Goal: Entertainment & Leisure: Consume media (video, audio)

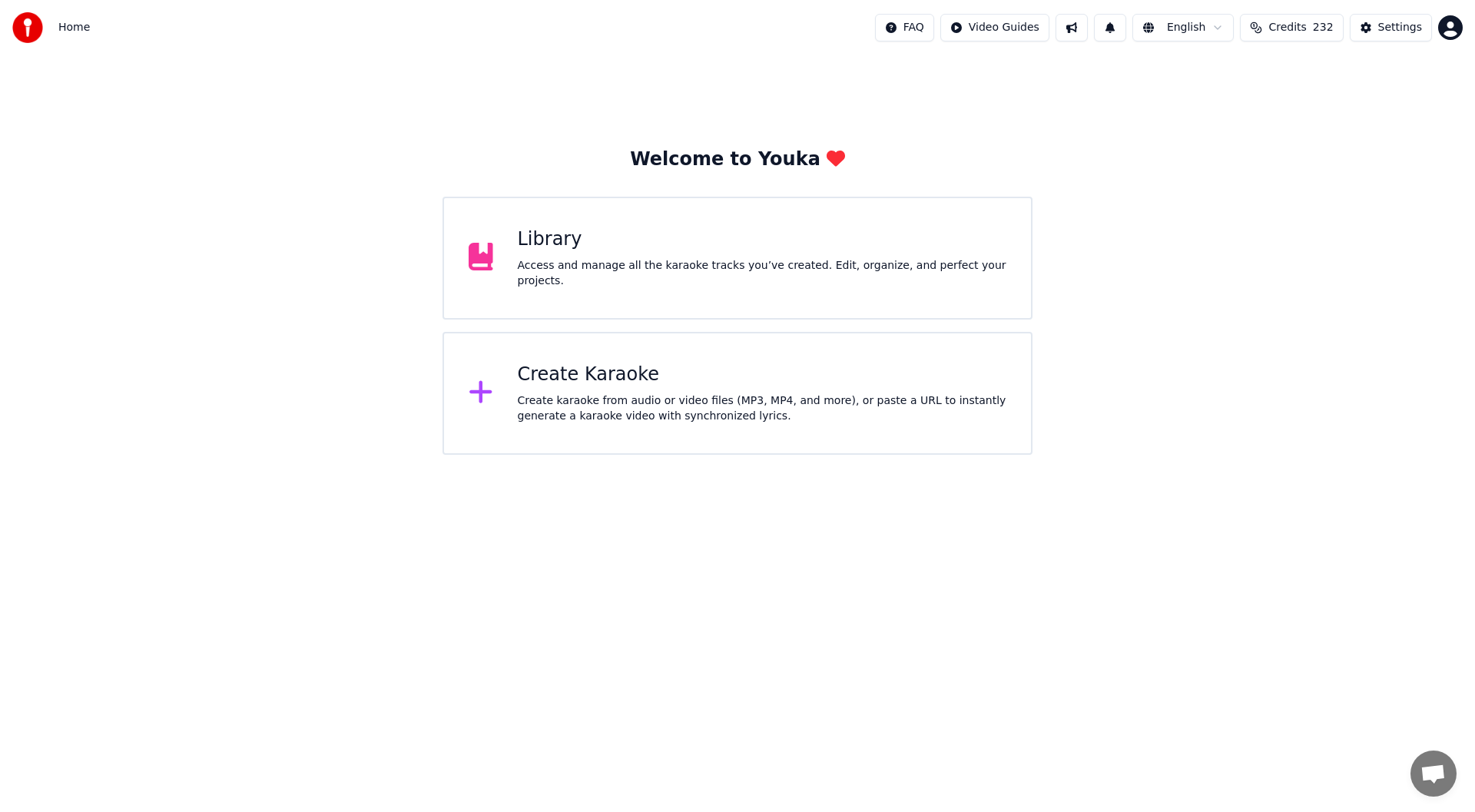
click at [674, 374] on div "Create Karaoke" at bounding box center [762, 375] width 489 height 25
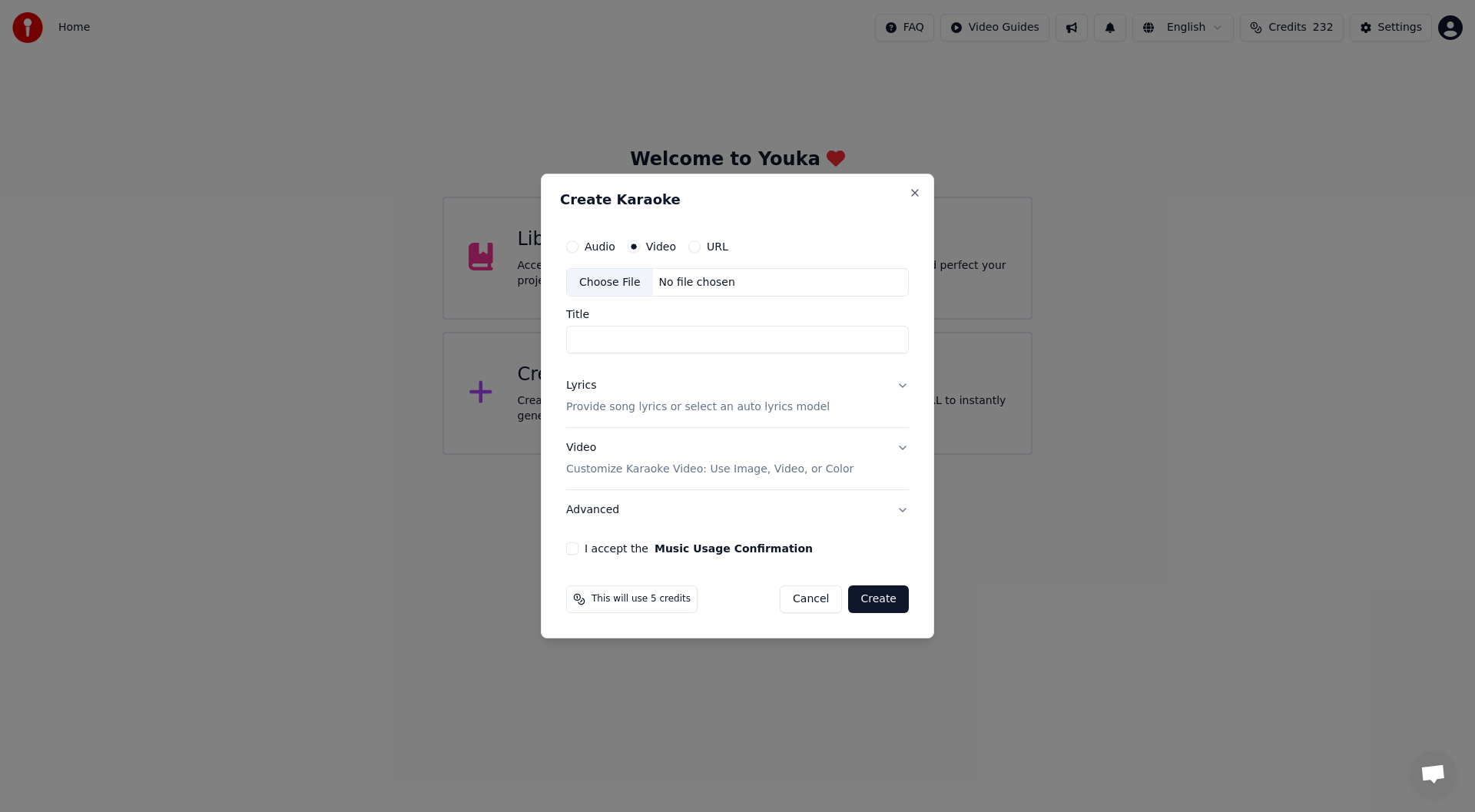
click at [603, 278] on div "Choose File" at bounding box center [610, 283] width 86 height 27
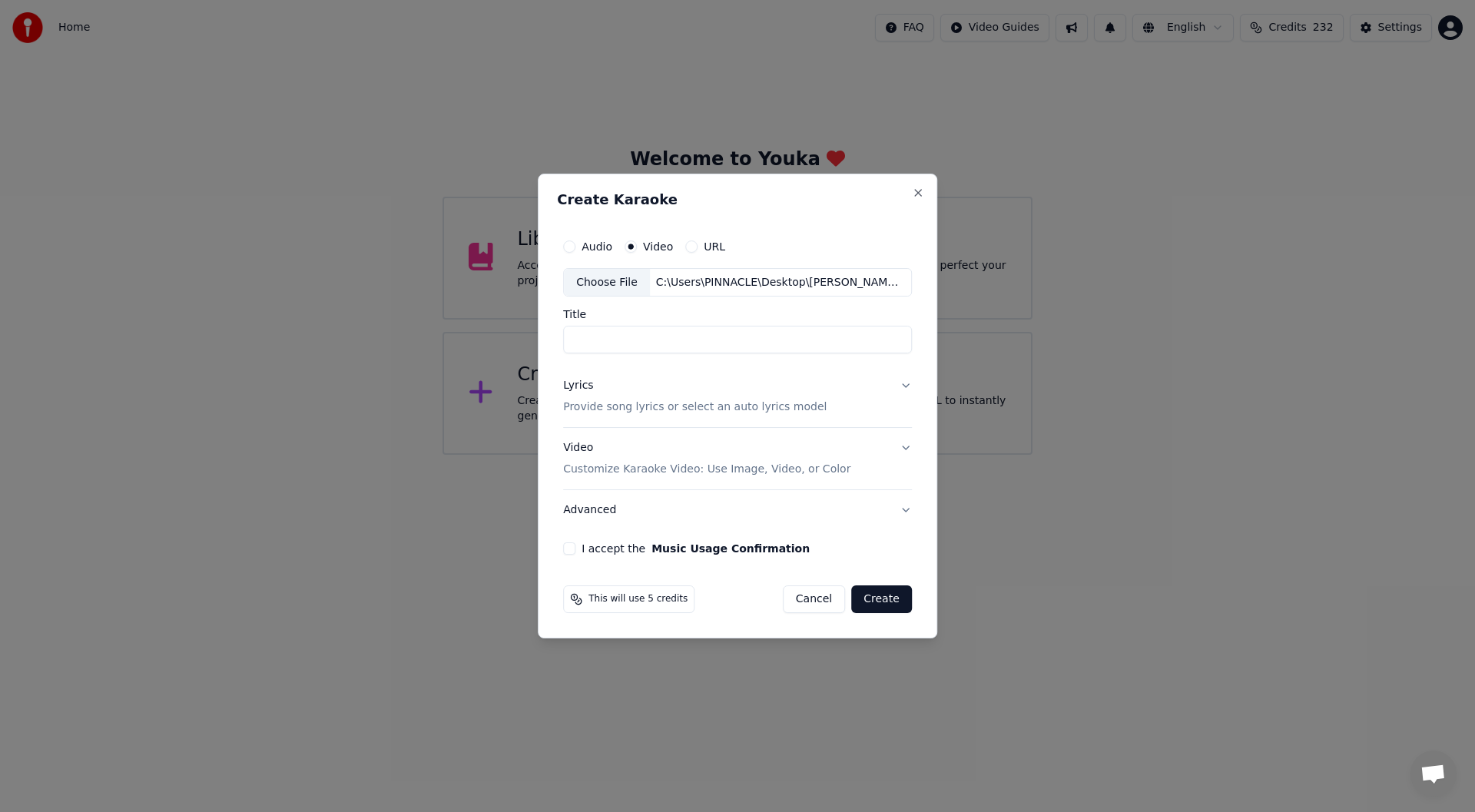
type input "**********"
click at [573, 386] on div "Lyrics" at bounding box center [578, 387] width 30 height 15
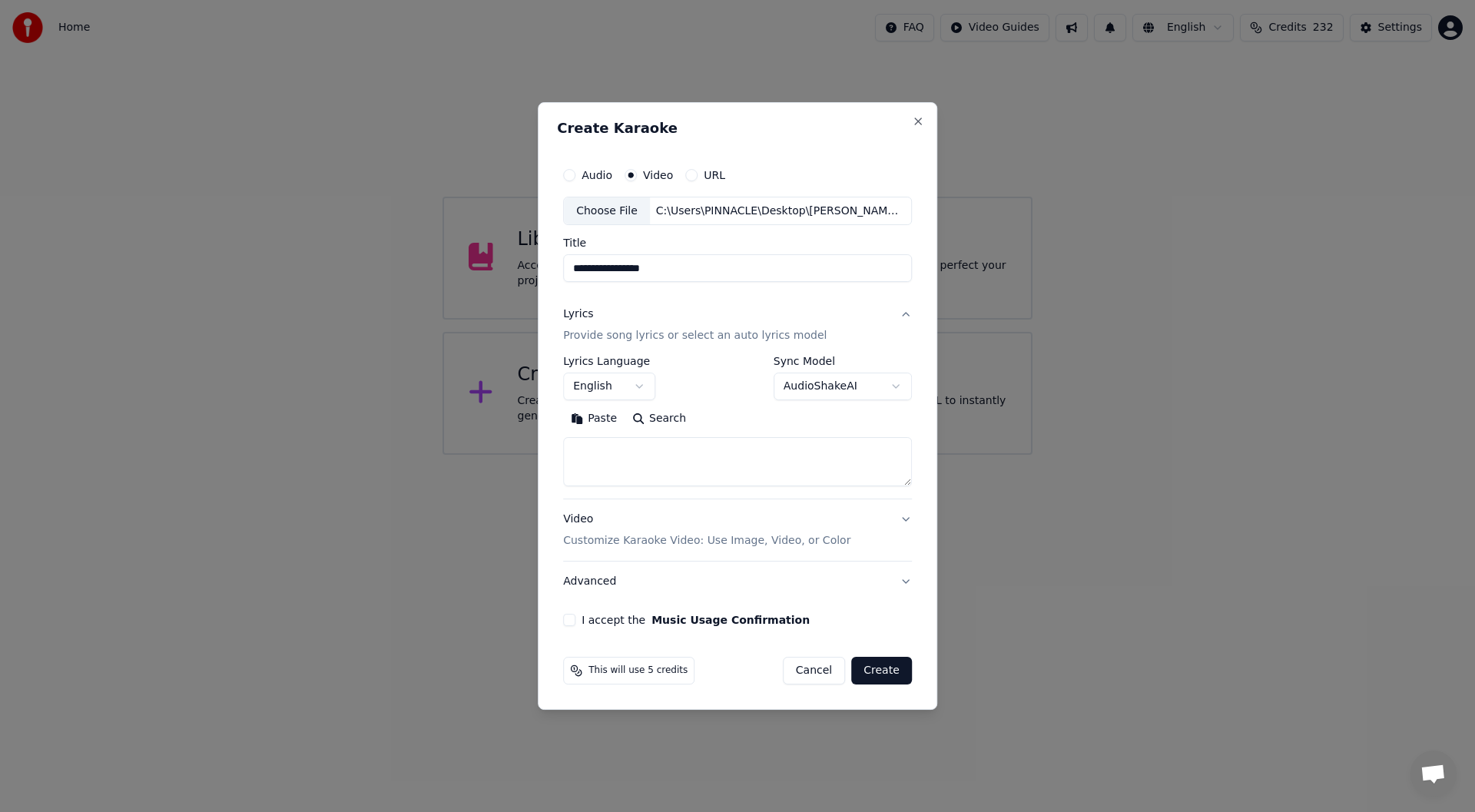
click at [590, 416] on button "Paste" at bounding box center [594, 419] width 62 height 25
click at [572, 621] on button "I accept the Music Usage Confirmation" at bounding box center [569, 620] width 12 height 12
click at [879, 669] on button "Create" at bounding box center [881, 670] width 61 height 27
type textarea "**********"
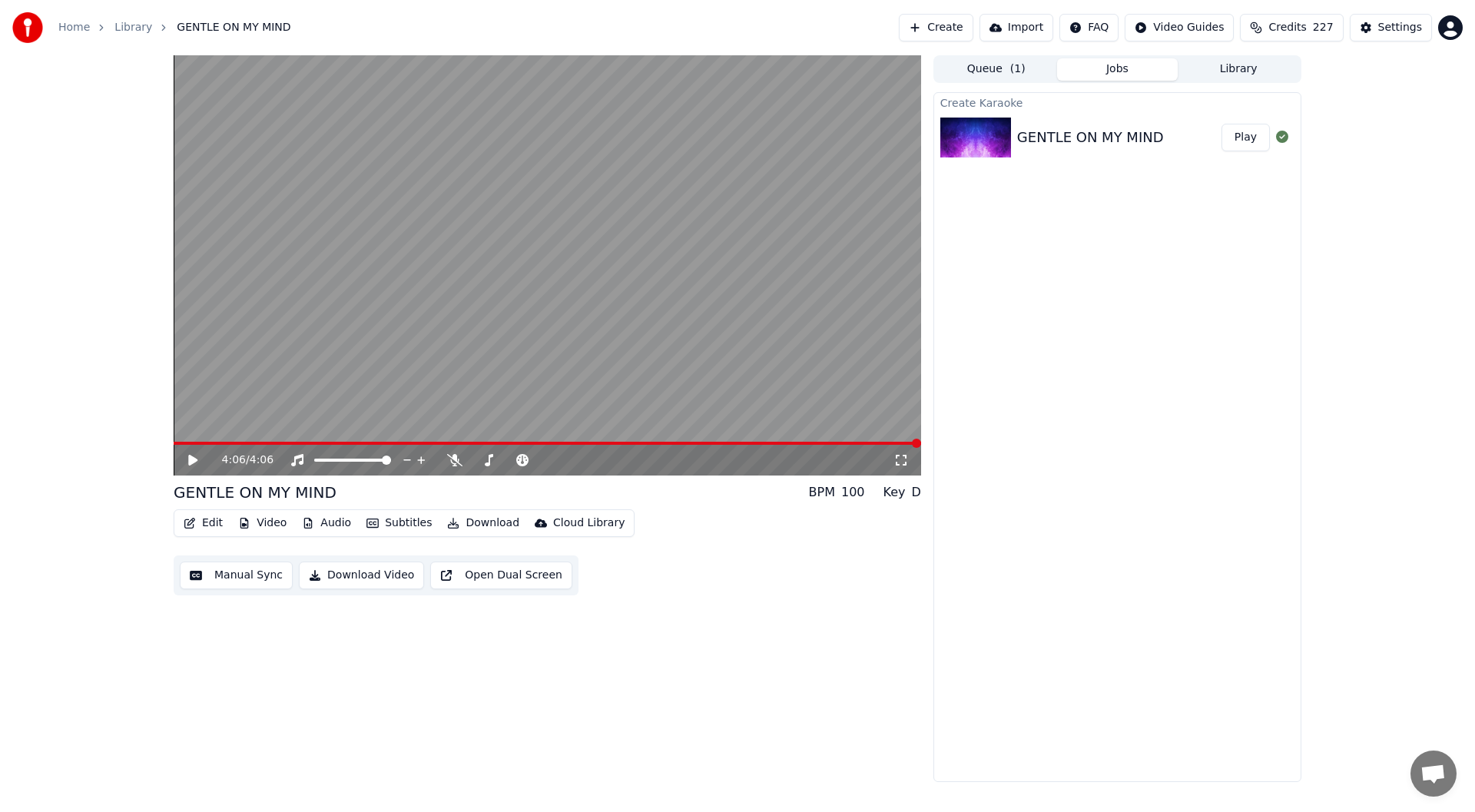
click at [191, 455] on icon at bounding box center [204, 460] width 36 height 12
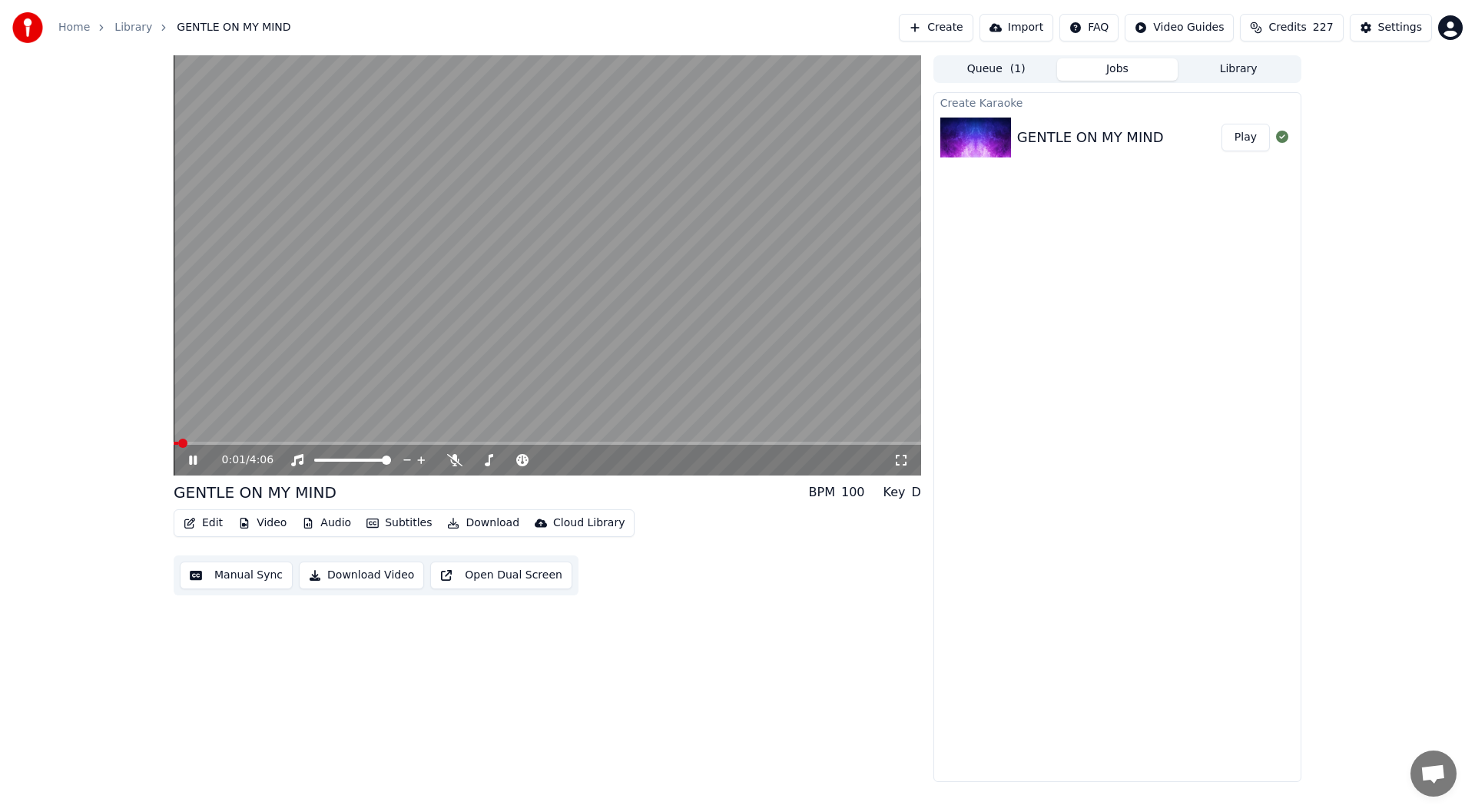
click at [898, 455] on icon at bounding box center [901, 460] width 11 height 11
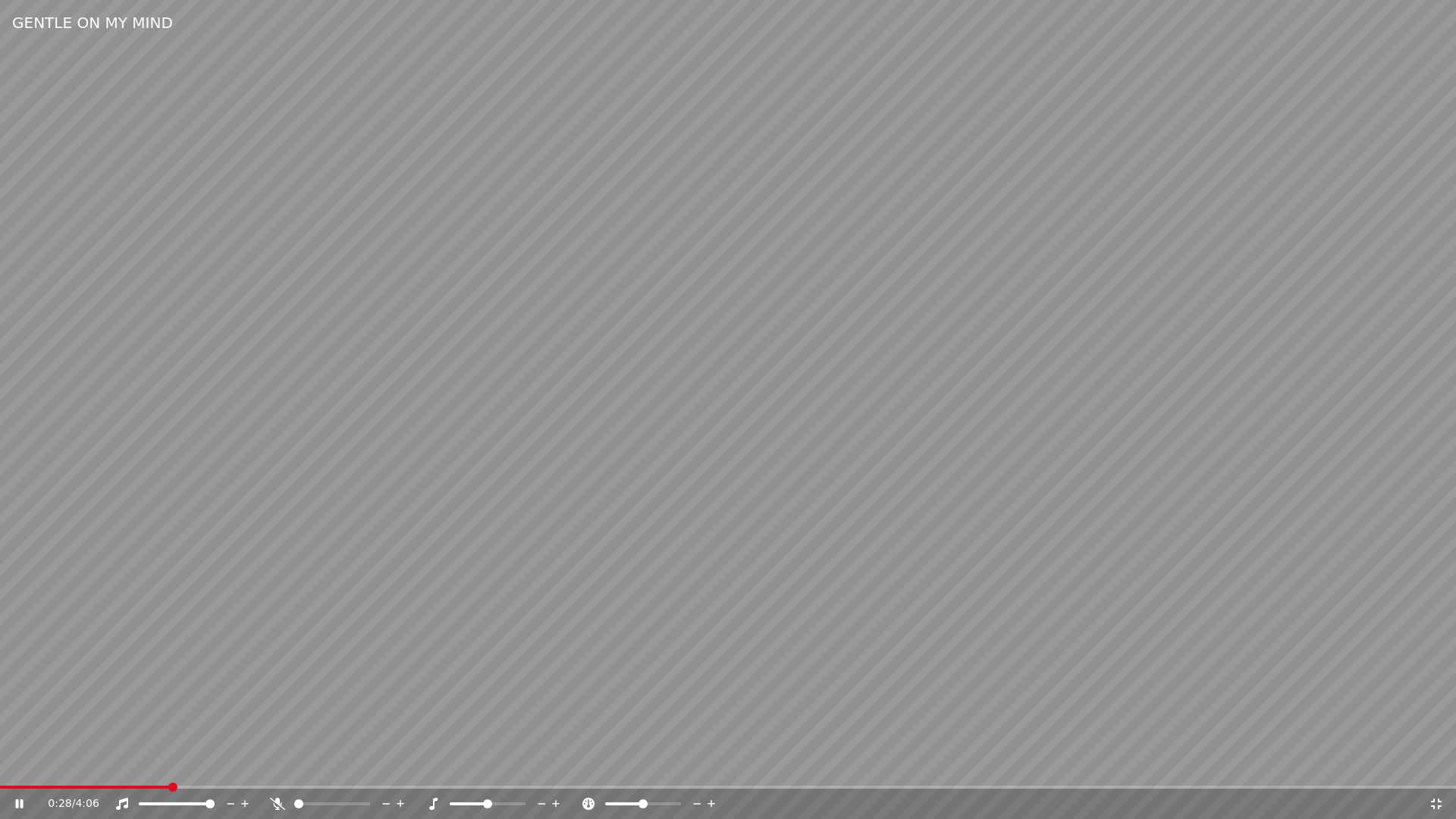
click at [273, 801] on icon at bounding box center [277, 804] width 15 height 12
click at [1439, 799] on icon at bounding box center [1436, 804] width 11 height 11
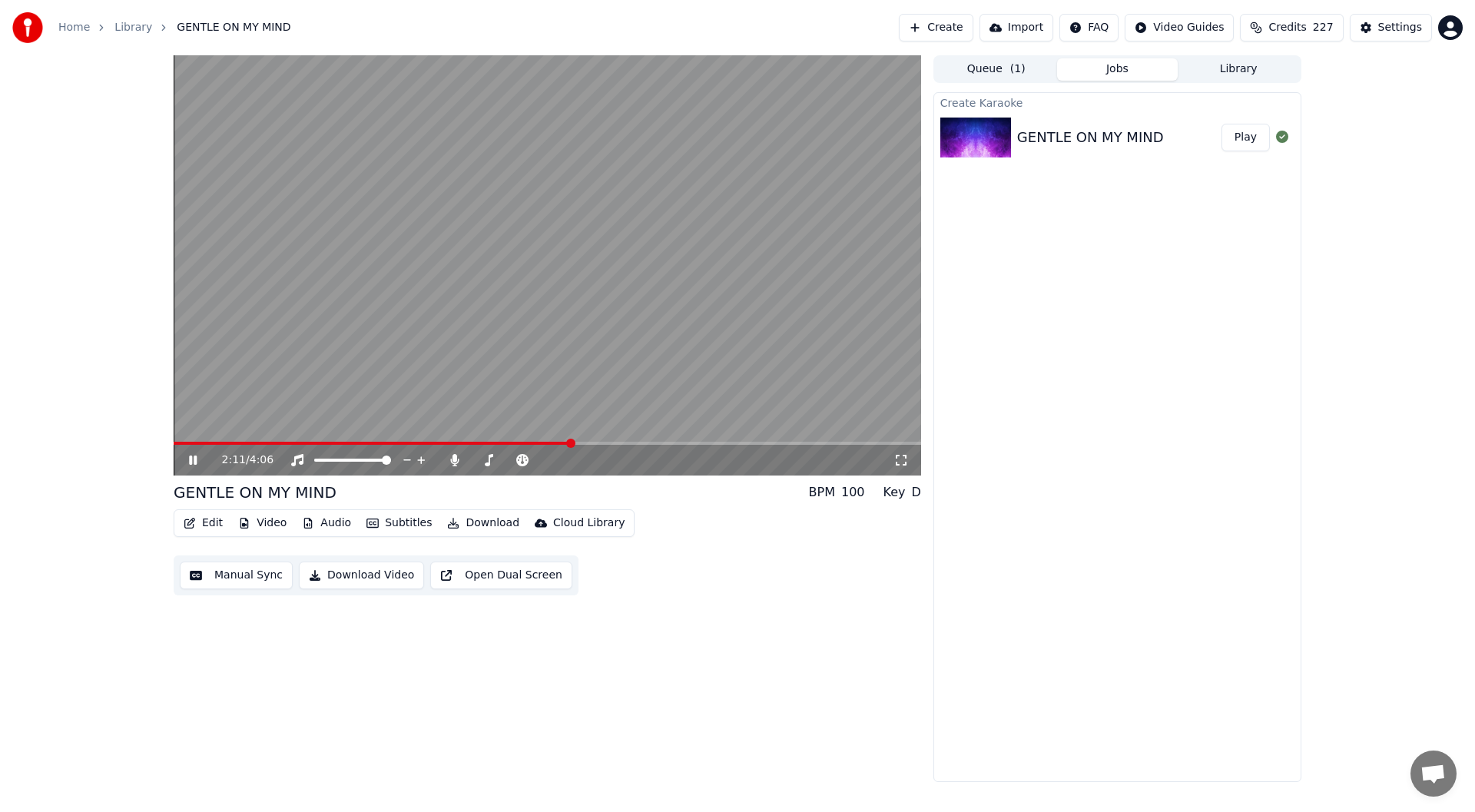
click at [192, 458] on icon at bounding box center [193, 460] width 8 height 9
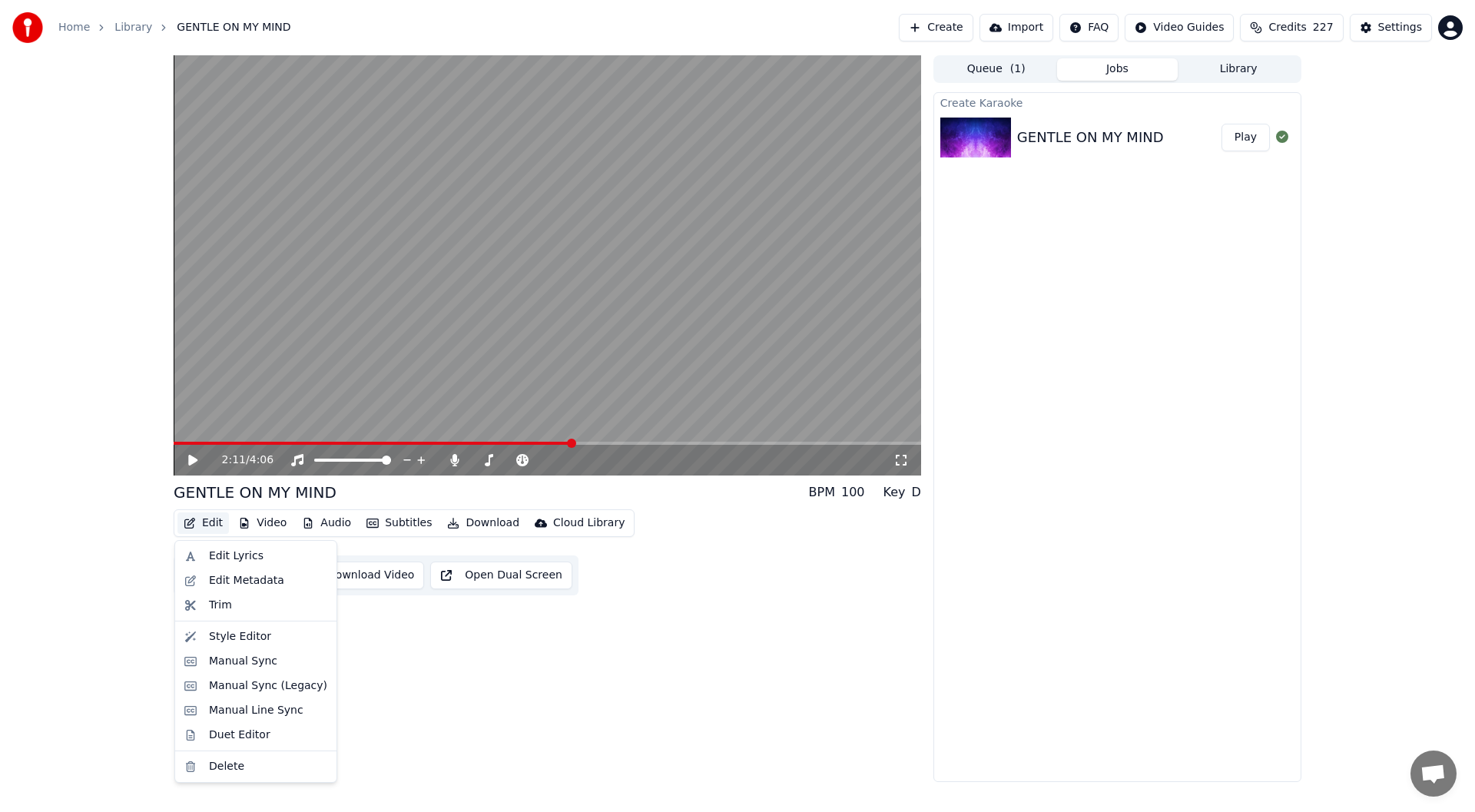
click at [206, 522] on button "Edit" at bounding box center [203, 522] width 52 height 21
click at [236, 684] on div "Manual Sync (Legacy)" at bounding box center [268, 686] width 119 height 15
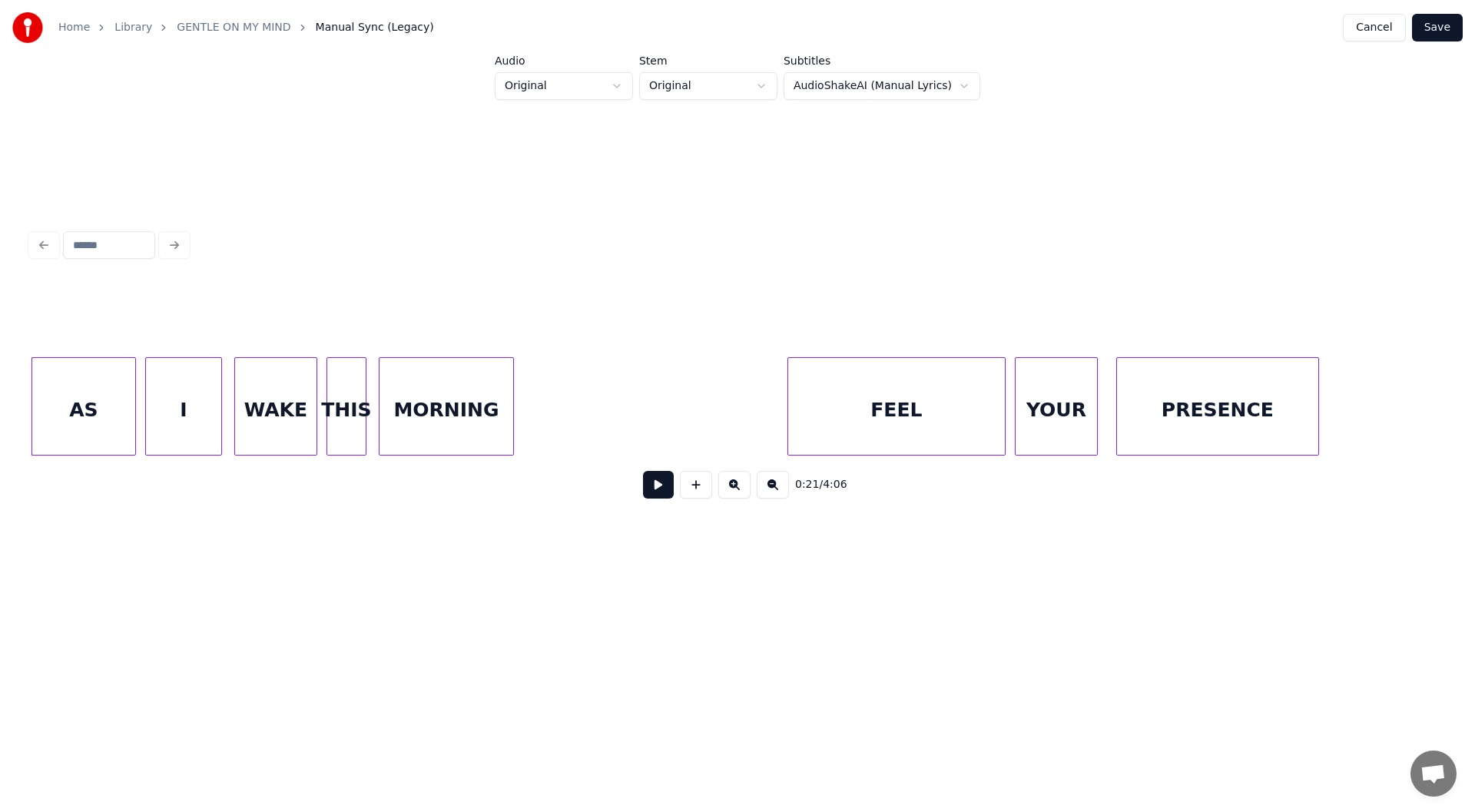
scroll to position [0, 2789]
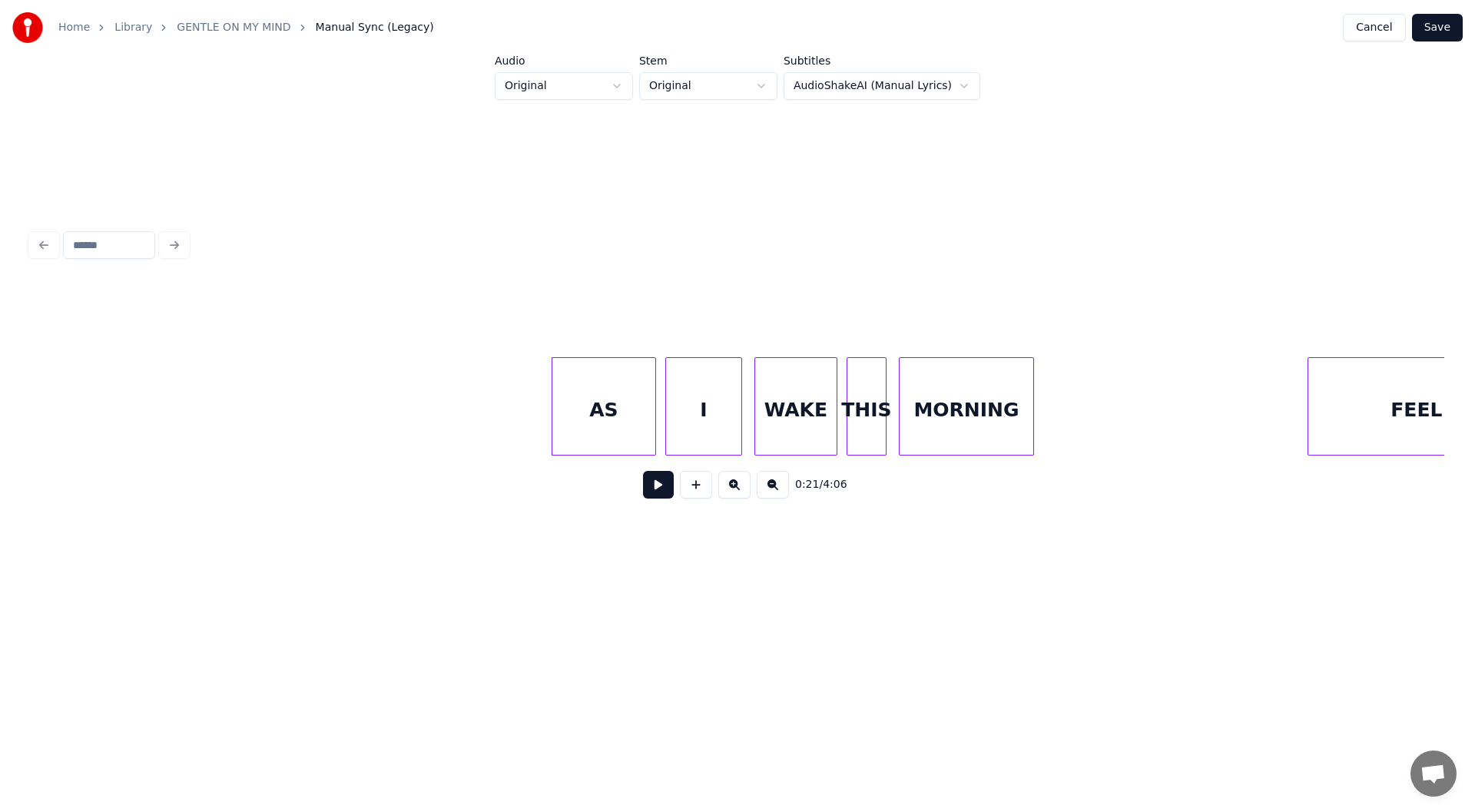
click at [652, 488] on button at bounding box center [658, 485] width 31 height 27
click at [1074, 424] on div at bounding box center [1072, 406] width 4 height 97
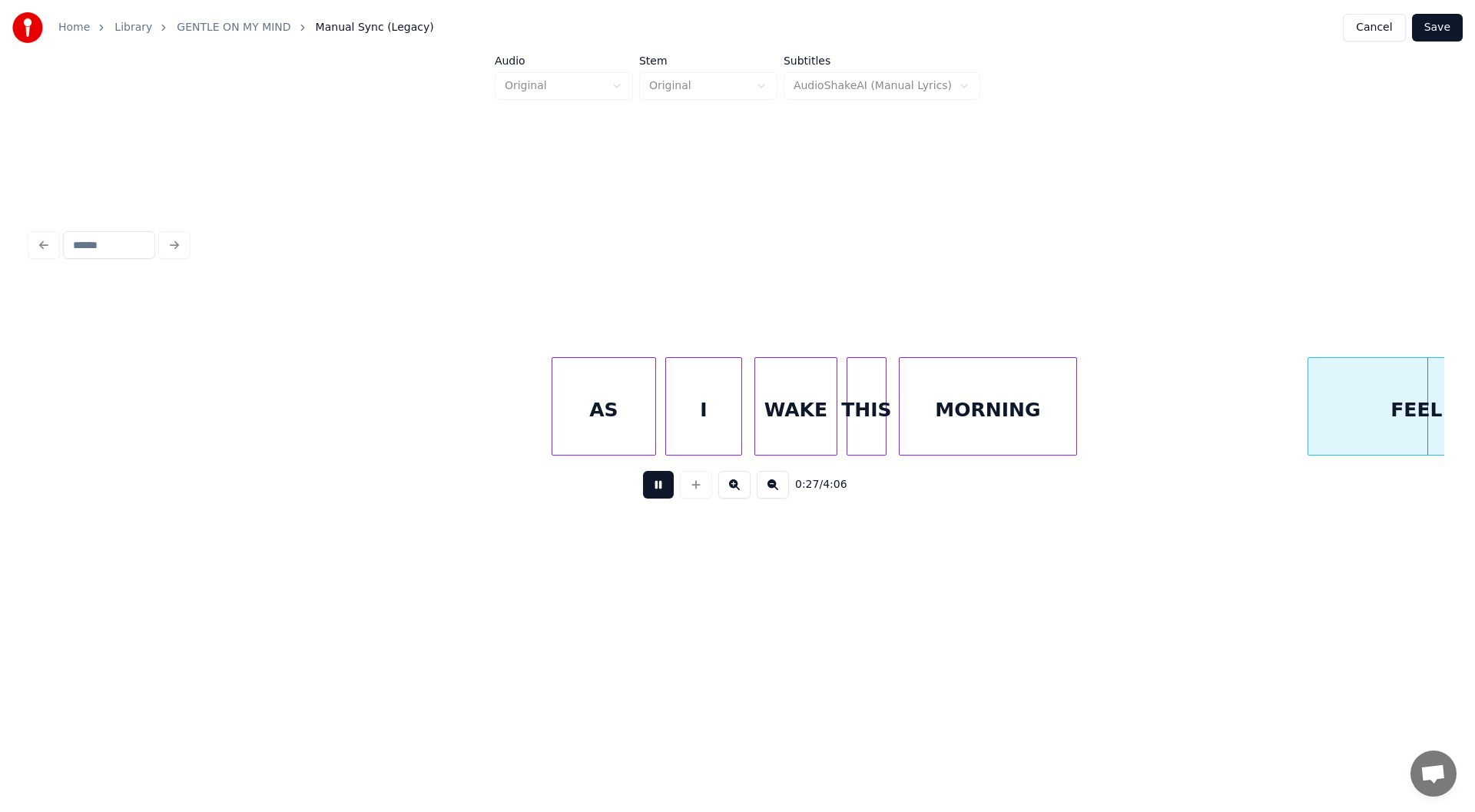
scroll to position [0, 4204]
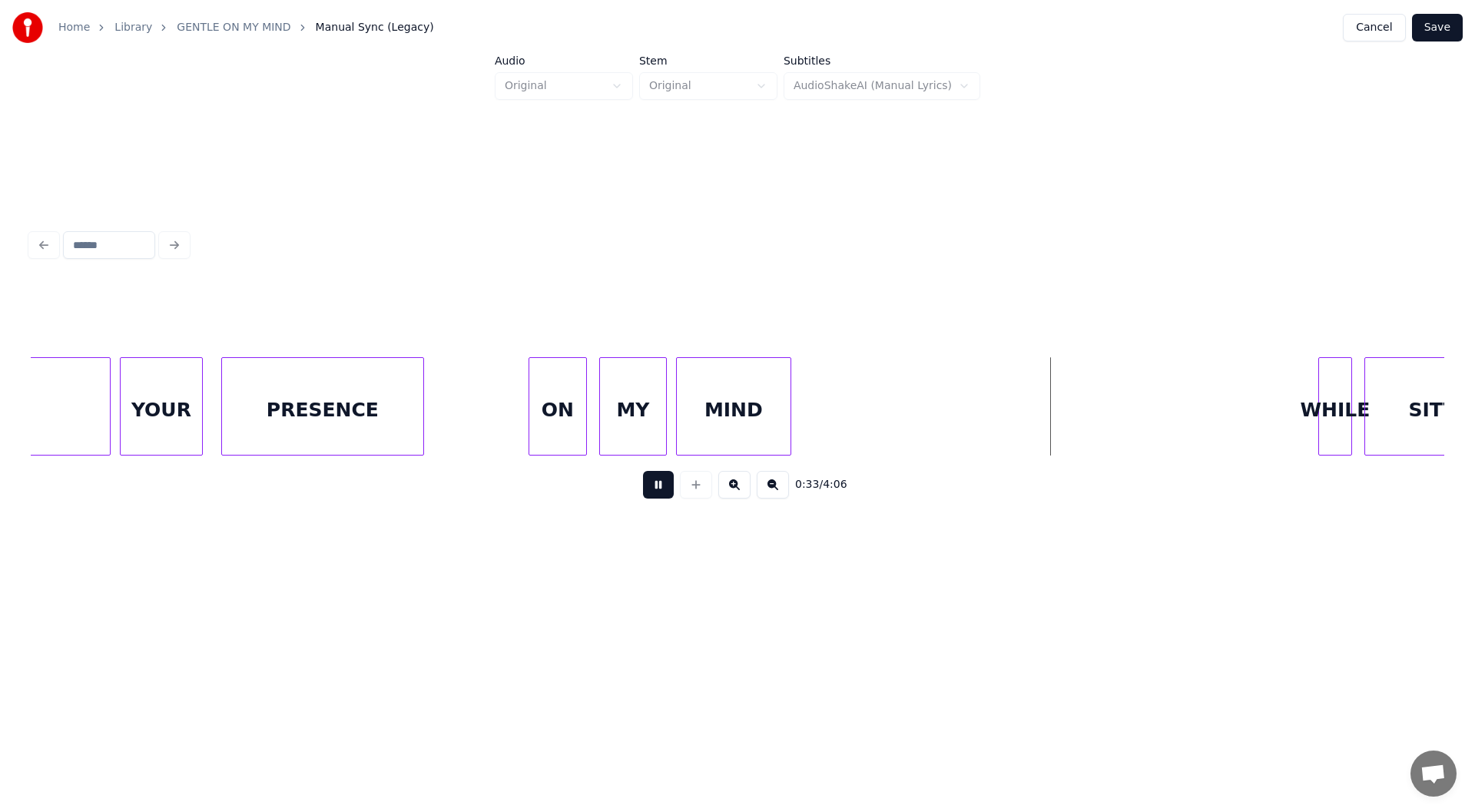
click at [789, 411] on div at bounding box center [787, 406] width 4 height 97
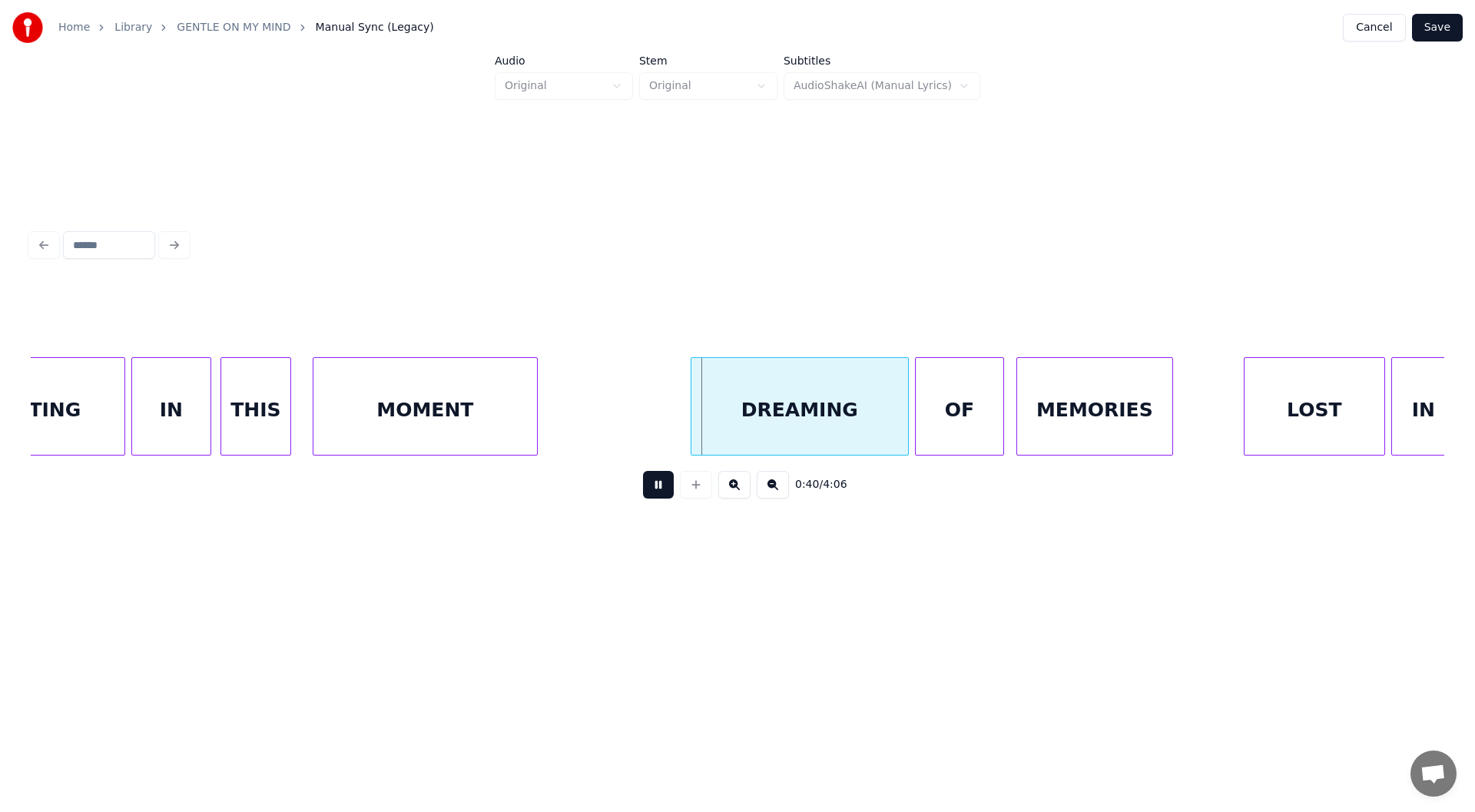
click at [534, 430] on div at bounding box center [534, 406] width 4 height 97
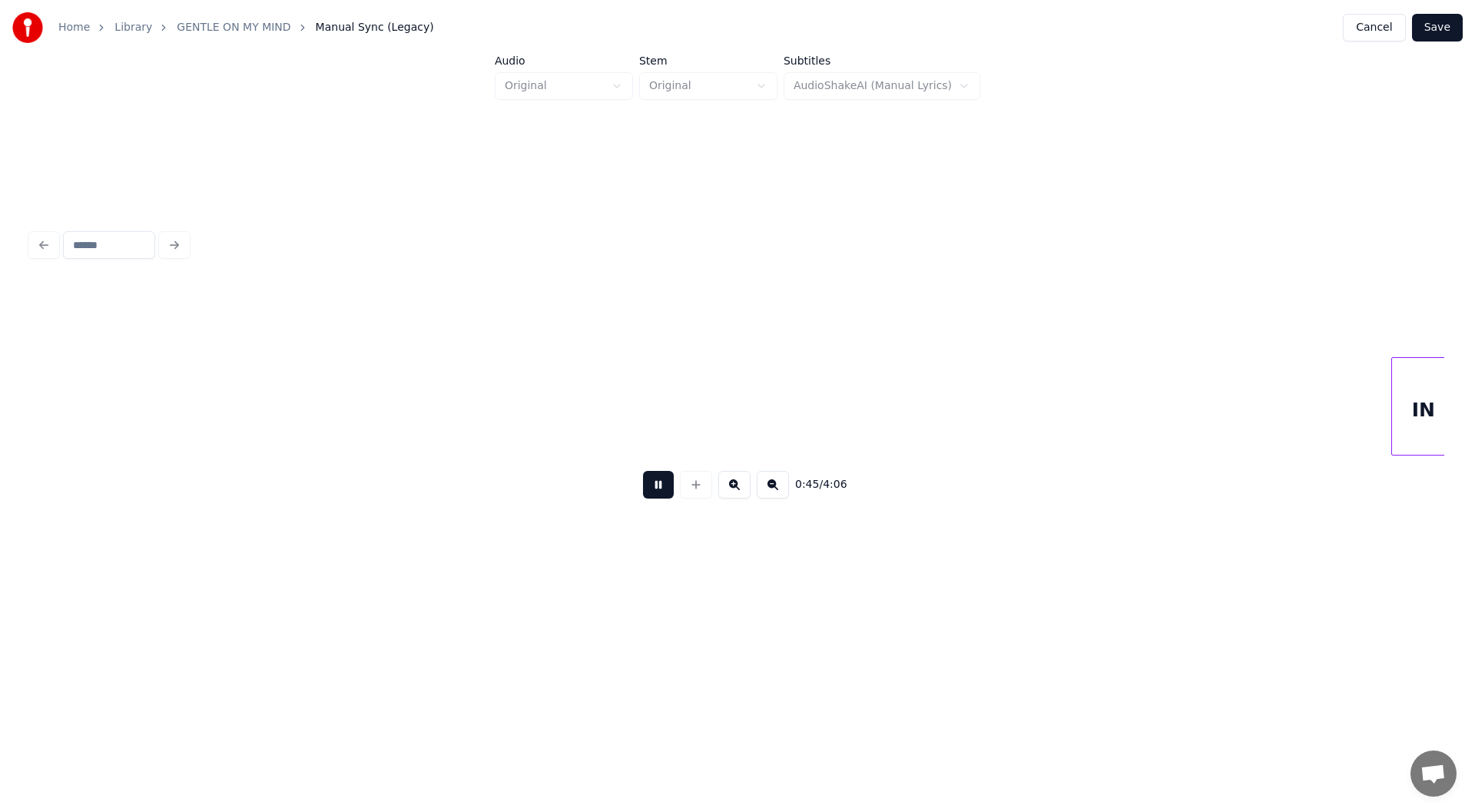
scroll to position [0, 7035]
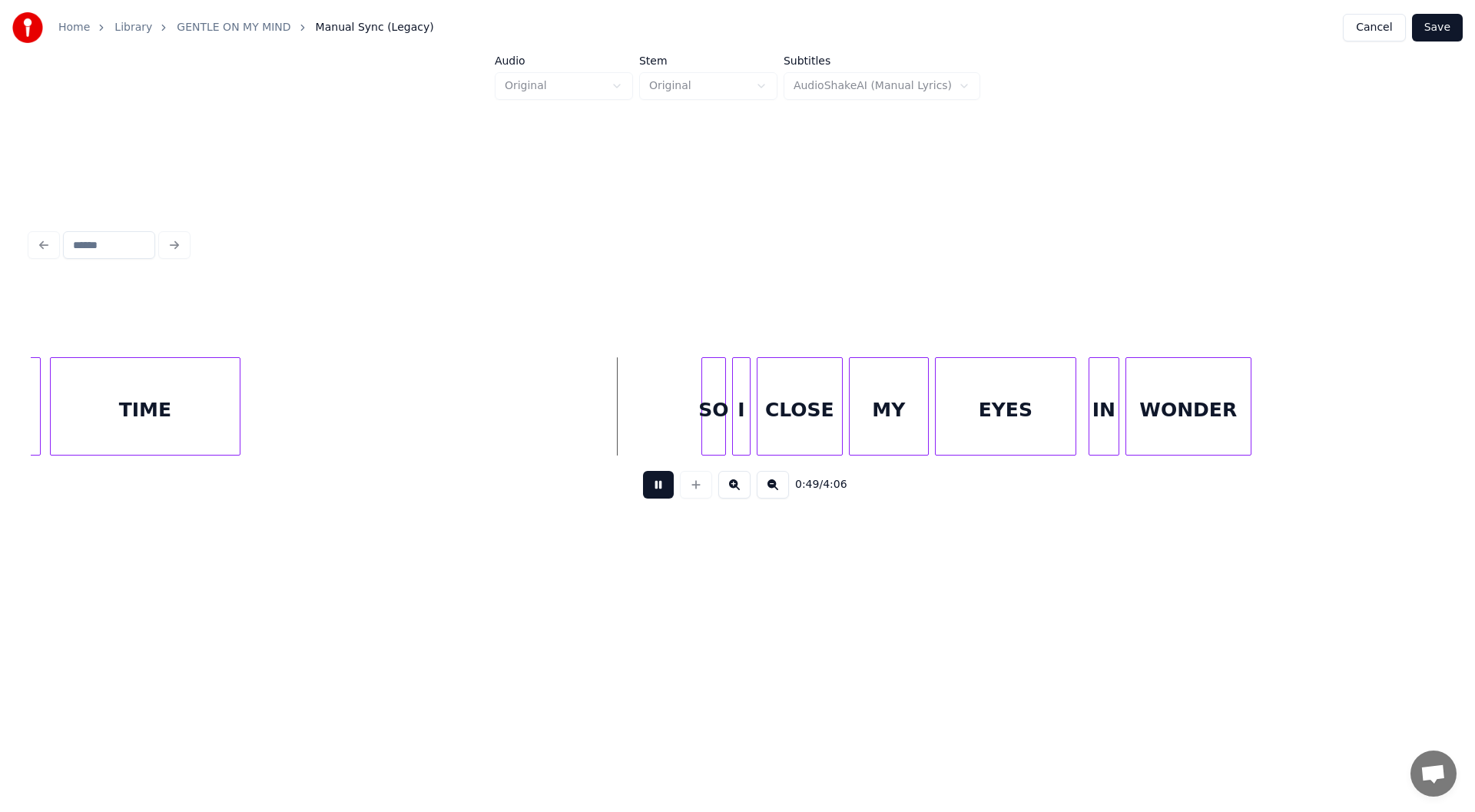
click at [237, 411] on div at bounding box center [237, 406] width 4 height 97
click at [686, 430] on div at bounding box center [688, 406] width 4 height 97
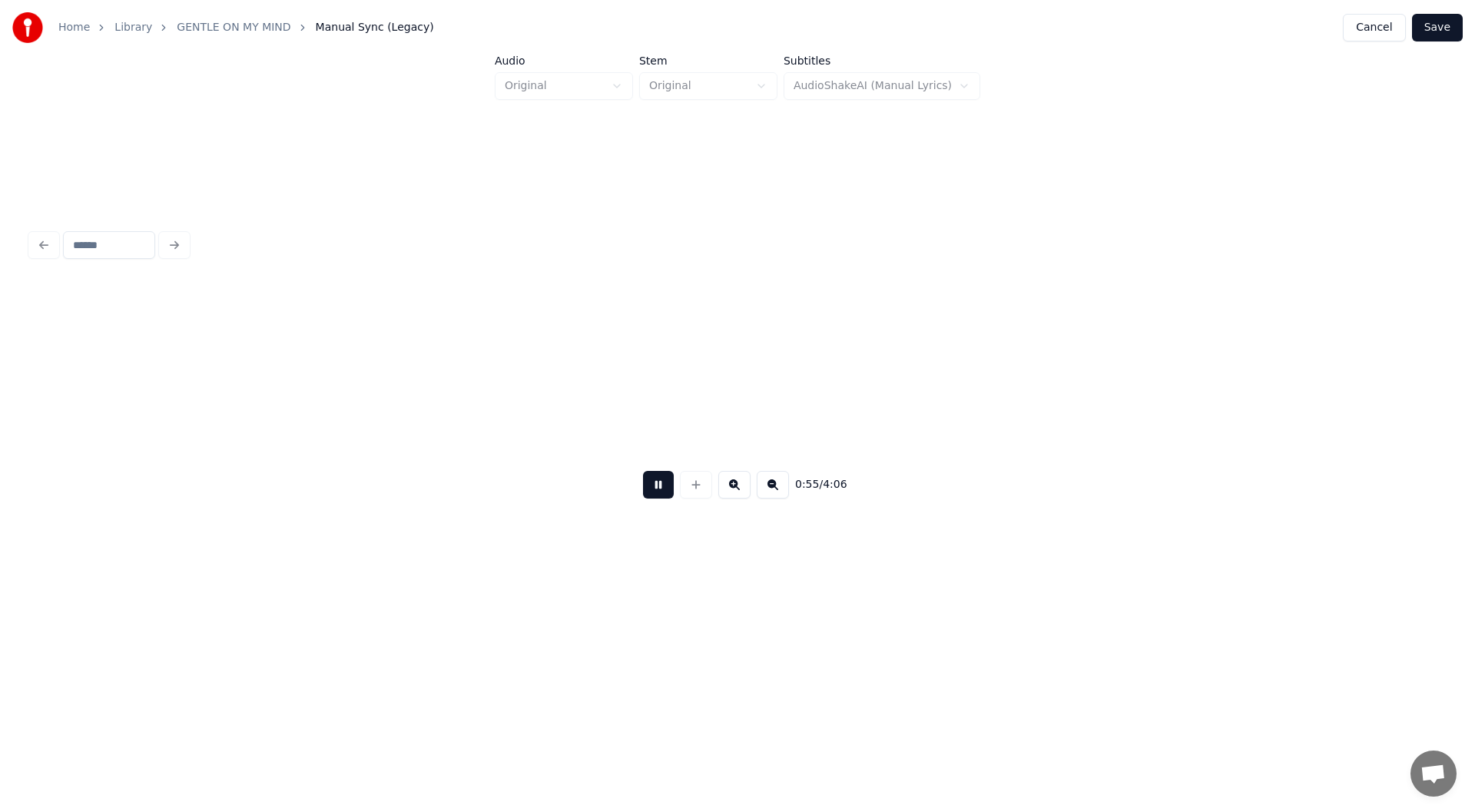
scroll to position [0, 8448]
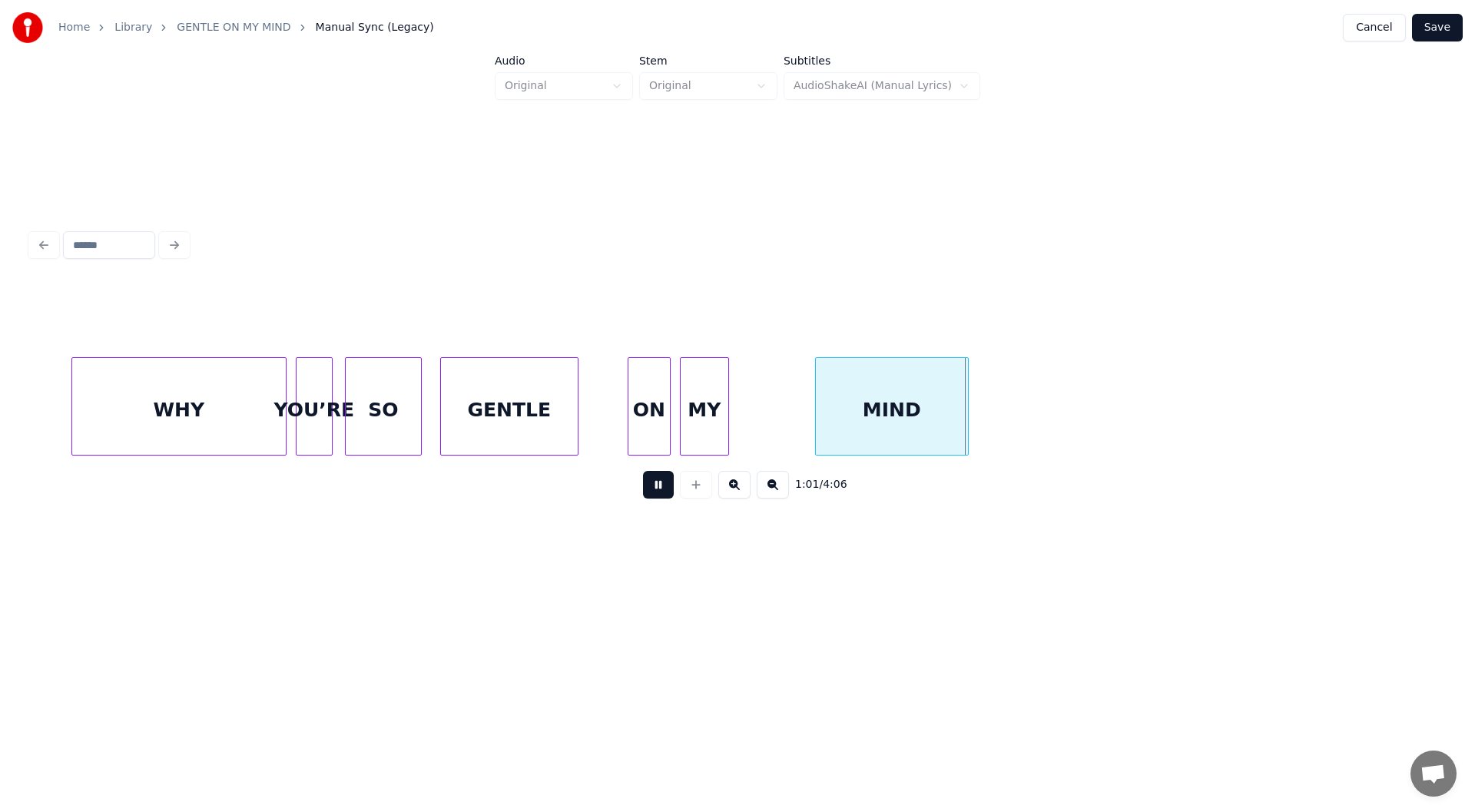
click at [656, 488] on button at bounding box center [658, 485] width 31 height 27
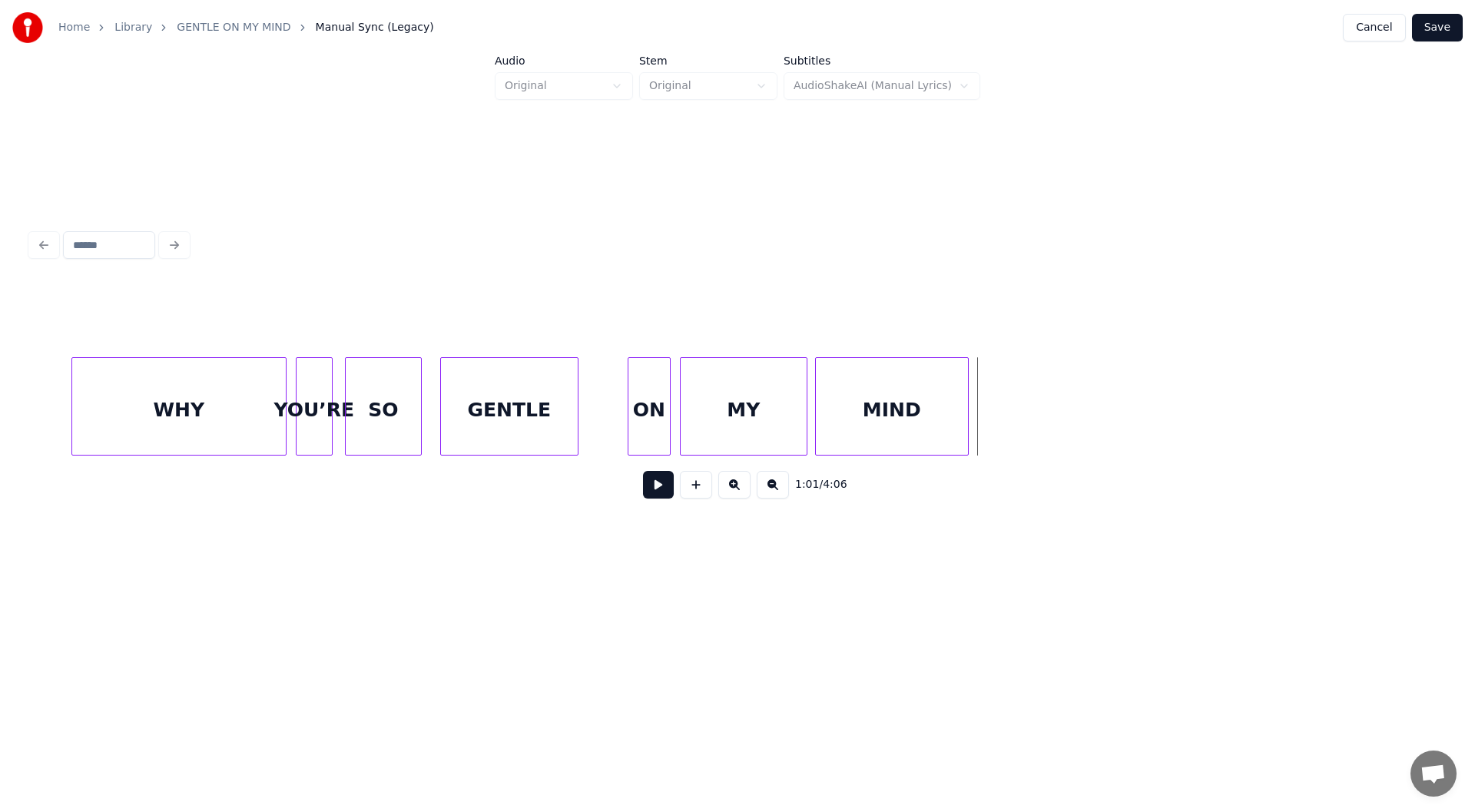
click at [806, 418] on div at bounding box center [804, 406] width 4 height 97
click at [656, 408] on div "ON" at bounding box center [649, 411] width 41 height 105
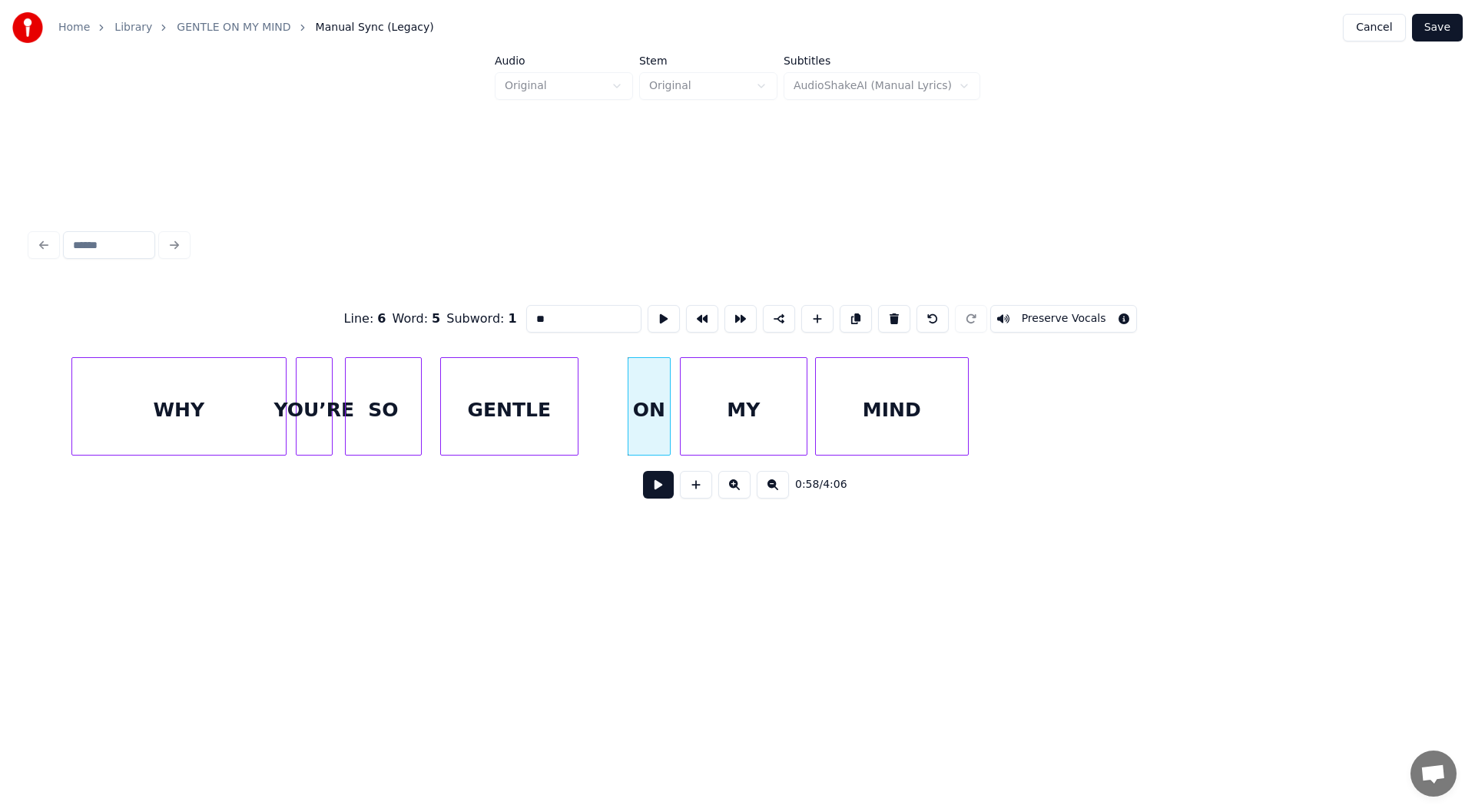
click at [653, 491] on button at bounding box center [658, 485] width 31 height 27
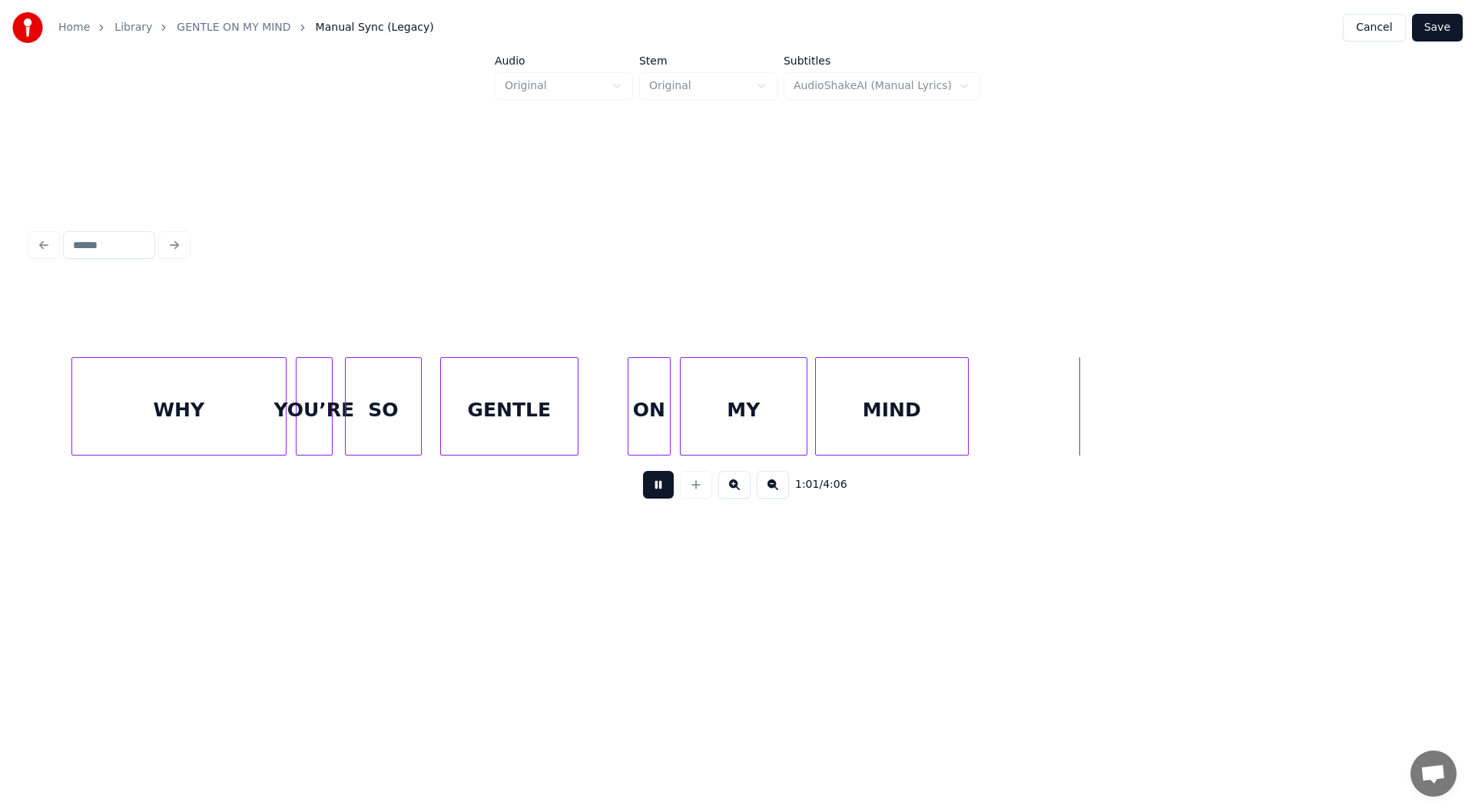
click at [654, 491] on button at bounding box center [658, 485] width 31 height 27
click at [992, 407] on div at bounding box center [992, 406] width 4 height 97
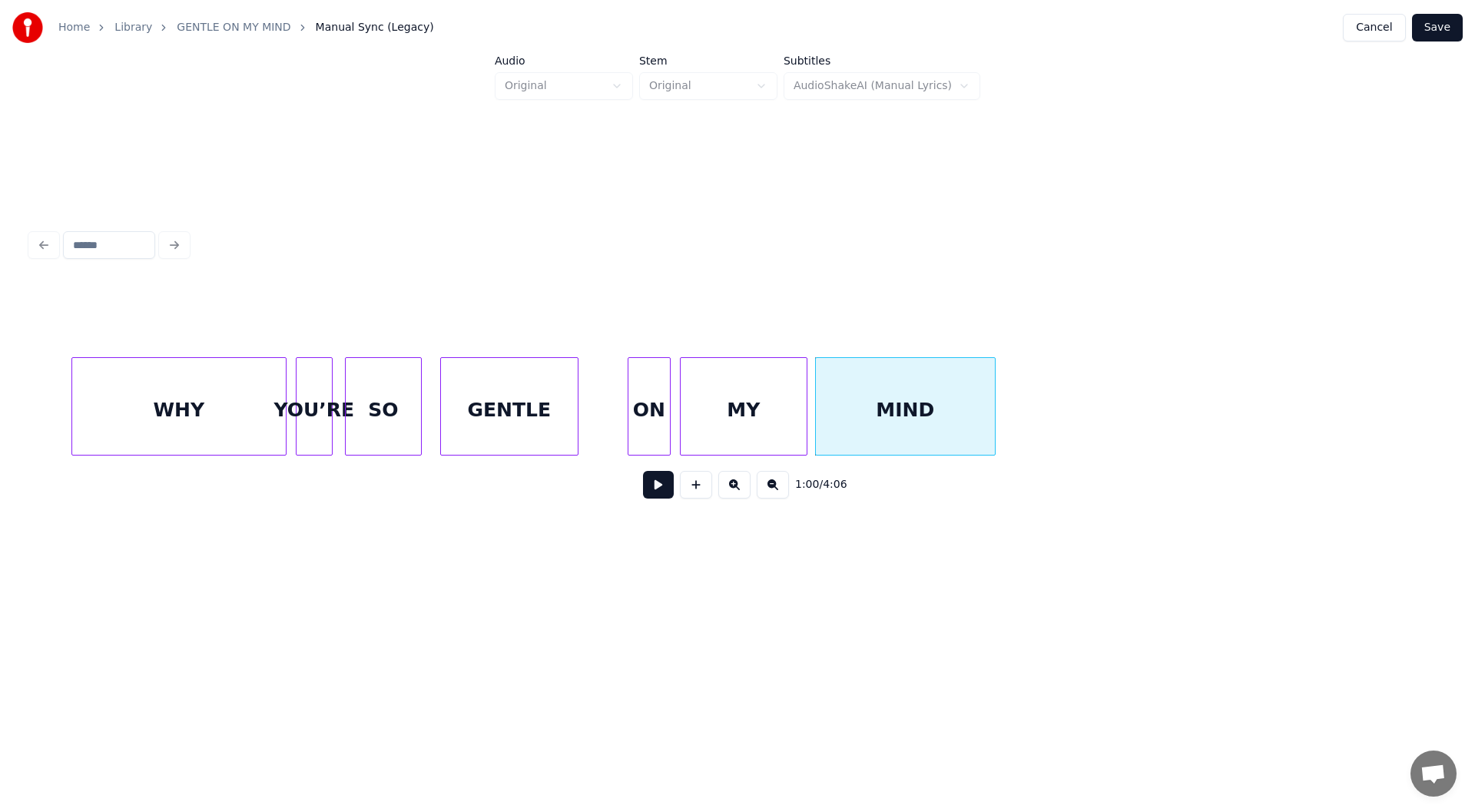
click at [655, 493] on button at bounding box center [658, 485] width 31 height 27
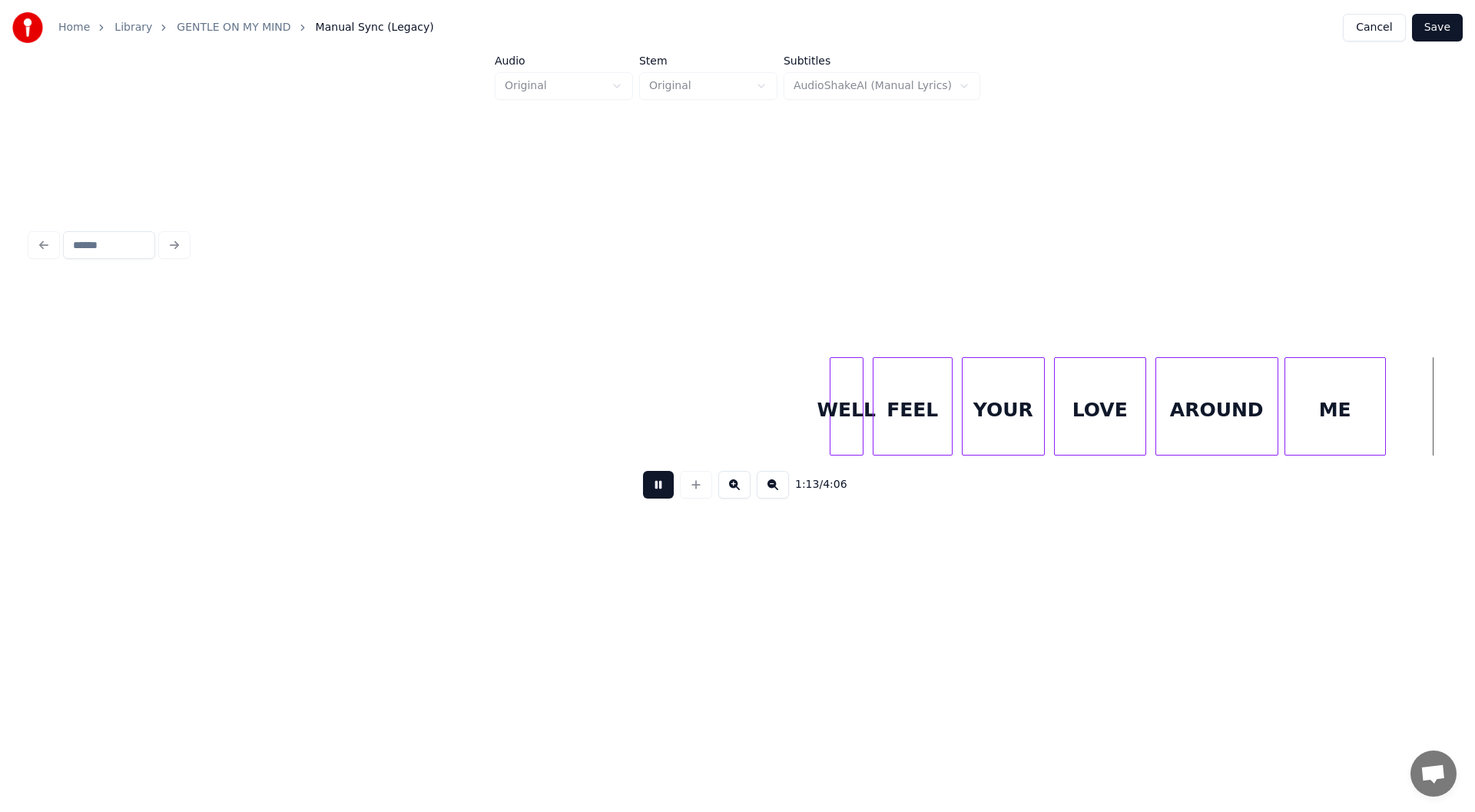
scroll to position [0, 11277]
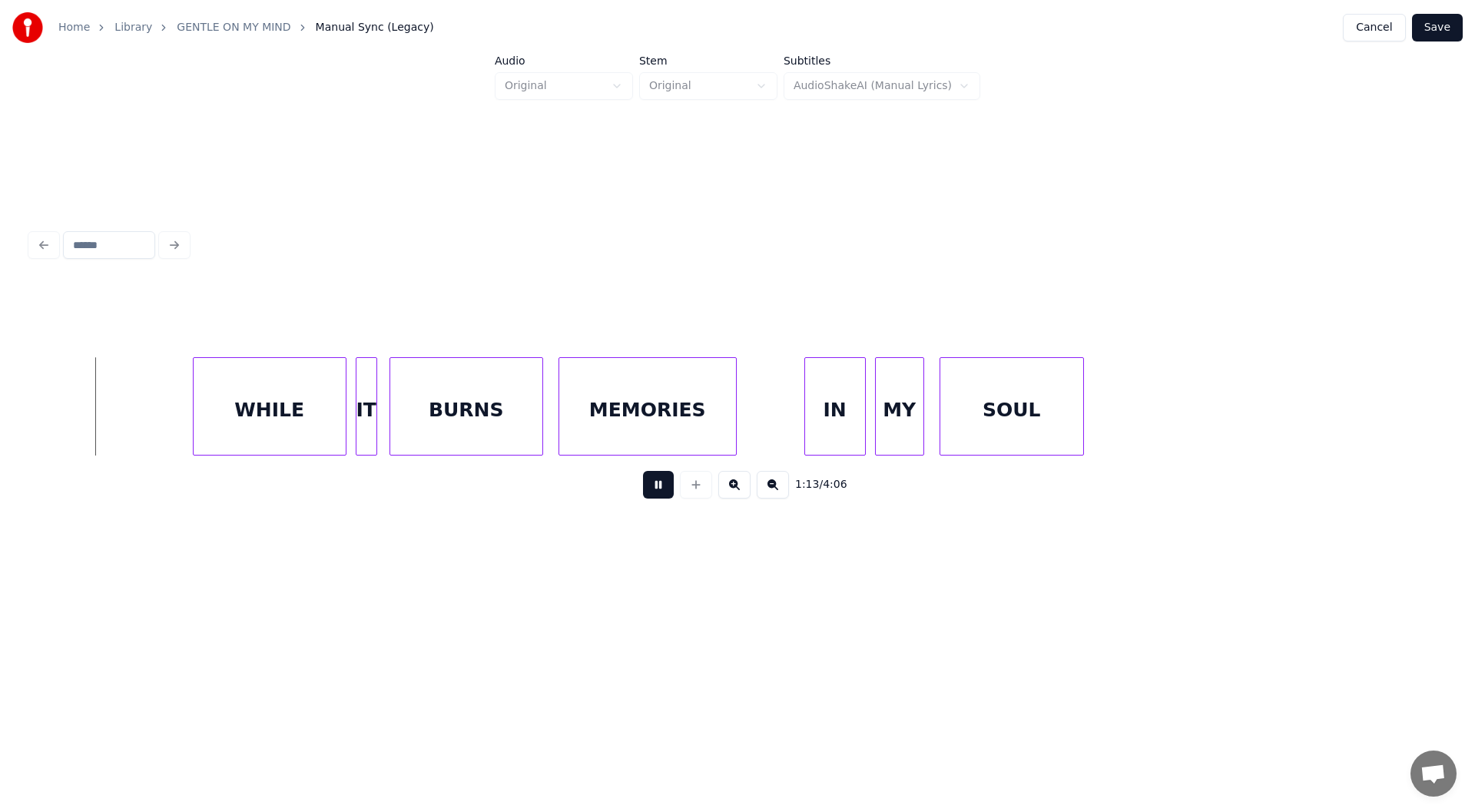
click at [660, 494] on button at bounding box center [658, 485] width 31 height 27
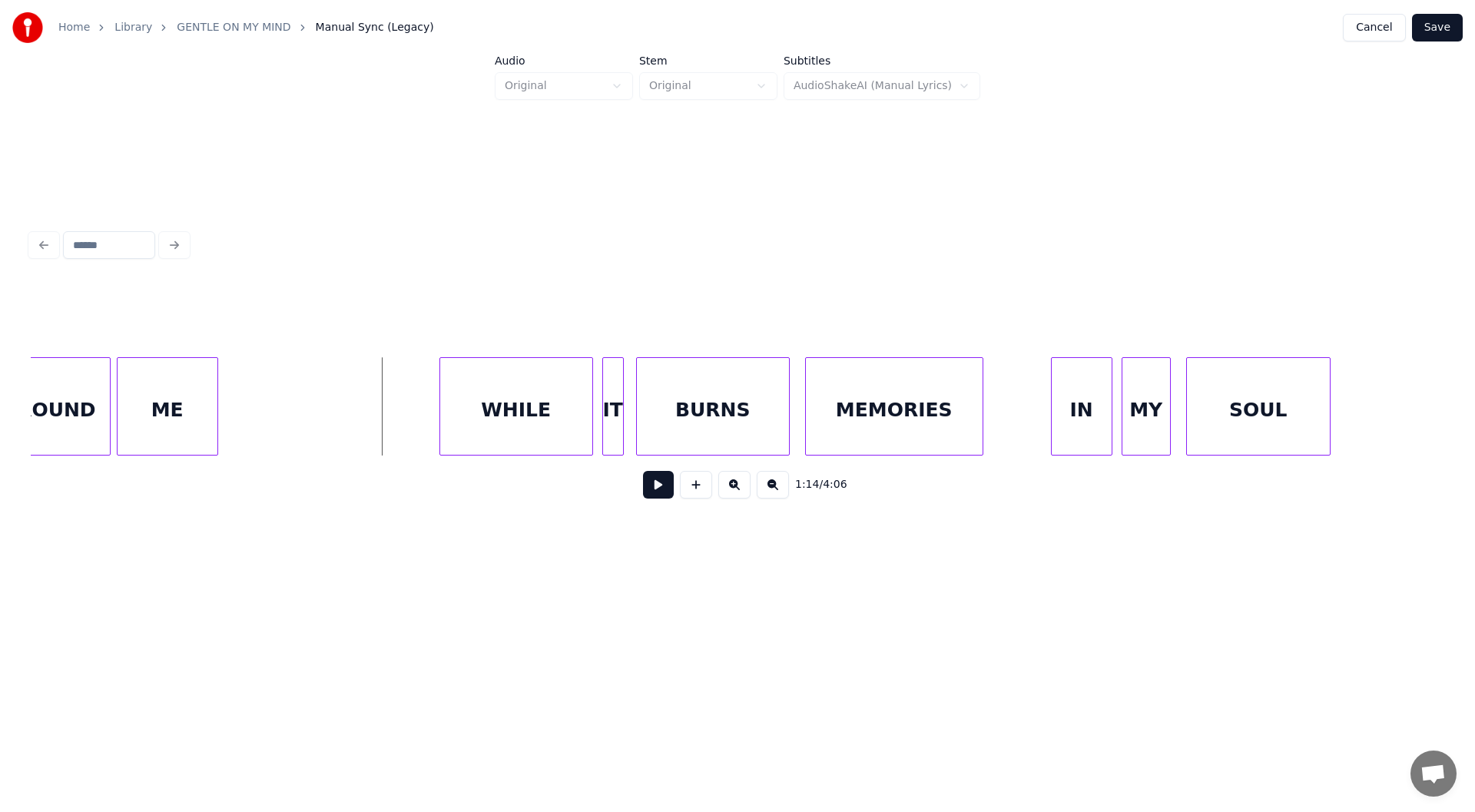
scroll to position [0, 10842]
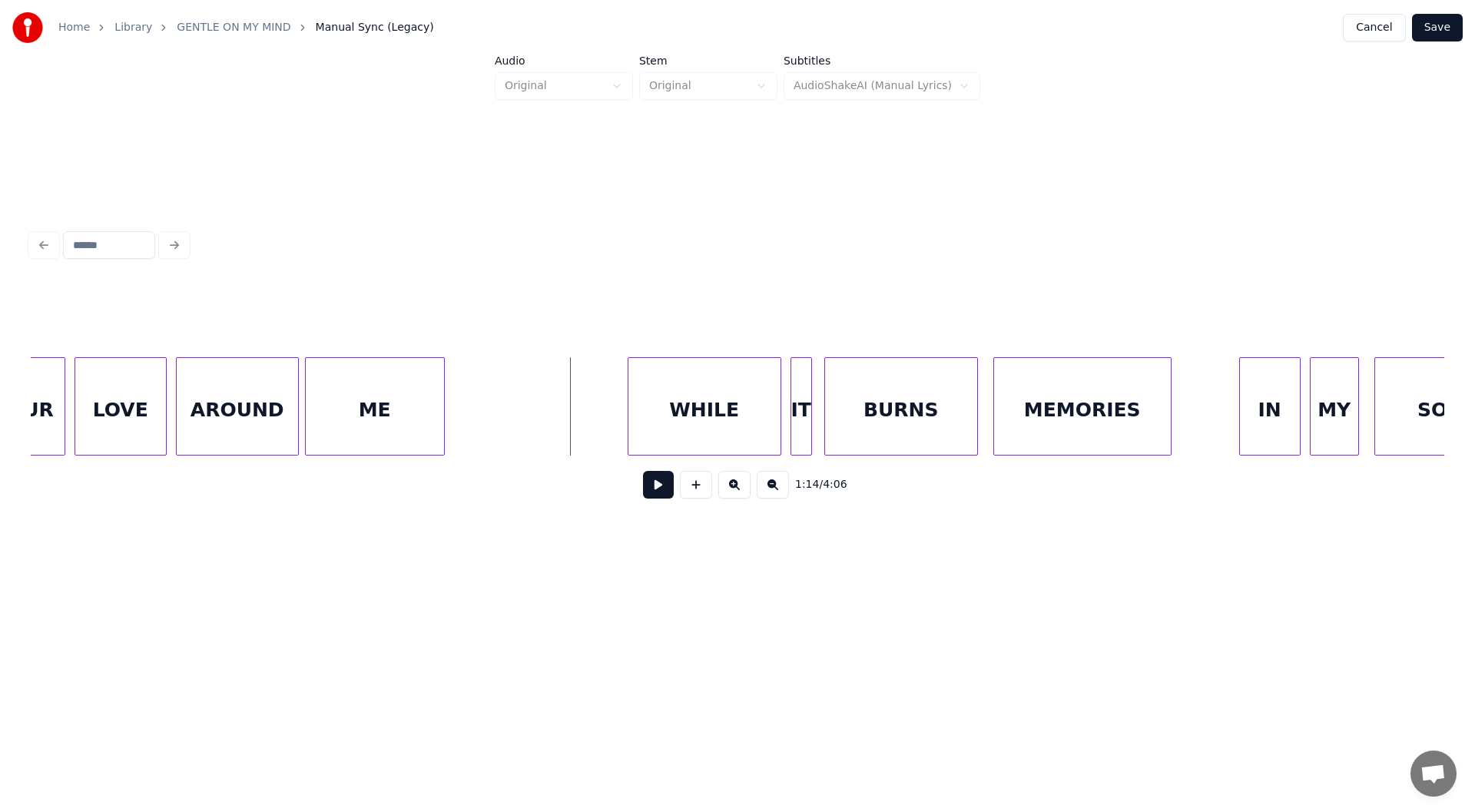
click at [442, 414] on div at bounding box center [441, 406] width 4 height 97
click at [703, 394] on div "WHILE" at bounding box center [704, 411] width 152 height 105
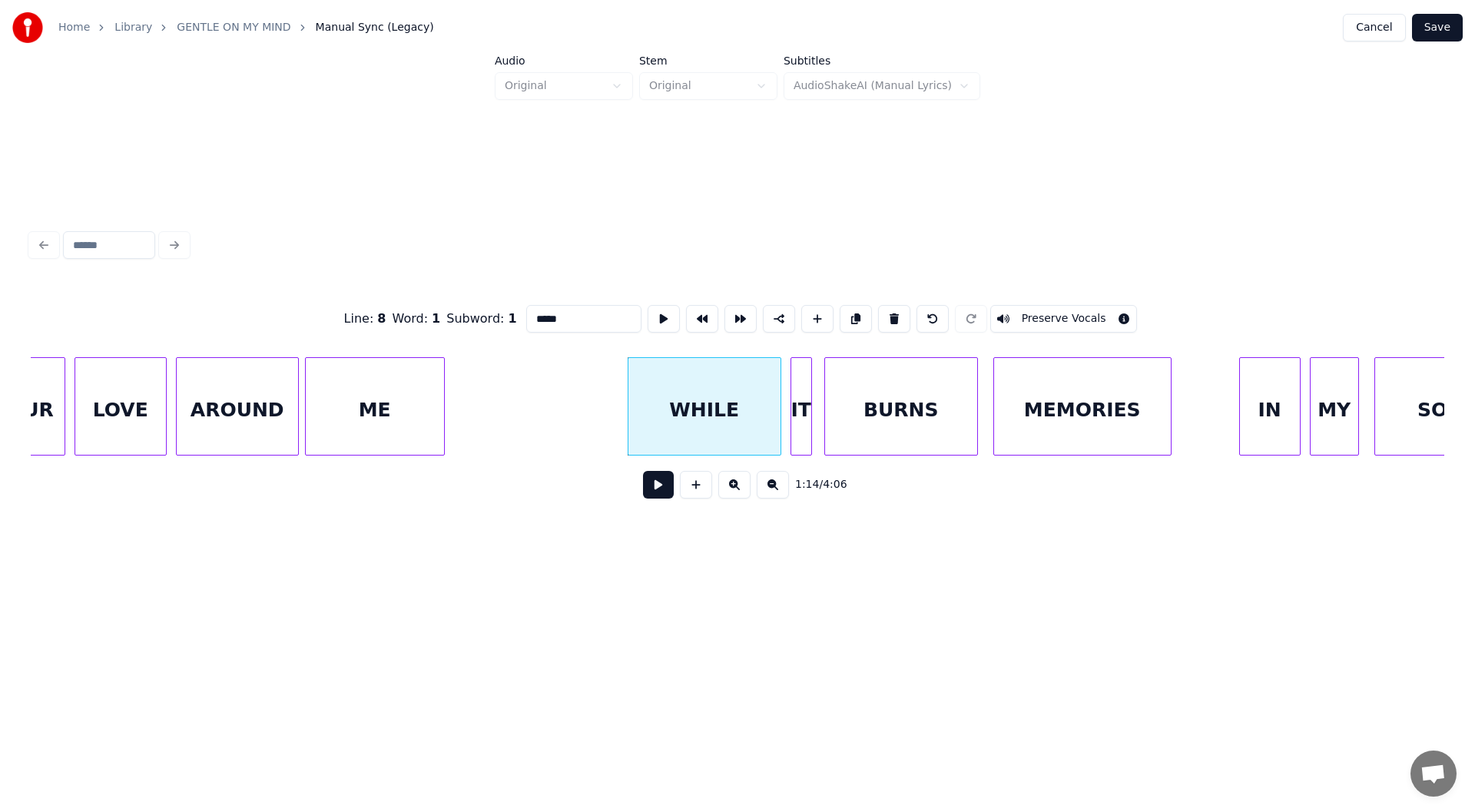
click at [652, 494] on button at bounding box center [658, 485] width 31 height 27
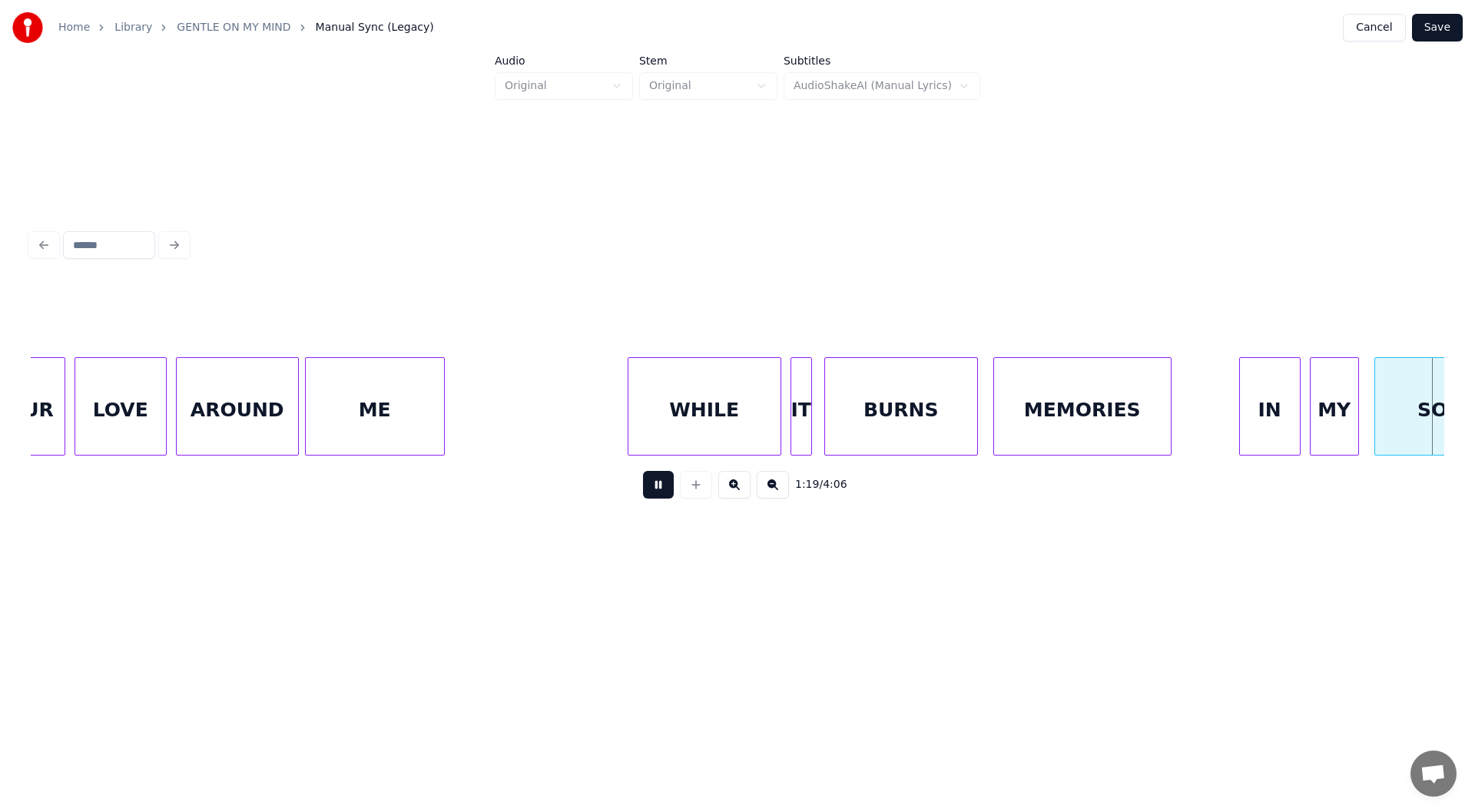
scroll to position [0, 12256]
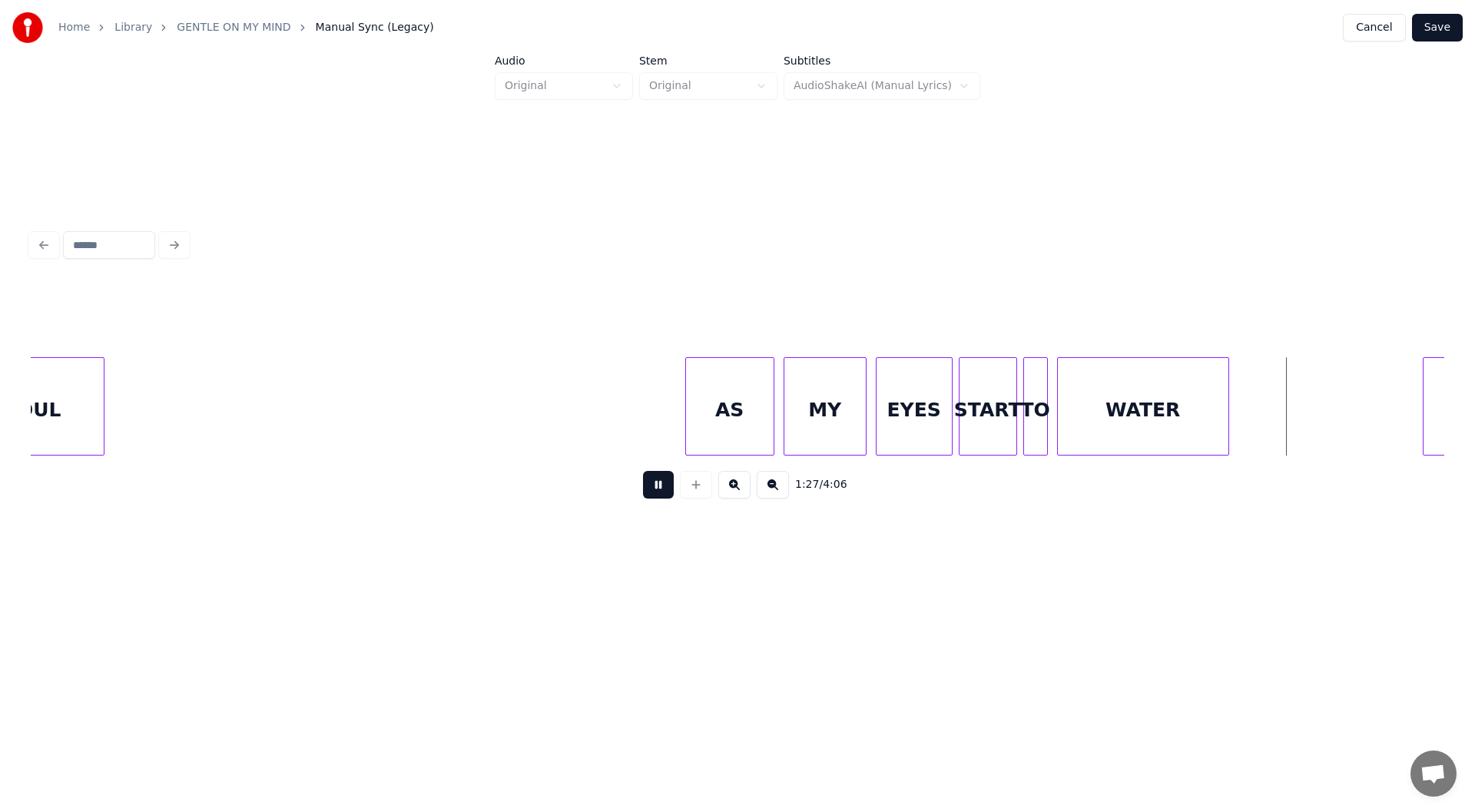
click at [657, 488] on button at bounding box center [658, 485] width 31 height 27
click at [1272, 414] on div at bounding box center [1270, 406] width 4 height 97
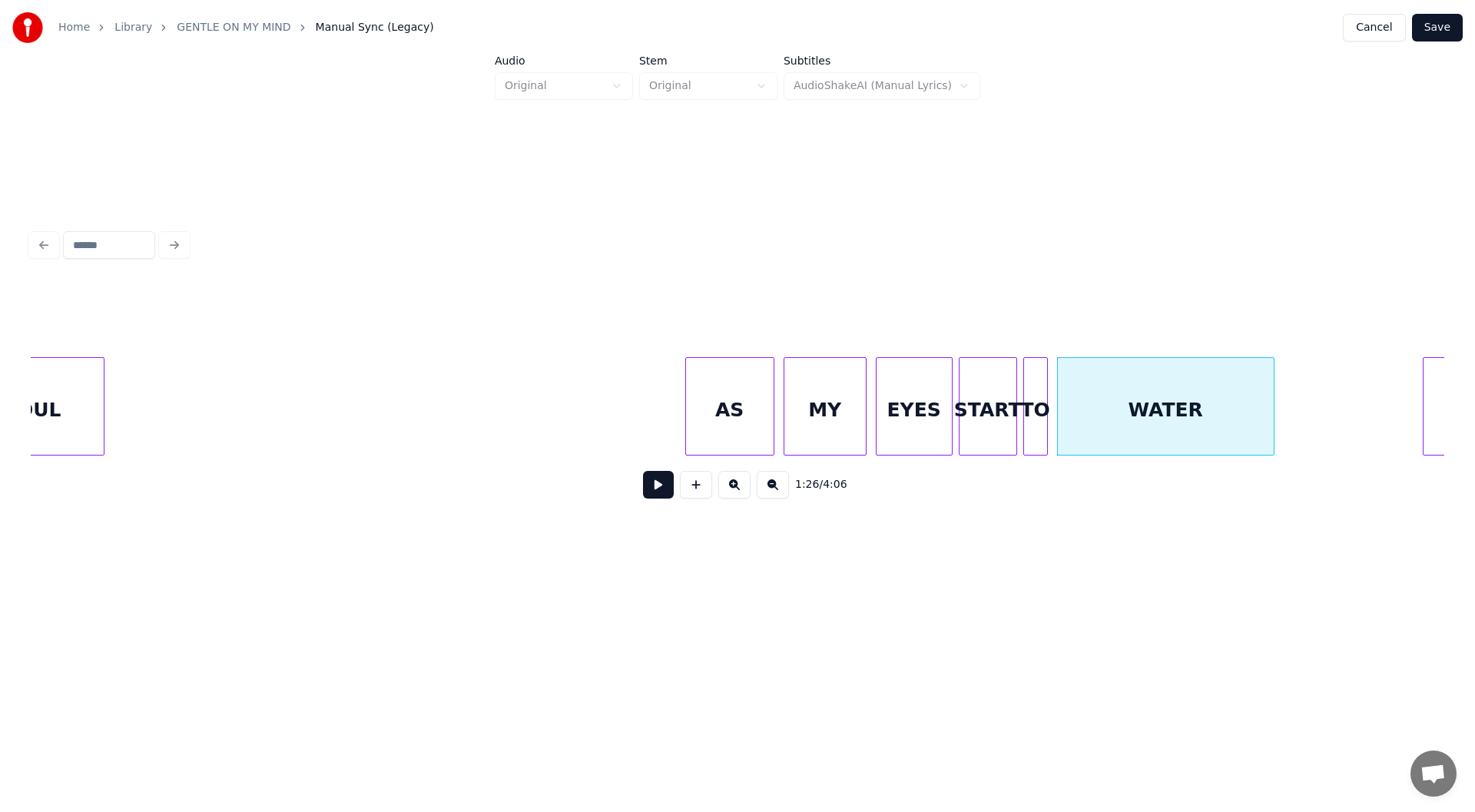
click at [660, 490] on button at bounding box center [658, 485] width 31 height 27
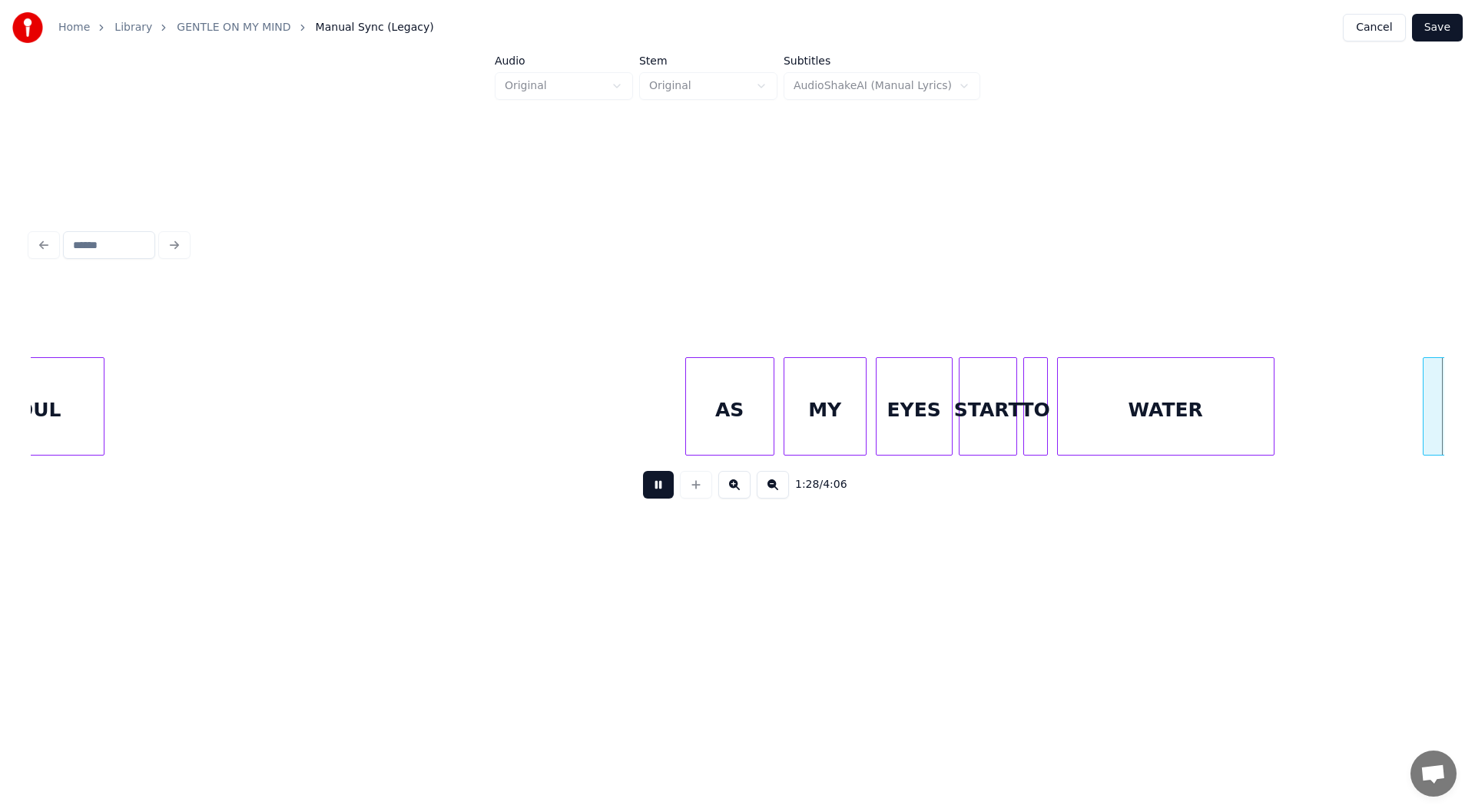
scroll to position [0, 13671]
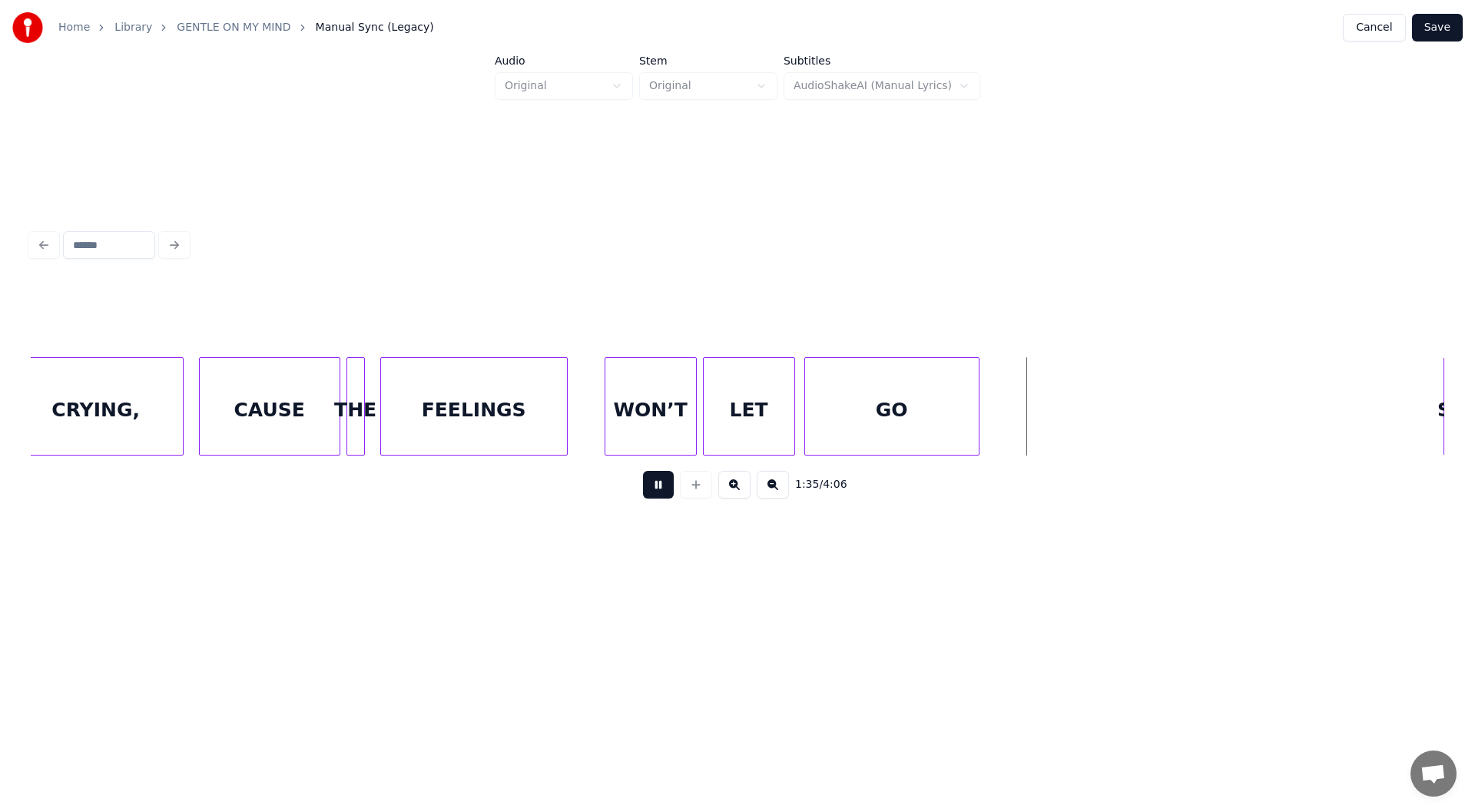
click at [659, 490] on button at bounding box center [658, 485] width 31 height 27
click at [1025, 418] on div at bounding box center [1025, 406] width 4 height 97
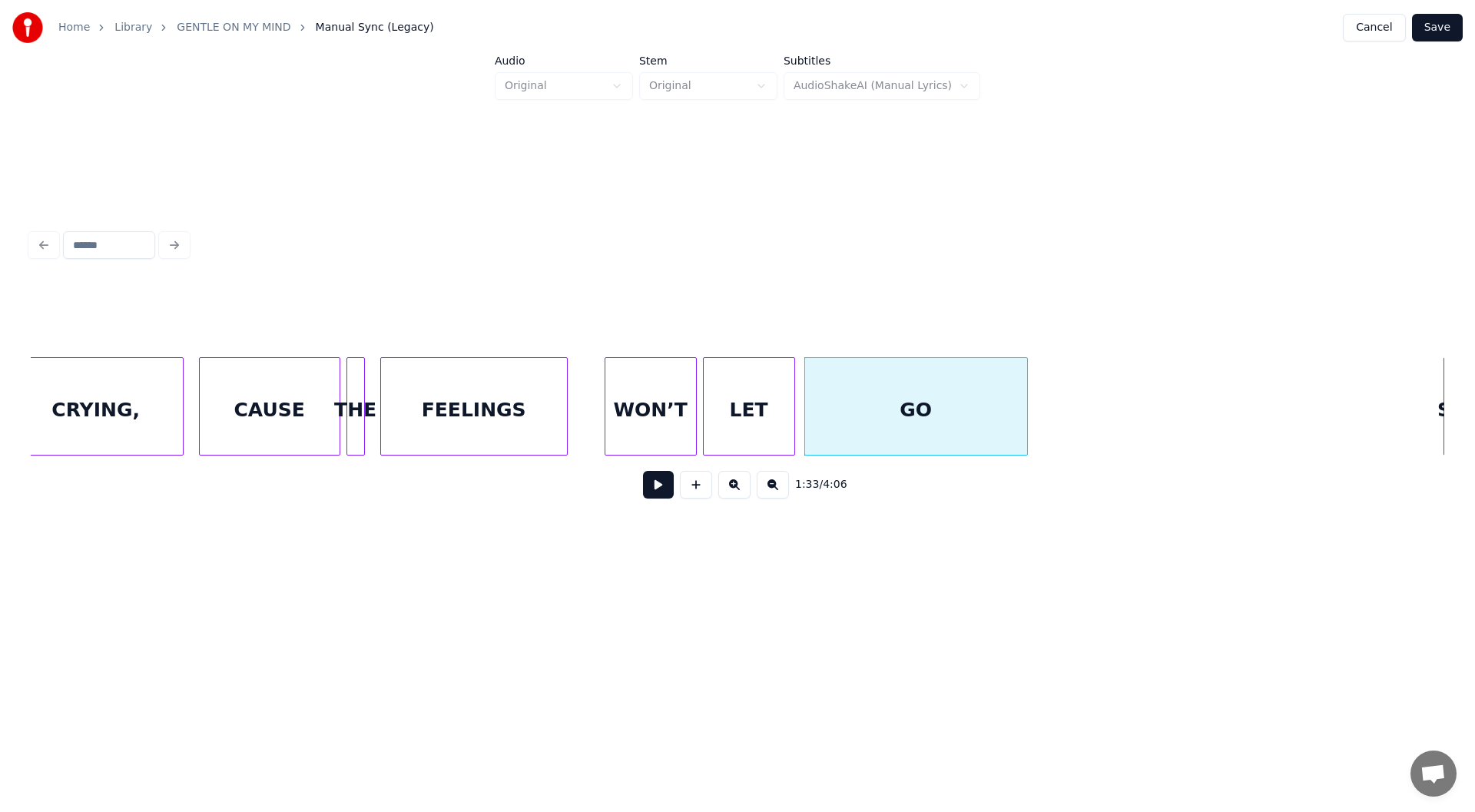
click at [653, 488] on button at bounding box center [658, 485] width 31 height 27
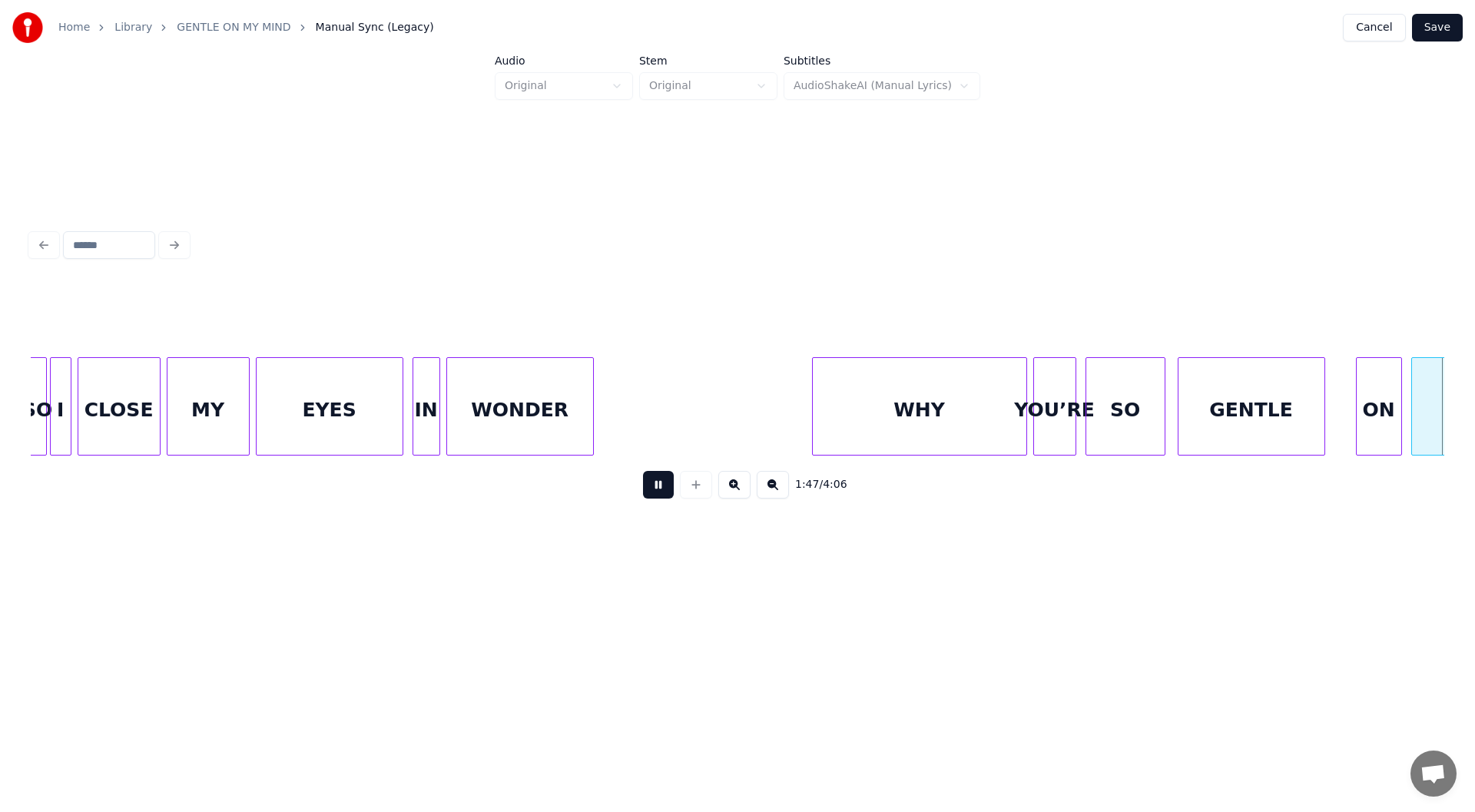
scroll to position [0, 16502]
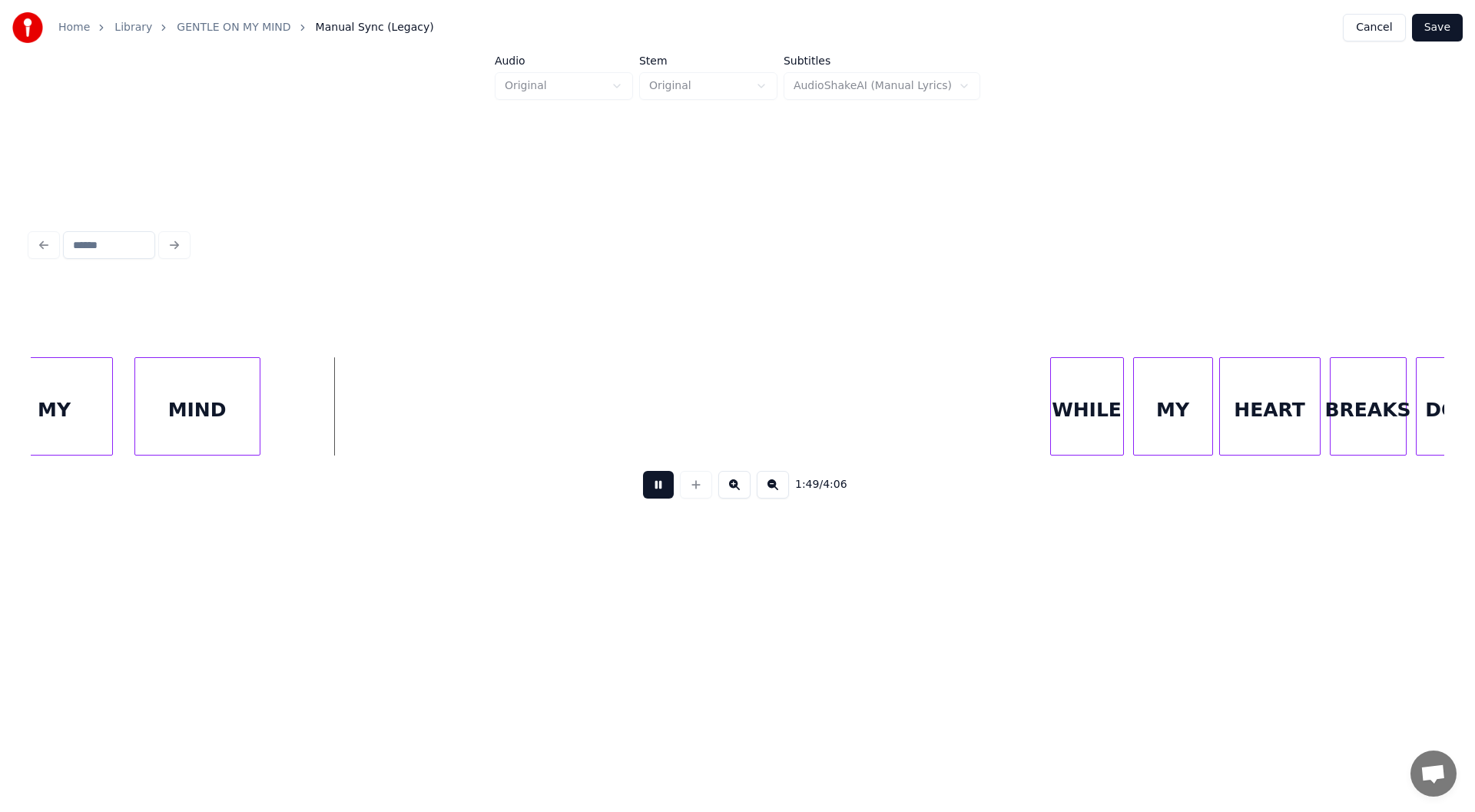
click at [655, 489] on button at bounding box center [658, 485] width 31 height 27
click at [324, 420] on div at bounding box center [322, 406] width 4 height 97
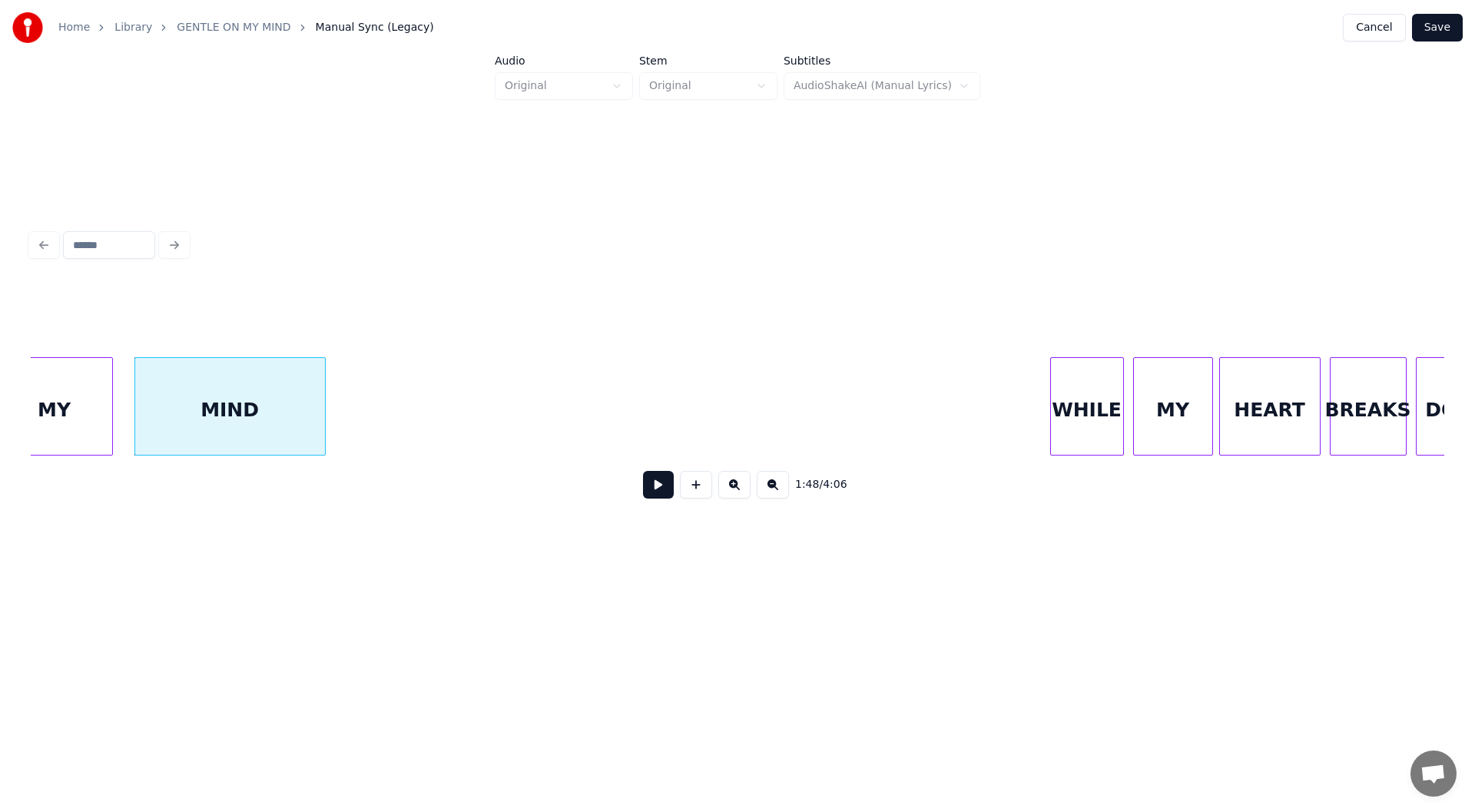
click at [660, 484] on button at bounding box center [658, 485] width 31 height 27
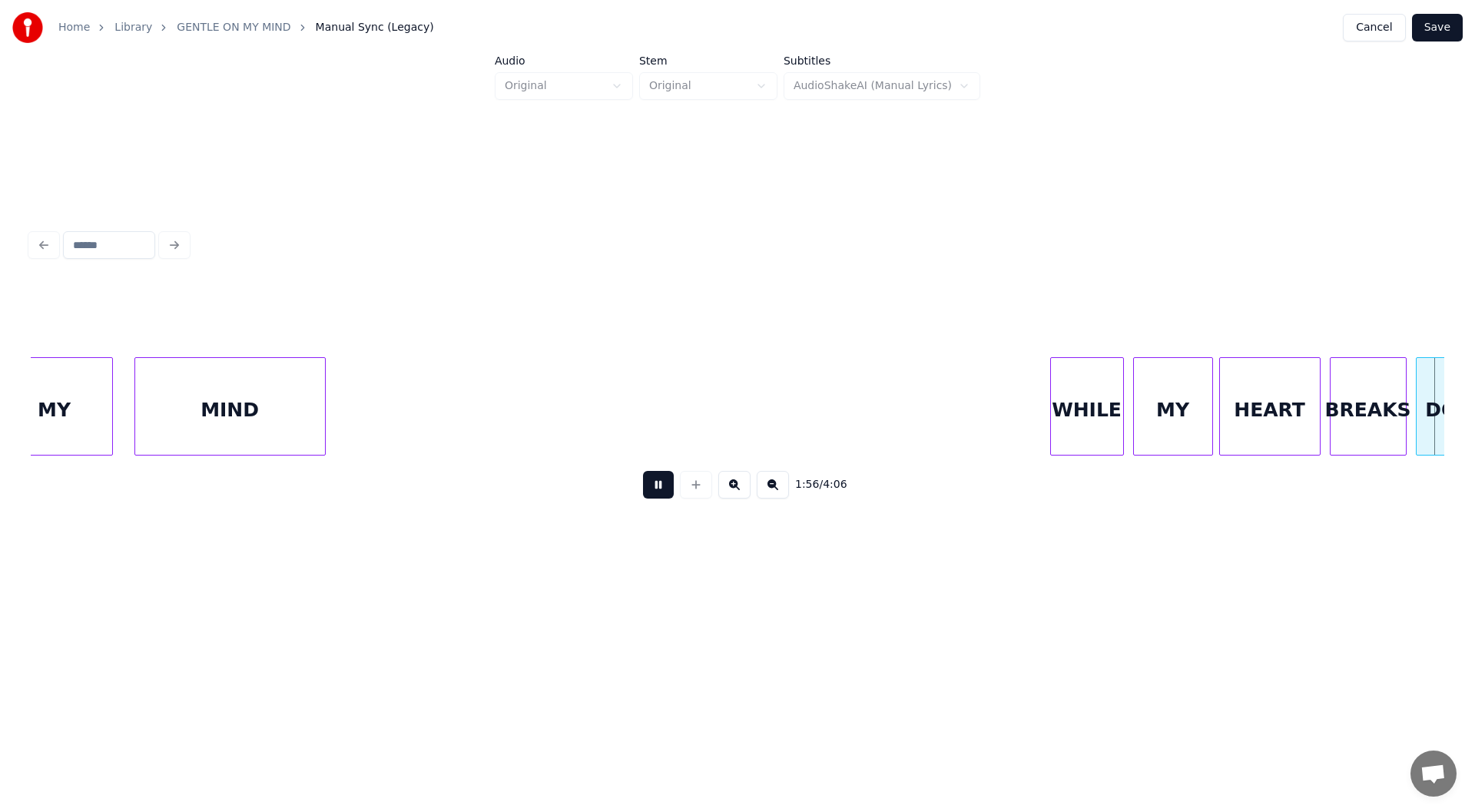
scroll to position [0, 17916]
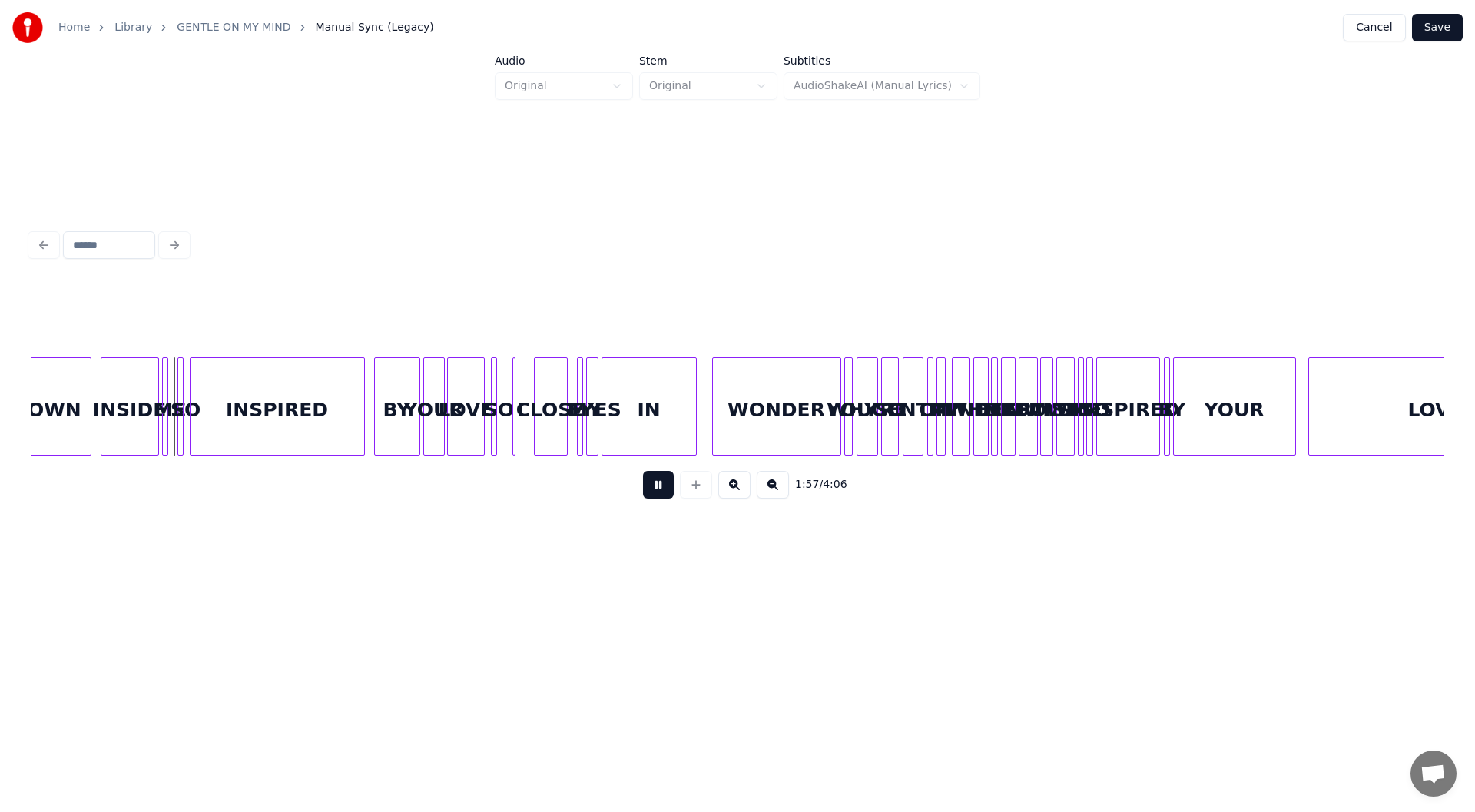
click at [658, 491] on button at bounding box center [658, 485] width 31 height 27
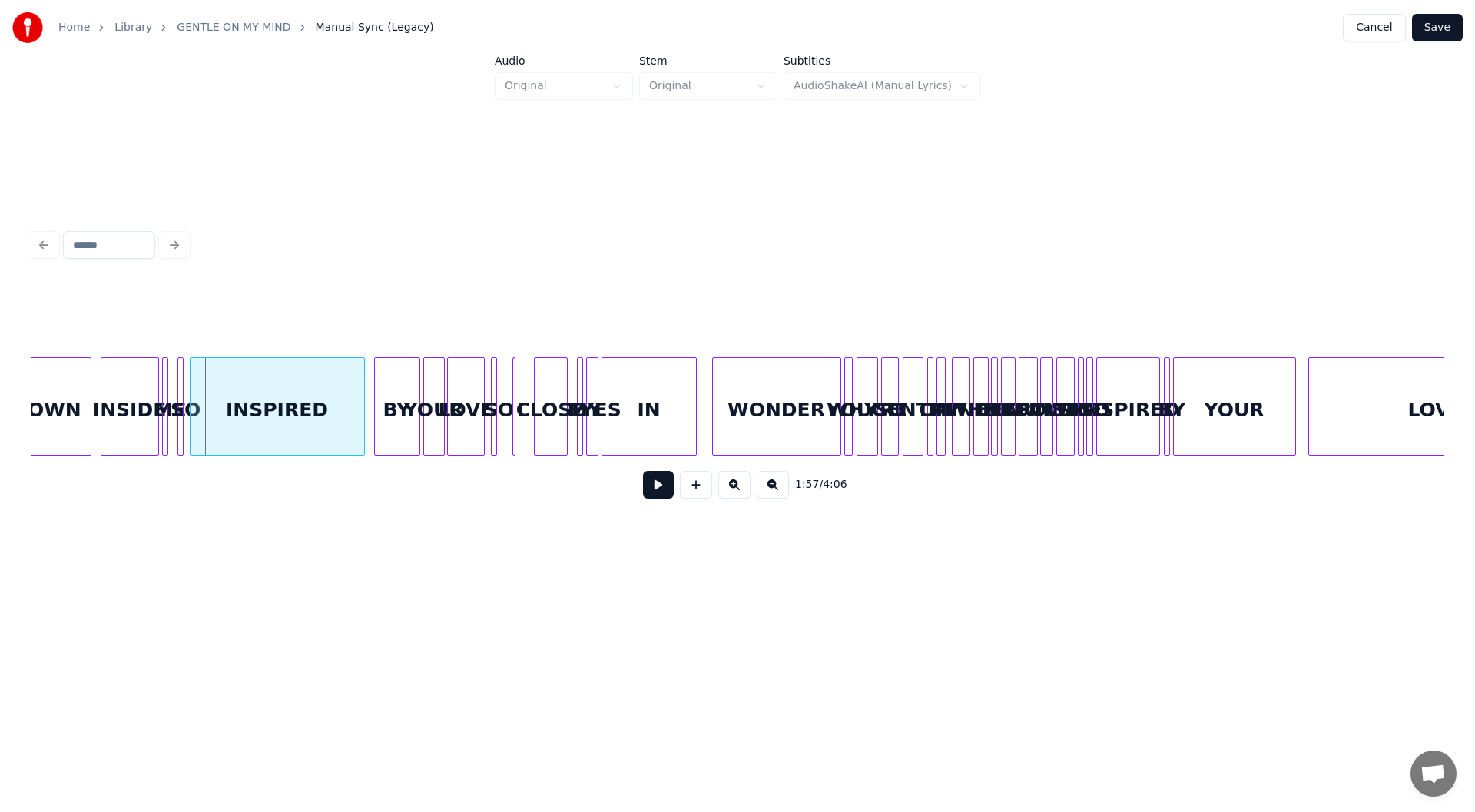
click at [169, 413] on div "ME" at bounding box center [171, 411] width 15 height 105
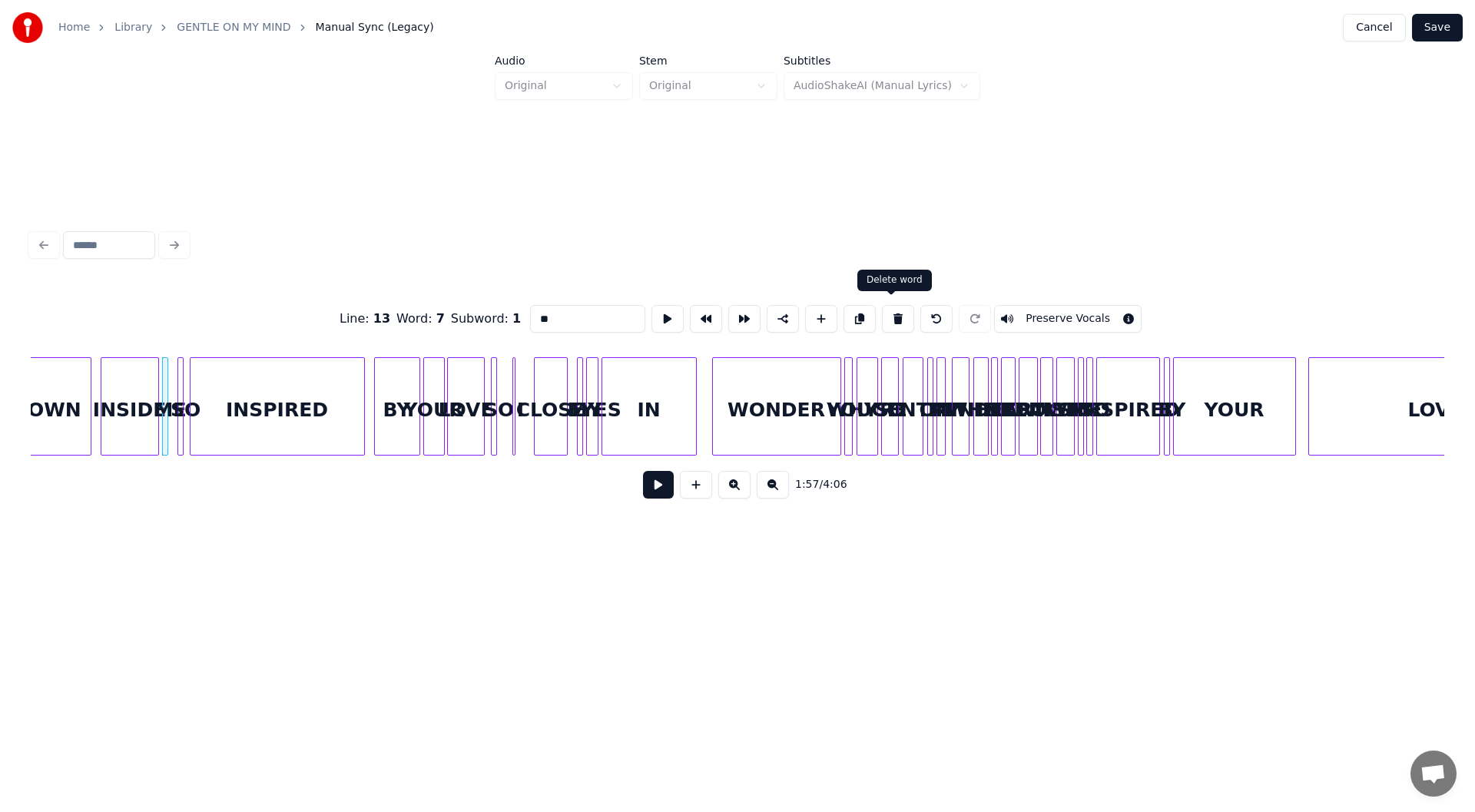
click at [893, 306] on button at bounding box center [898, 319] width 33 height 27
click at [1169, 421] on div at bounding box center [1166, 406] width 4 height 97
click at [890, 311] on button at bounding box center [898, 319] width 33 height 27
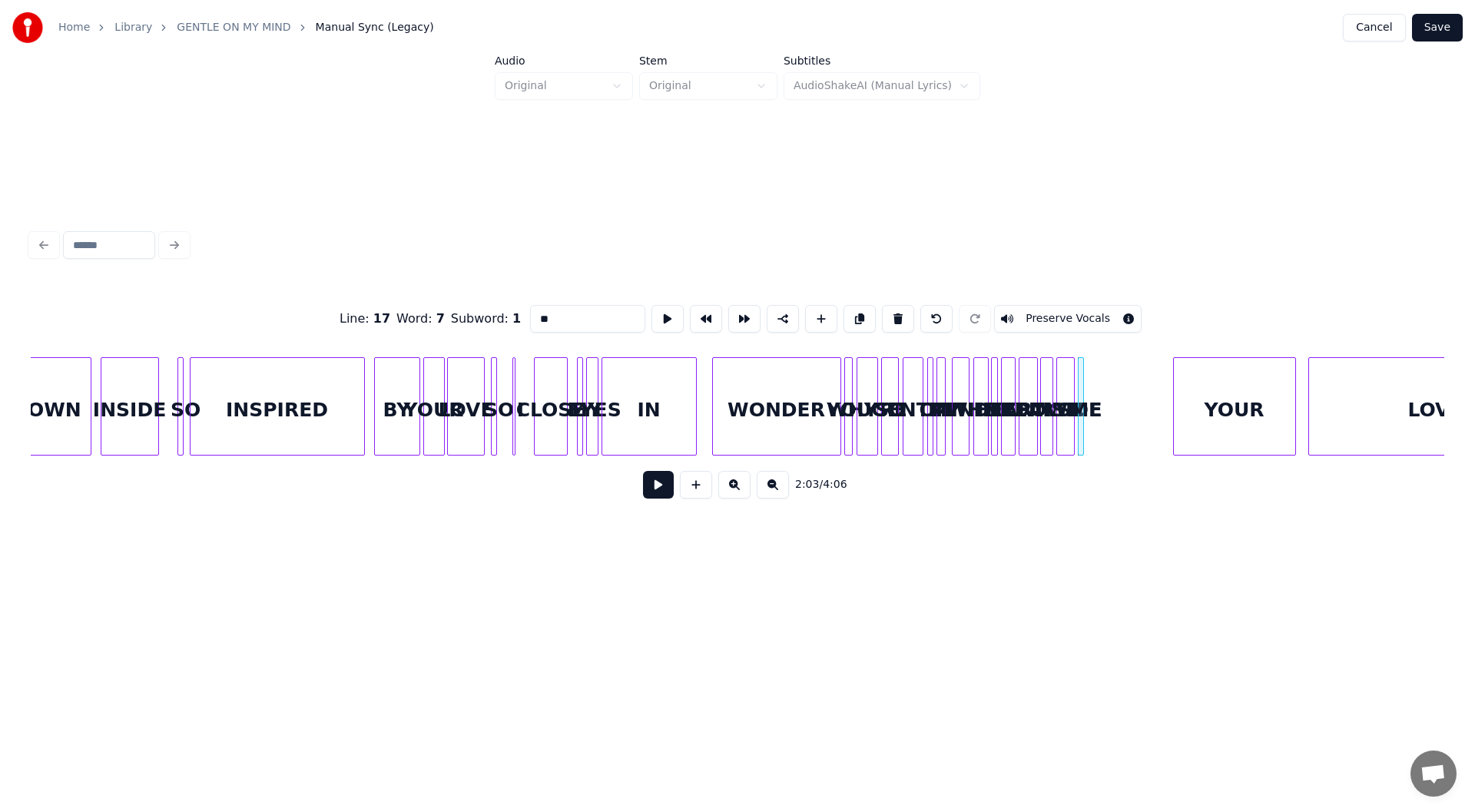
click at [890, 311] on button at bounding box center [898, 319] width 33 height 27
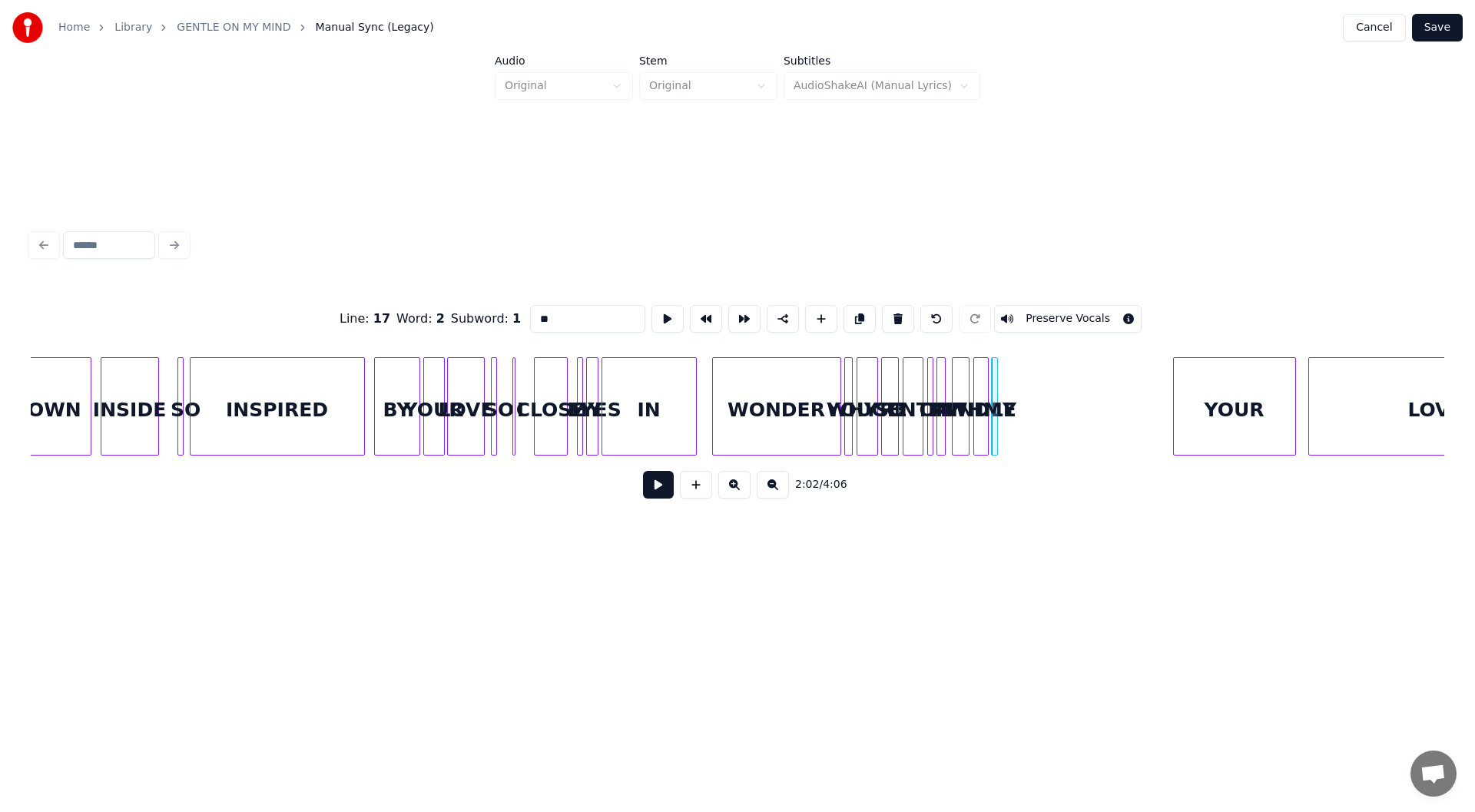
click at [890, 311] on button at bounding box center [898, 319] width 33 height 27
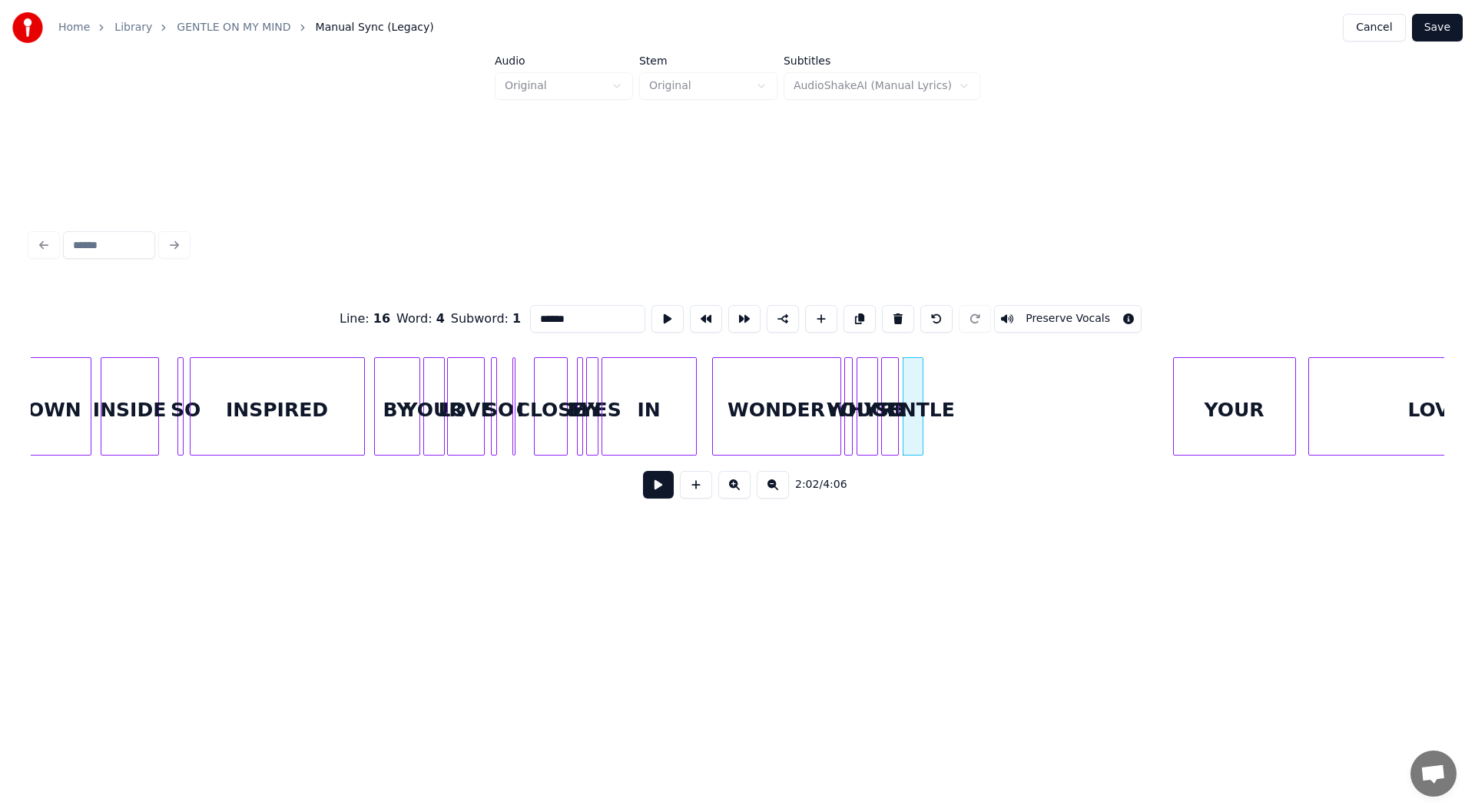
click at [890, 311] on button at bounding box center [898, 319] width 33 height 27
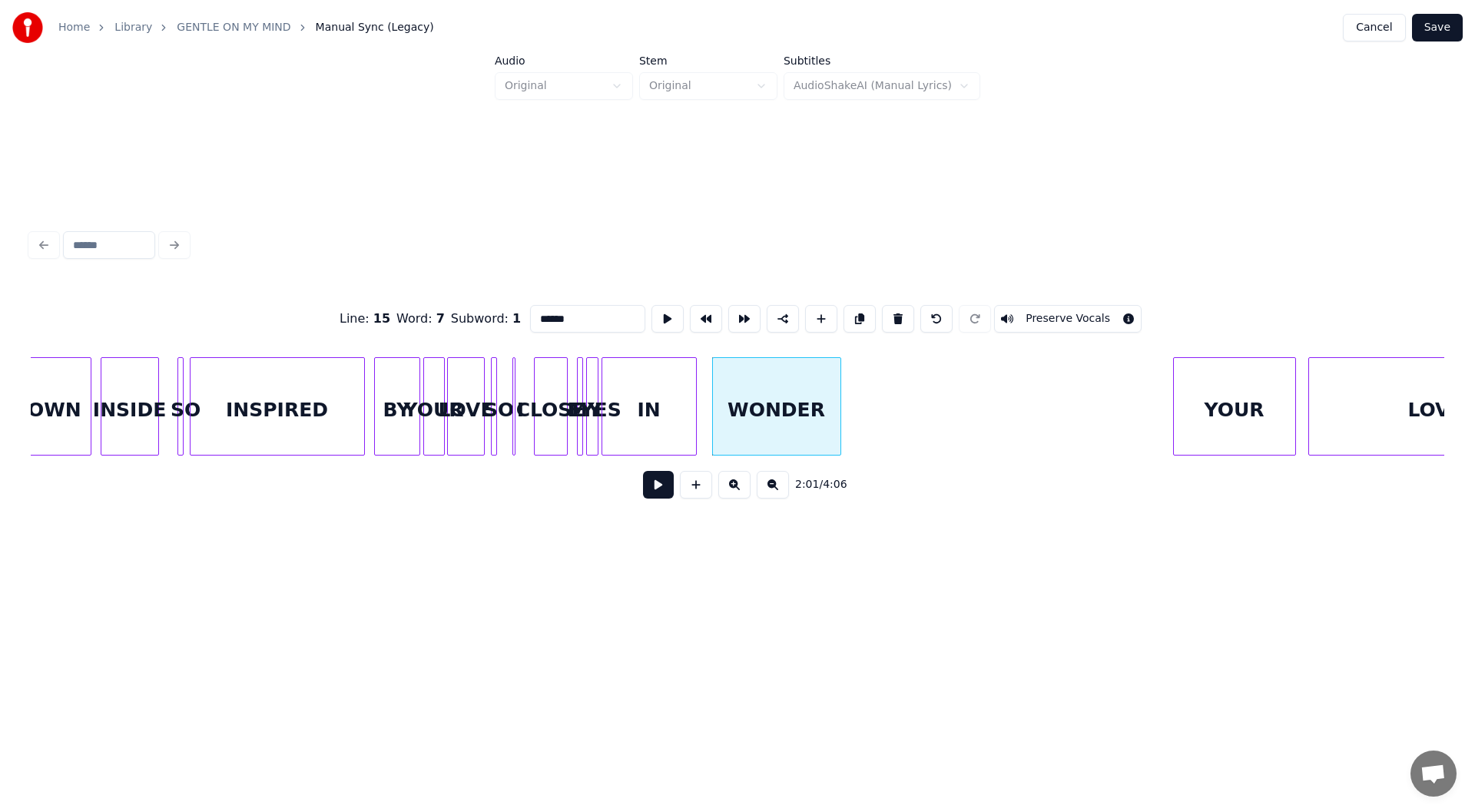
click at [890, 311] on button at bounding box center [898, 319] width 33 height 27
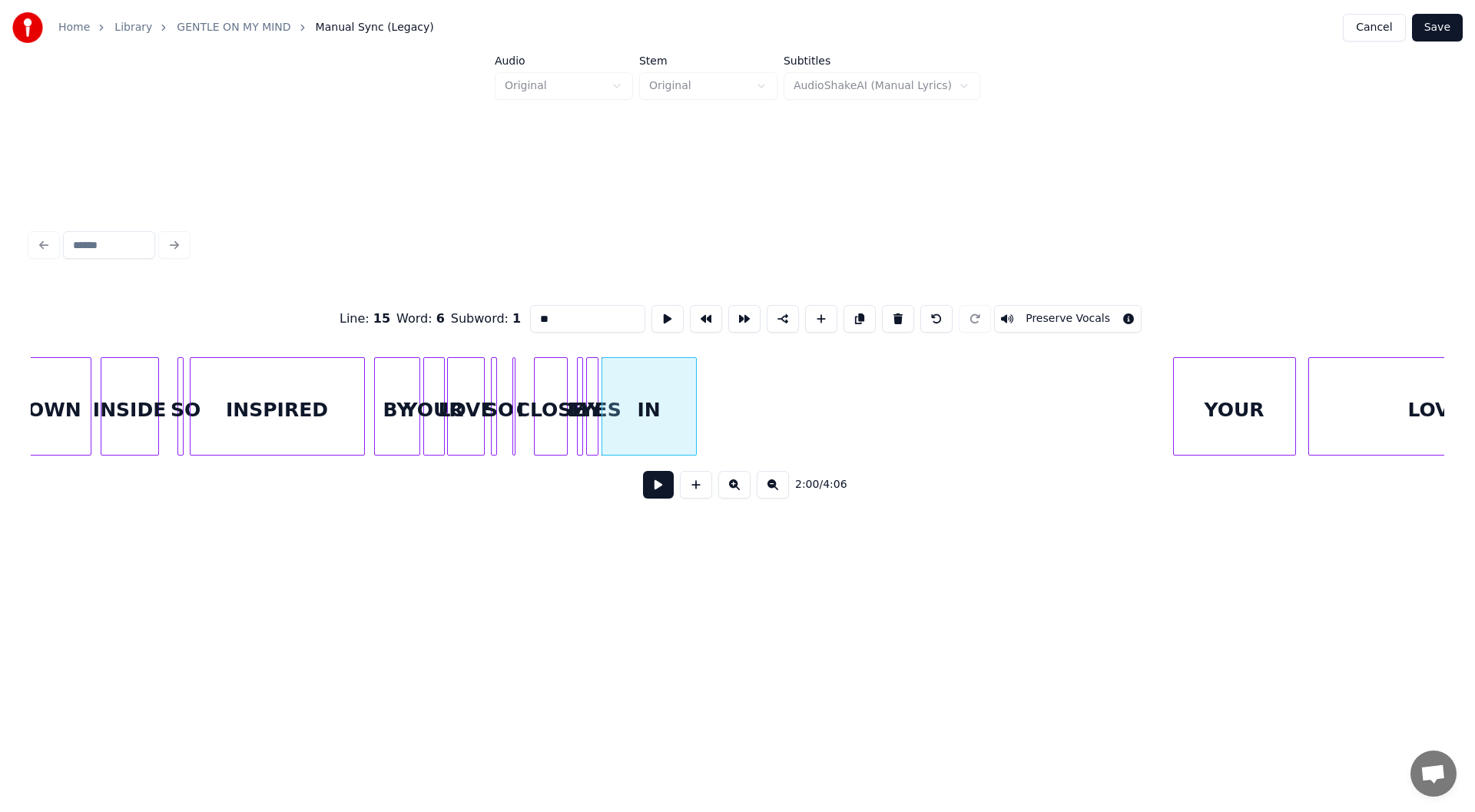
click at [890, 311] on button at bounding box center [898, 319] width 33 height 27
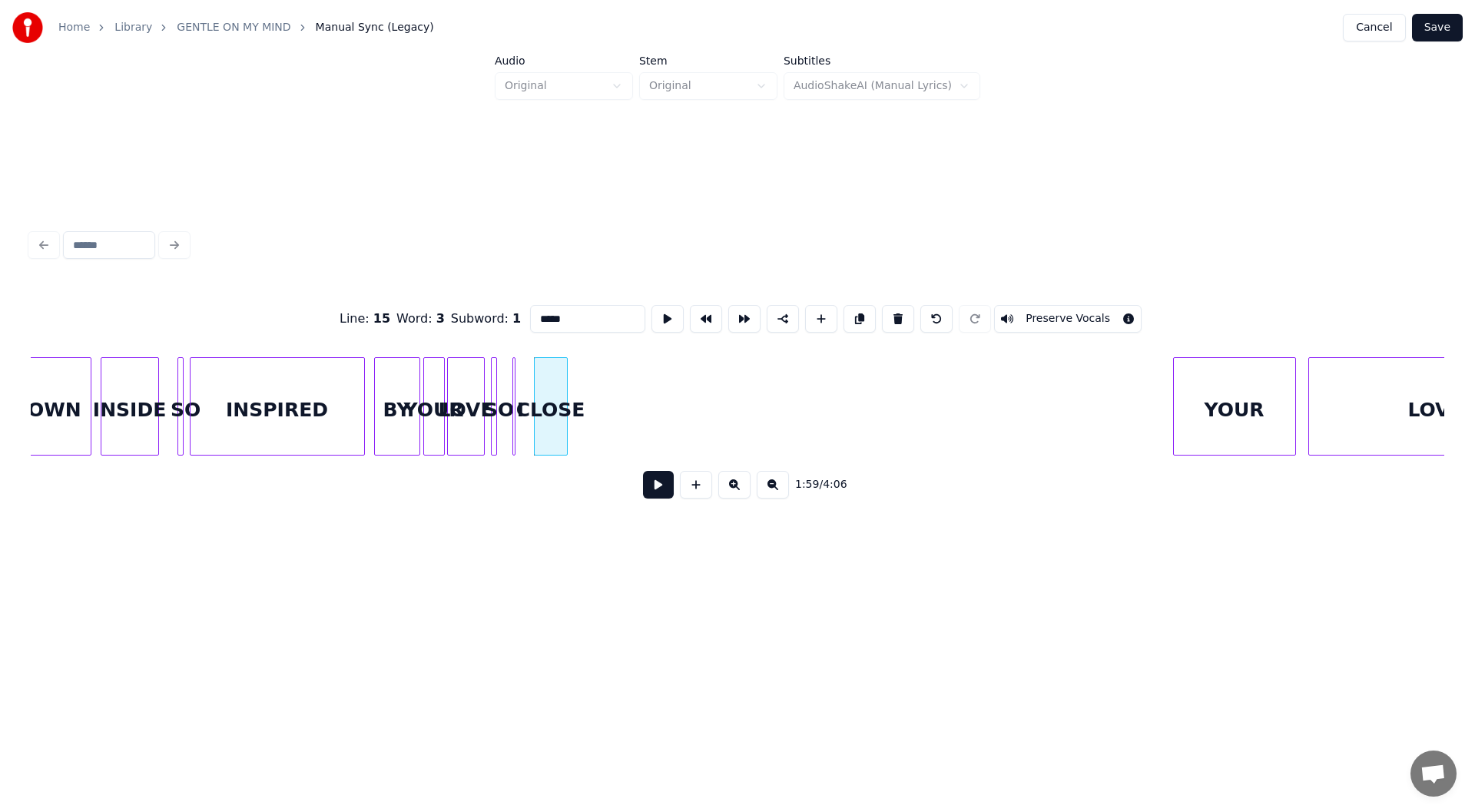
click at [890, 311] on button at bounding box center [898, 319] width 33 height 27
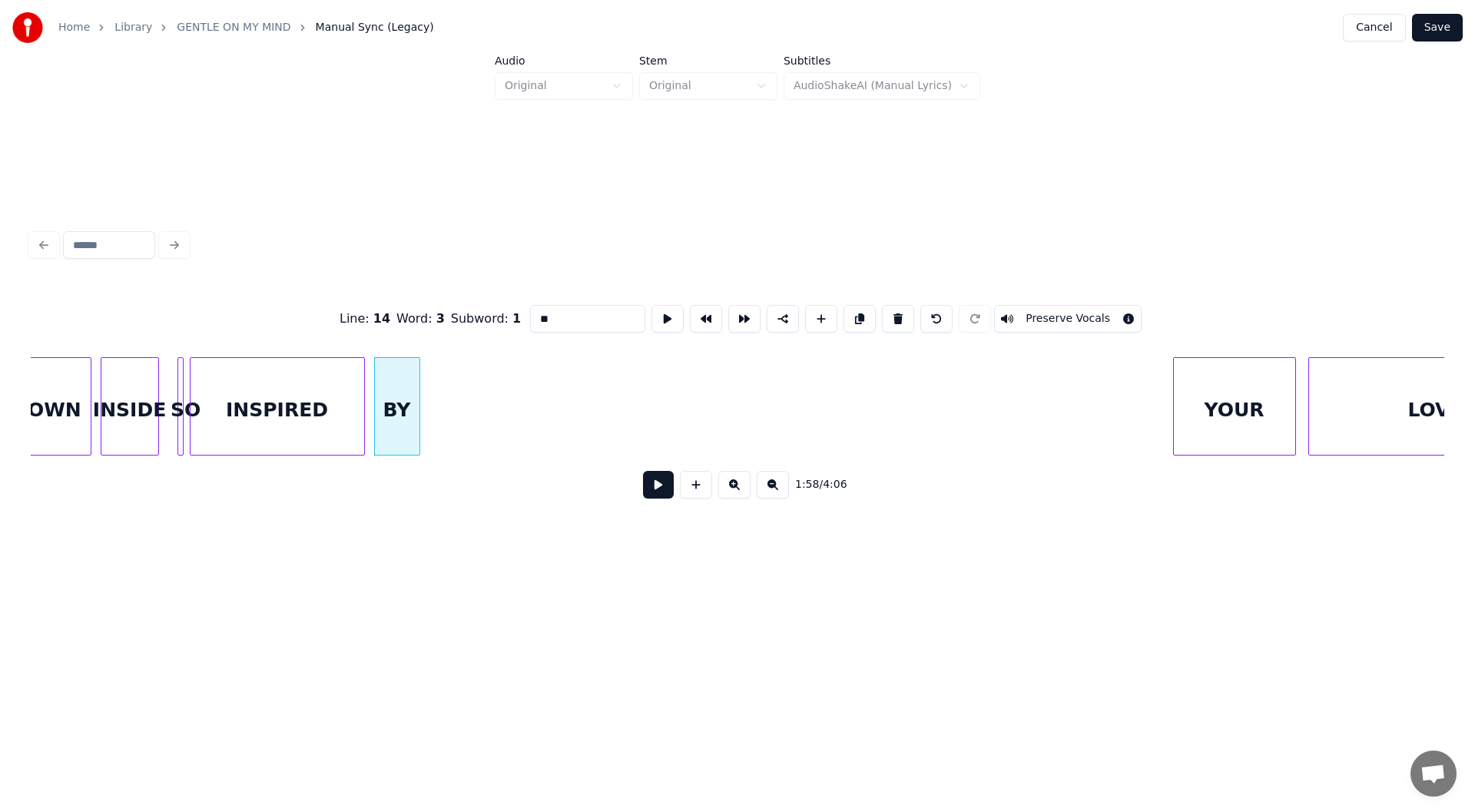
click at [890, 311] on button at bounding box center [898, 319] width 33 height 27
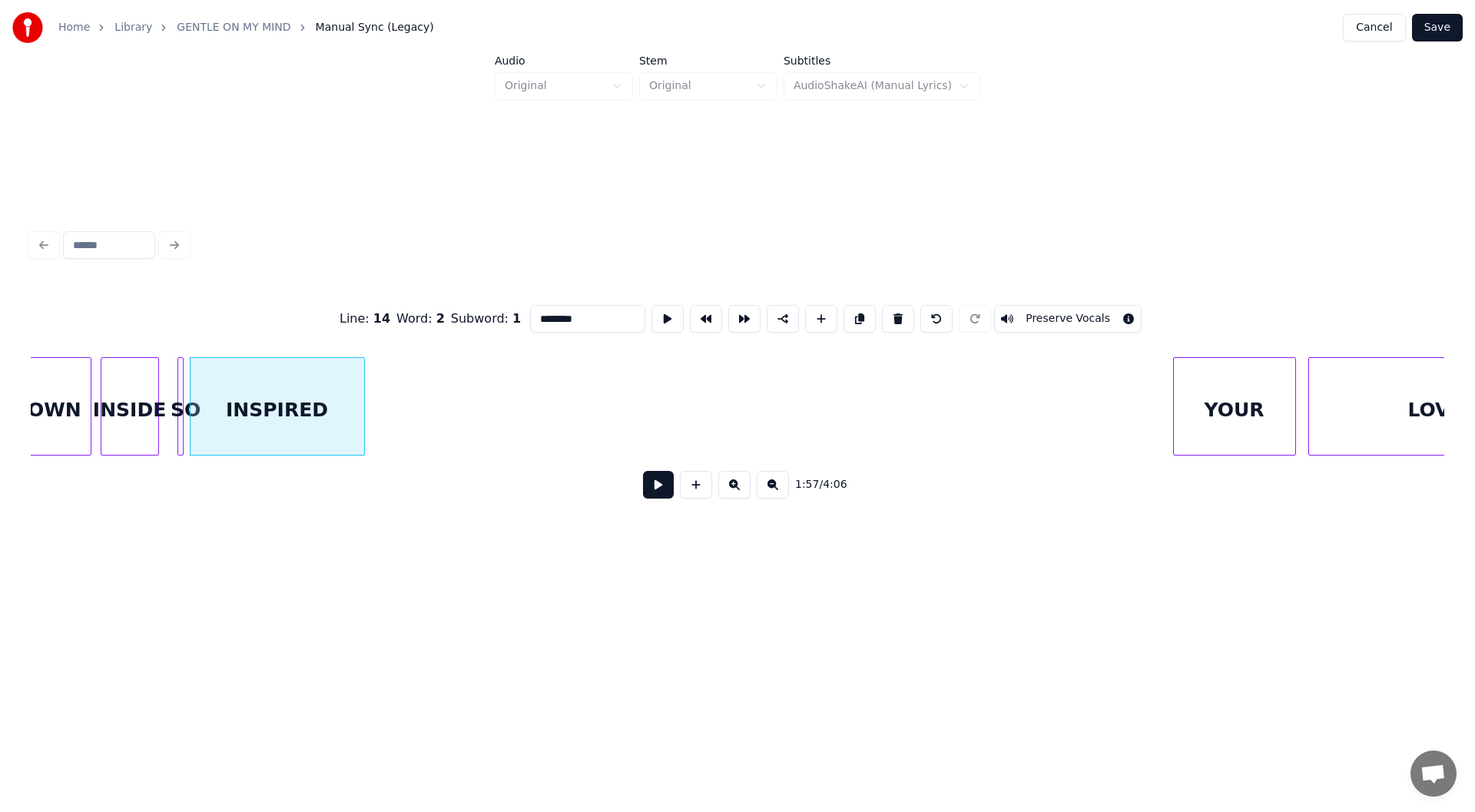
click at [890, 311] on button at bounding box center [898, 319] width 33 height 27
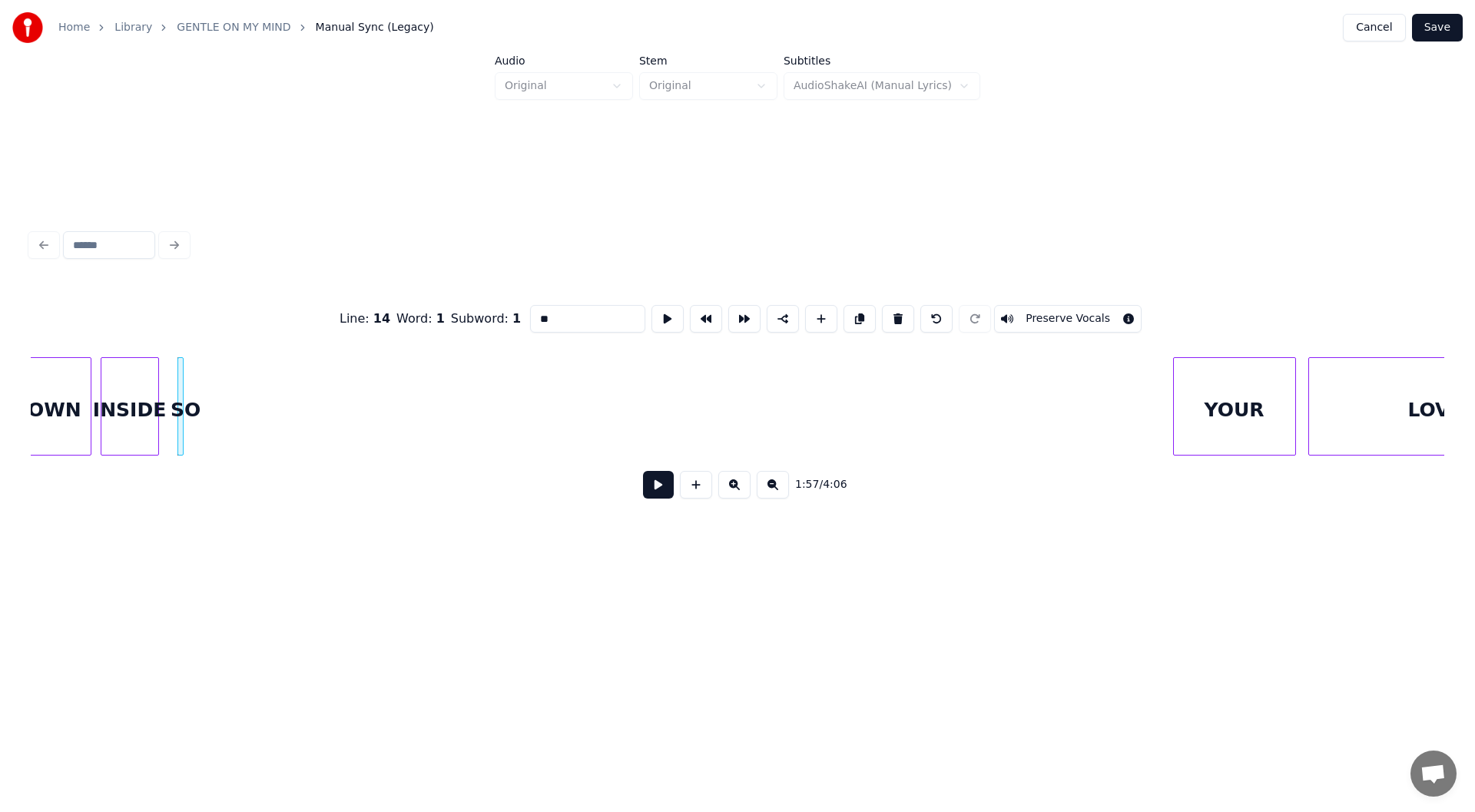
click at [890, 311] on button at bounding box center [898, 319] width 33 height 27
click at [54, 406] on div "DOWN" at bounding box center [47, 411] width 88 height 105
type input "****"
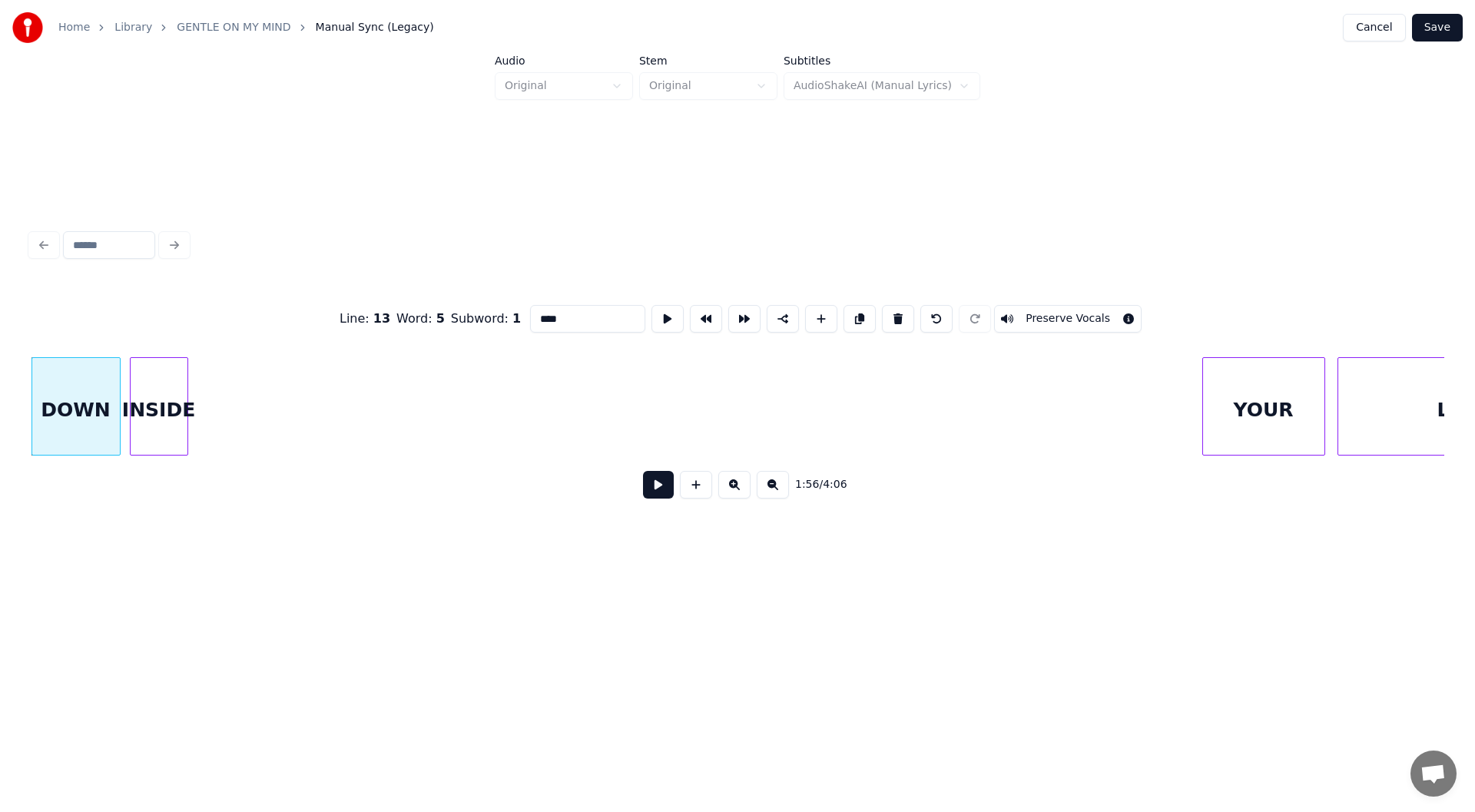
click at [652, 489] on button at bounding box center [658, 485] width 31 height 27
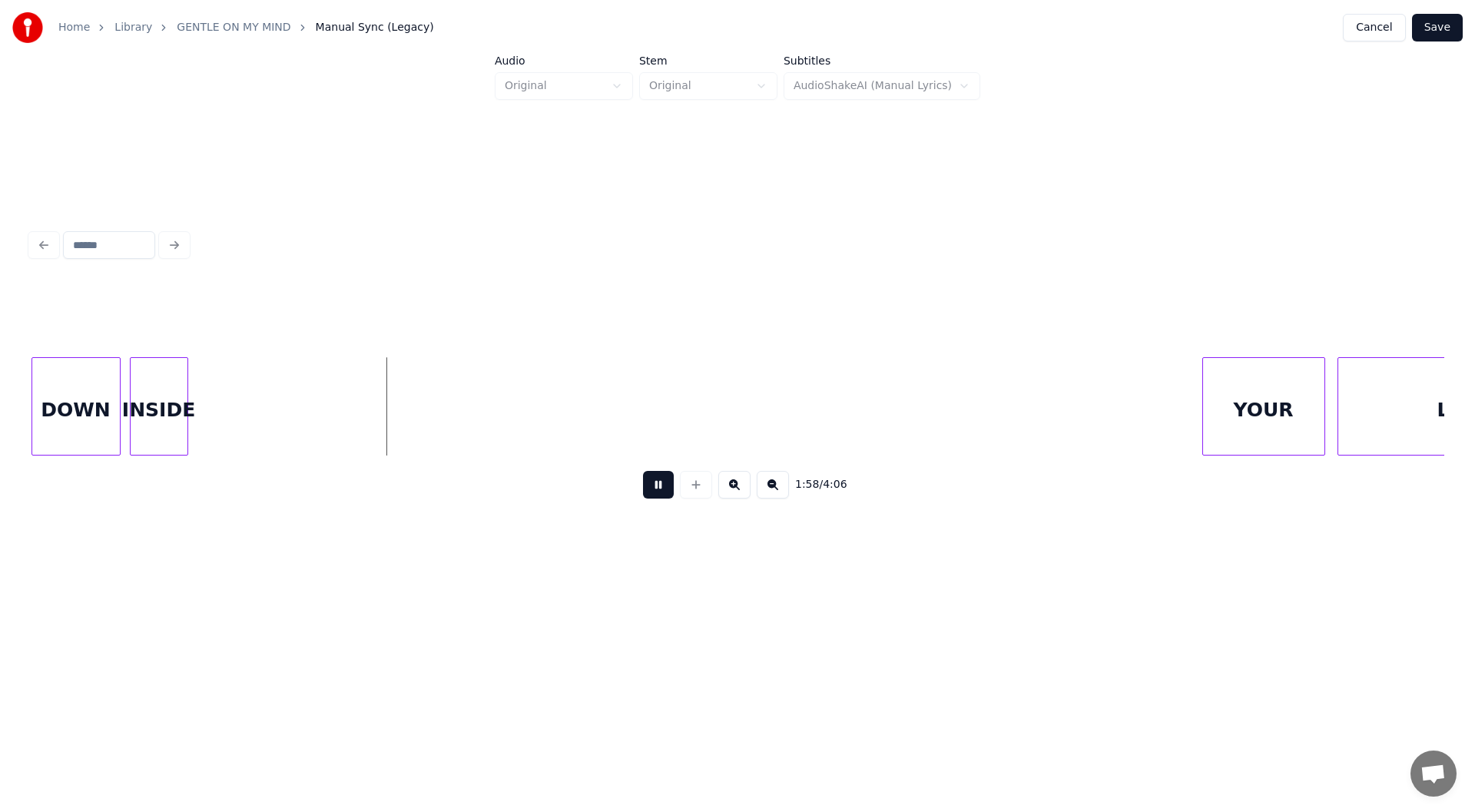
click at [652, 489] on button at bounding box center [658, 485] width 31 height 27
click at [391, 430] on div at bounding box center [389, 406] width 4 height 97
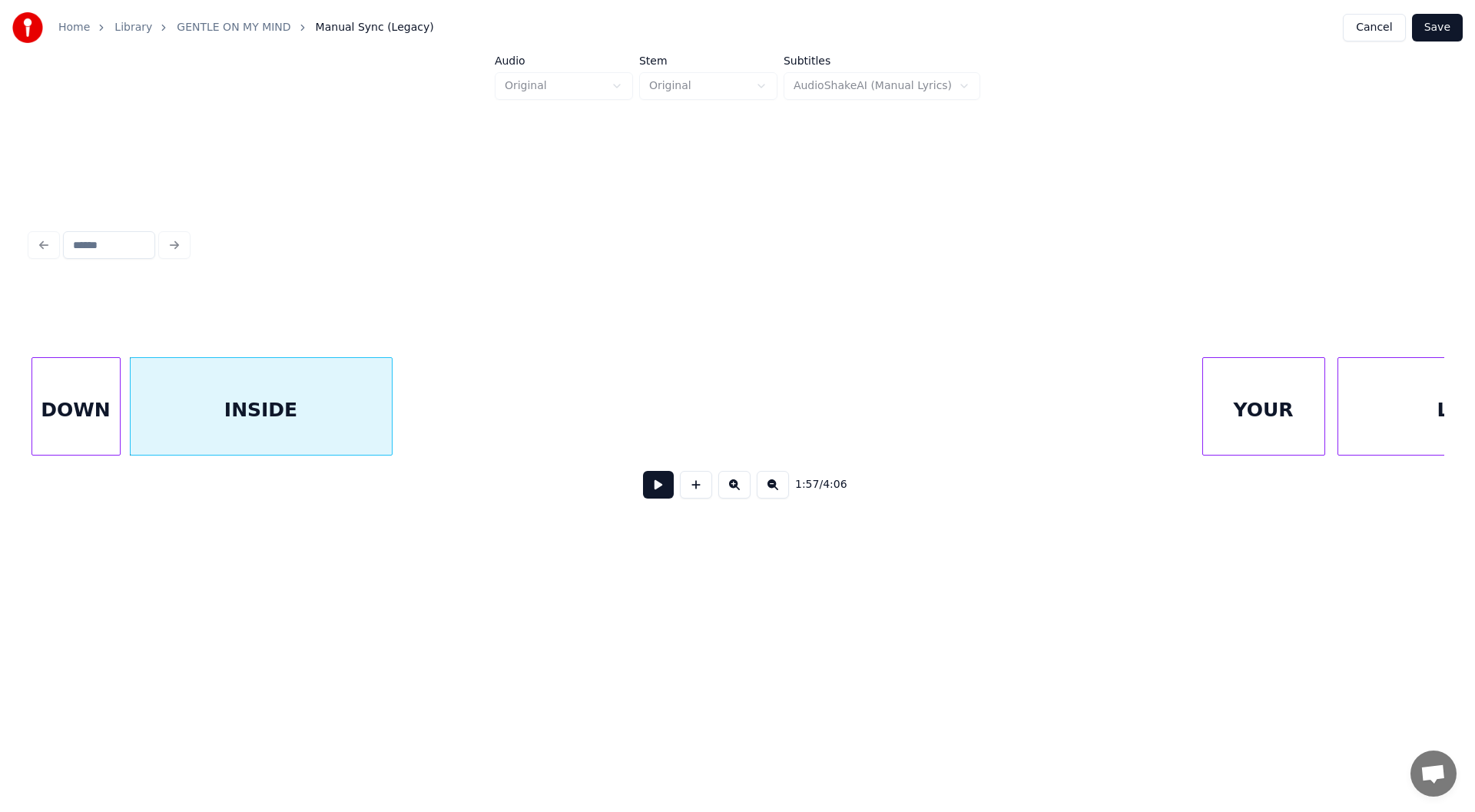
click at [226, 412] on div "INSIDE" at bounding box center [261, 411] width 261 height 105
click at [658, 487] on button at bounding box center [658, 485] width 31 height 27
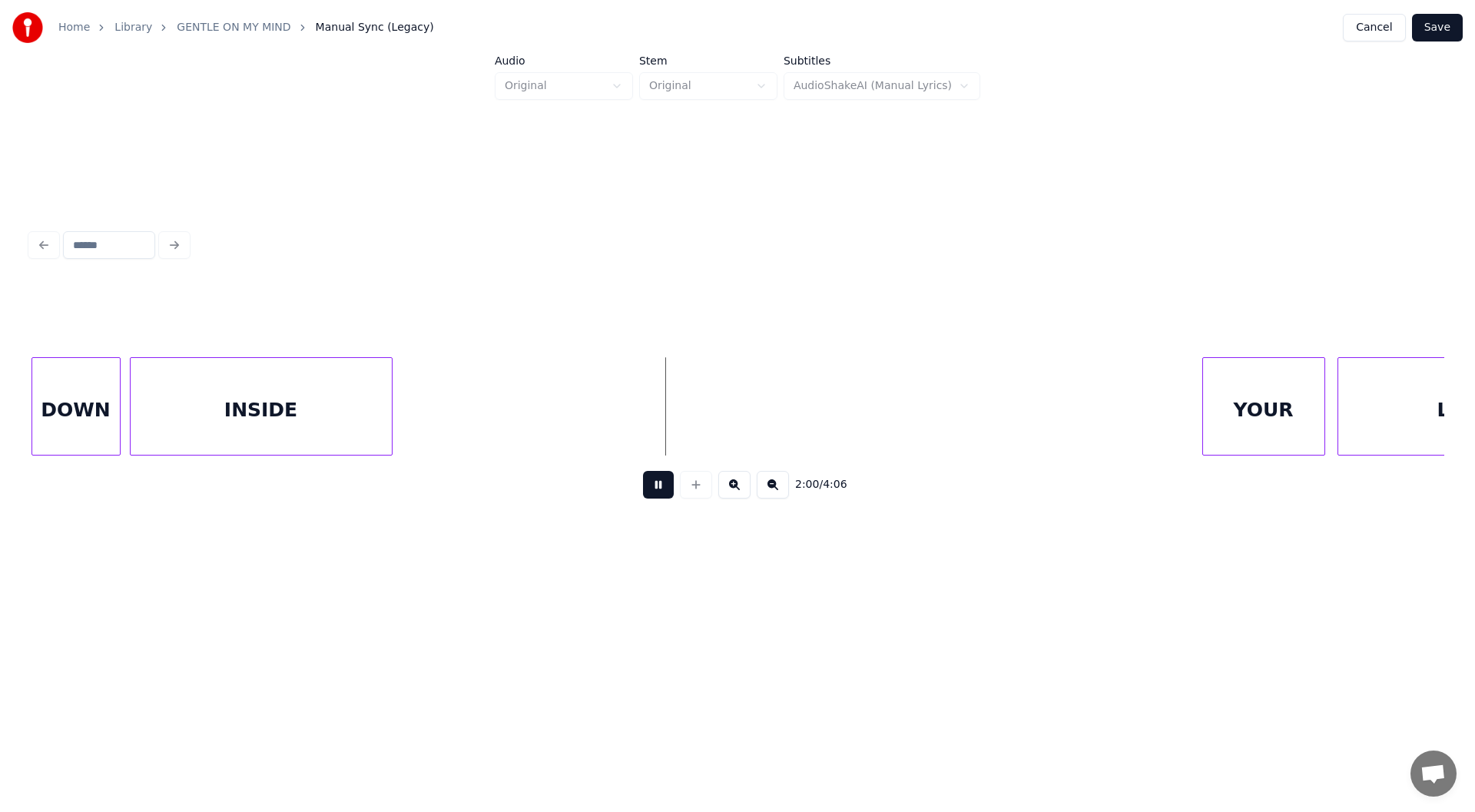
click at [658, 486] on button at bounding box center [658, 485] width 31 height 27
click at [406, 388] on div "DOWN INSIDE YOUR LOVE" at bounding box center [1086, 406] width 37882 height 98
click at [696, 490] on button at bounding box center [696, 485] width 33 height 27
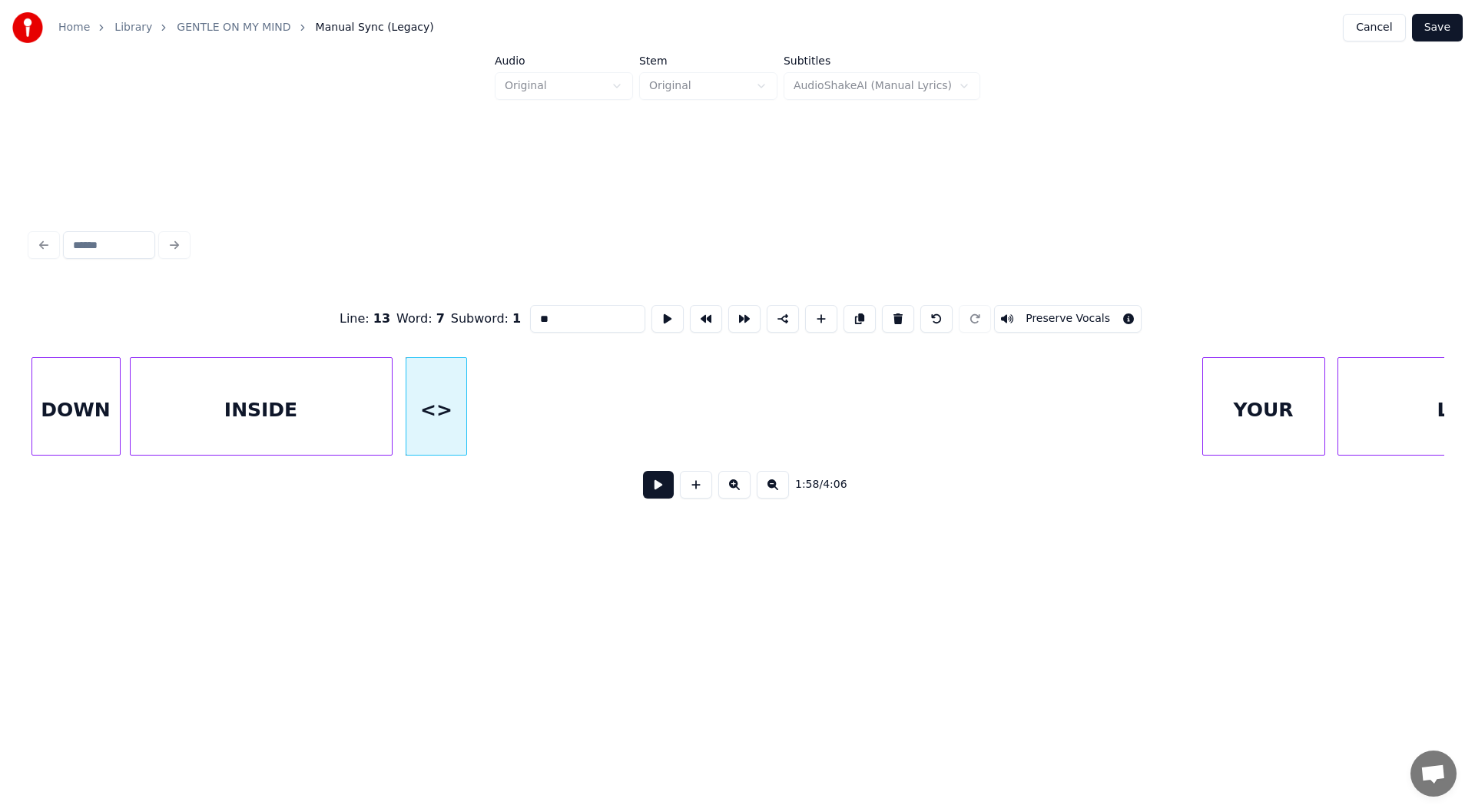
drag, startPoint x: 560, startPoint y: 303, endPoint x: 464, endPoint y: 329, distance: 99.5
click at [464, 329] on div "Line : 13 Word : 7 Subword : 1 ** Preserve Vocals" at bounding box center [738, 318] width 1414 height 76
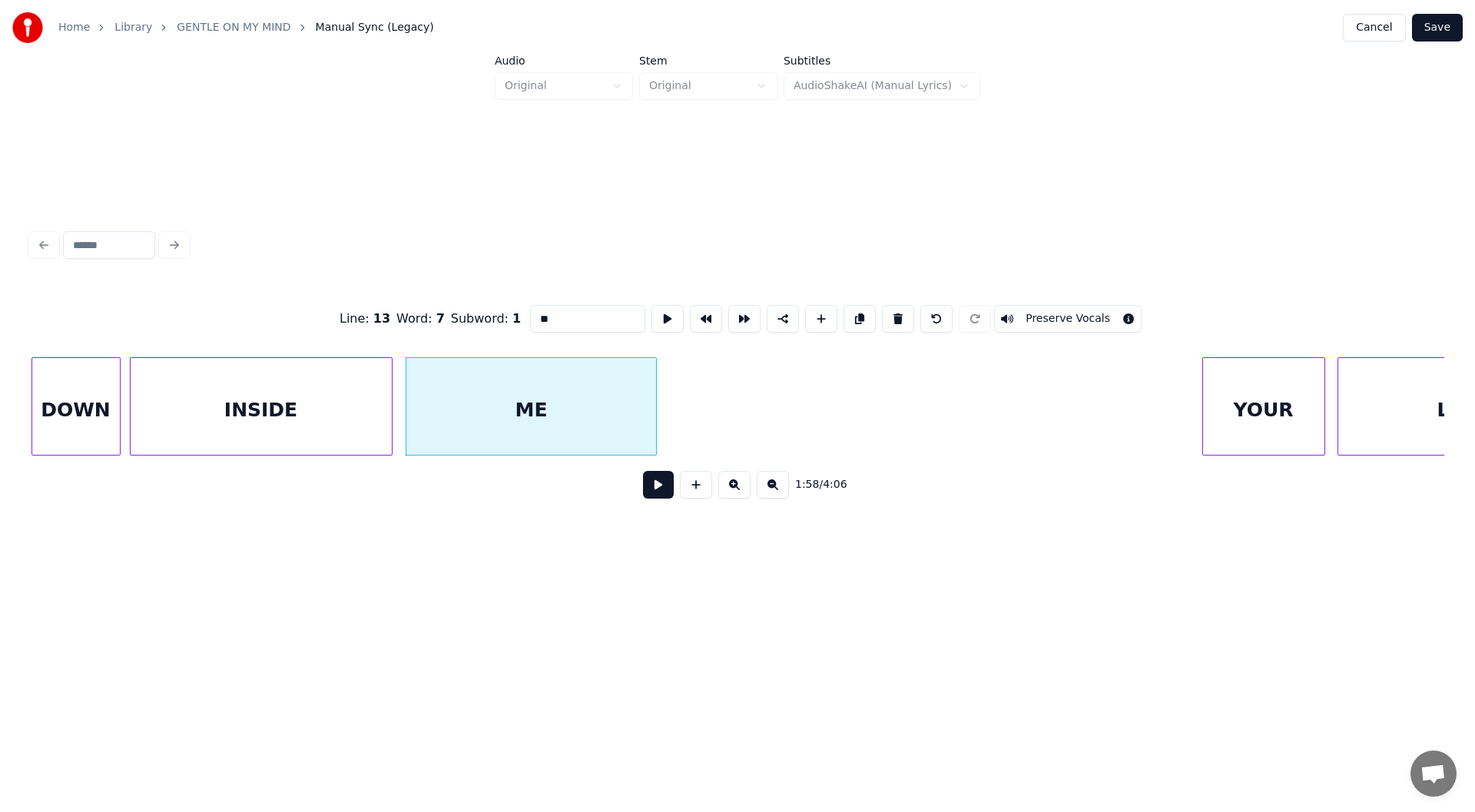
click at [652, 416] on div at bounding box center [653, 406] width 4 height 97
click at [309, 400] on div "INSIDE" at bounding box center [261, 411] width 261 height 105
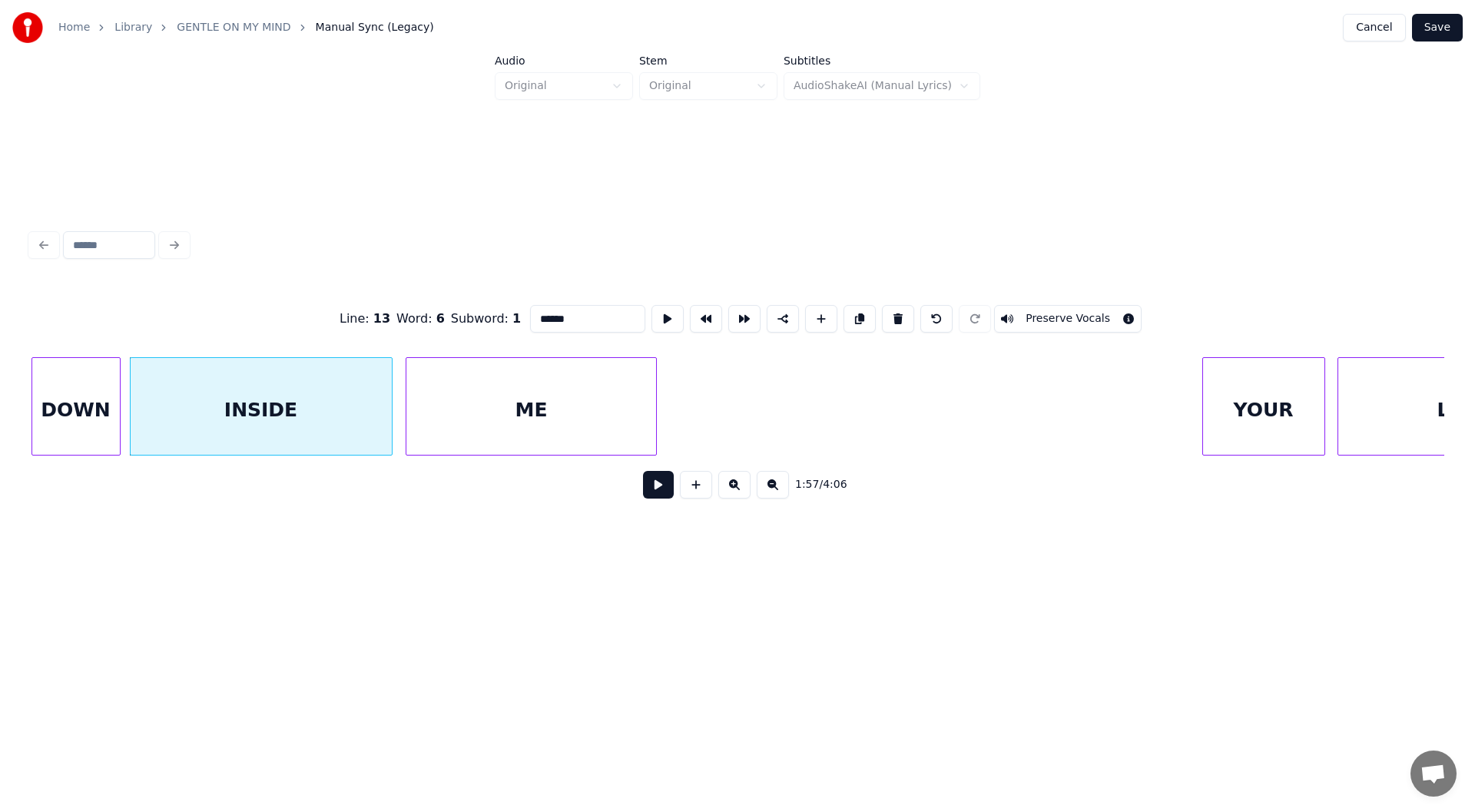
type input "******"
click at [656, 490] on button at bounding box center [658, 485] width 31 height 27
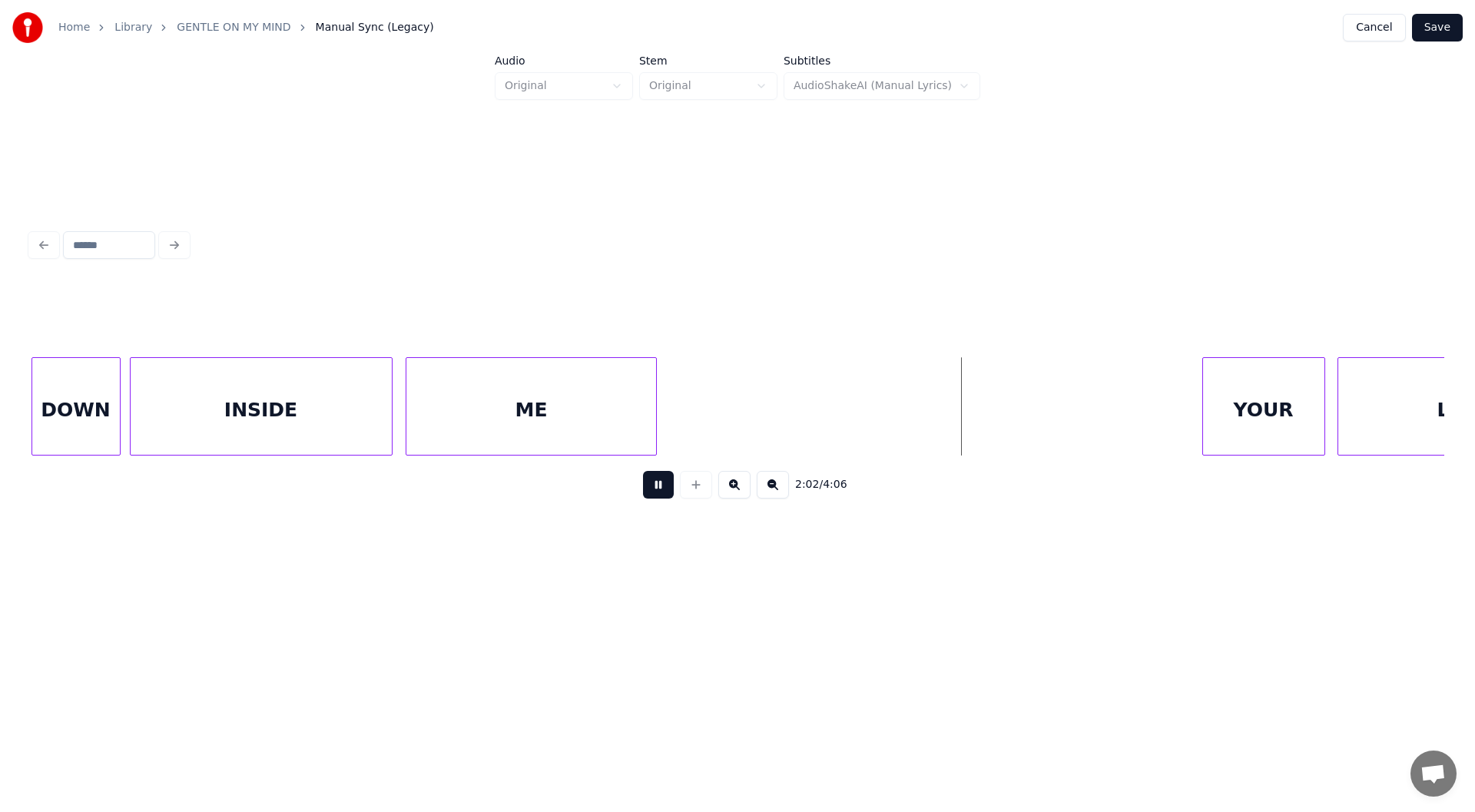
click at [655, 487] on button at bounding box center [658, 485] width 31 height 27
click at [897, 400] on div "DOWN INSIDE YOUR LOVE ME" at bounding box center [1086, 406] width 37882 height 98
click at [701, 489] on button at bounding box center [696, 485] width 33 height 27
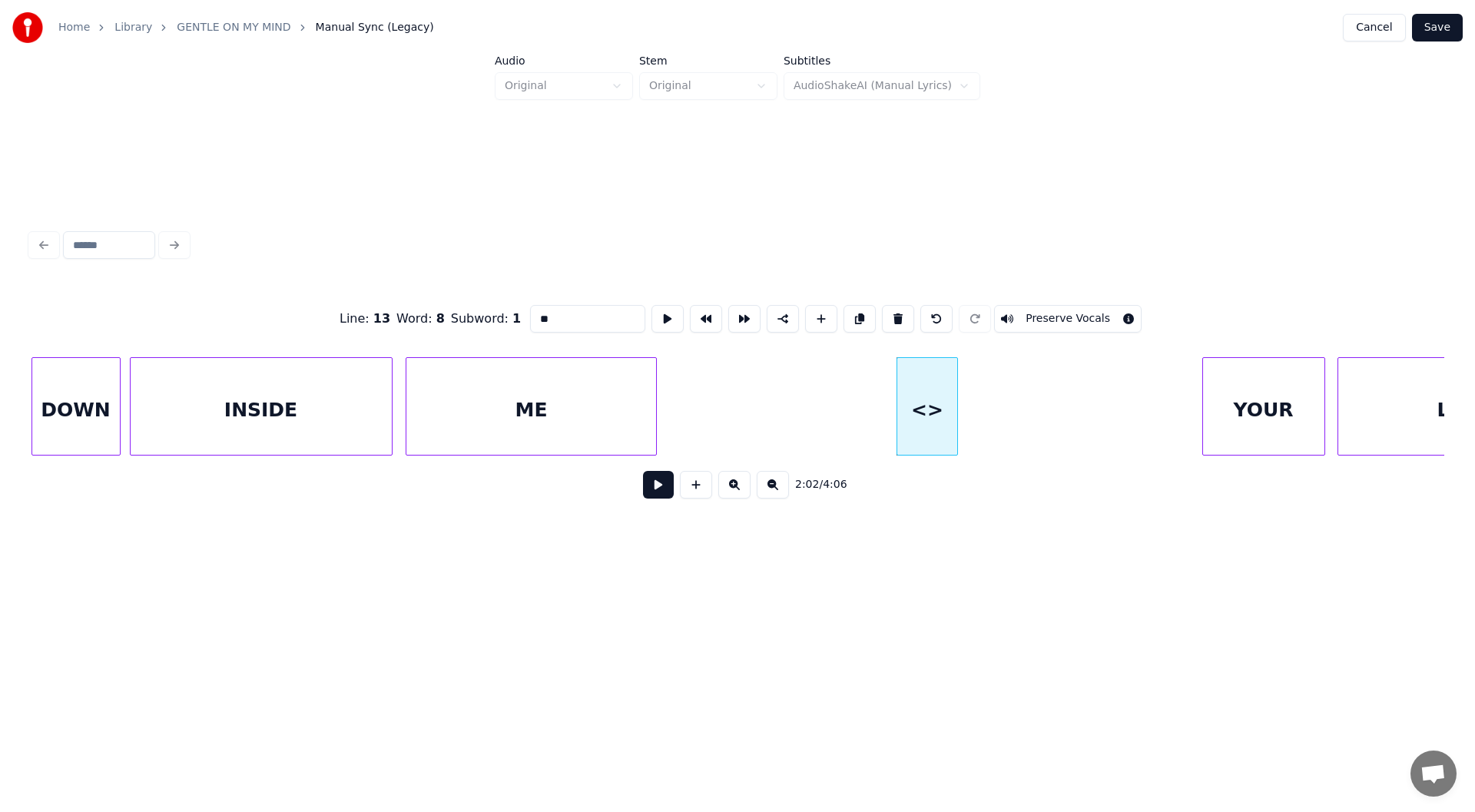
drag, startPoint x: 550, startPoint y: 308, endPoint x: 515, endPoint y: 325, distance: 38.9
click at [515, 325] on div "Line : 13 Word : 8 Subword : 1 ** Preserve Vocals" at bounding box center [738, 318] width 1414 height 76
type input "**"
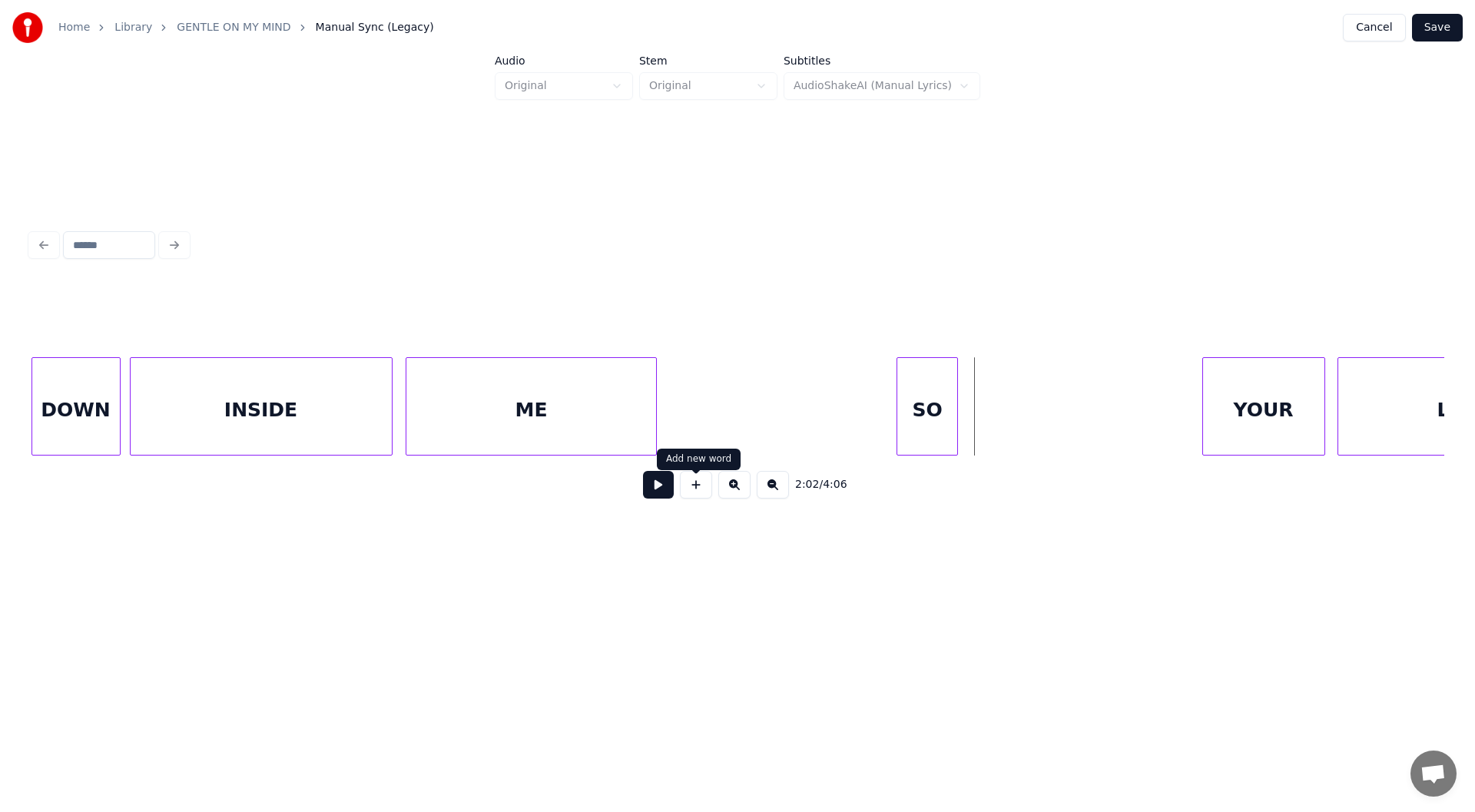
click at [695, 487] on button at bounding box center [696, 485] width 33 height 27
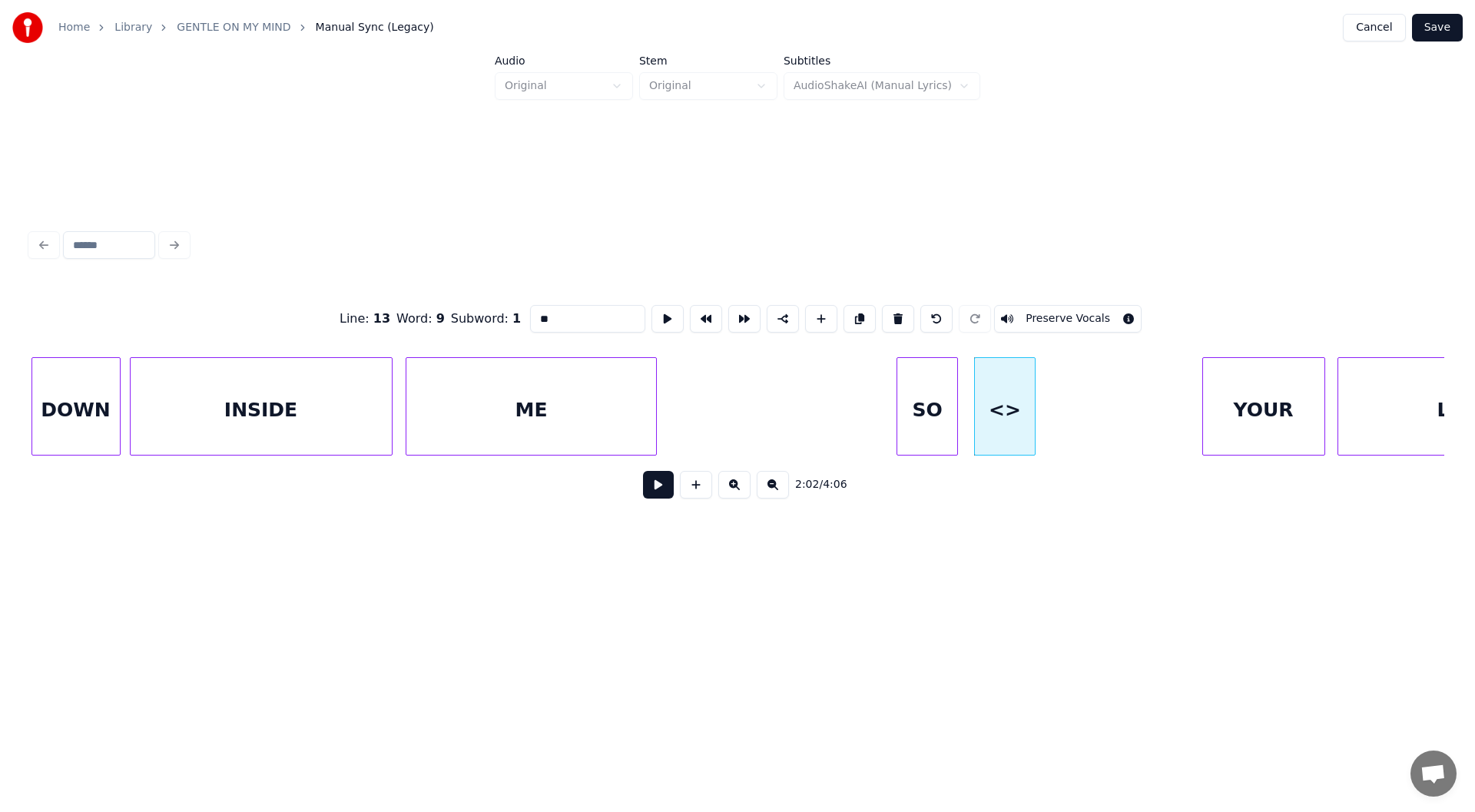
drag, startPoint x: 550, startPoint y: 310, endPoint x: 528, endPoint y: 308, distance: 22.1
click at [530, 308] on input "**" at bounding box center [588, 319] width 115 height 27
click at [1117, 416] on div at bounding box center [1117, 406] width 4 height 97
click at [932, 412] on div "SO" at bounding box center [927, 411] width 60 height 105
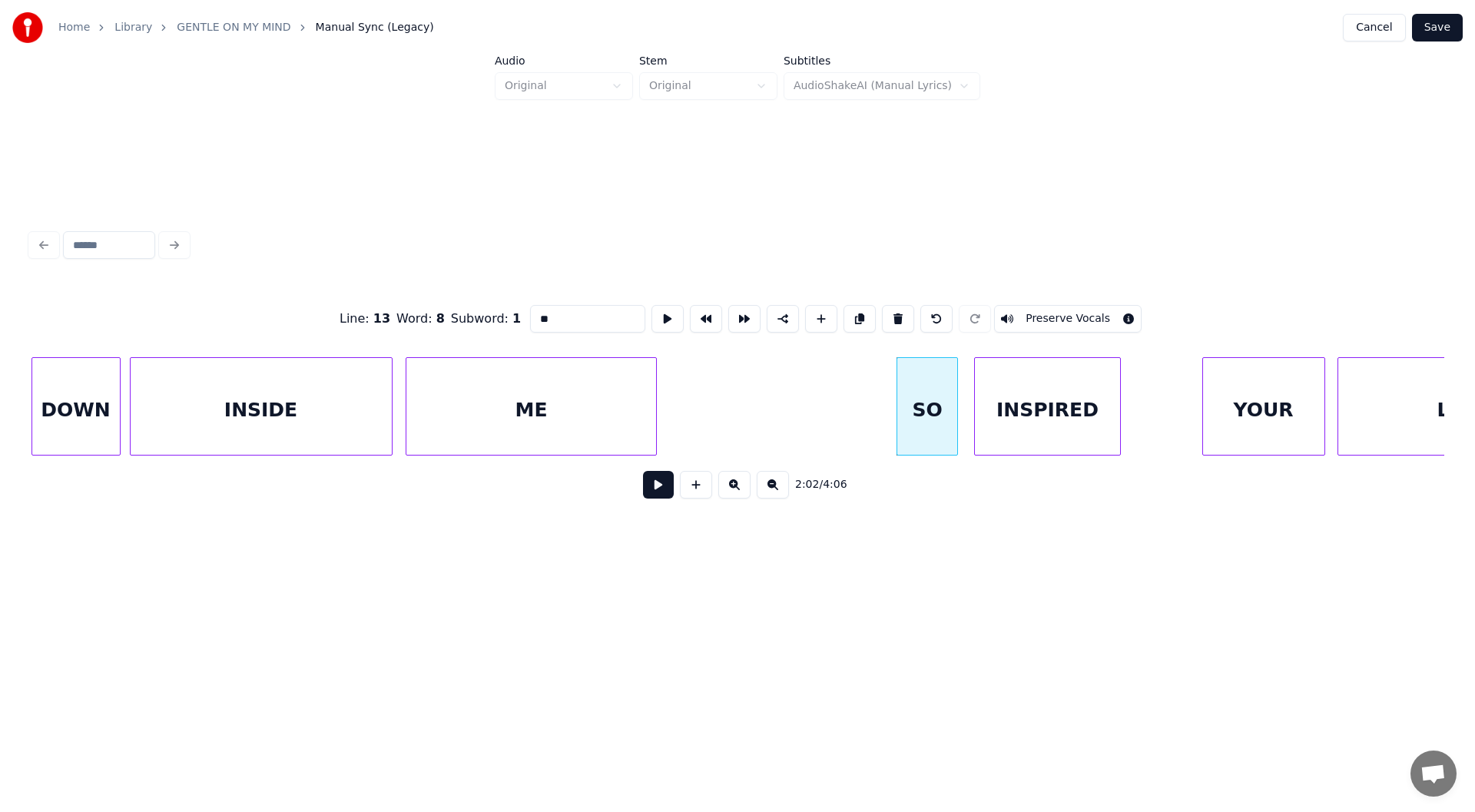
type input "**"
click at [658, 489] on button at bounding box center [658, 485] width 31 height 27
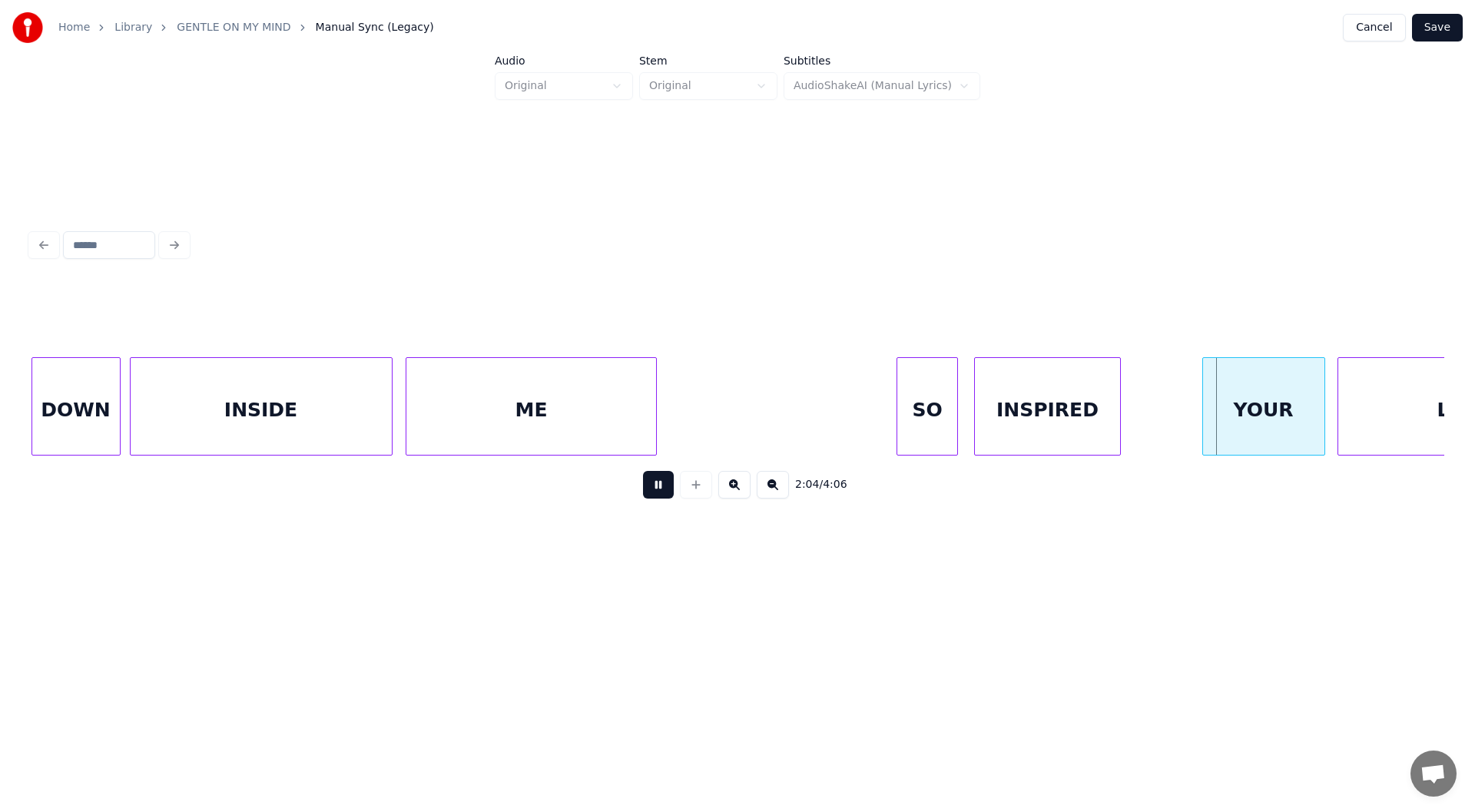
click at [650, 490] on button at bounding box center [658, 485] width 31 height 27
click at [1141, 399] on div "DOWN INSIDE YOUR LOVE ME SO INSPIRED" at bounding box center [1086, 406] width 37882 height 98
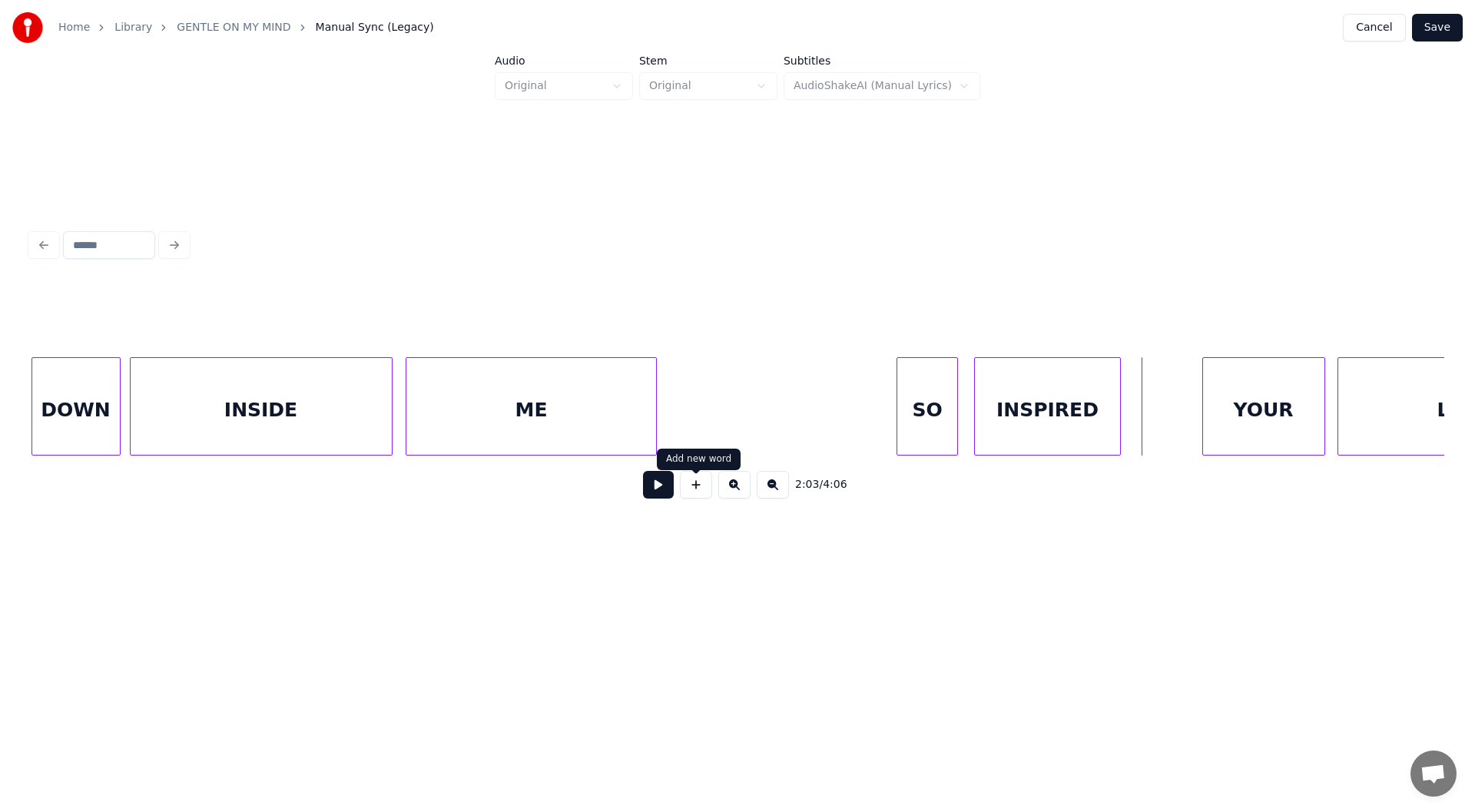
click at [692, 489] on button at bounding box center [696, 485] width 33 height 27
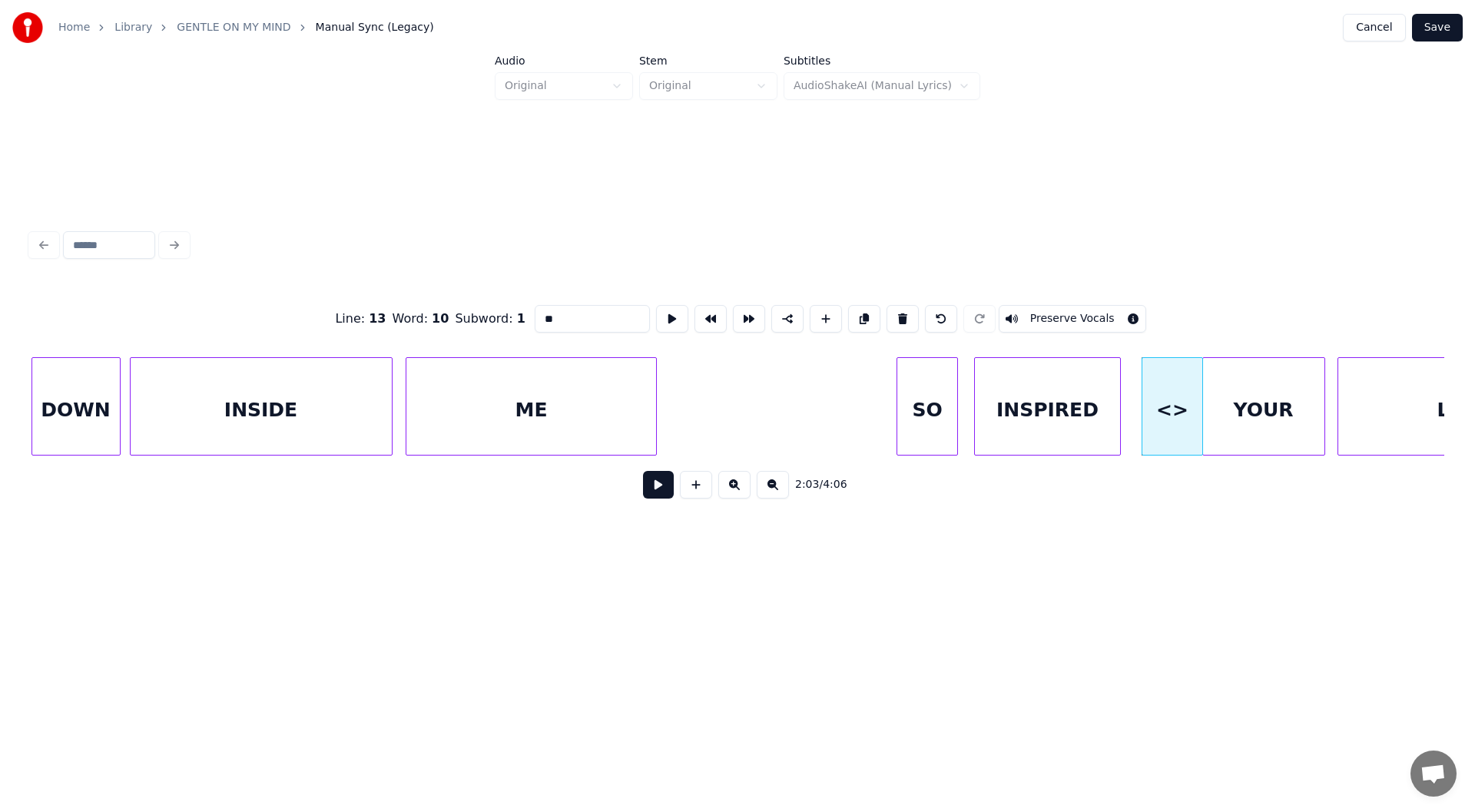
drag, startPoint x: 565, startPoint y: 308, endPoint x: 482, endPoint y: 317, distance: 83.5
click at [482, 317] on div "Line : 13 Word : 10 Subword : 1 ** Preserve Vocals" at bounding box center [738, 318] width 1414 height 76
click at [923, 422] on div "SO" at bounding box center [927, 411] width 60 height 105
type input "**"
click at [657, 488] on button at bounding box center [658, 485] width 31 height 27
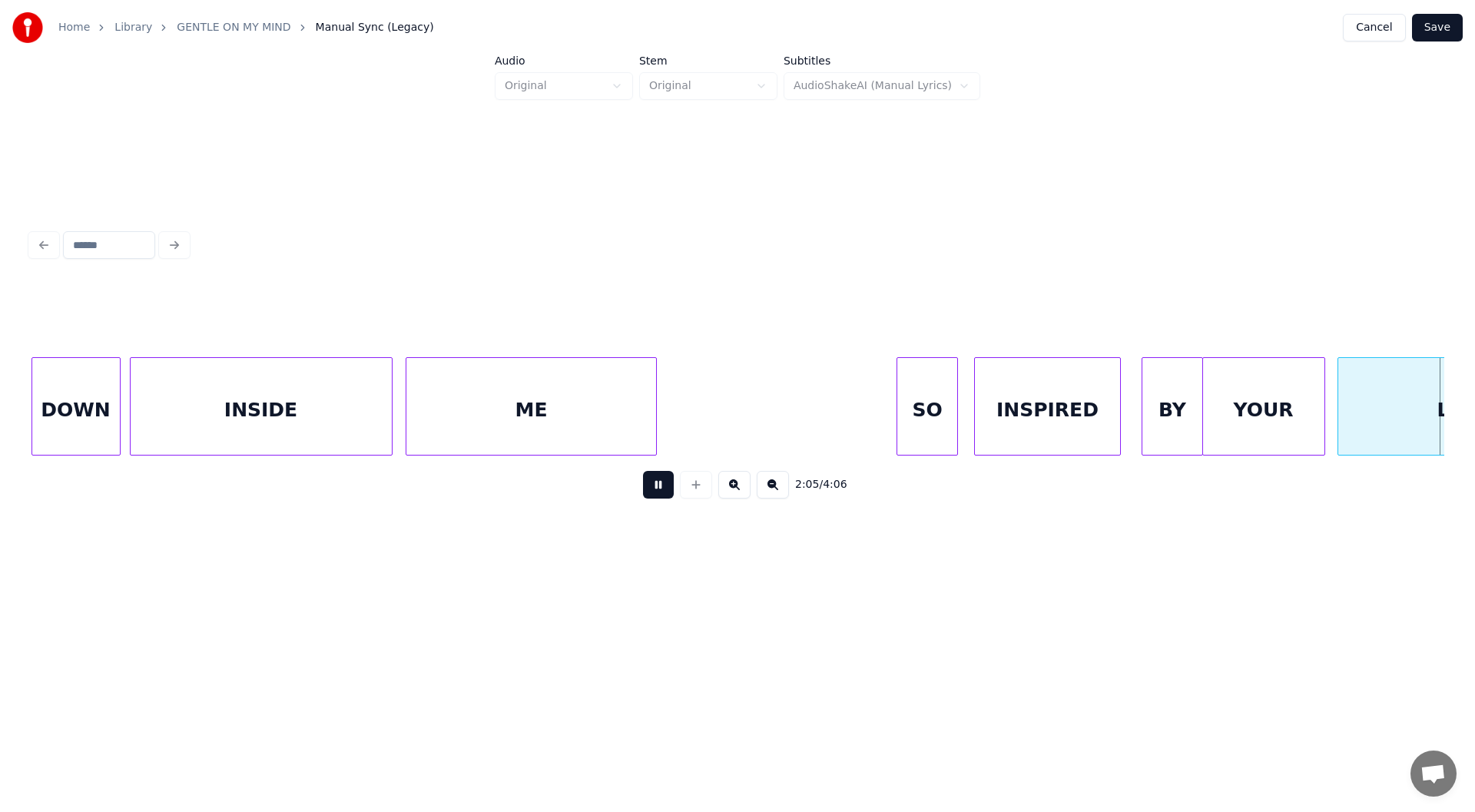
scroll to position [0, 19301]
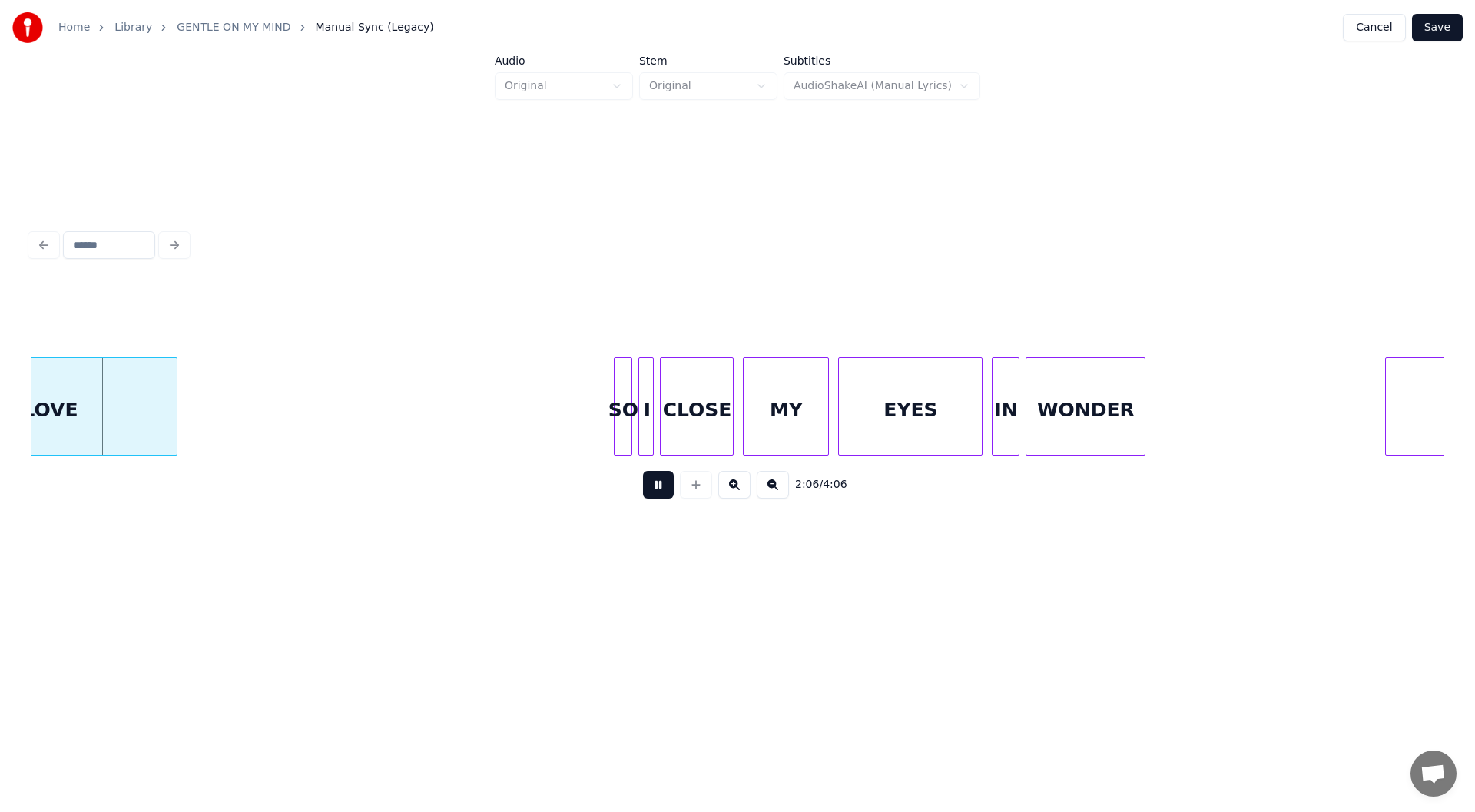
click at [656, 489] on button at bounding box center [658, 485] width 31 height 27
click at [653, 489] on button at bounding box center [658, 485] width 31 height 27
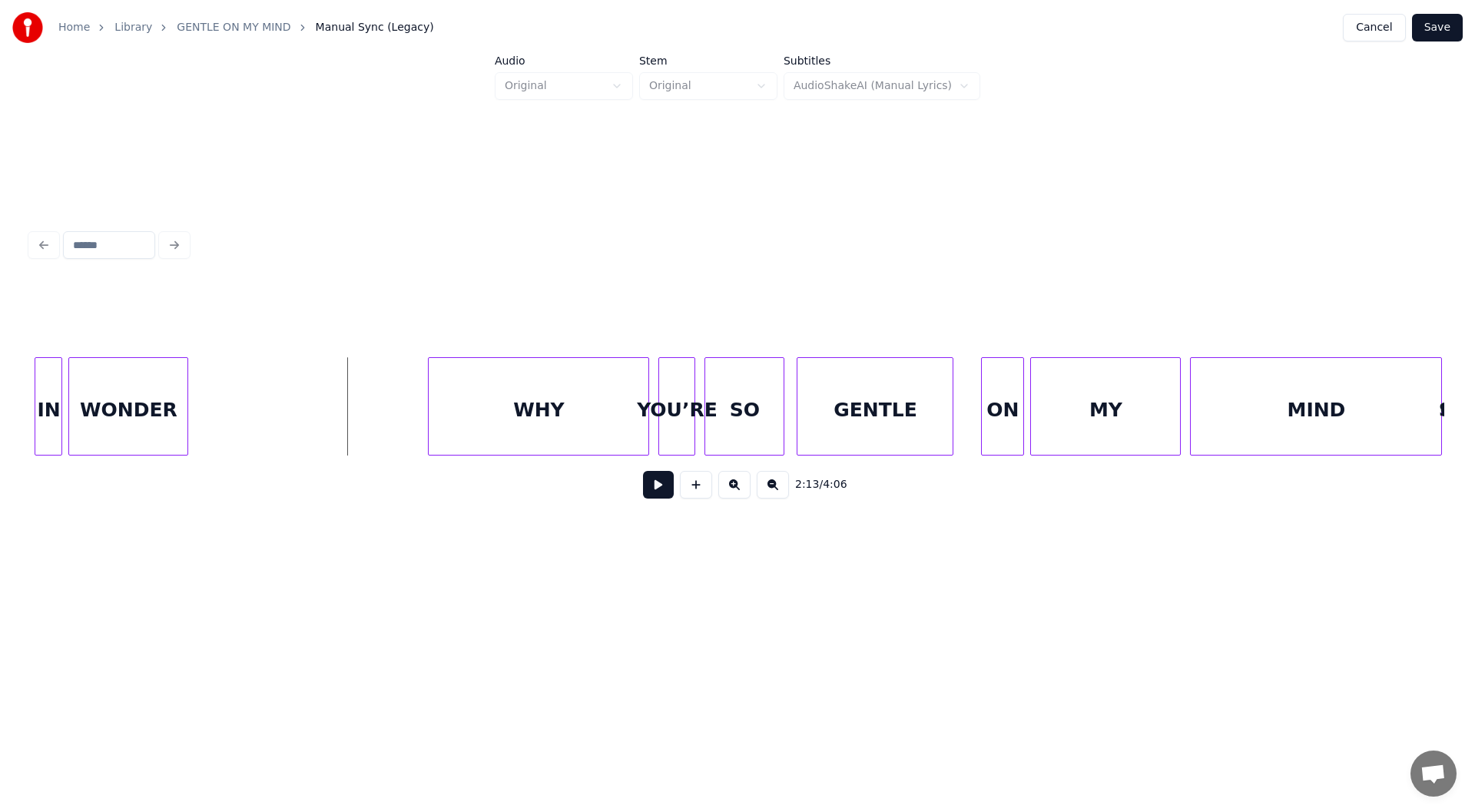
scroll to position [0, 20279]
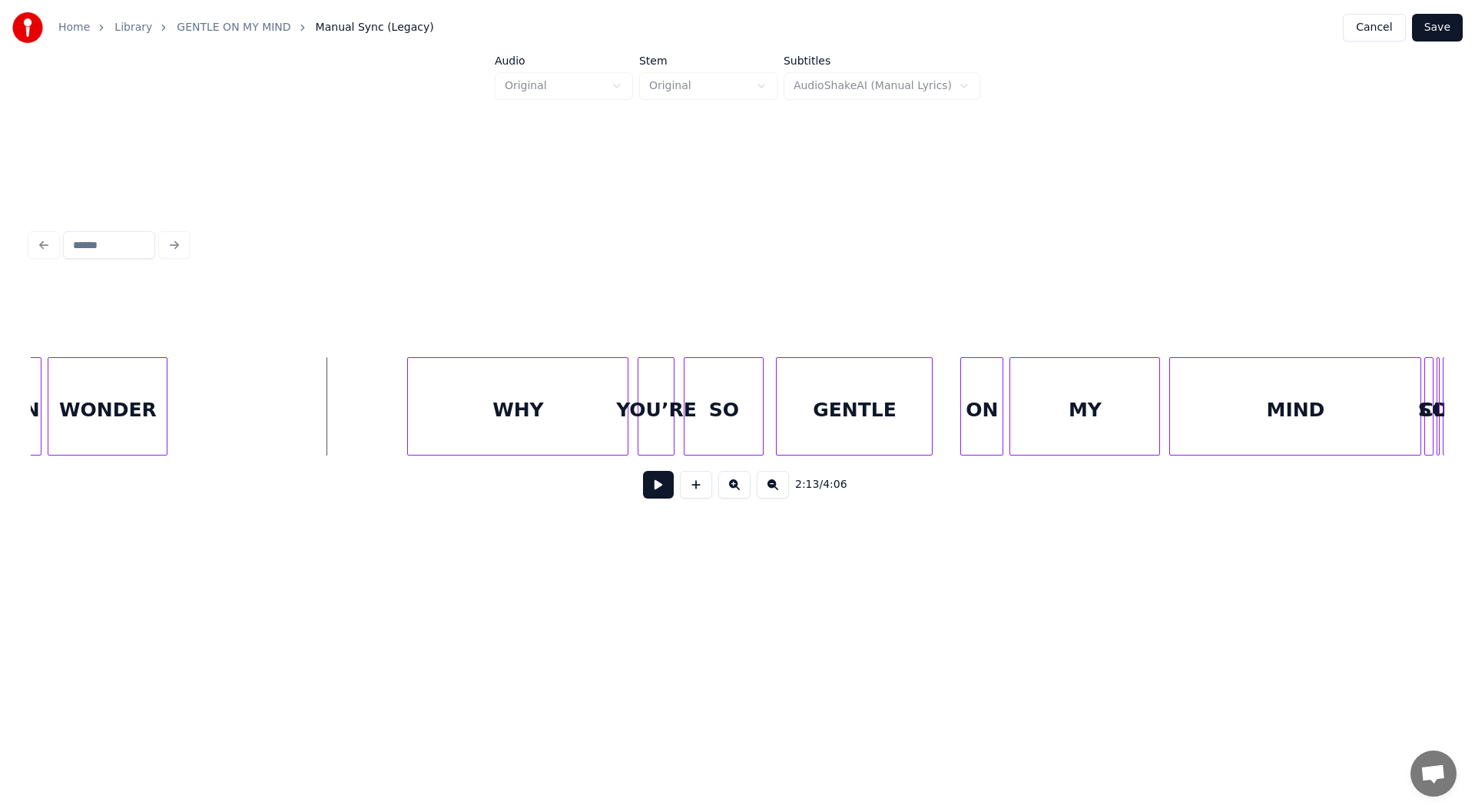
click at [650, 492] on button at bounding box center [658, 485] width 31 height 27
click at [652, 490] on button at bounding box center [658, 485] width 31 height 27
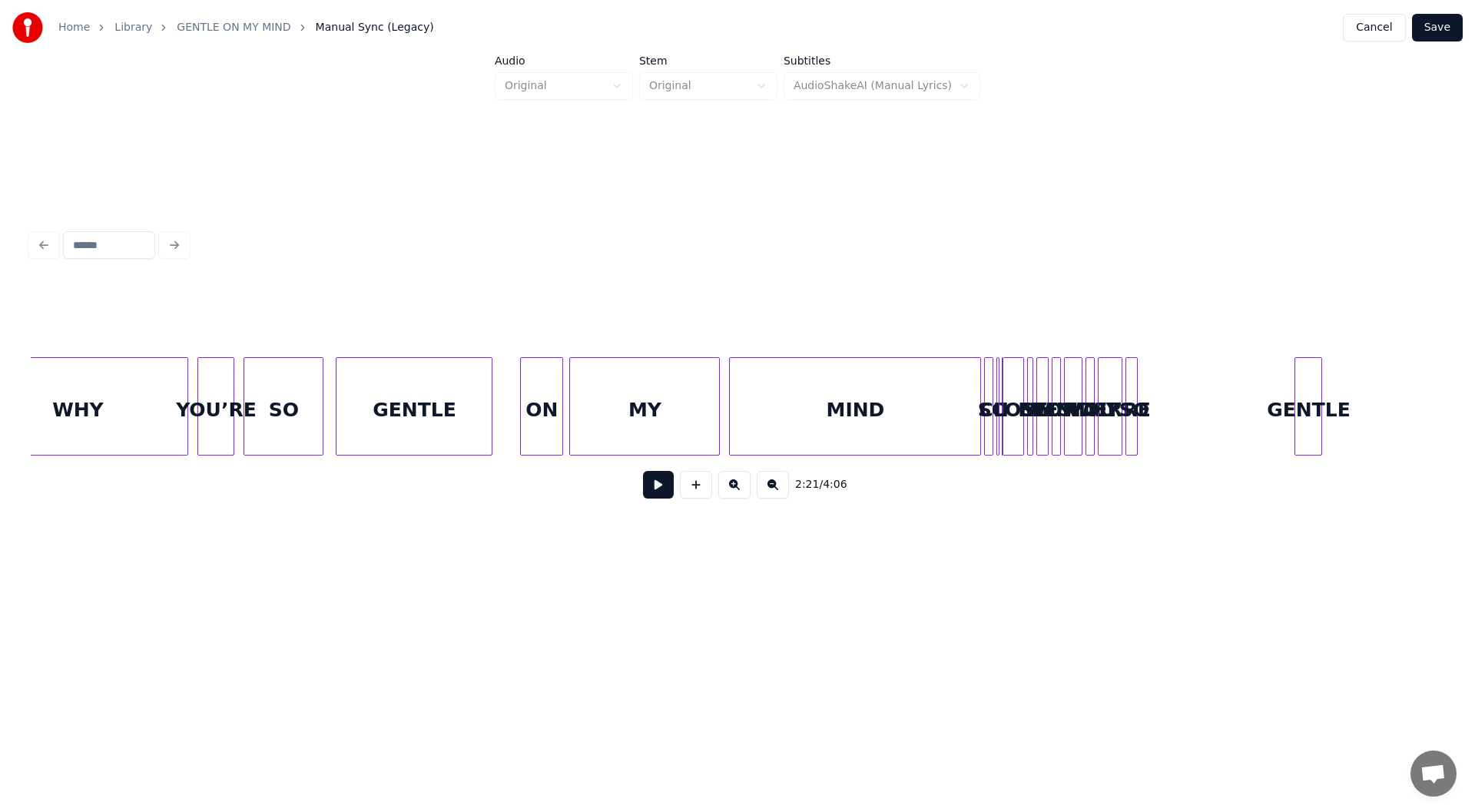
scroll to position [0, 20824]
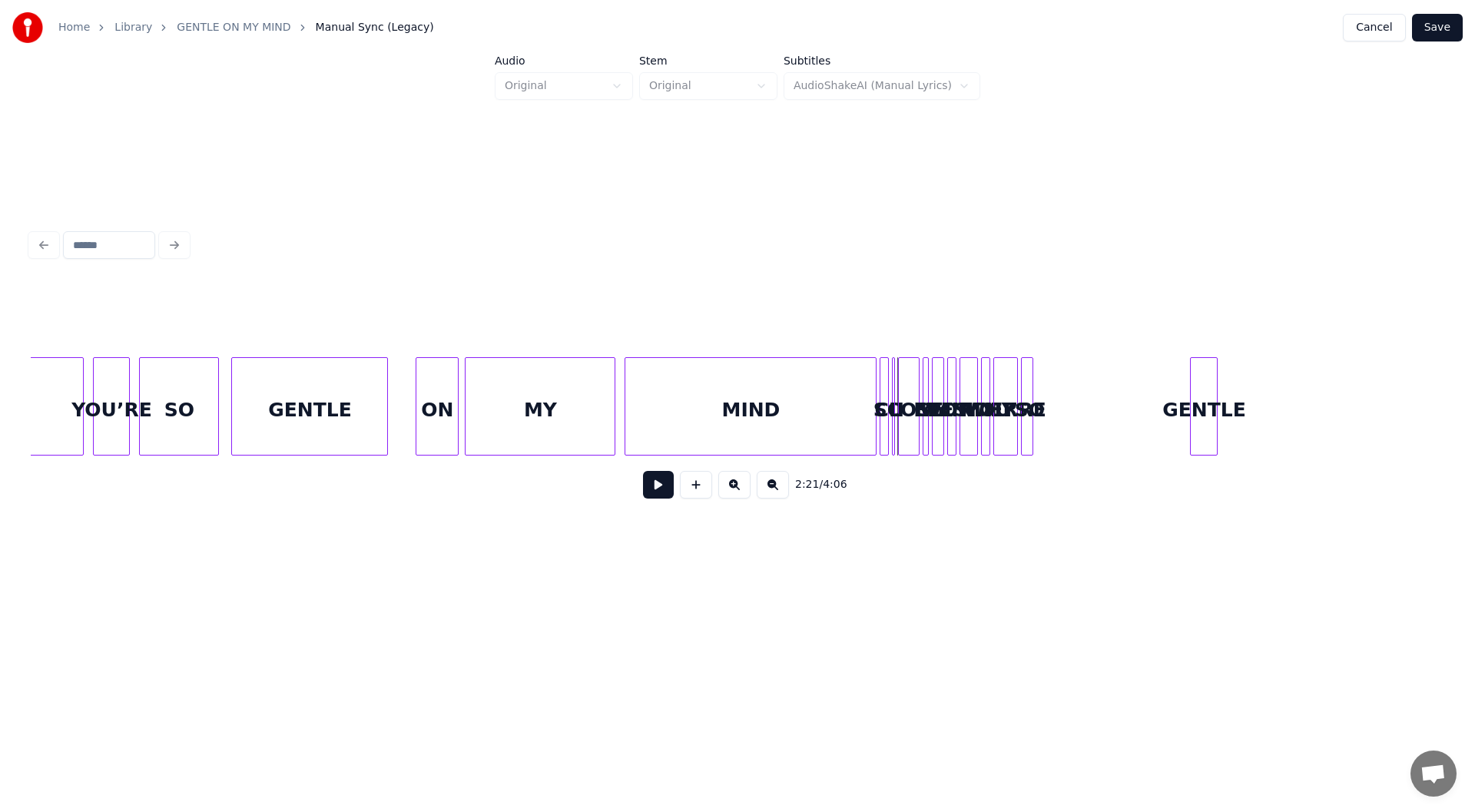
click at [1209, 411] on div "GENTLE" at bounding box center [1204, 411] width 26 height 105
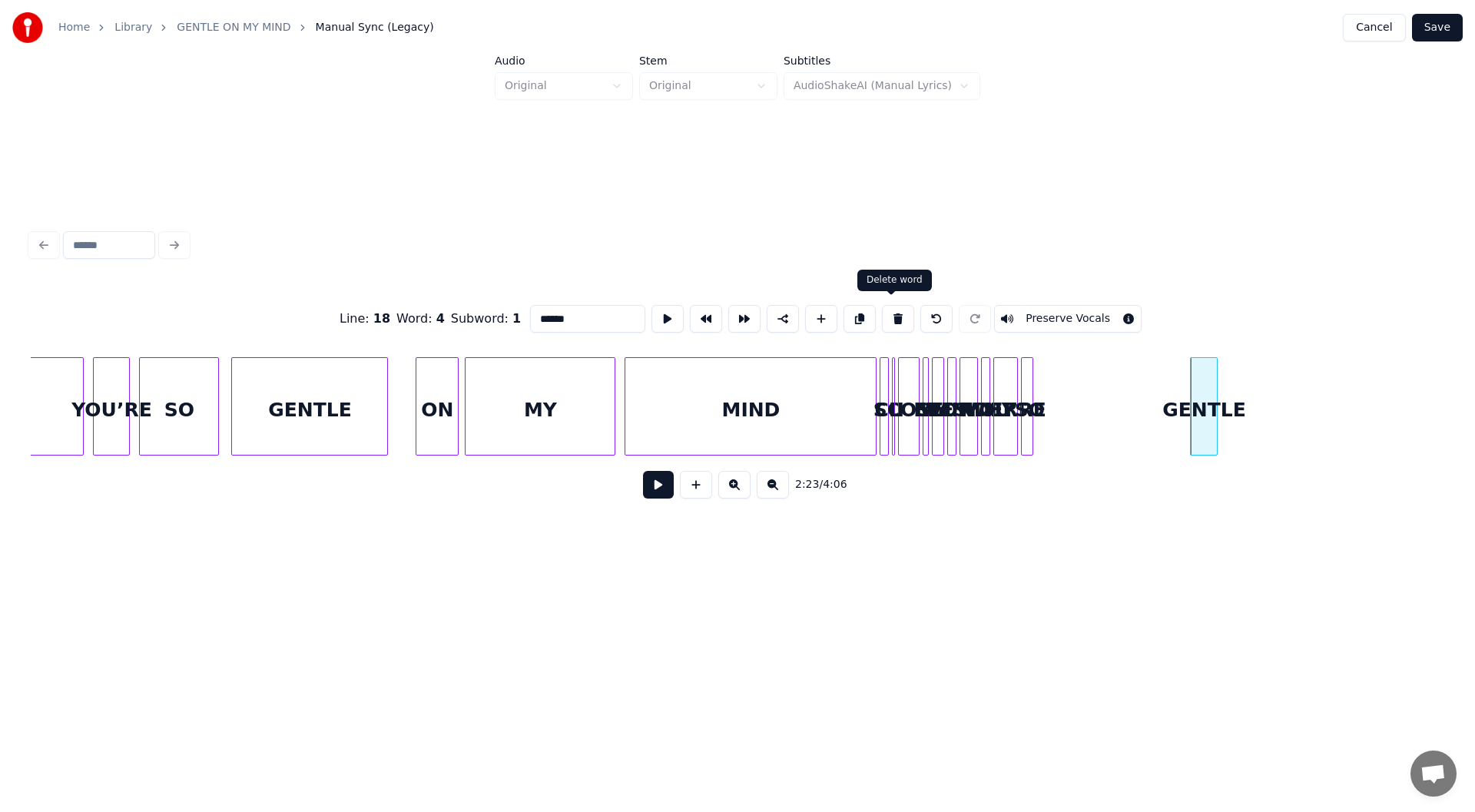
click at [887, 313] on button at bounding box center [898, 319] width 33 height 27
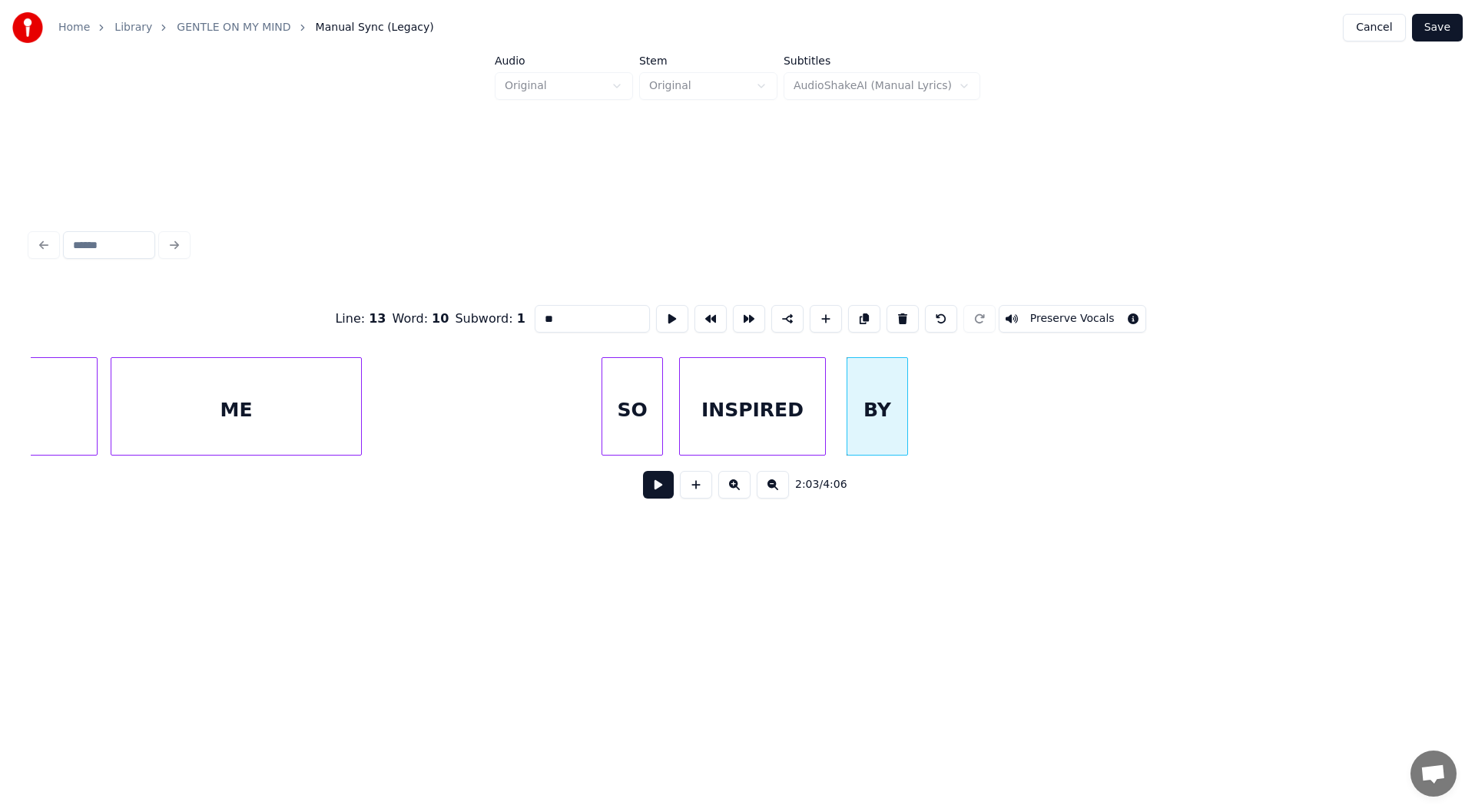
scroll to position [0, 17594]
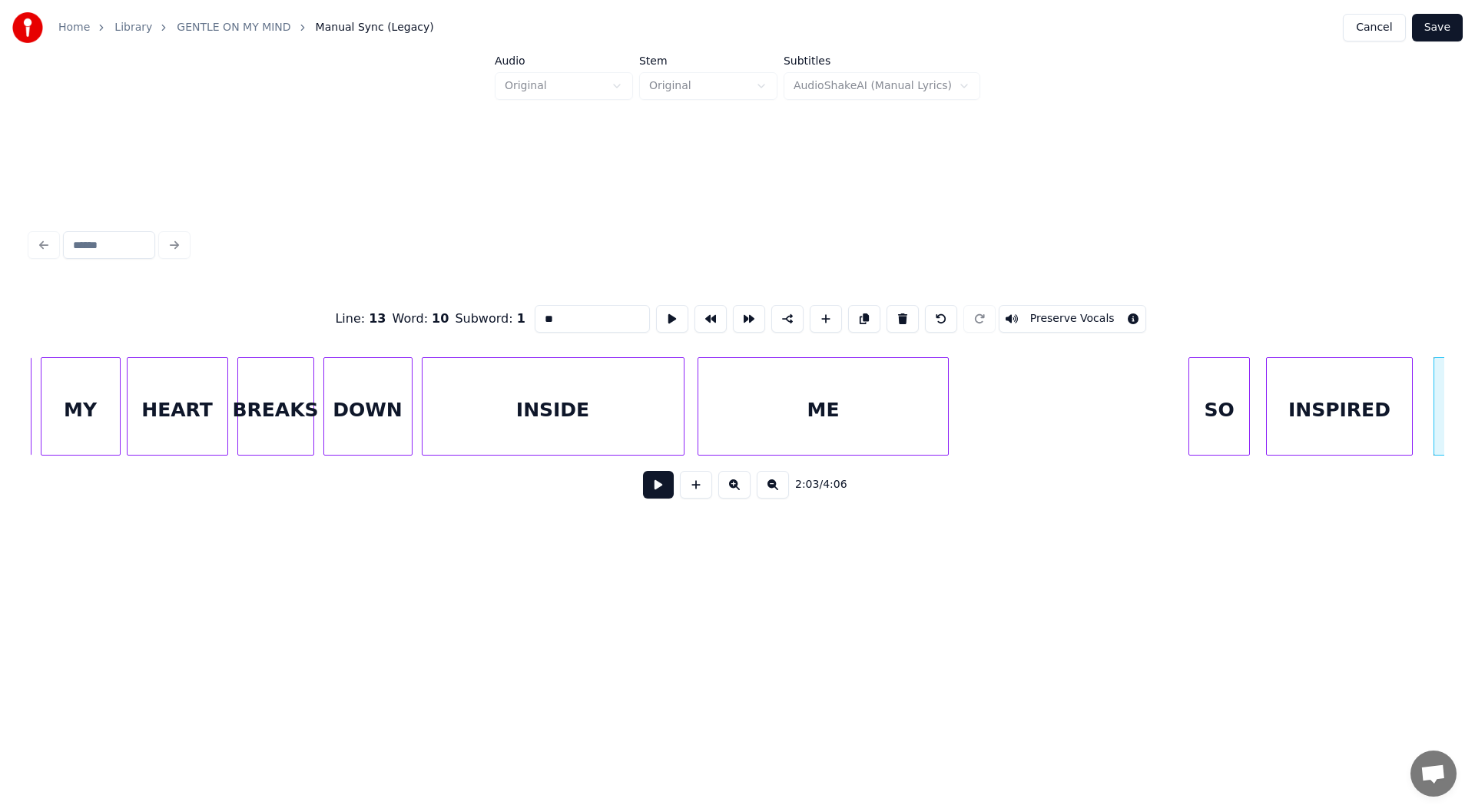
click at [576, 372] on div "INSIDE" at bounding box center [554, 411] width 261 height 105
type input "******"
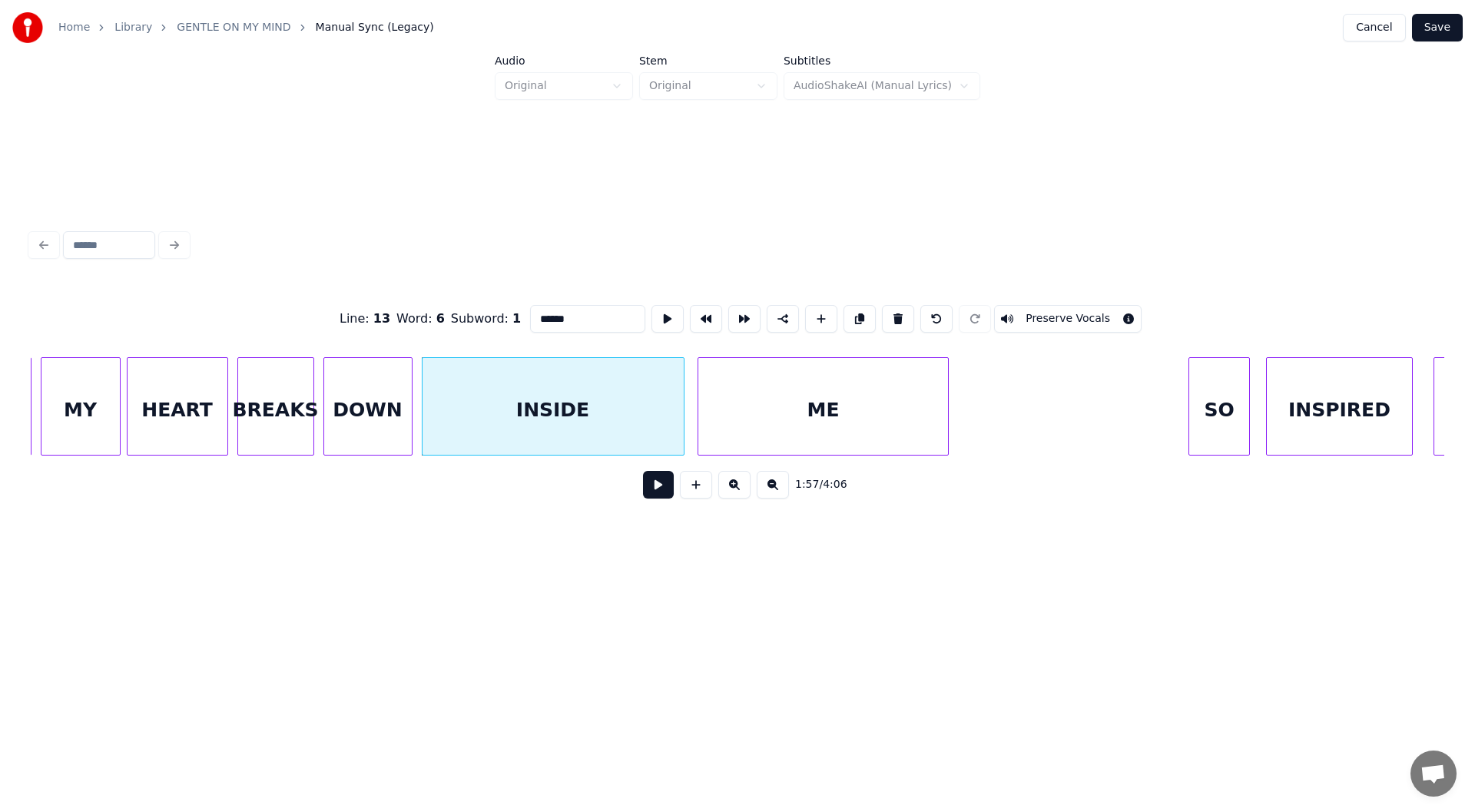
click at [653, 491] on button at bounding box center [658, 485] width 31 height 27
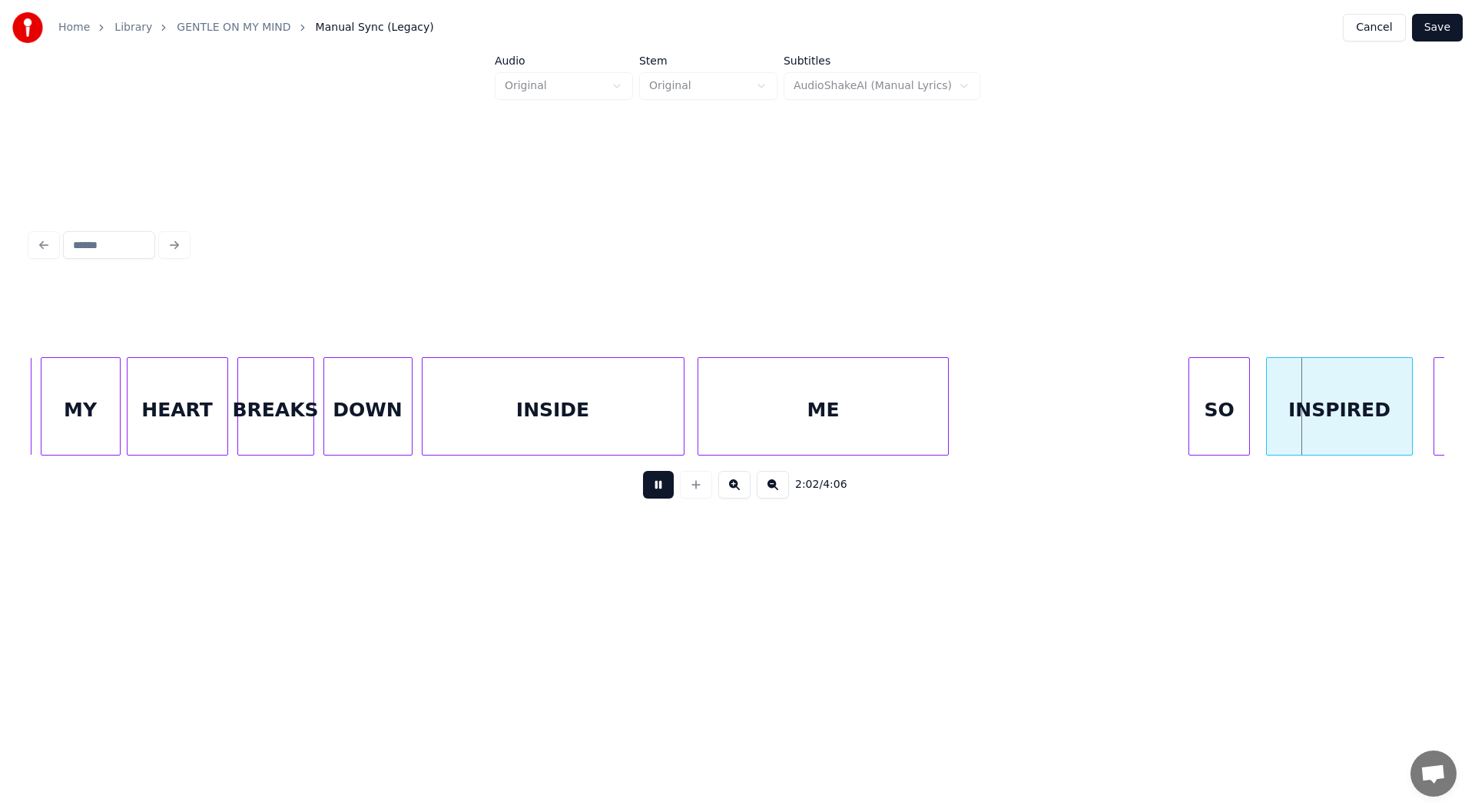
click at [652, 489] on button at bounding box center [658, 485] width 31 height 27
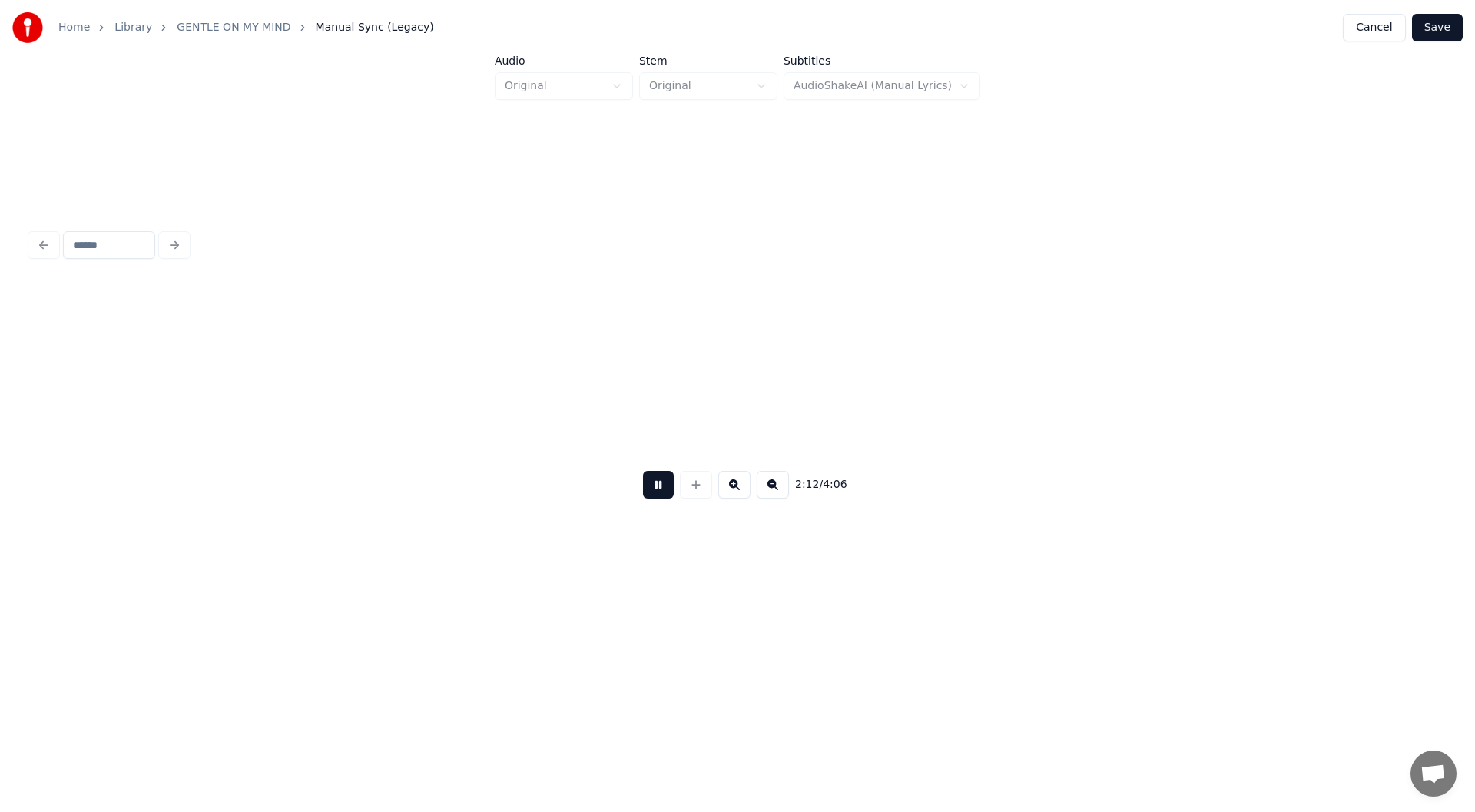
scroll to position [0, 20424]
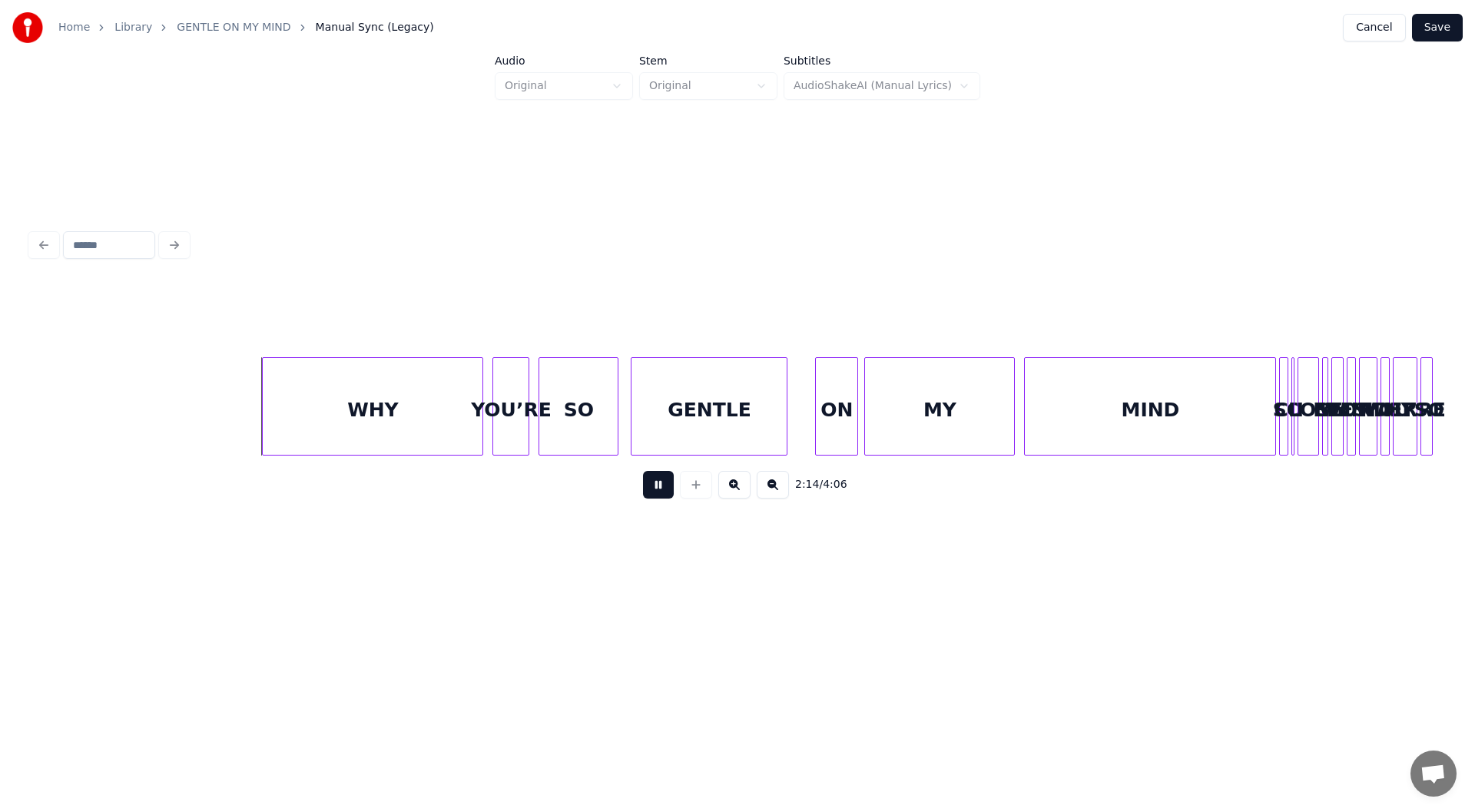
click at [655, 488] on button at bounding box center [658, 485] width 31 height 27
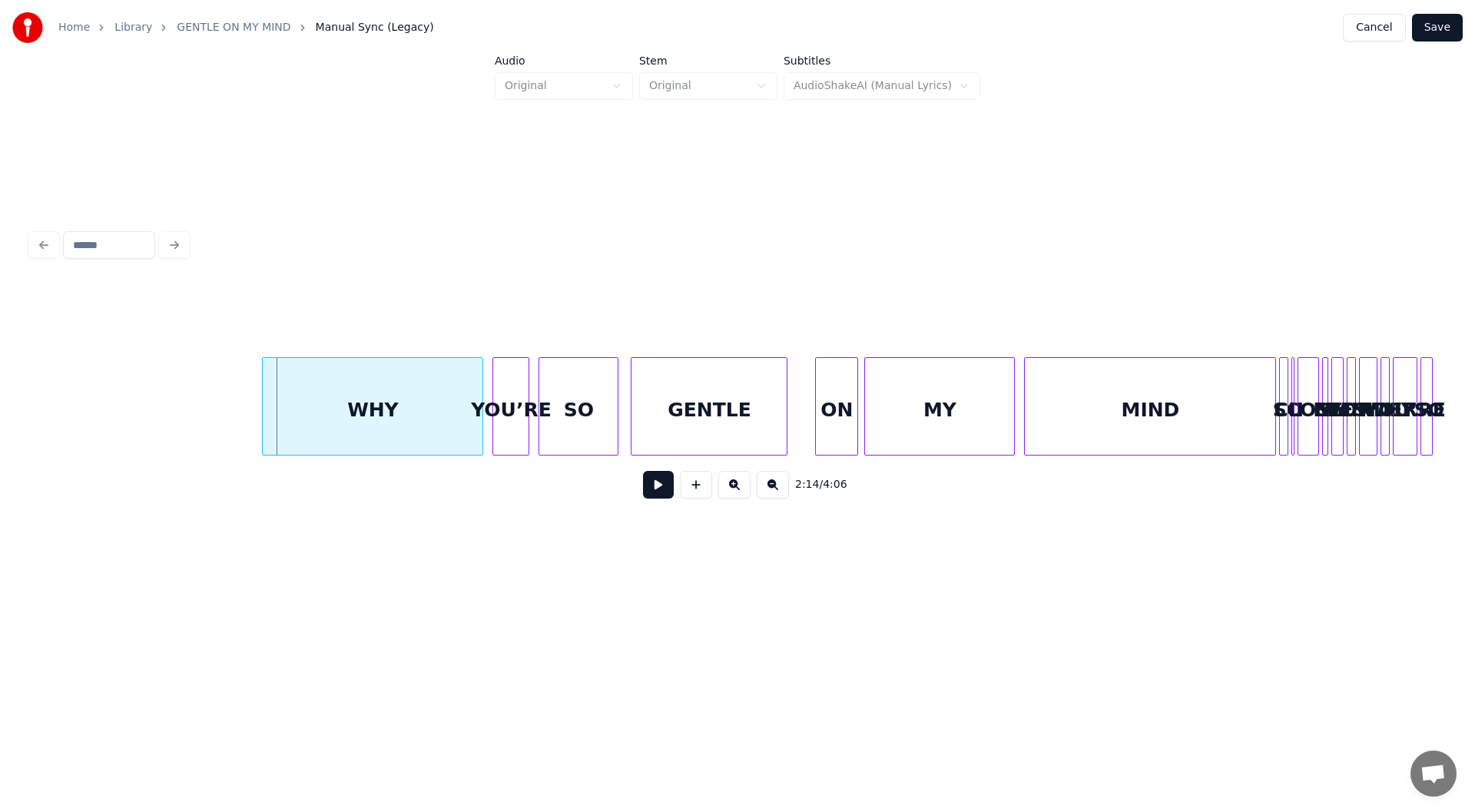
click at [655, 488] on button at bounding box center [658, 485] width 31 height 27
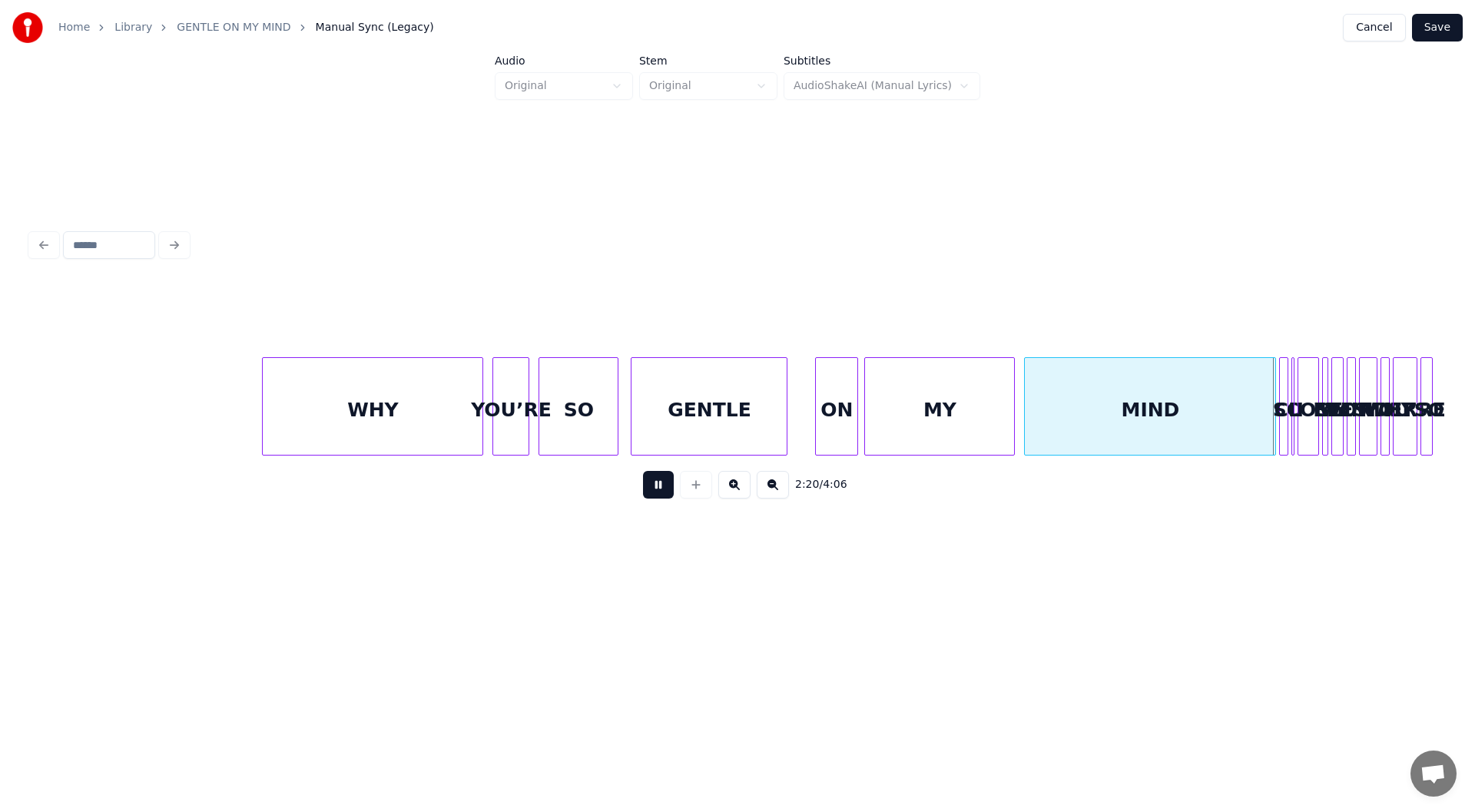
click at [655, 488] on button at bounding box center [658, 485] width 31 height 27
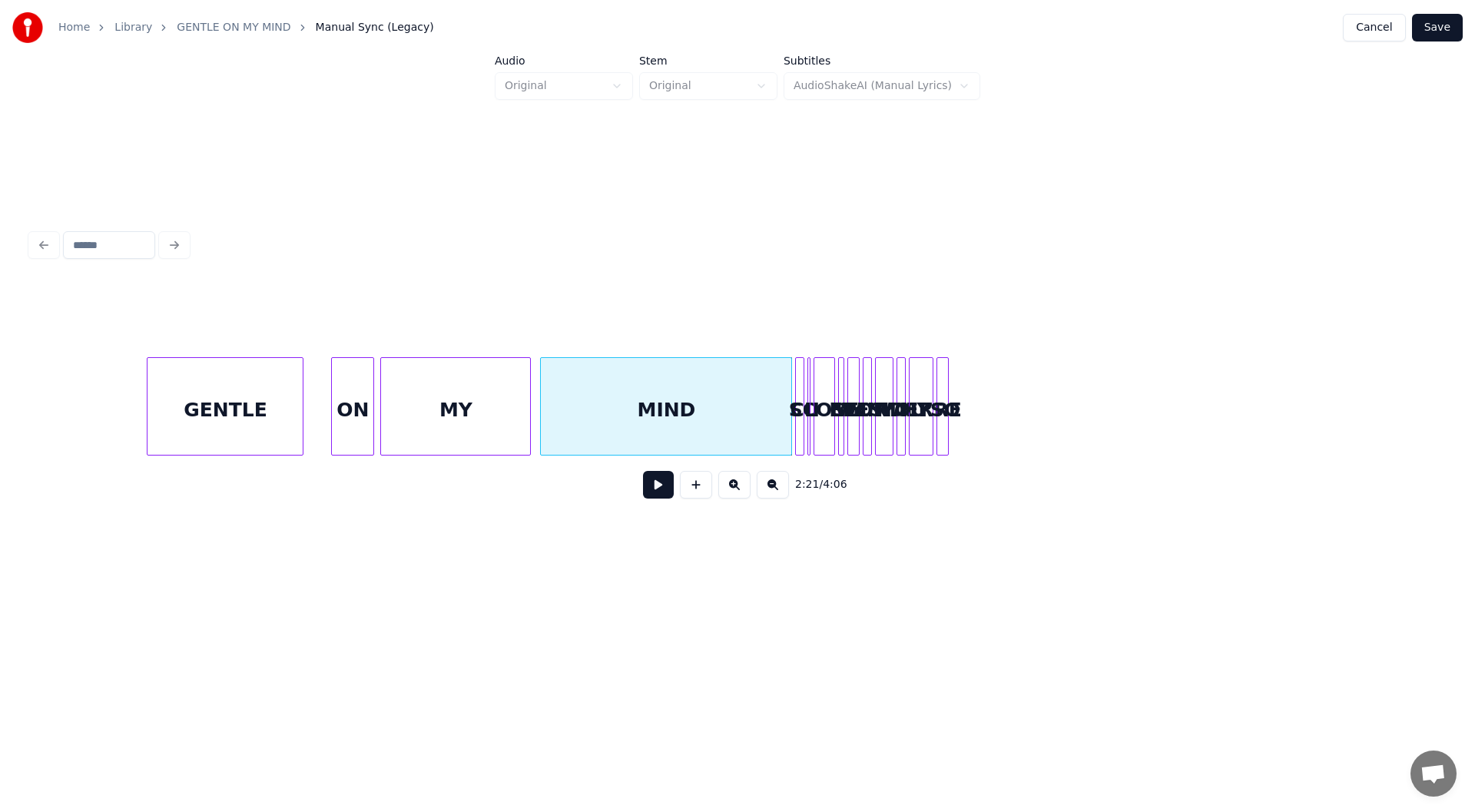
scroll to position [0, 21013]
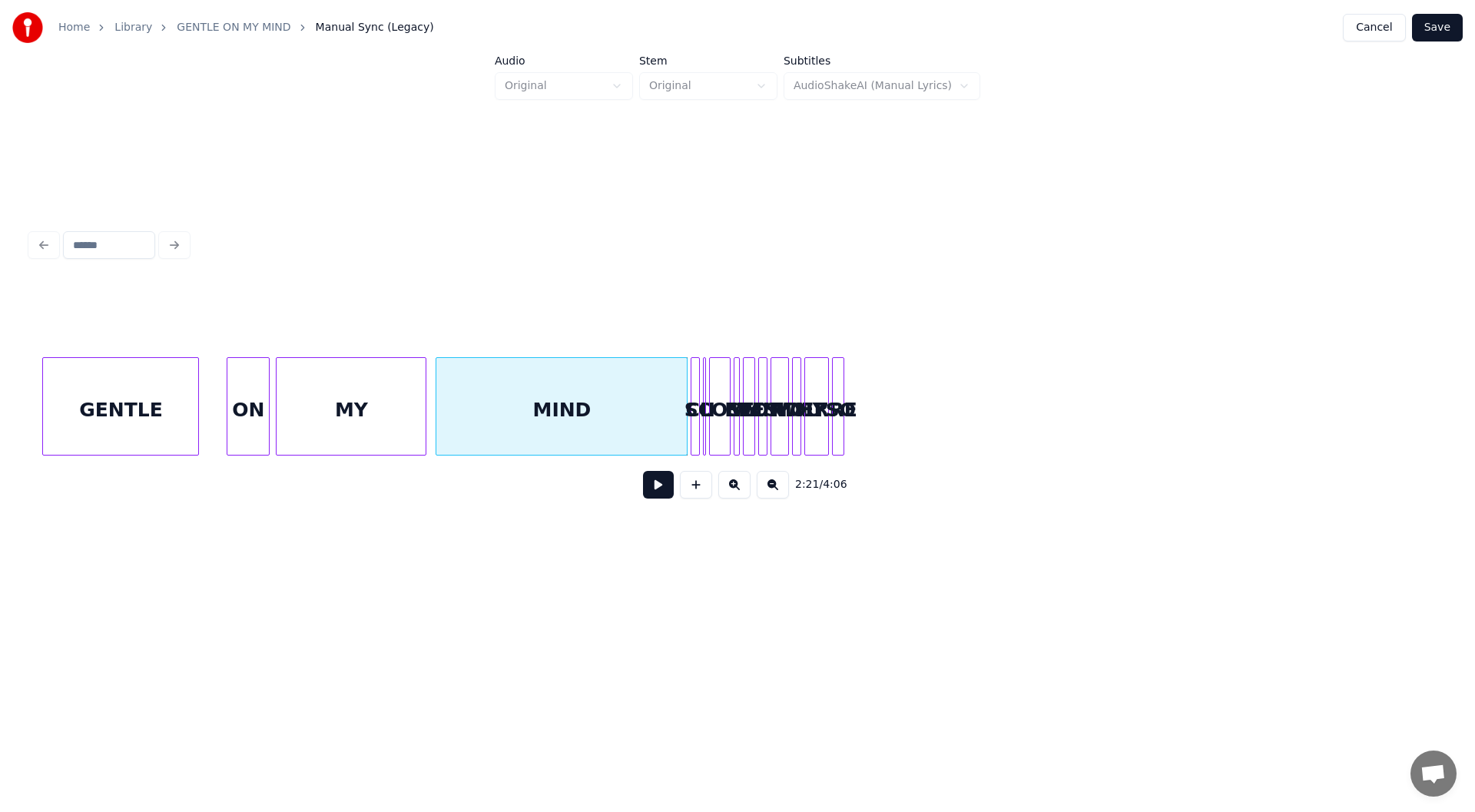
click at [840, 380] on div at bounding box center [841, 406] width 4 height 97
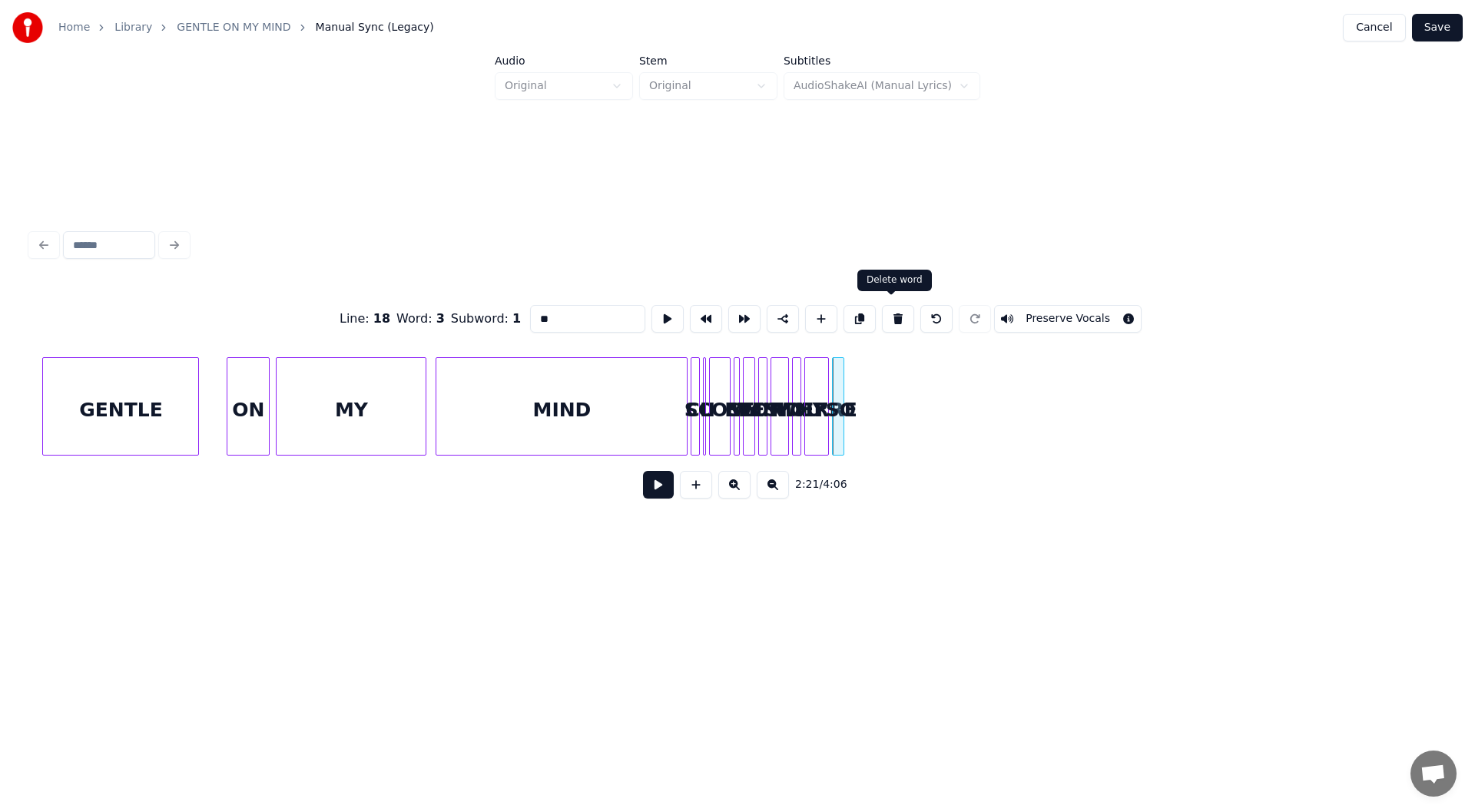
click at [891, 309] on button at bounding box center [898, 319] width 33 height 27
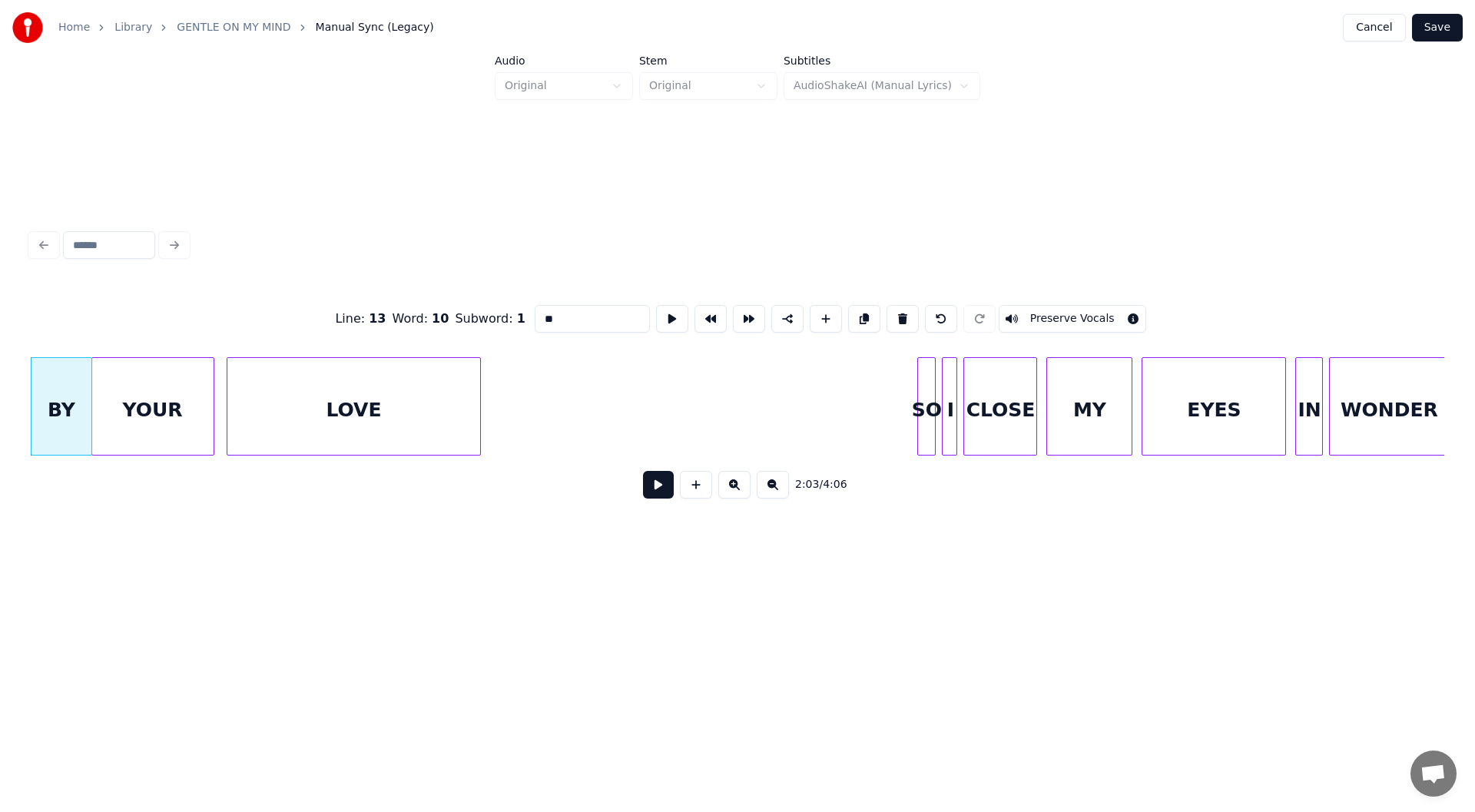
click at [891, 309] on button at bounding box center [903, 319] width 33 height 27
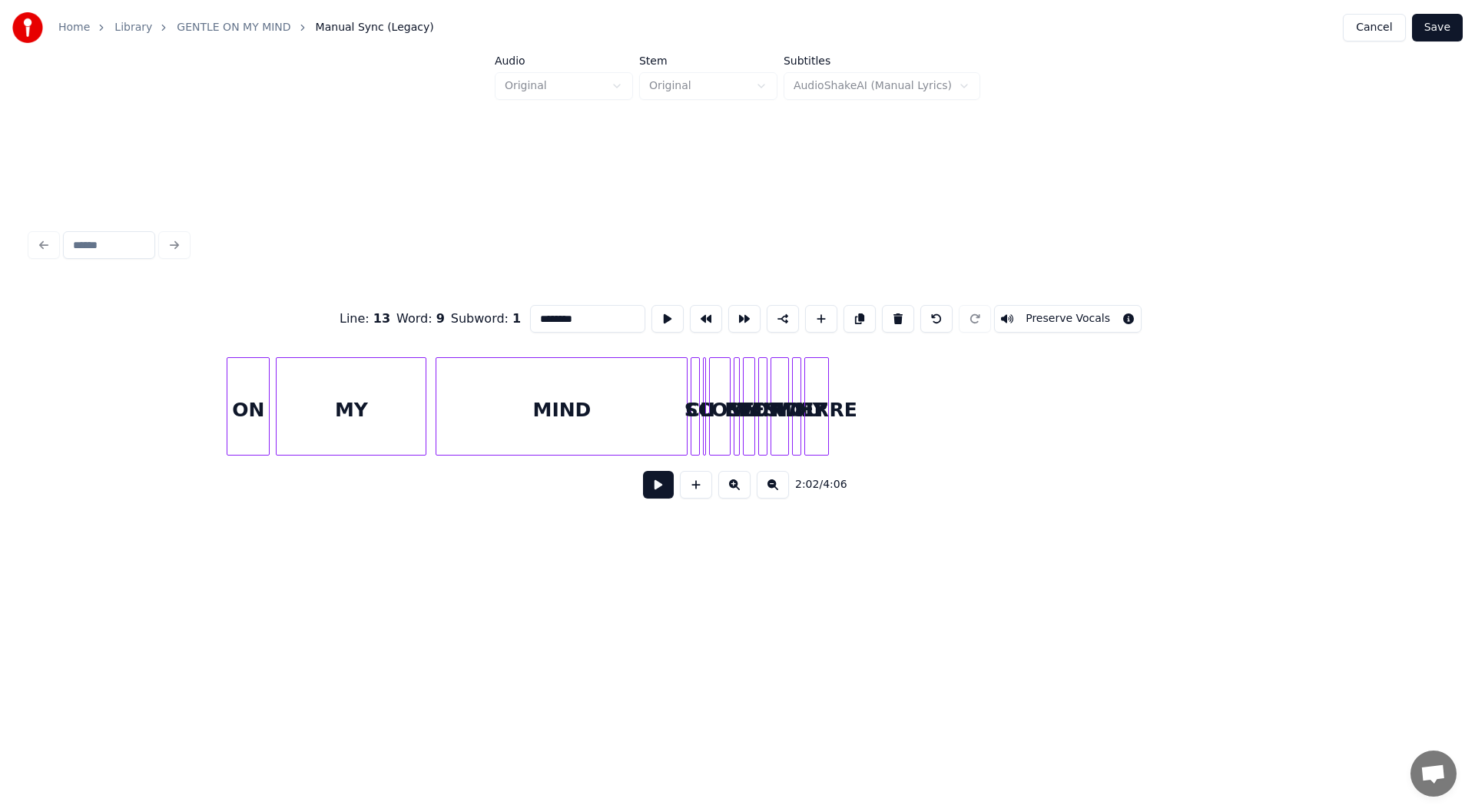
scroll to position [0, 21202]
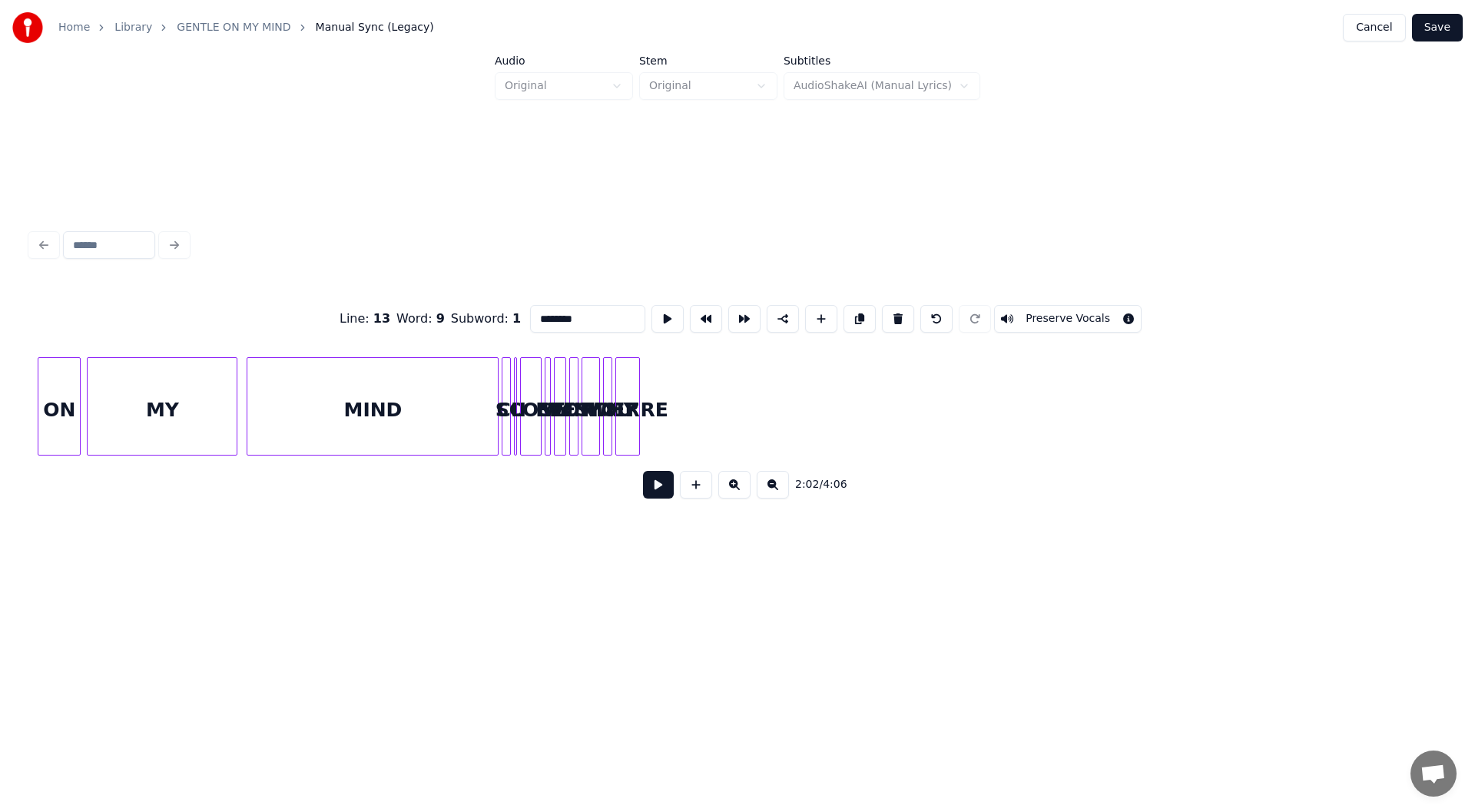
click at [632, 379] on div "YOU’RE" at bounding box center [627, 411] width 23 height 105
click at [889, 309] on button at bounding box center [898, 319] width 33 height 27
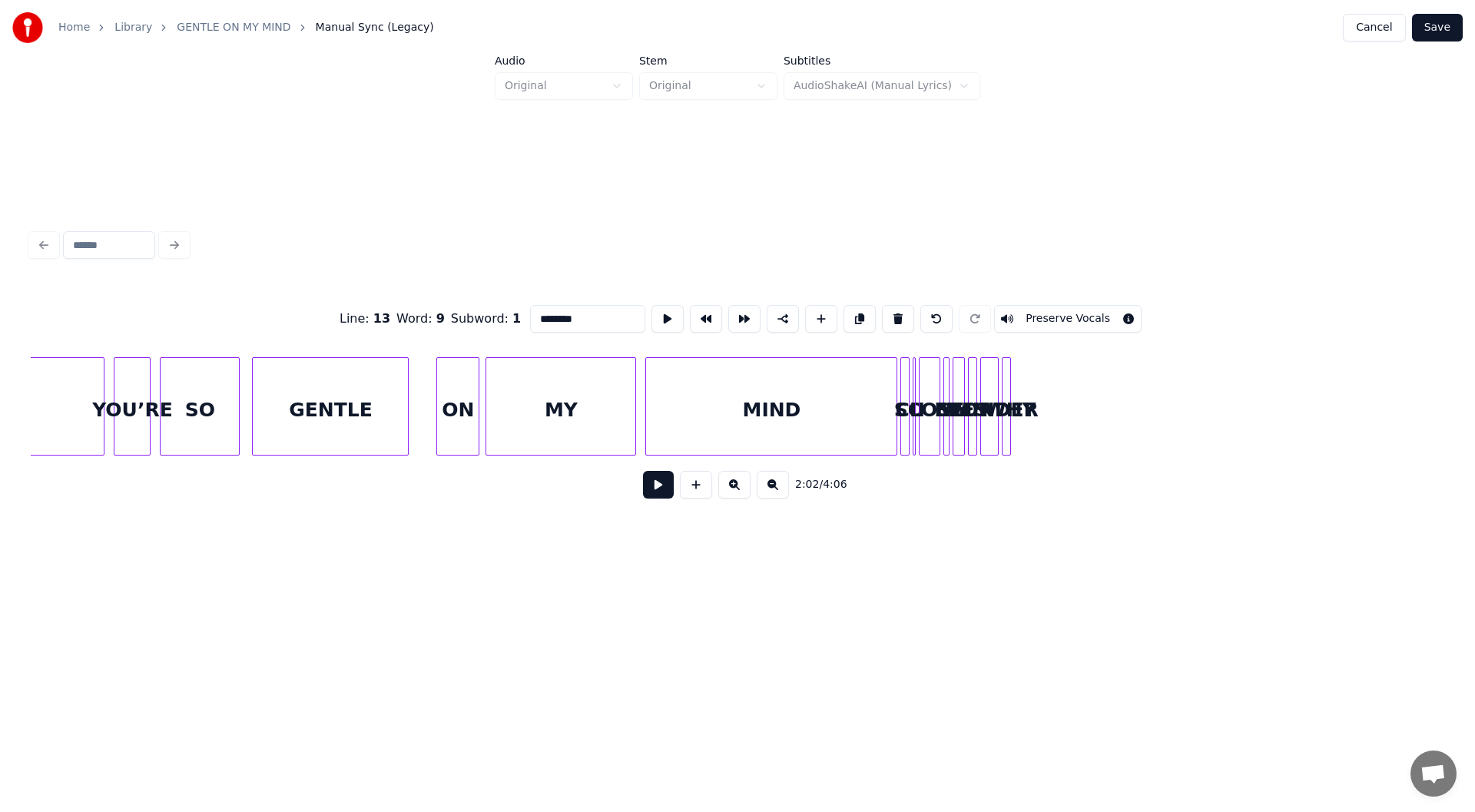
scroll to position [0, 21013]
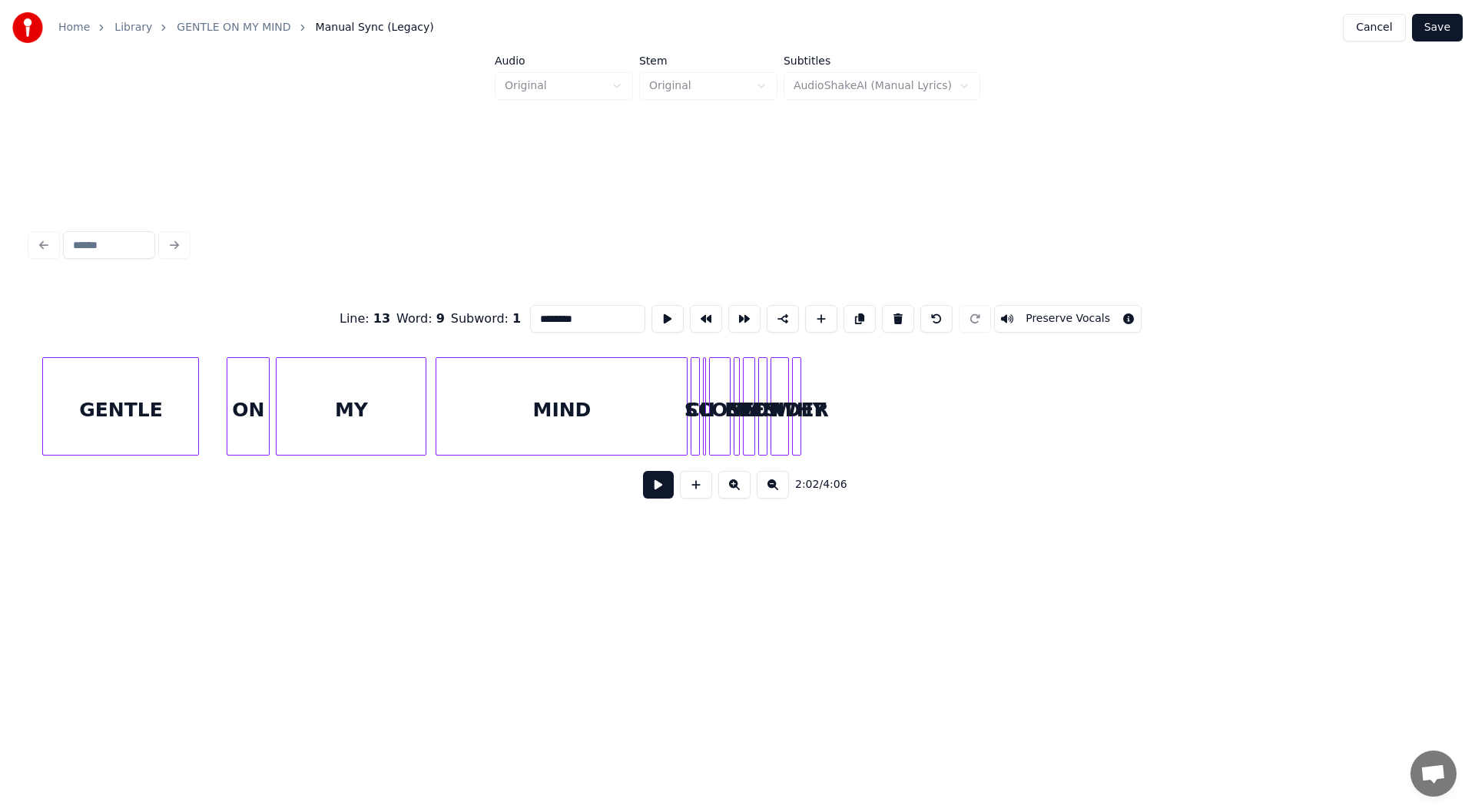
click at [694, 434] on div at bounding box center [694, 406] width 4 height 97
click at [894, 305] on button at bounding box center [898, 319] width 33 height 27
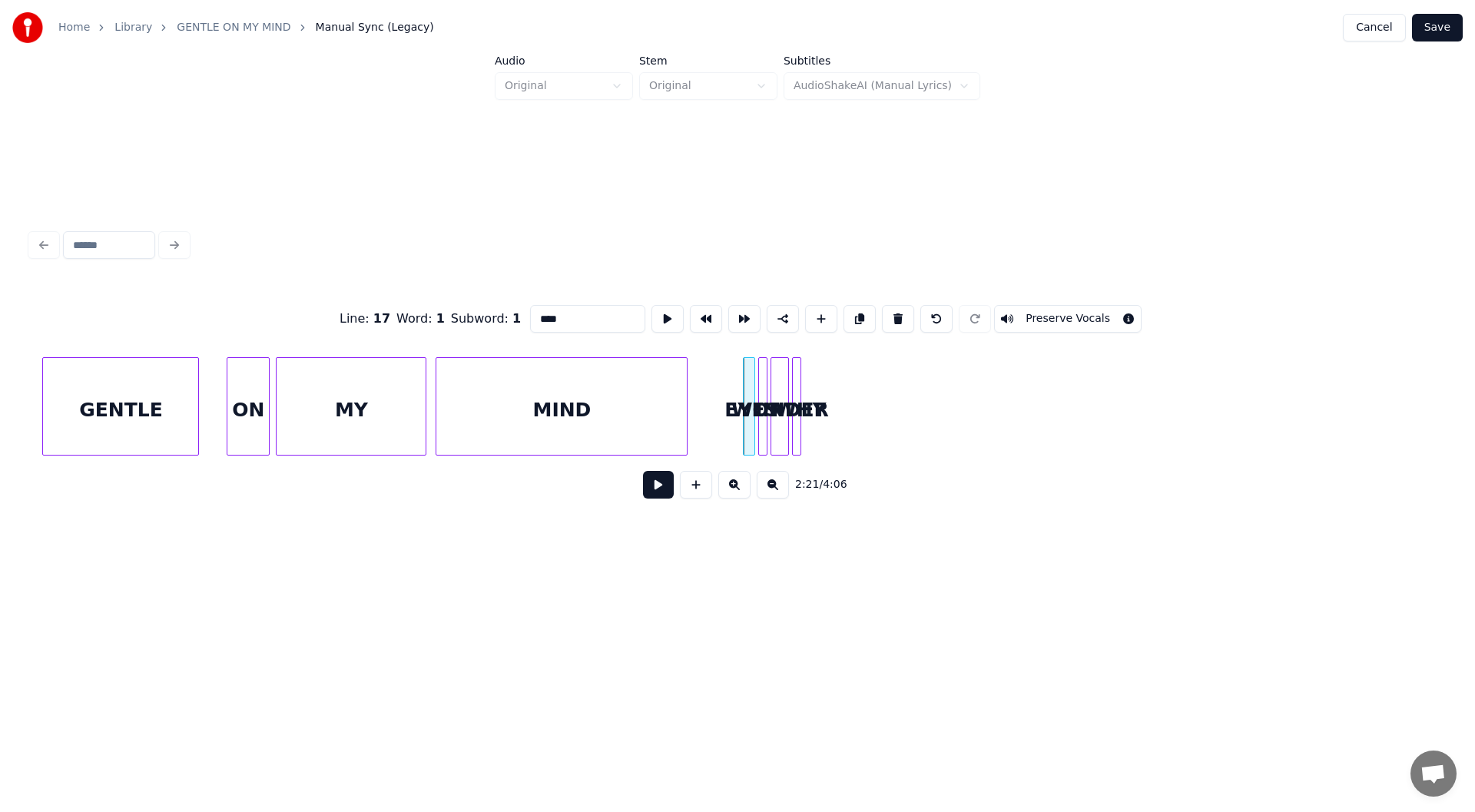
click at [894, 305] on button at bounding box center [898, 319] width 33 height 27
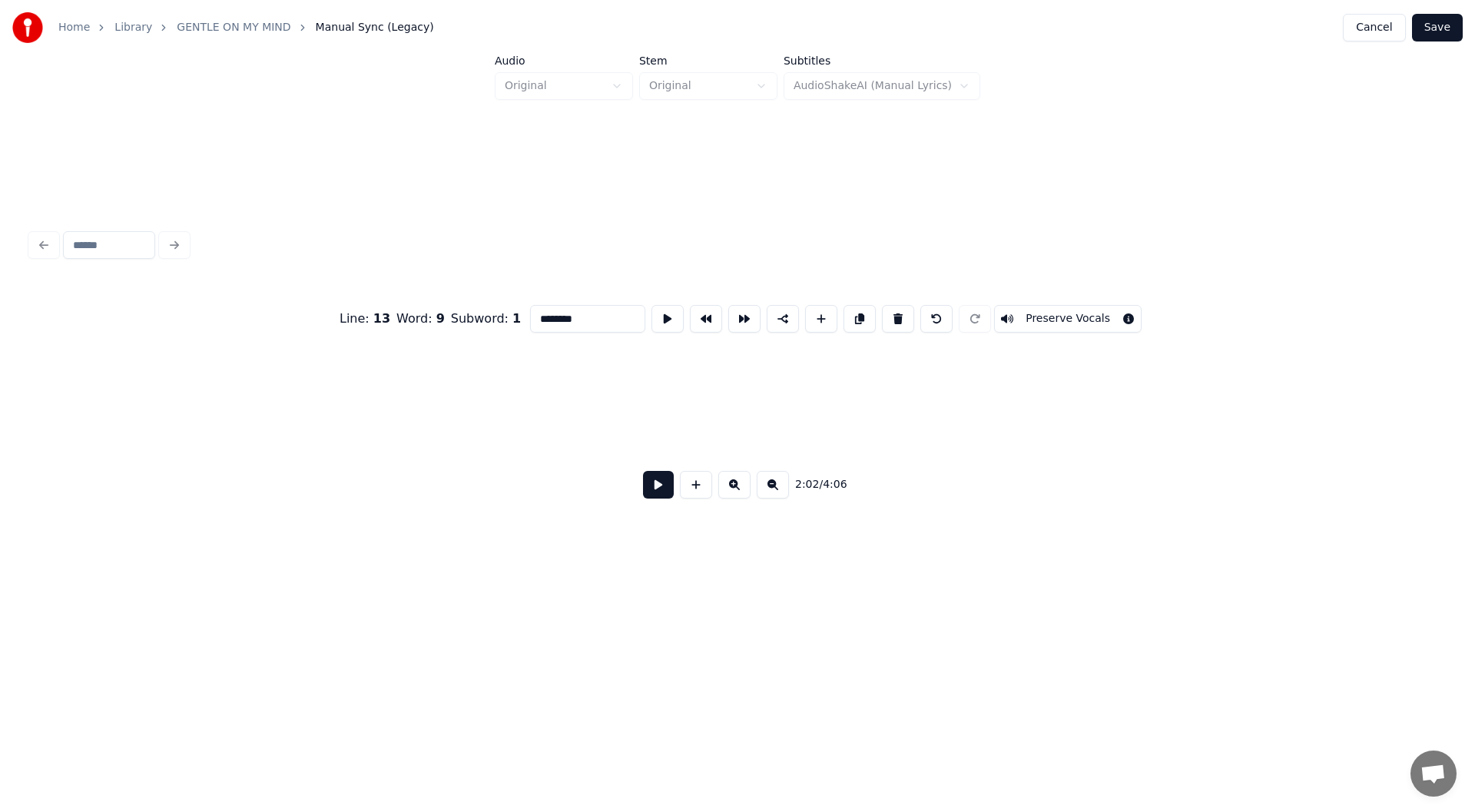
scroll to position [0, 18830]
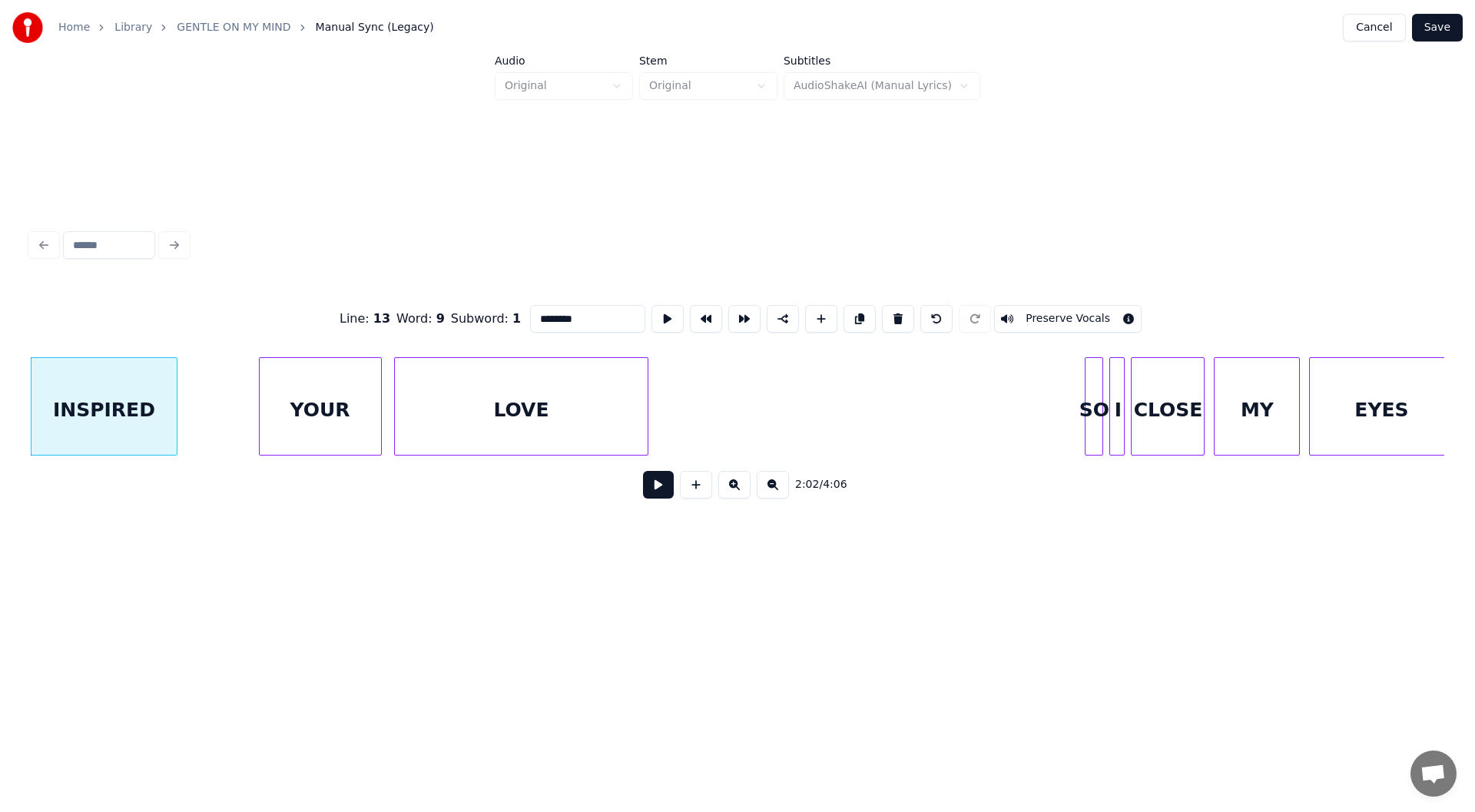
click at [481, 416] on div "LOVE" at bounding box center [521, 411] width 254 height 105
type input "****"
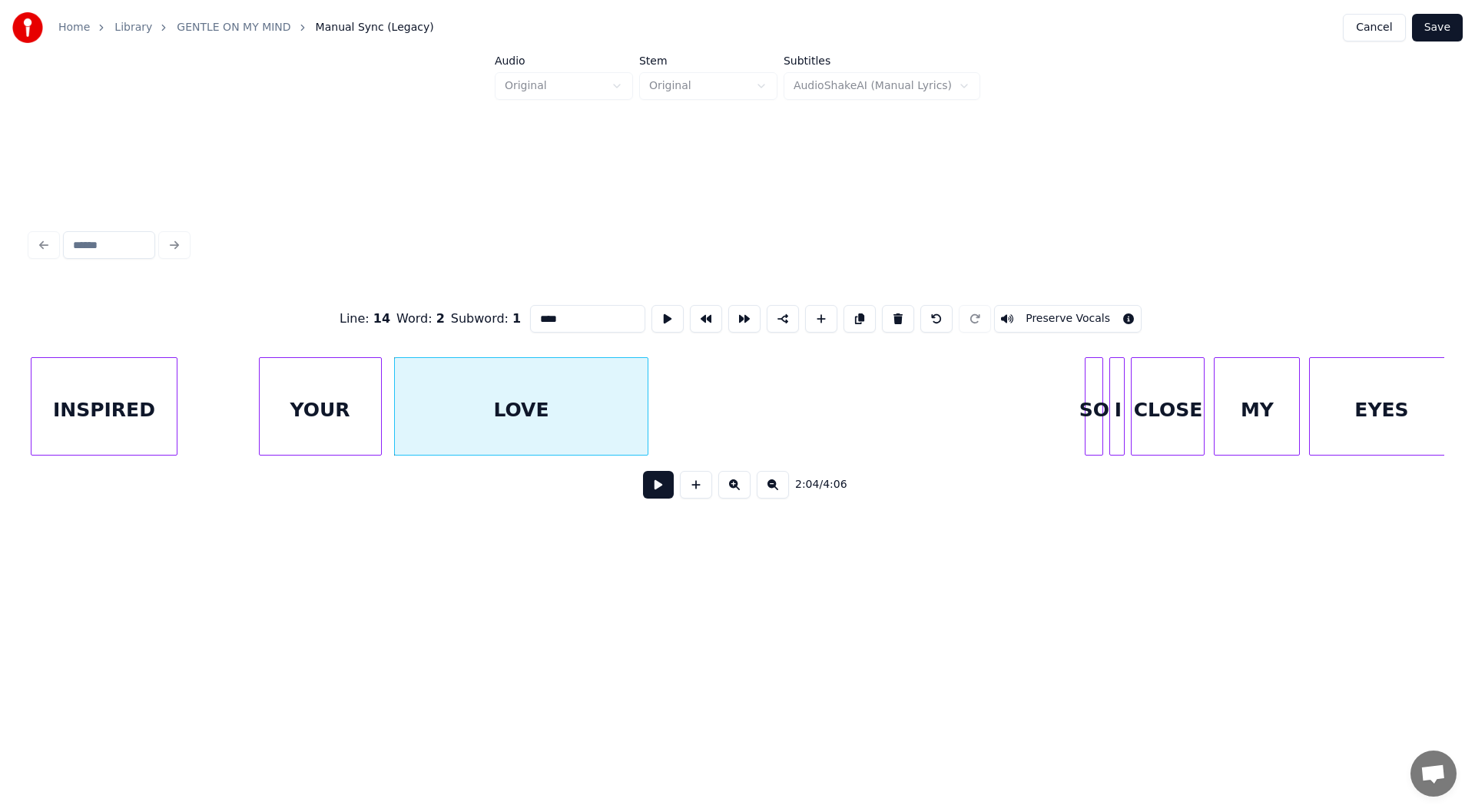
click at [664, 485] on button at bounding box center [658, 485] width 31 height 27
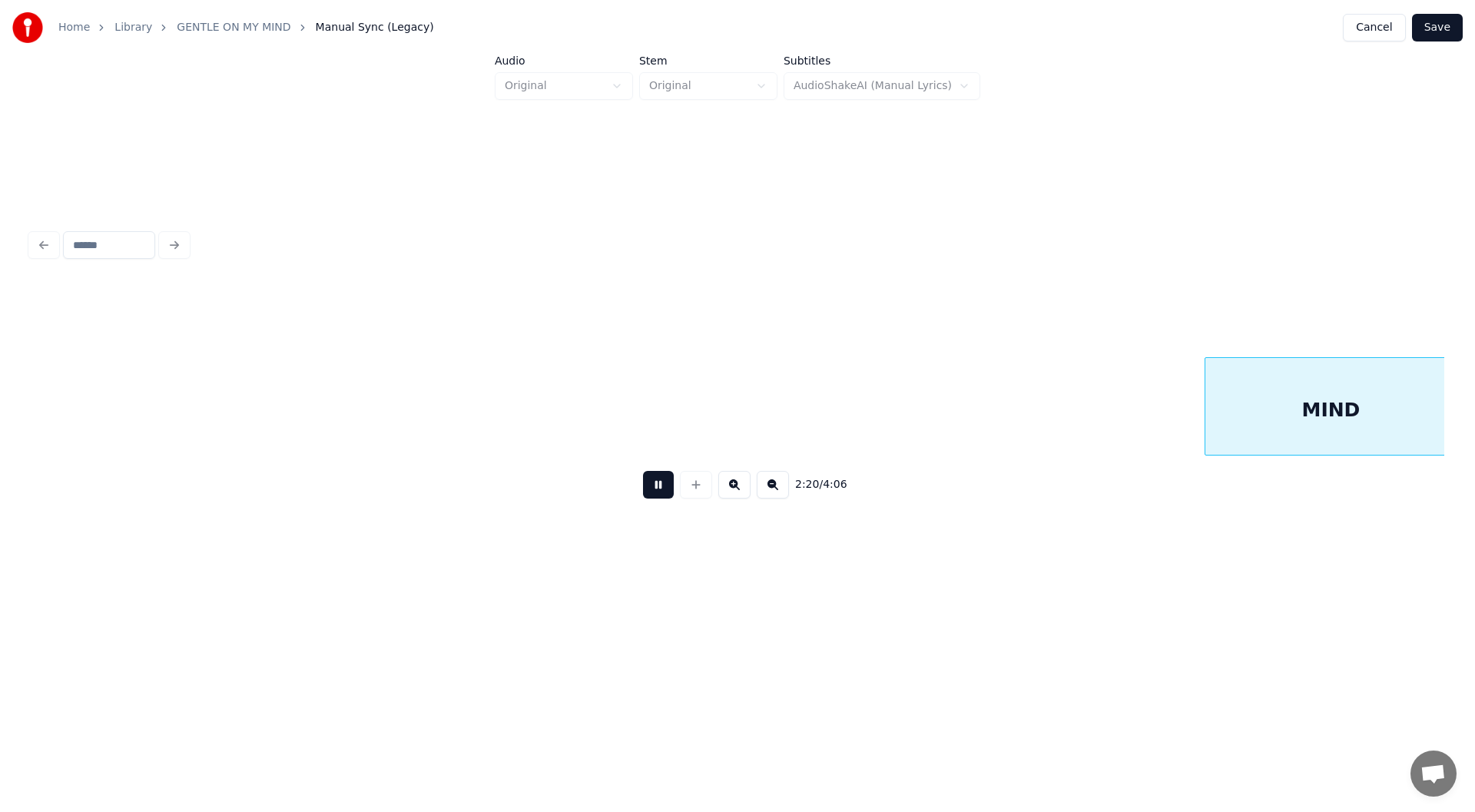
scroll to position [0, 21658]
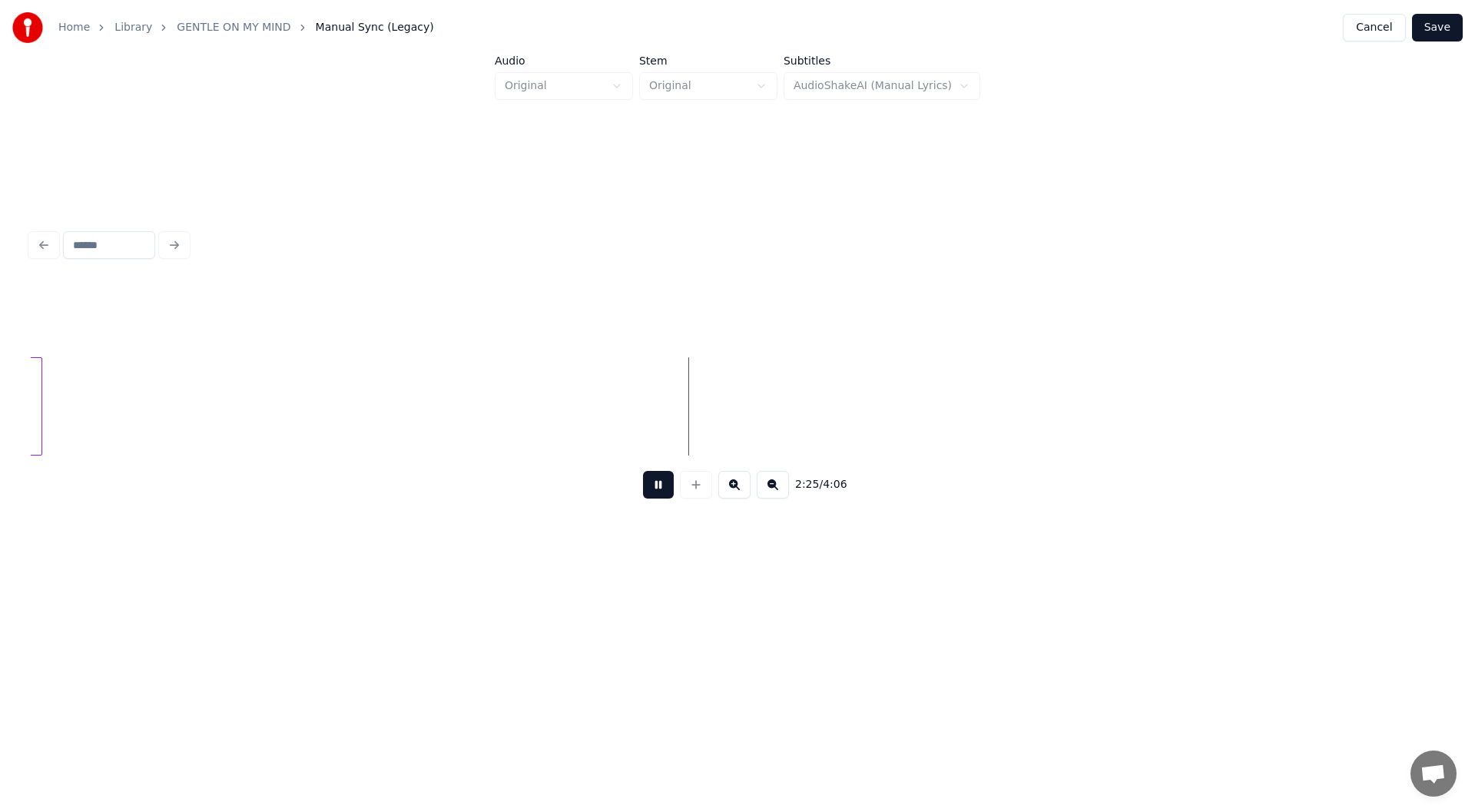
click at [653, 490] on button at bounding box center [658, 485] width 31 height 27
click at [420, 400] on div "MIND" at bounding box center [394, 411] width 250 height 105
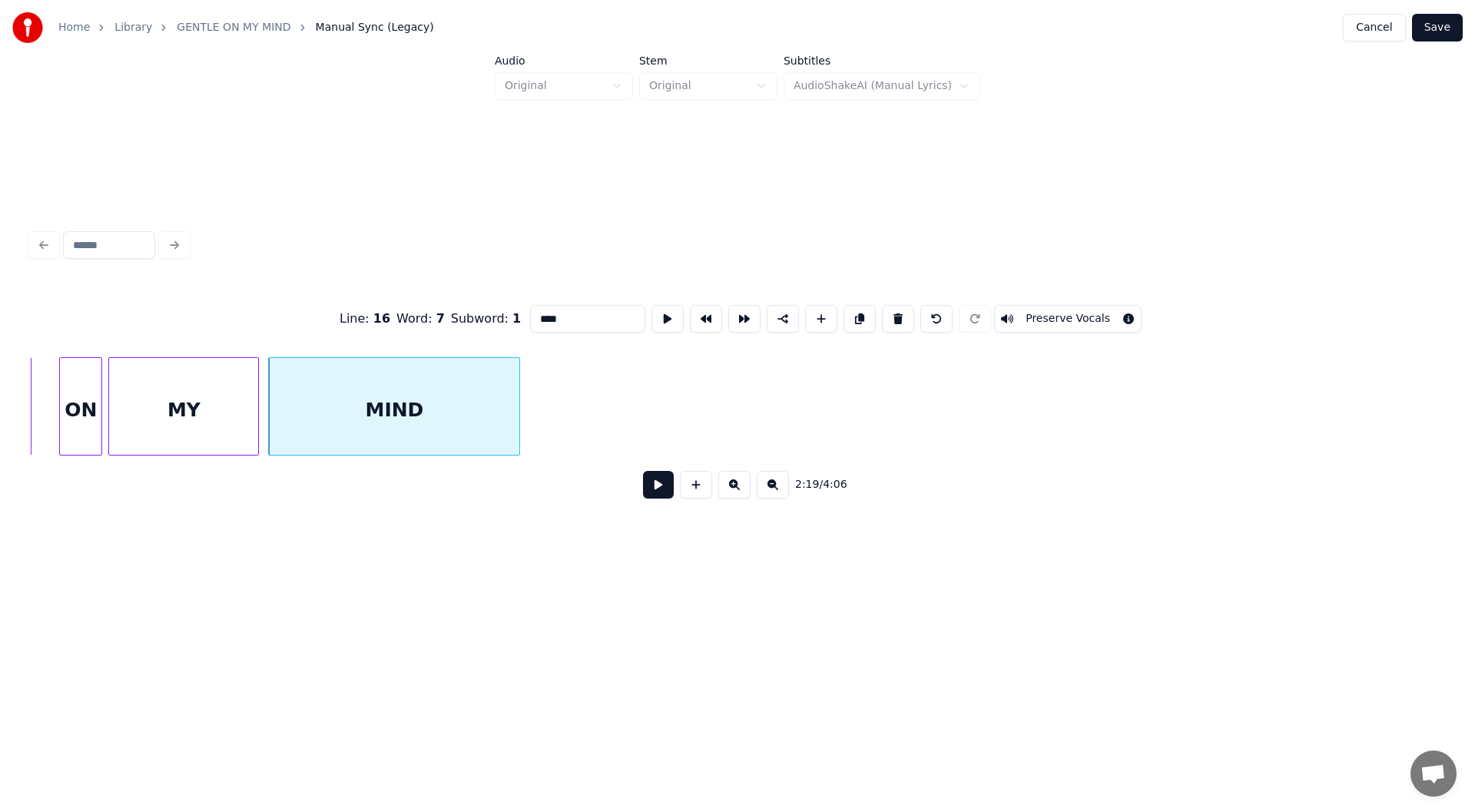
click at [655, 486] on button at bounding box center [658, 485] width 31 height 27
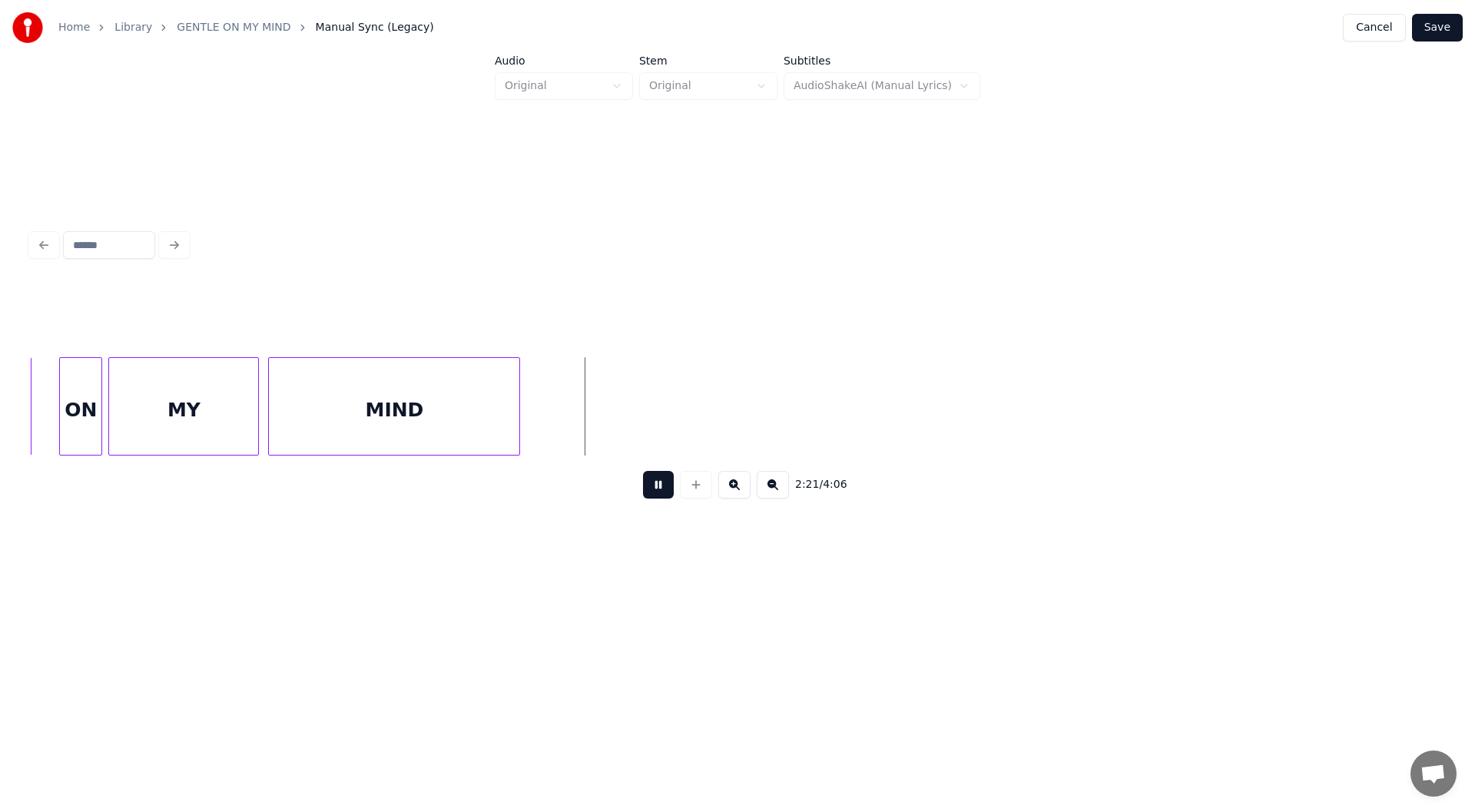
click at [657, 485] on button at bounding box center [658, 485] width 31 height 27
click at [610, 424] on div at bounding box center [607, 406] width 4 height 97
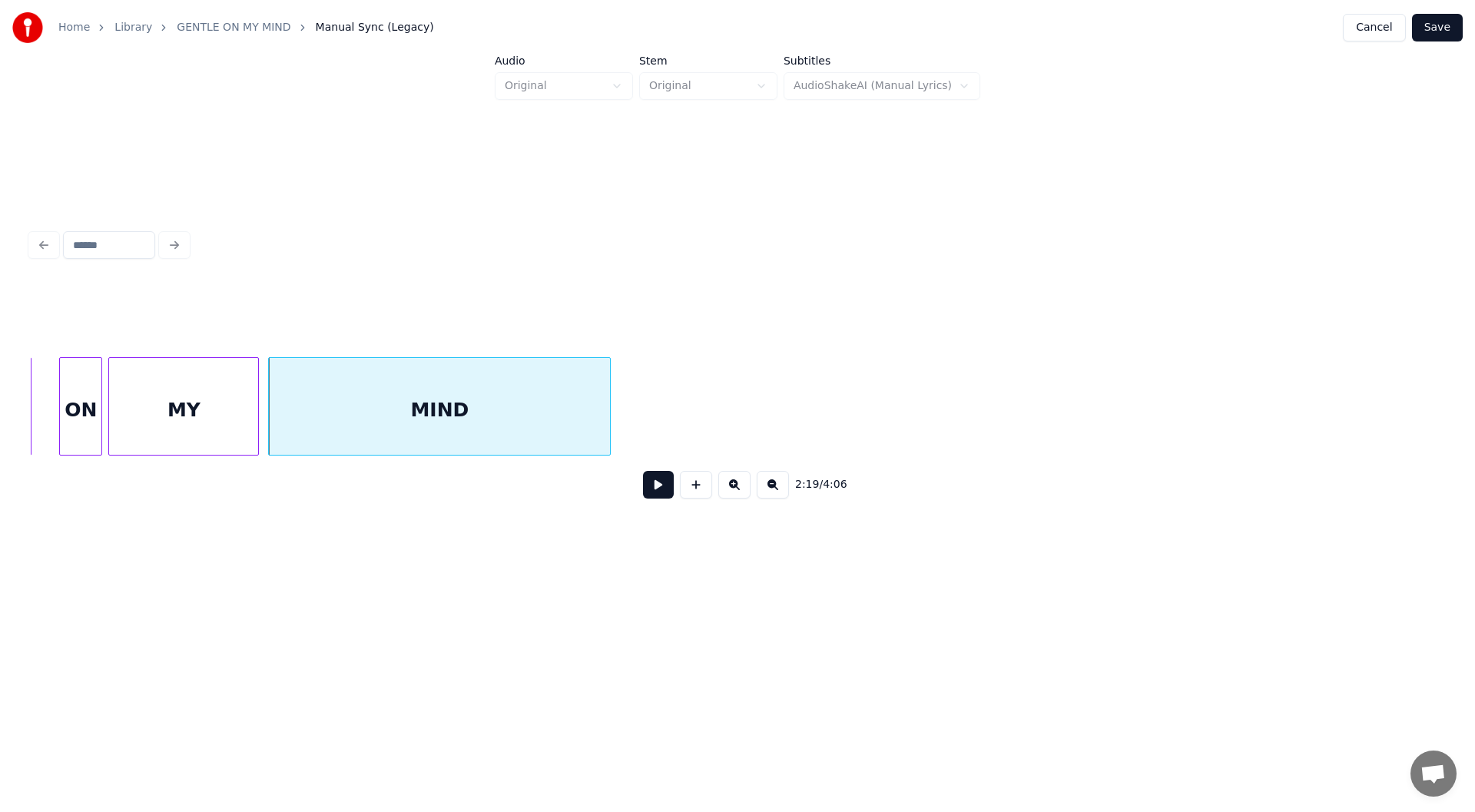
click at [663, 485] on button at bounding box center [658, 485] width 31 height 27
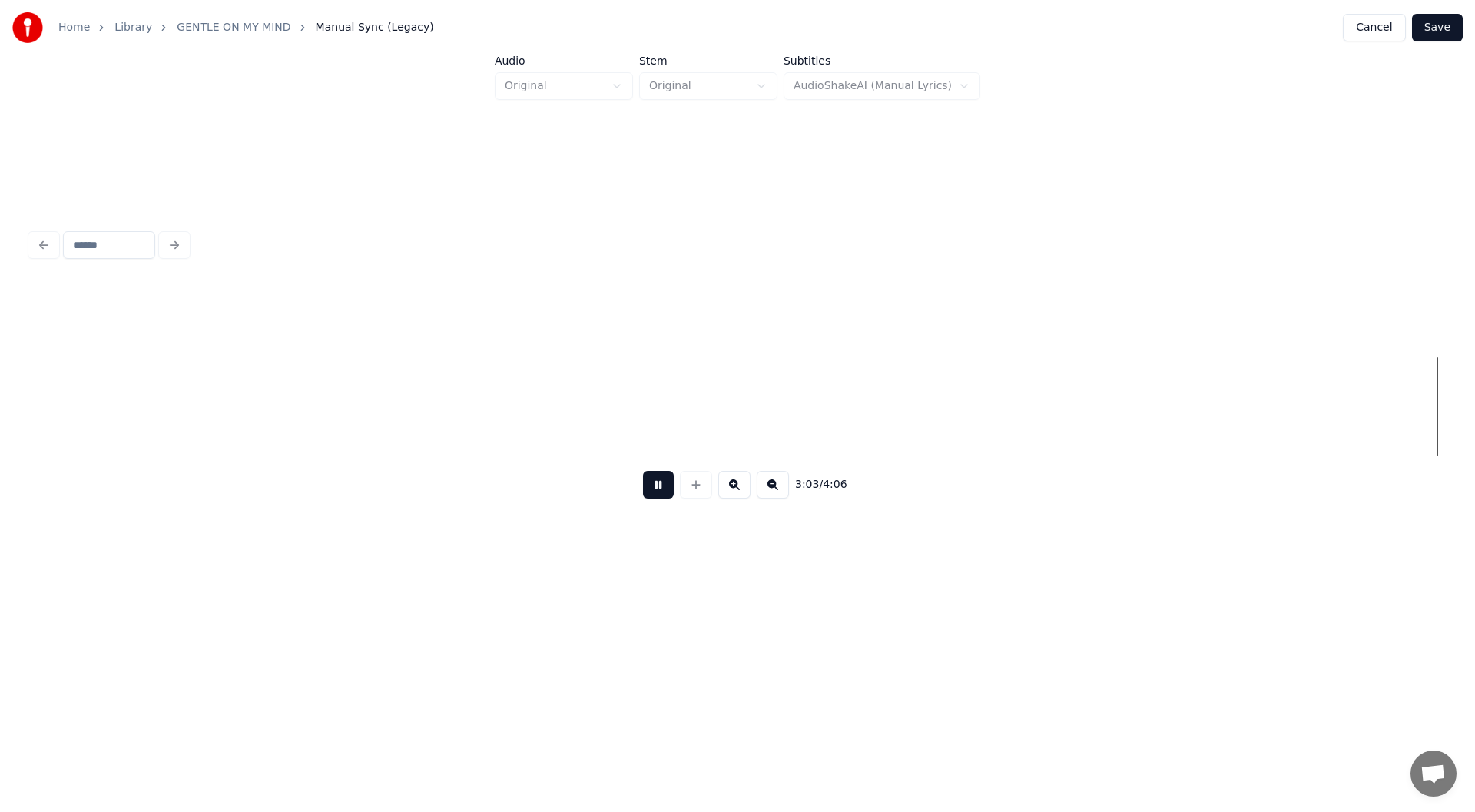
scroll to position [0, 28258]
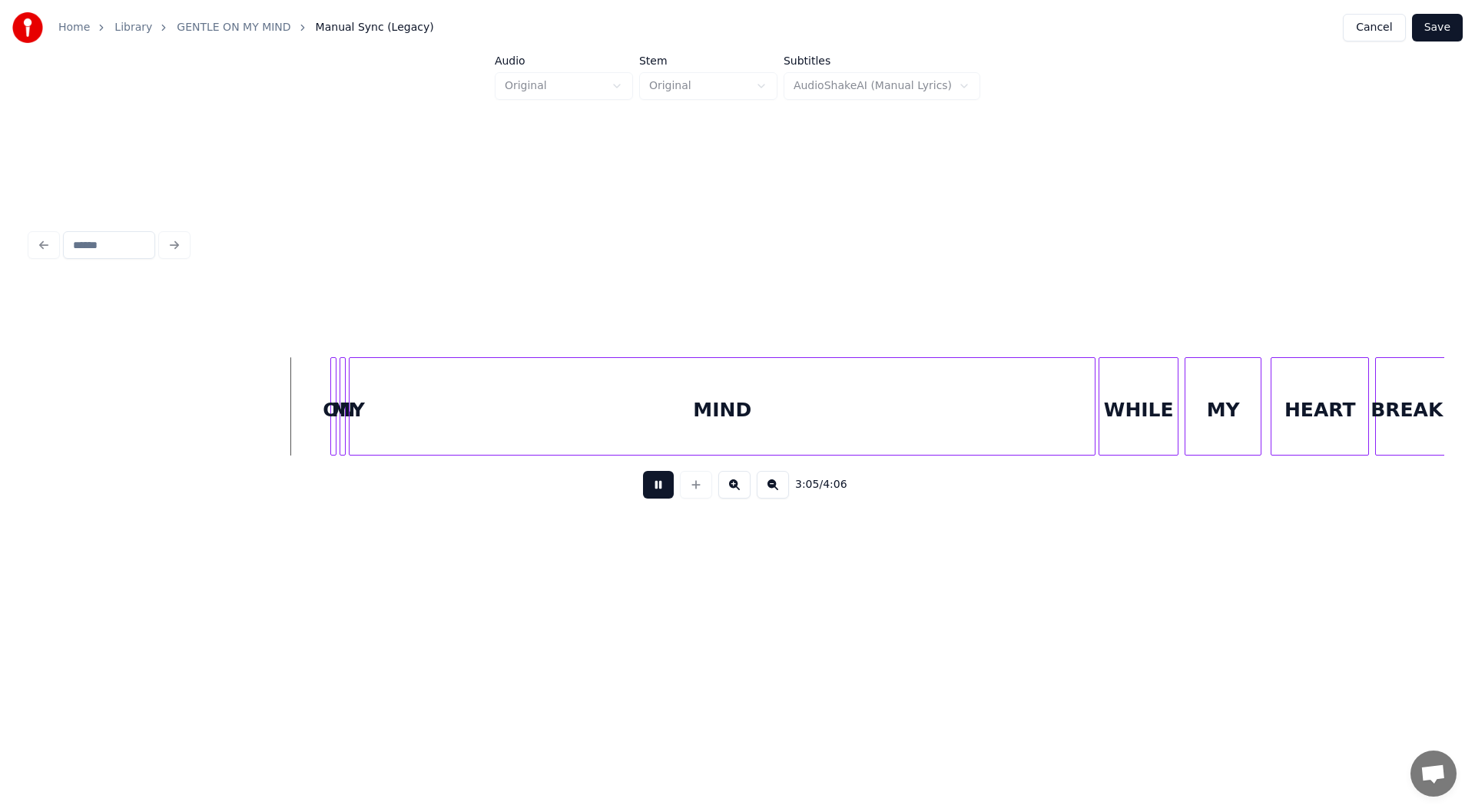
click at [655, 489] on button at bounding box center [658, 485] width 31 height 27
click at [600, 401] on div "MIND" at bounding box center [722, 411] width 745 height 105
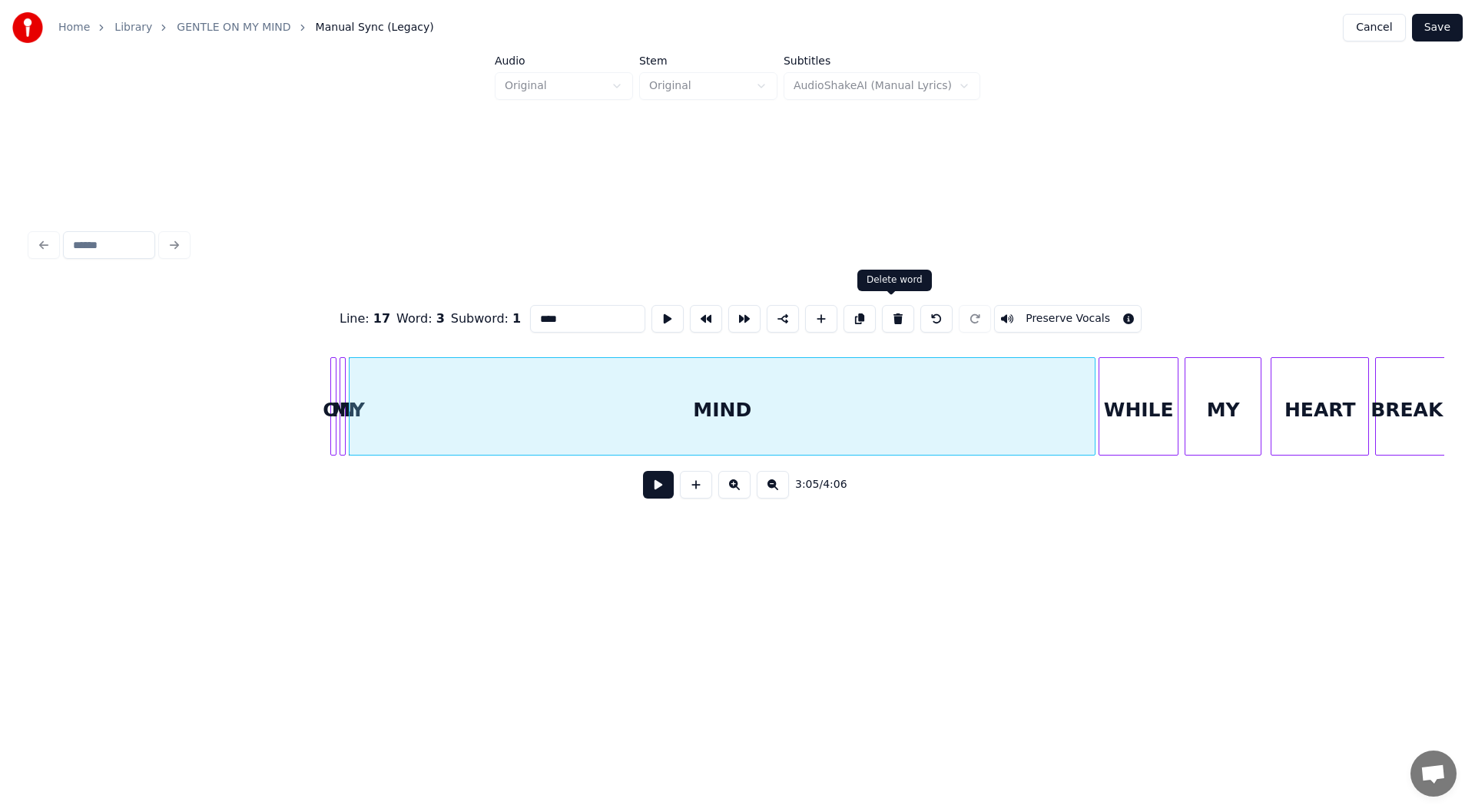
click at [889, 305] on button at bounding box center [898, 319] width 33 height 27
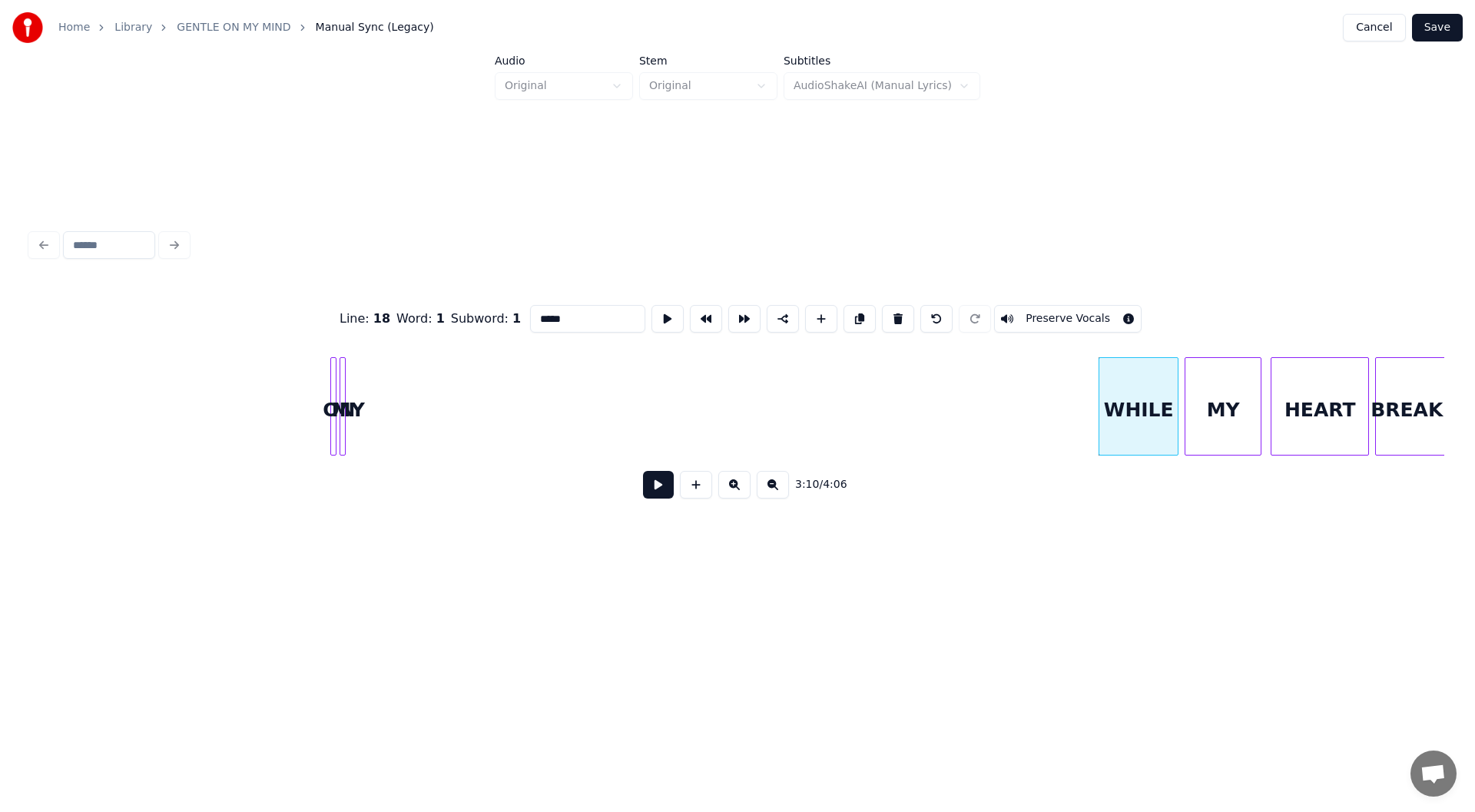
click at [333, 421] on div at bounding box center [333, 406] width 4 height 97
click at [889, 311] on button at bounding box center [898, 319] width 33 height 27
type input "*****"
click at [1130, 393] on div "WHILE" at bounding box center [1138, 411] width 78 height 105
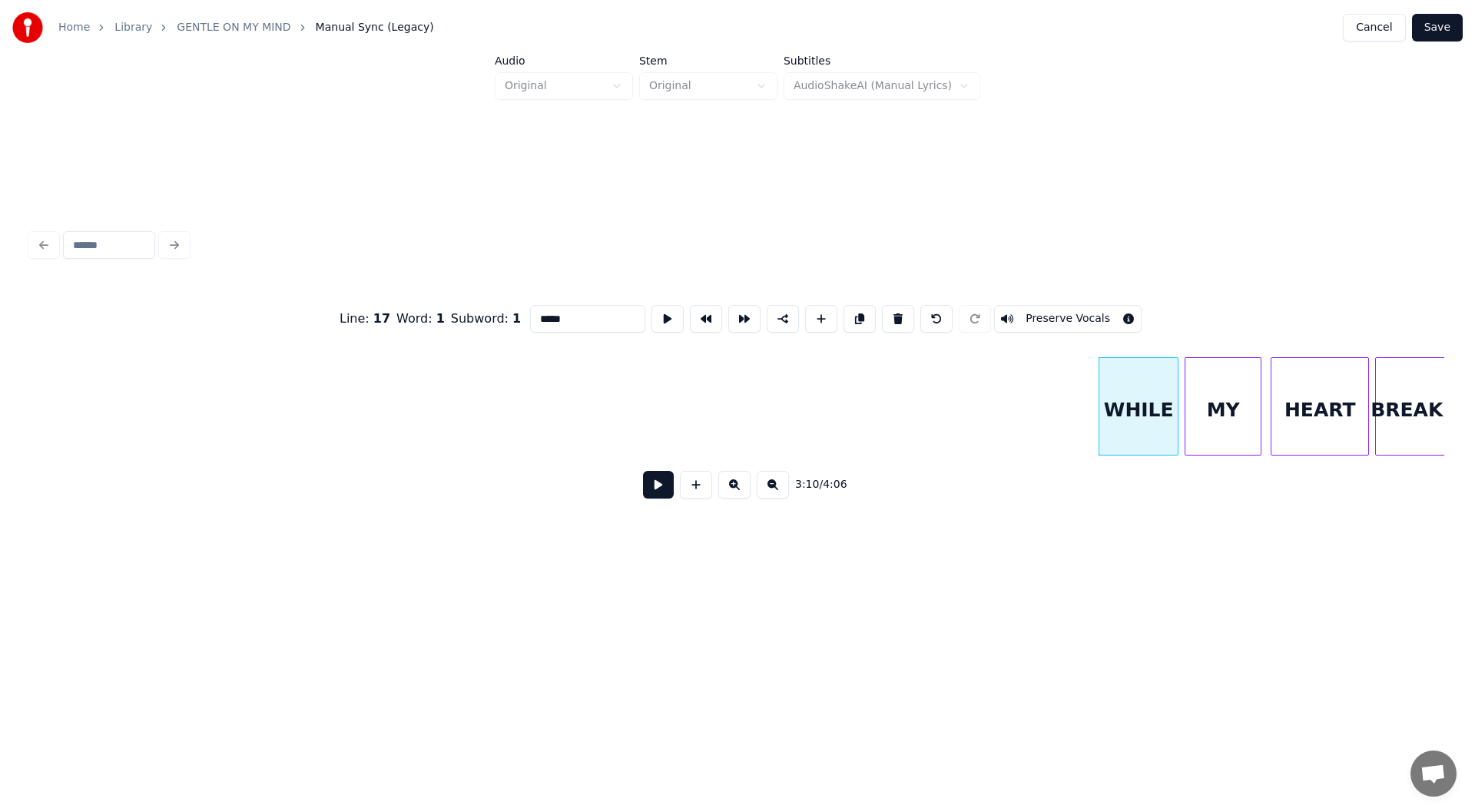
click at [657, 485] on button at bounding box center [658, 485] width 31 height 27
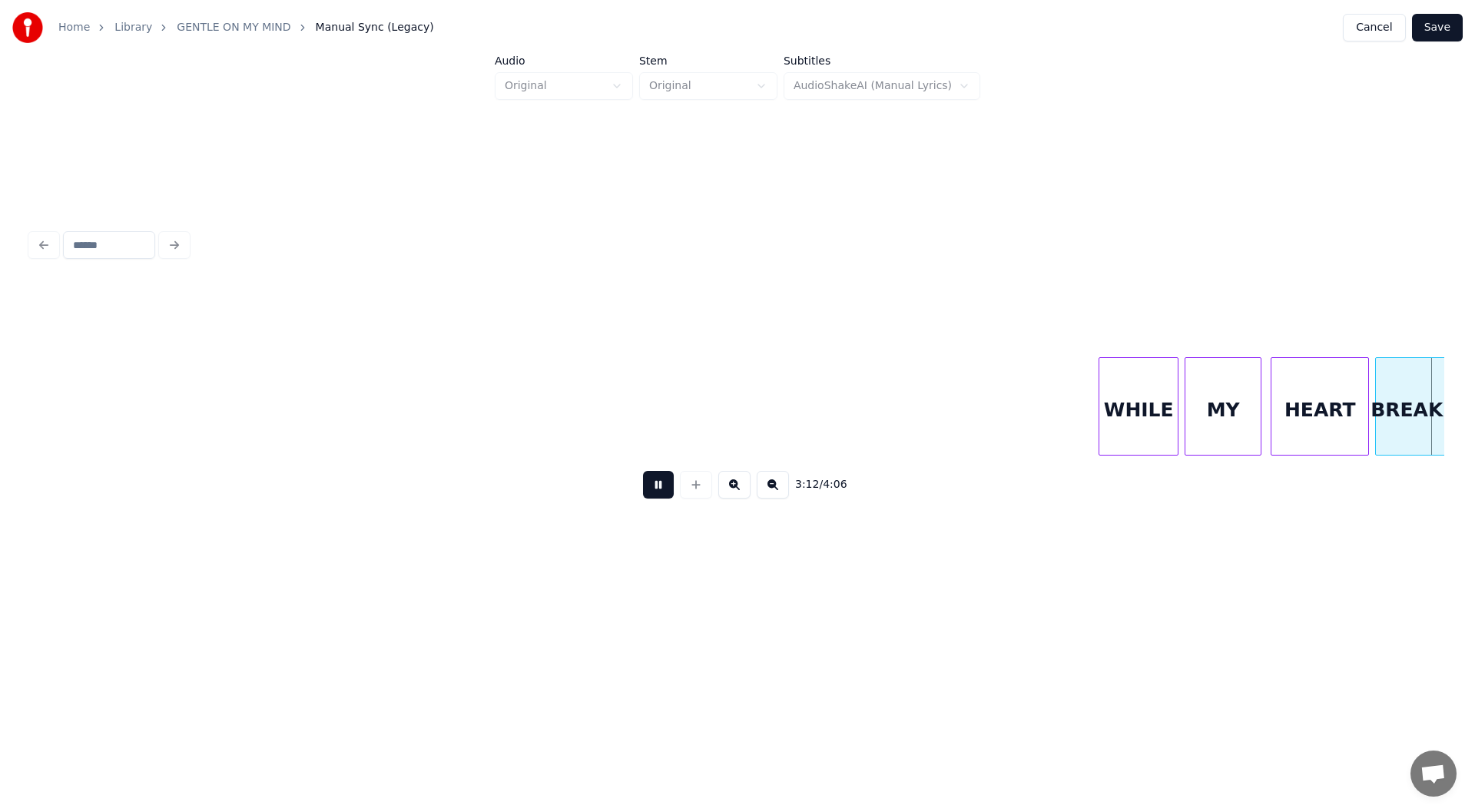
scroll to position [0, 29674]
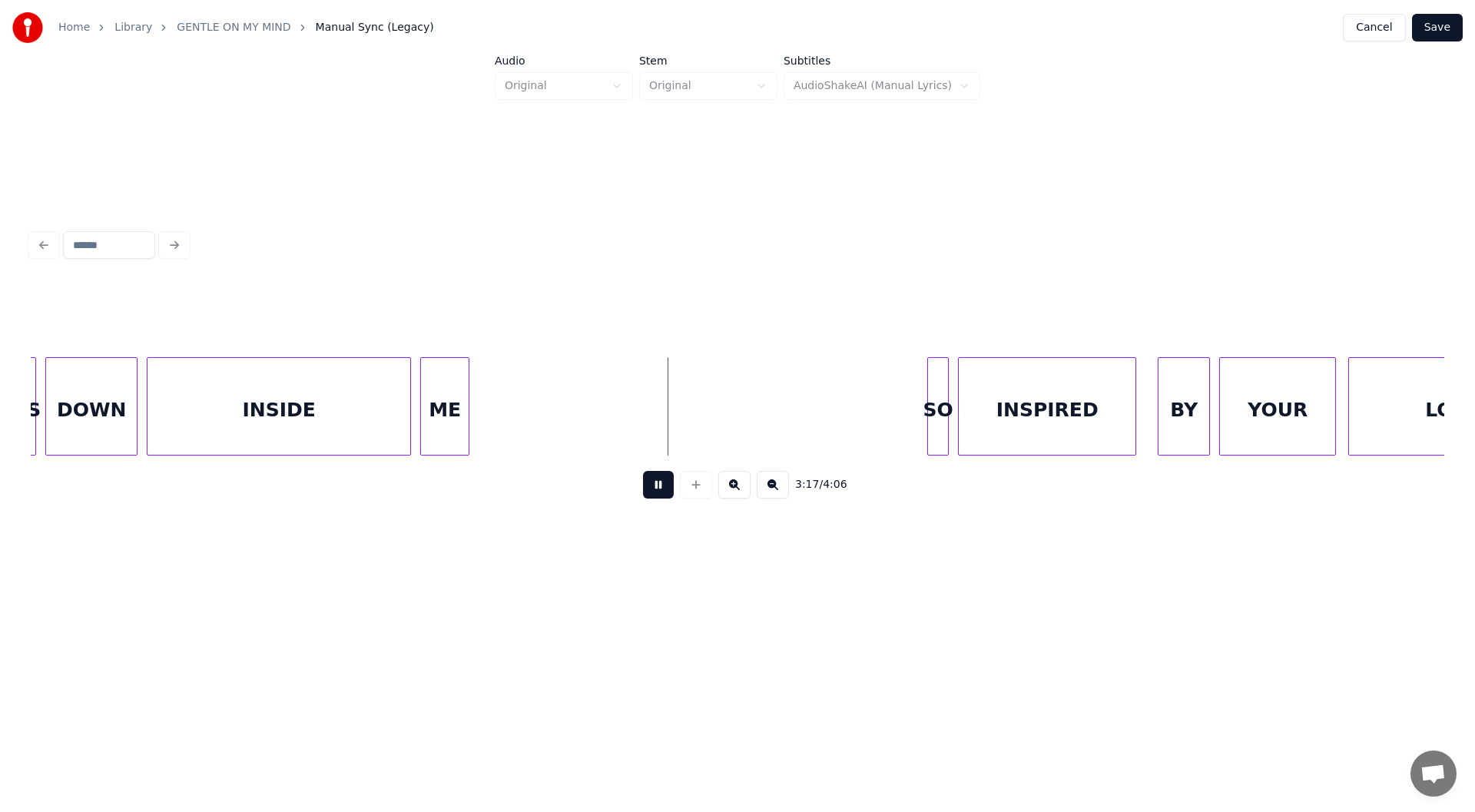
click at [655, 486] on button at bounding box center [658, 485] width 31 height 27
click at [673, 427] on div at bounding box center [671, 406] width 4 height 97
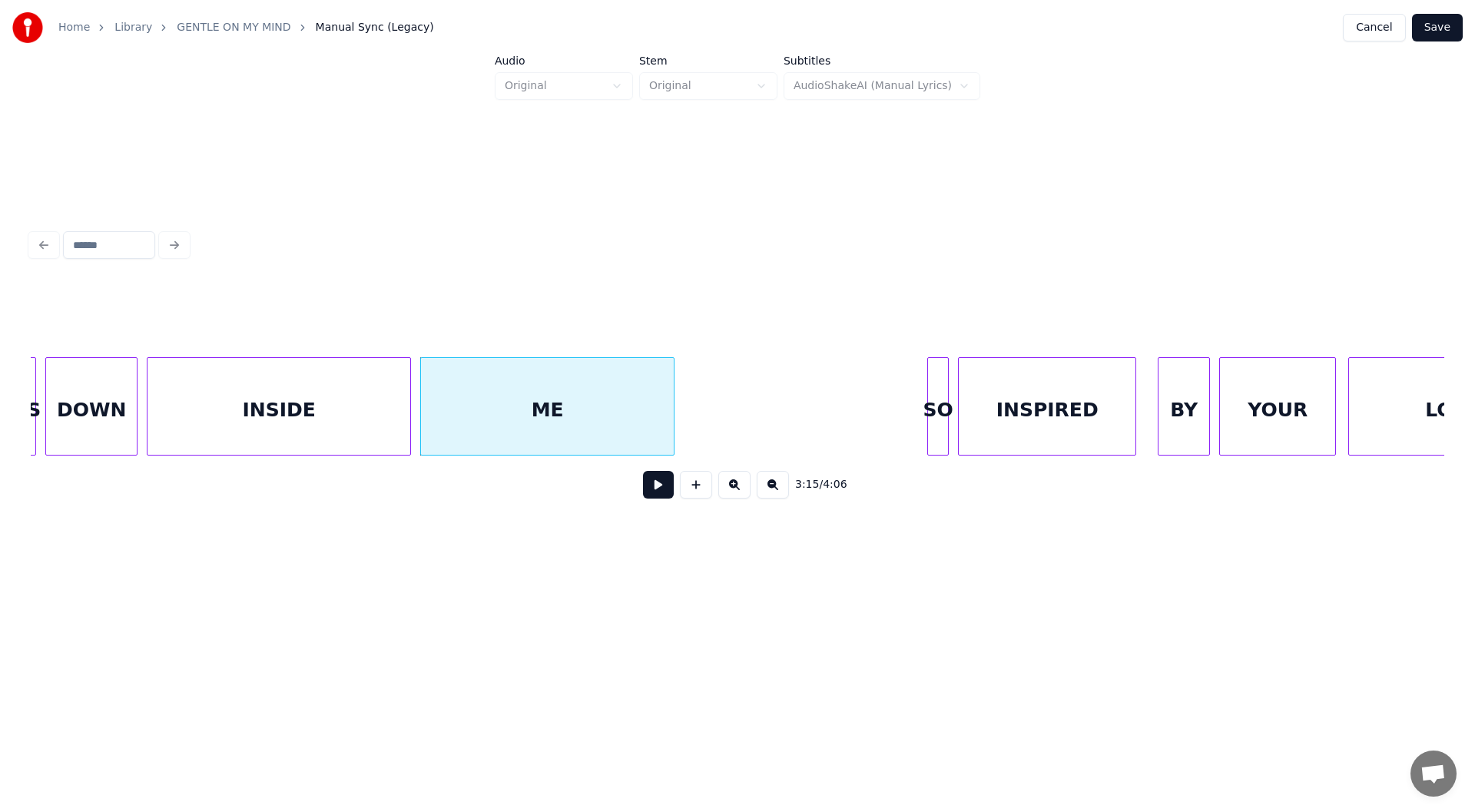
click at [585, 414] on div "ME" at bounding box center [548, 411] width 253 height 105
click at [596, 402] on div "ME" at bounding box center [548, 411] width 253 height 105
click at [655, 489] on button at bounding box center [658, 485] width 31 height 27
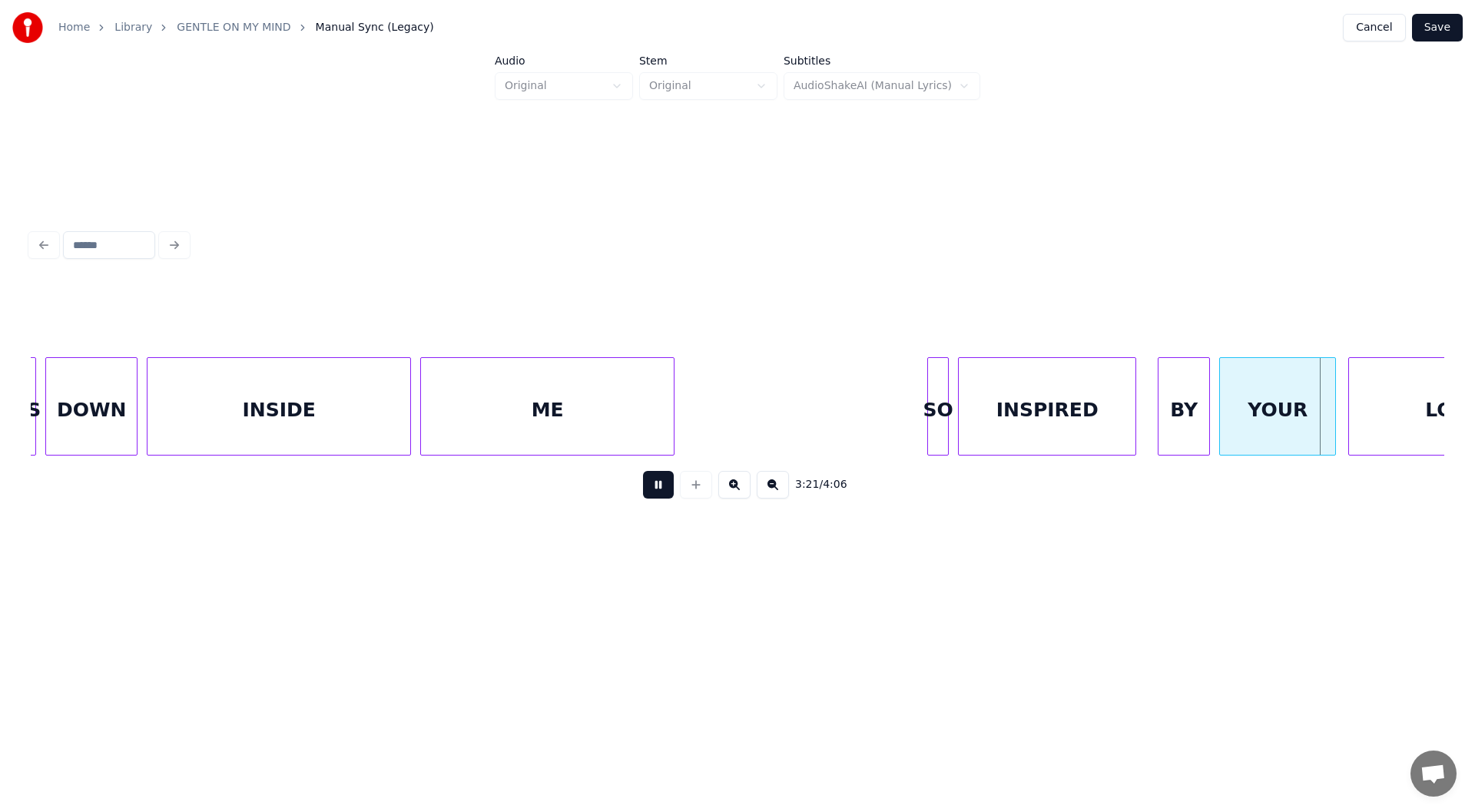
click at [658, 488] on button at bounding box center [658, 485] width 31 height 27
click at [918, 411] on div at bounding box center [918, 406] width 4 height 97
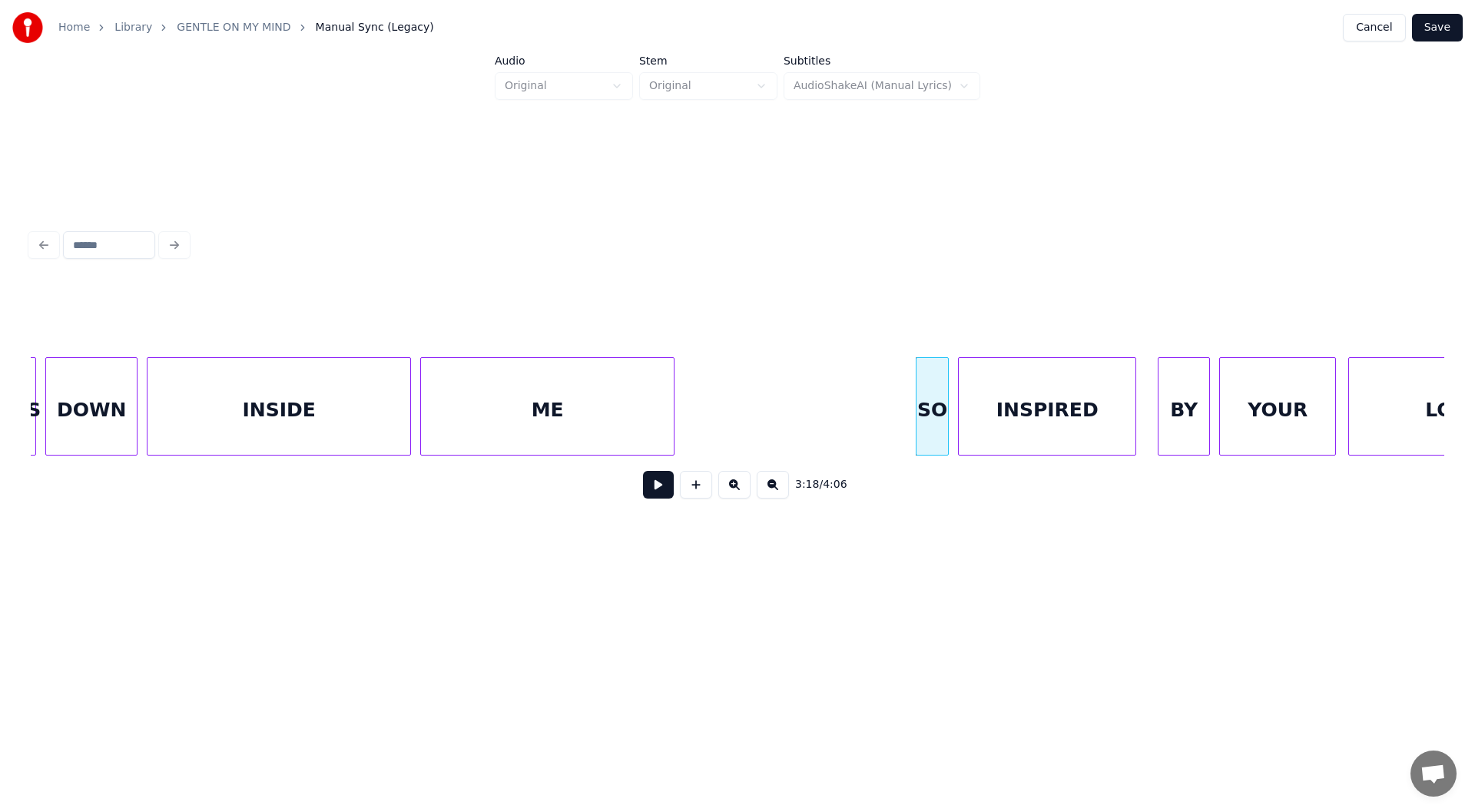
click at [647, 489] on button at bounding box center [658, 485] width 31 height 27
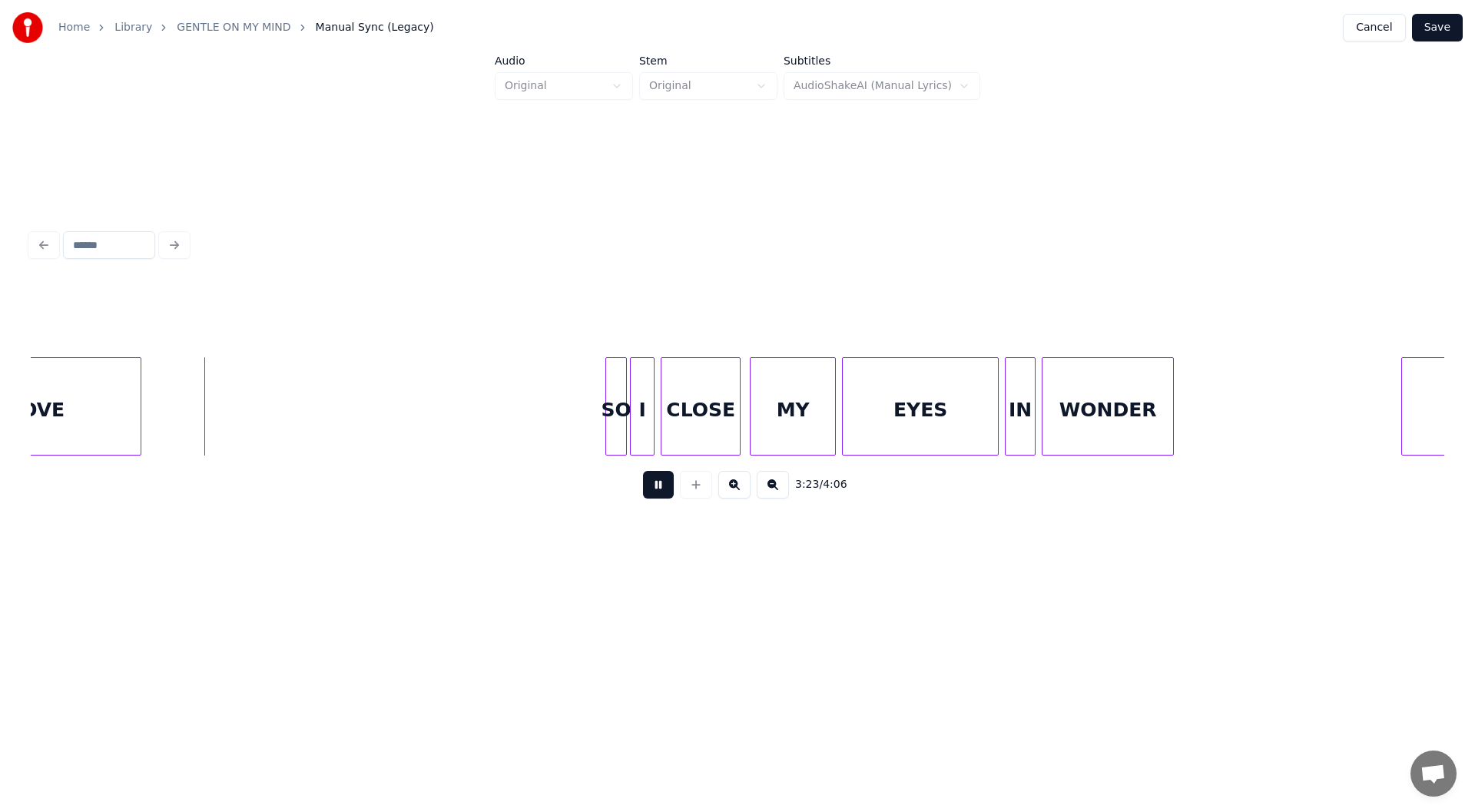
click at [653, 489] on button at bounding box center [658, 485] width 31 height 27
click at [177, 419] on div at bounding box center [176, 406] width 4 height 97
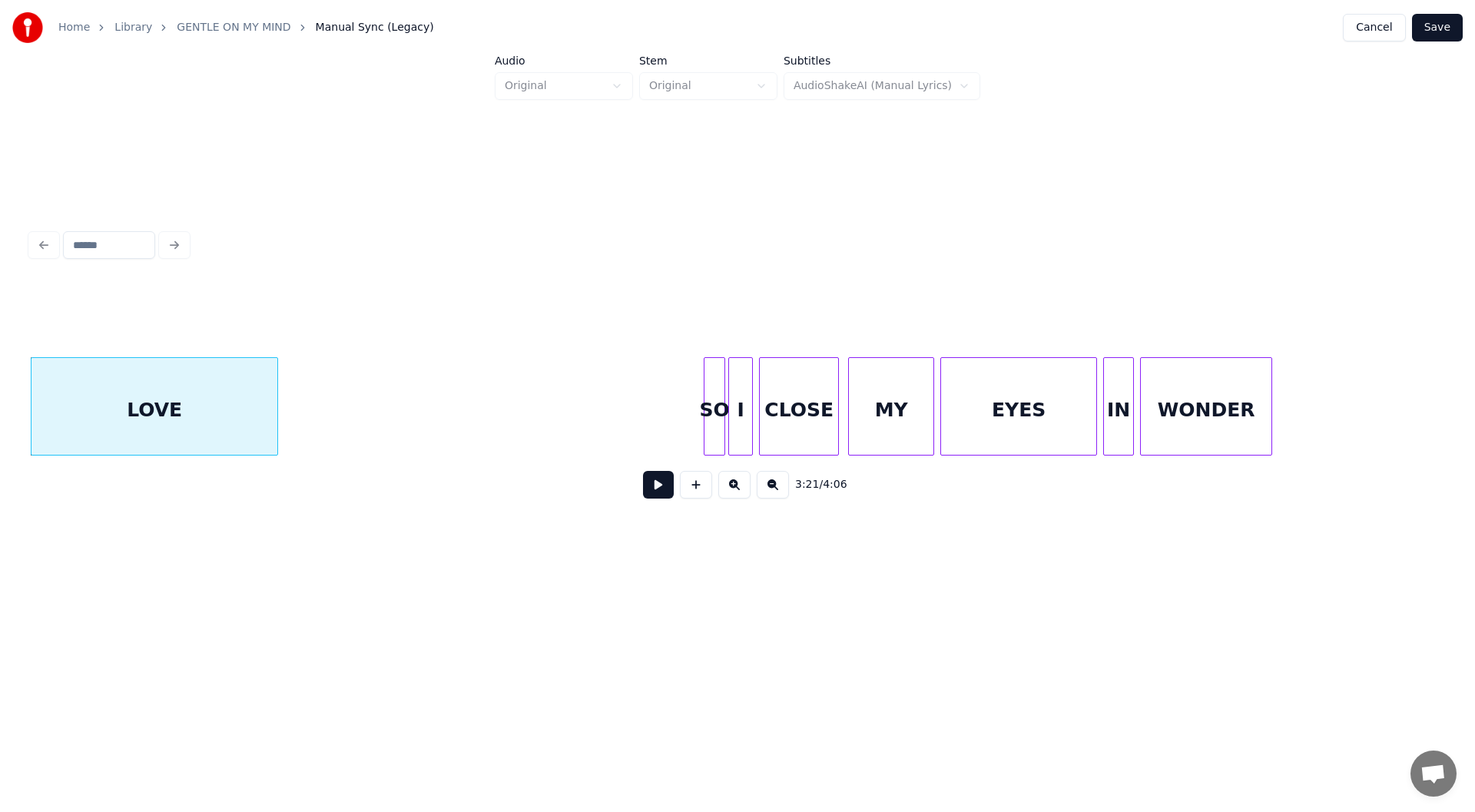
click at [658, 491] on button at bounding box center [658, 485] width 31 height 27
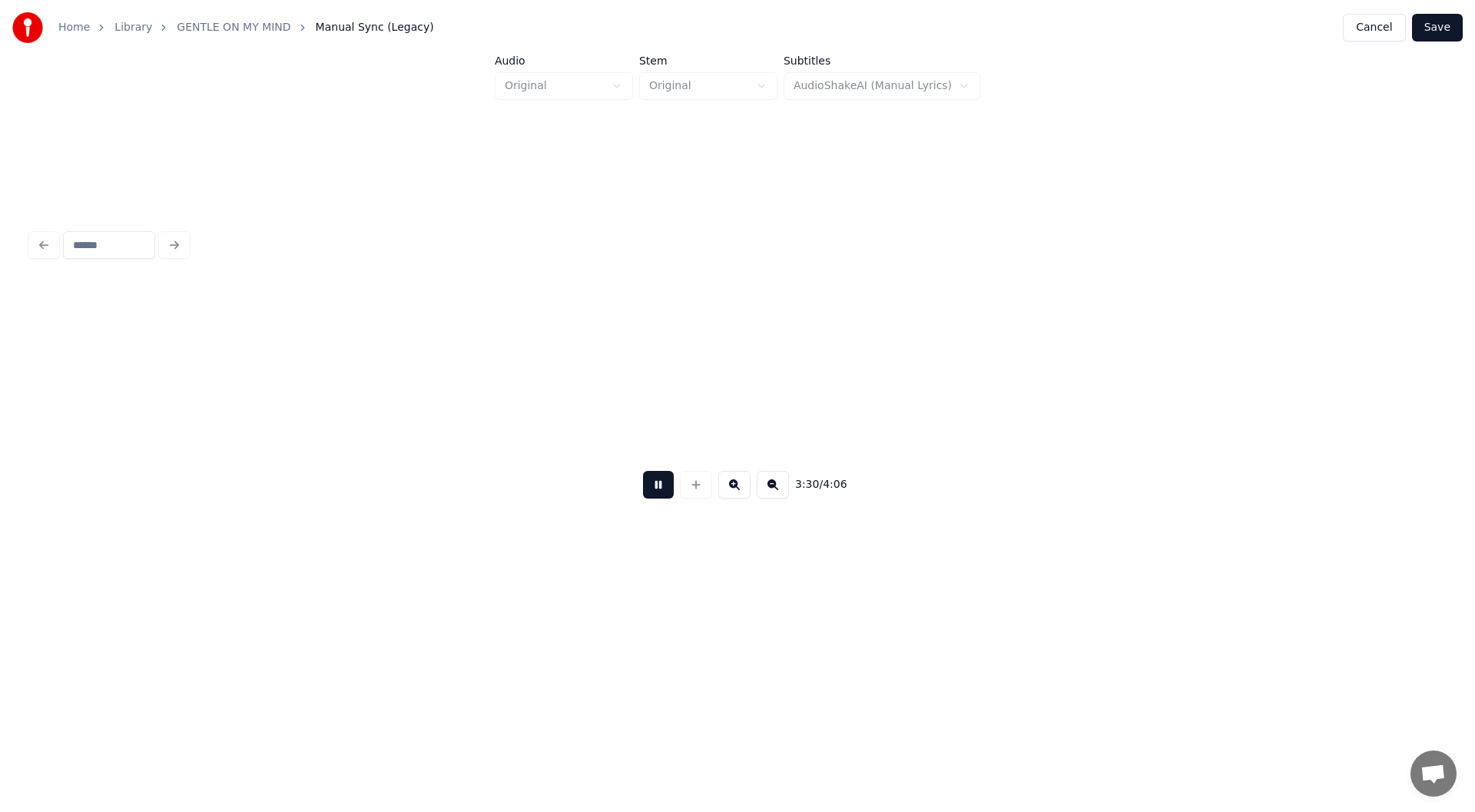
scroll to position [0, 32406]
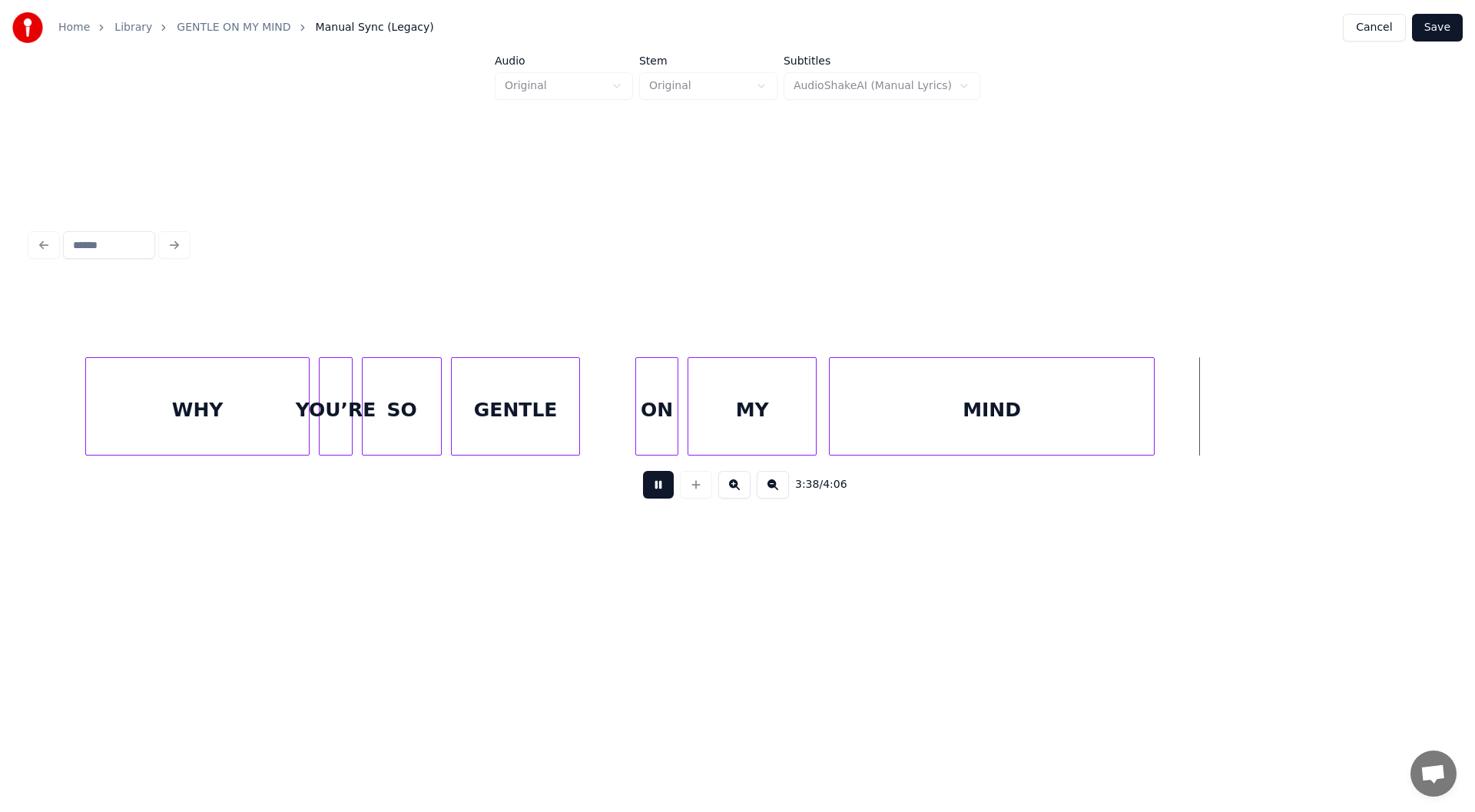
click at [660, 489] on button at bounding box center [658, 485] width 31 height 27
click at [1189, 407] on div at bounding box center [1187, 406] width 4 height 97
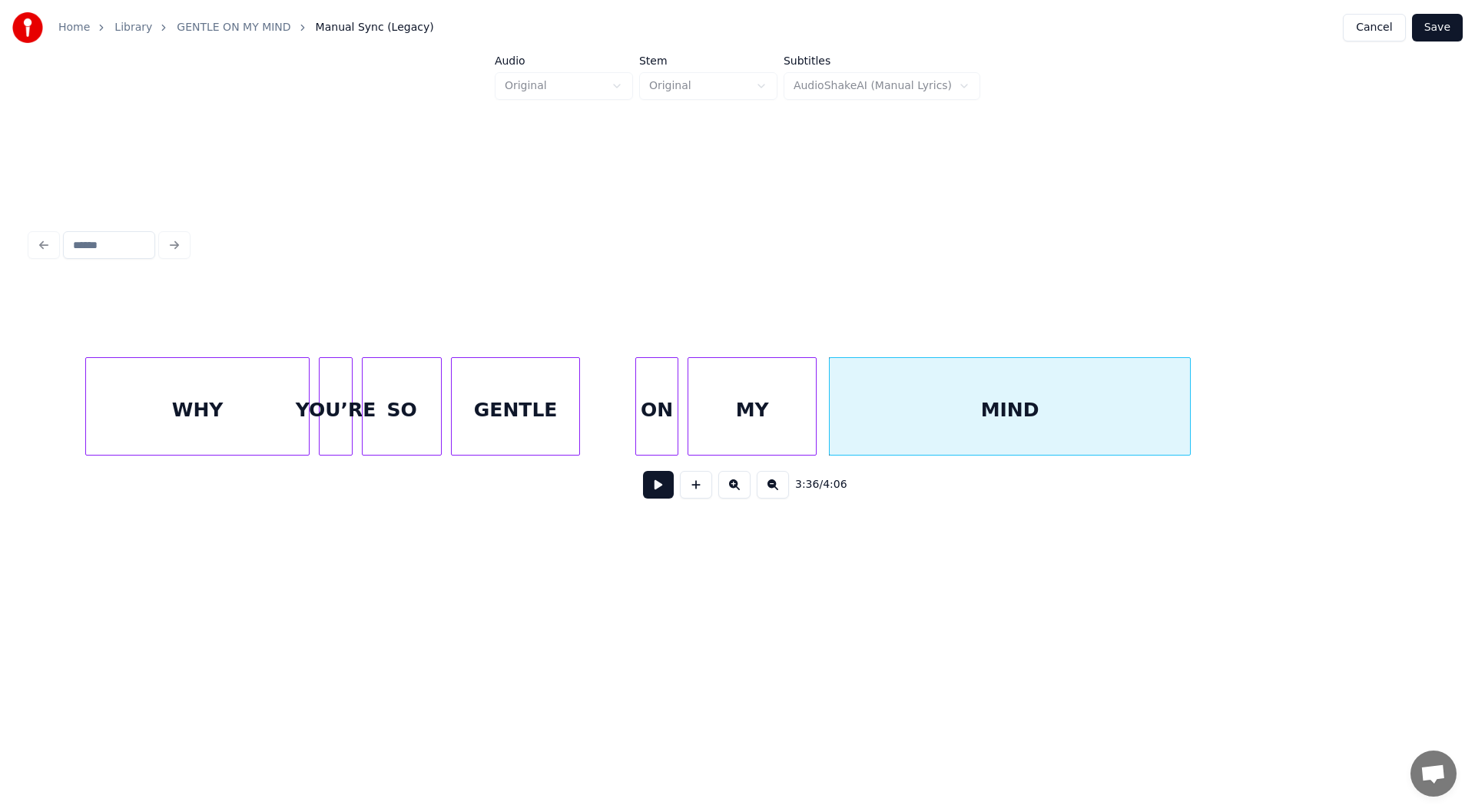
click at [657, 483] on button at bounding box center [658, 485] width 31 height 27
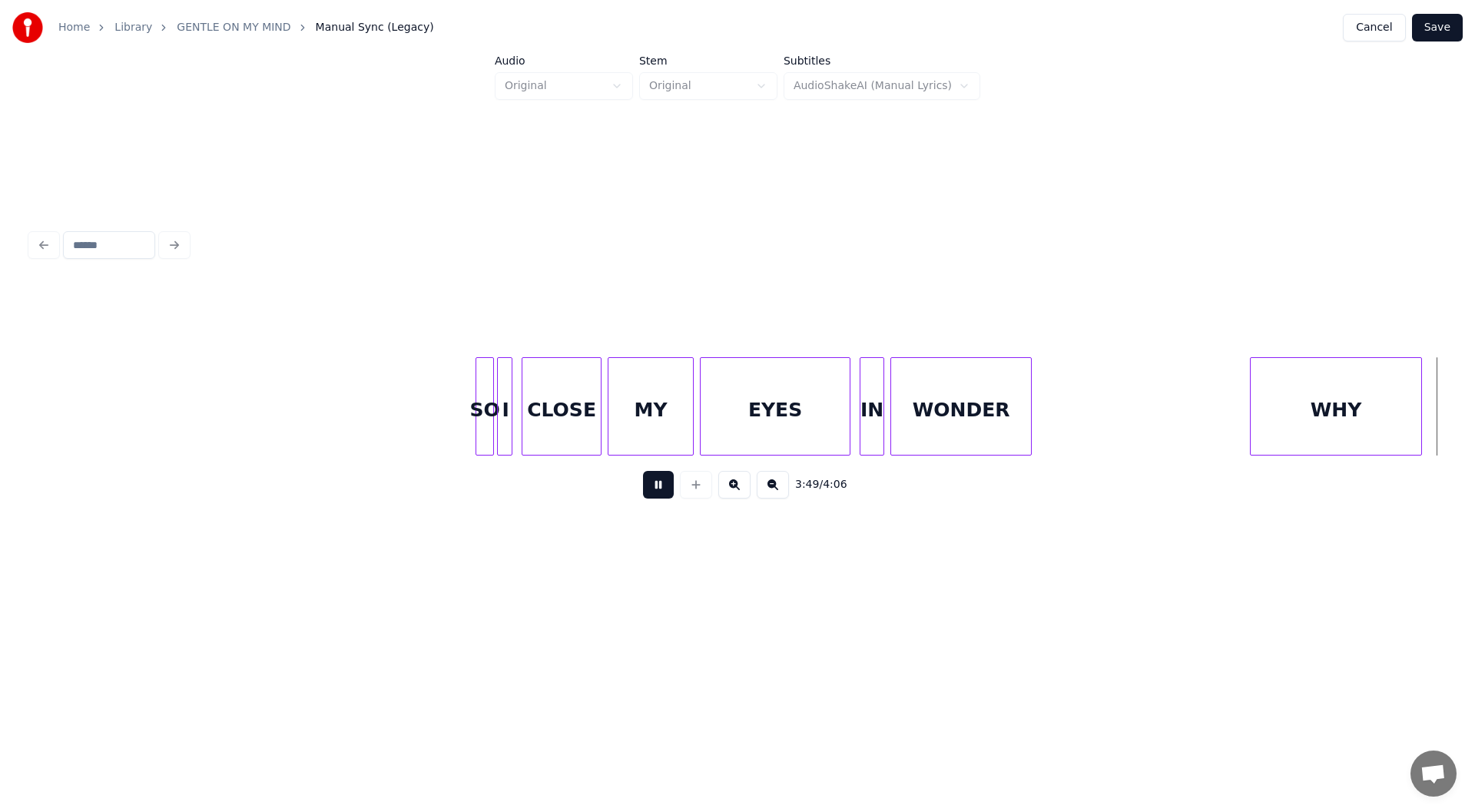
scroll to position [0, 35236]
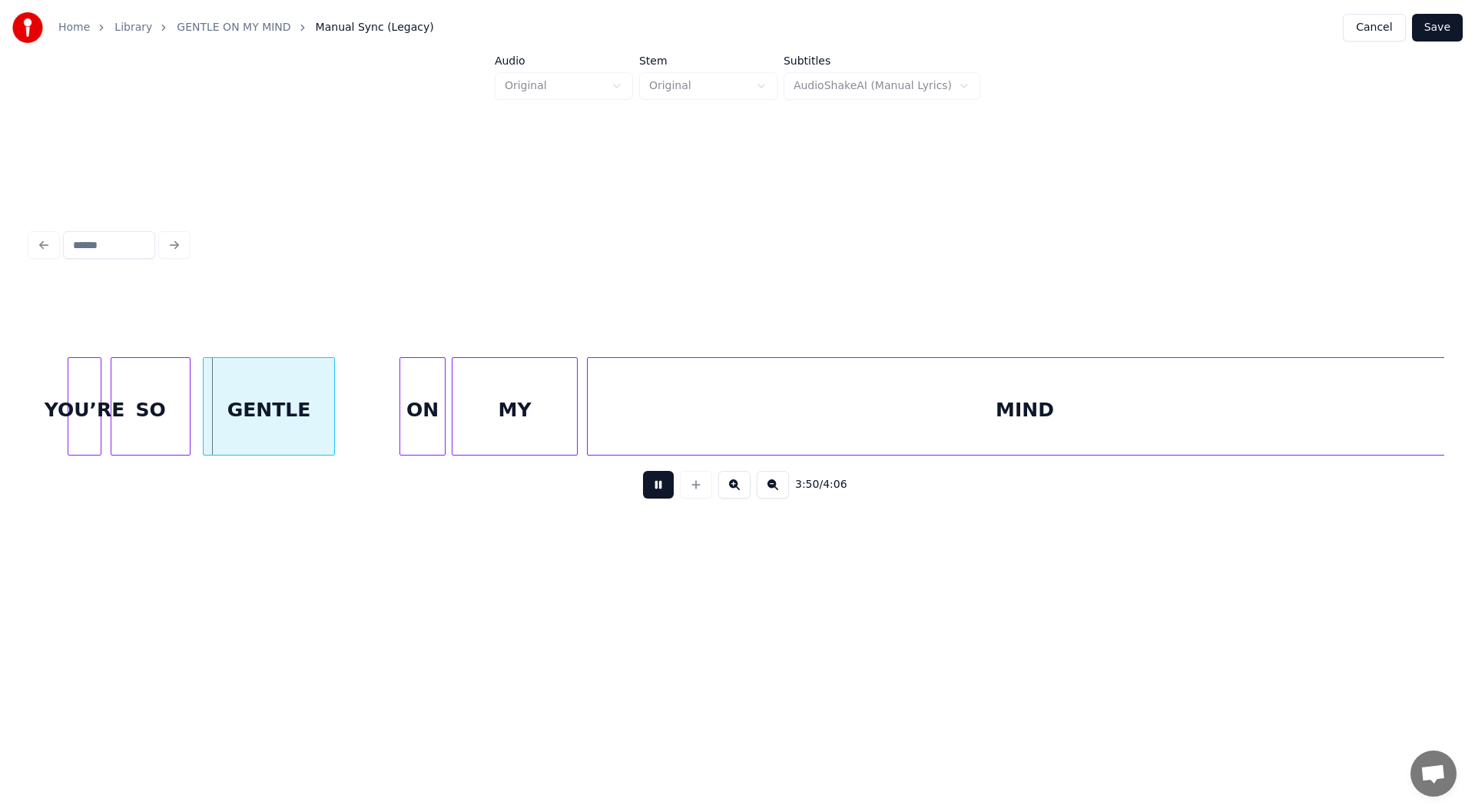
click at [656, 487] on button at bounding box center [658, 485] width 31 height 27
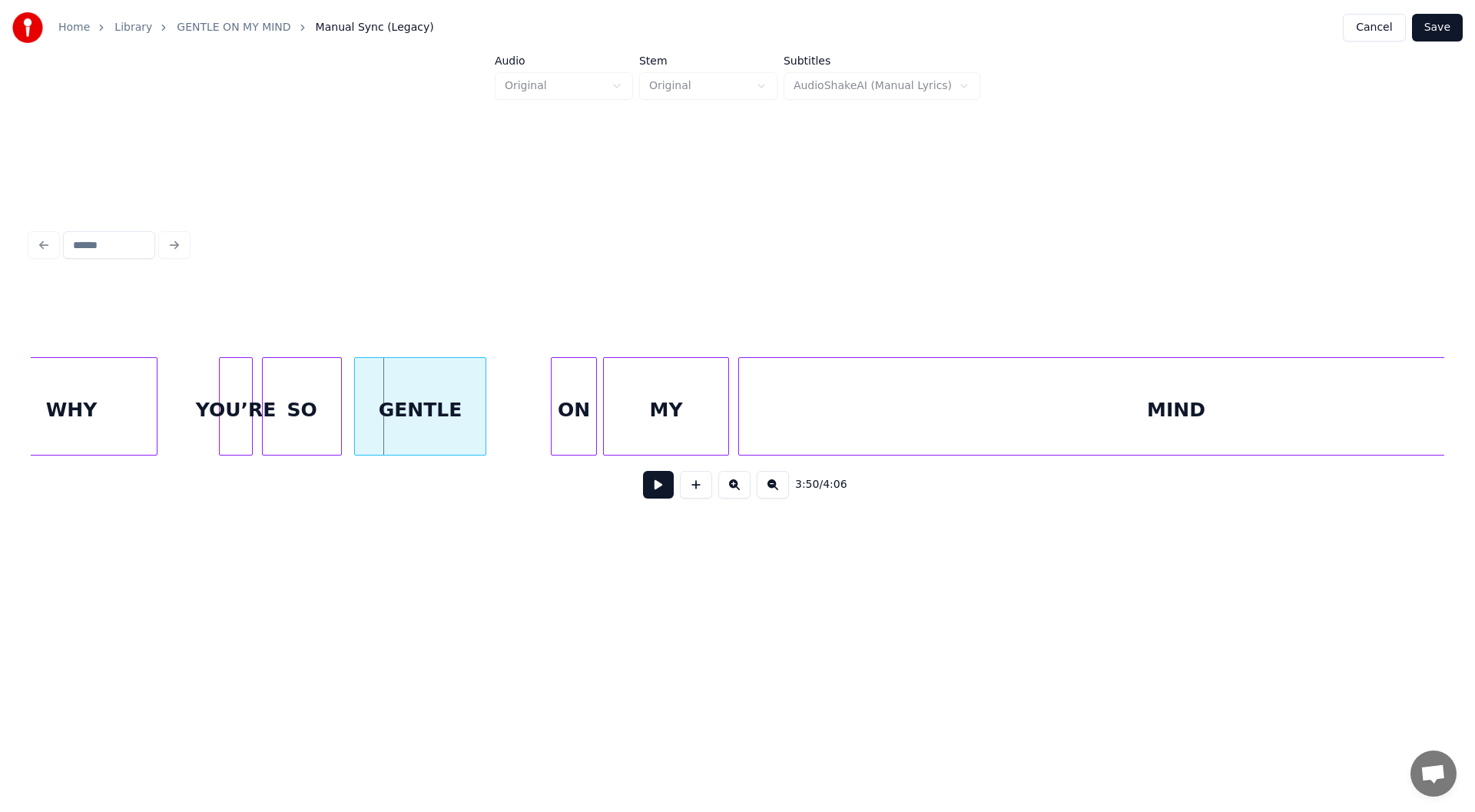
scroll to position [0, 35063]
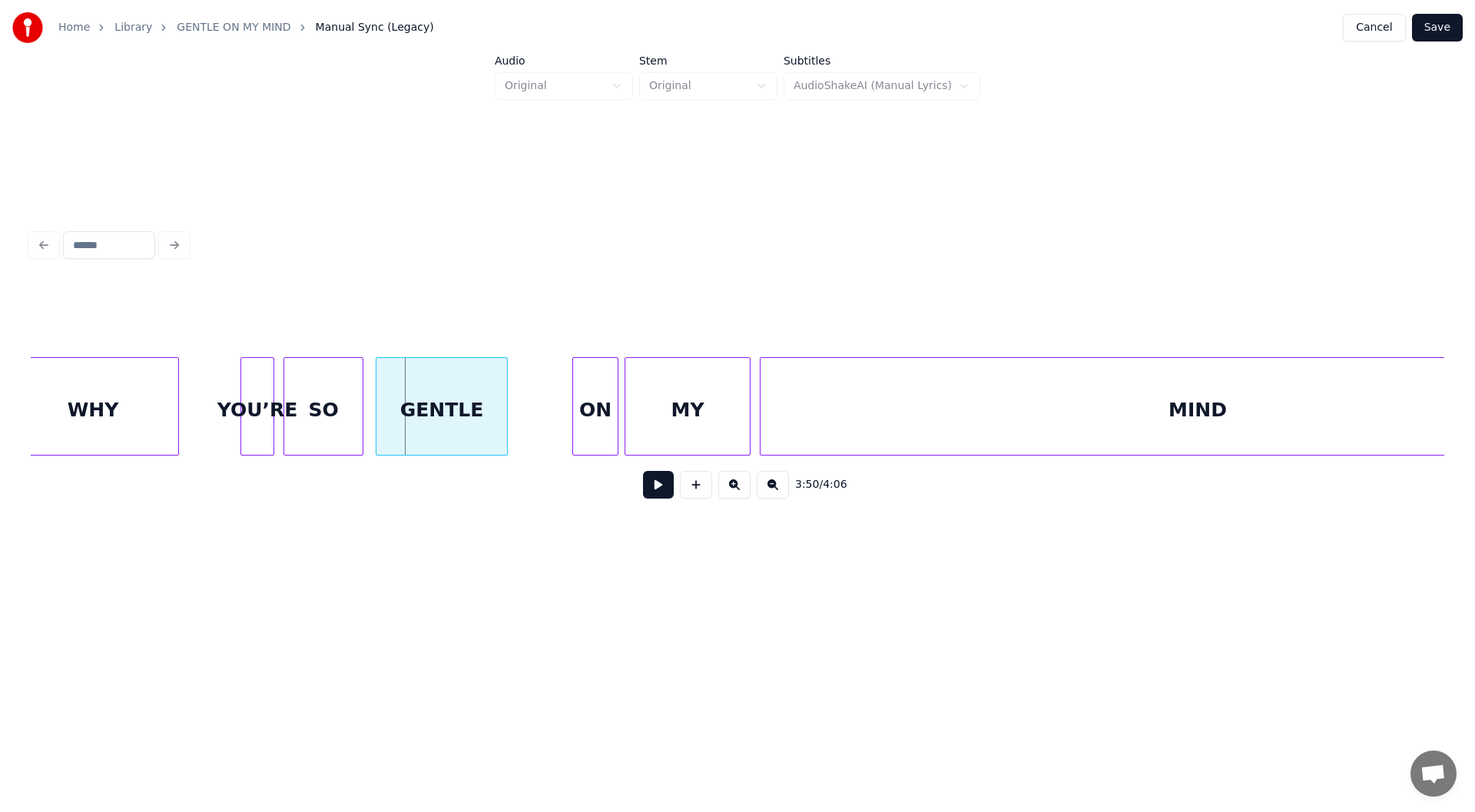
click at [101, 397] on div "WHY" at bounding box center [93, 411] width 170 height 105
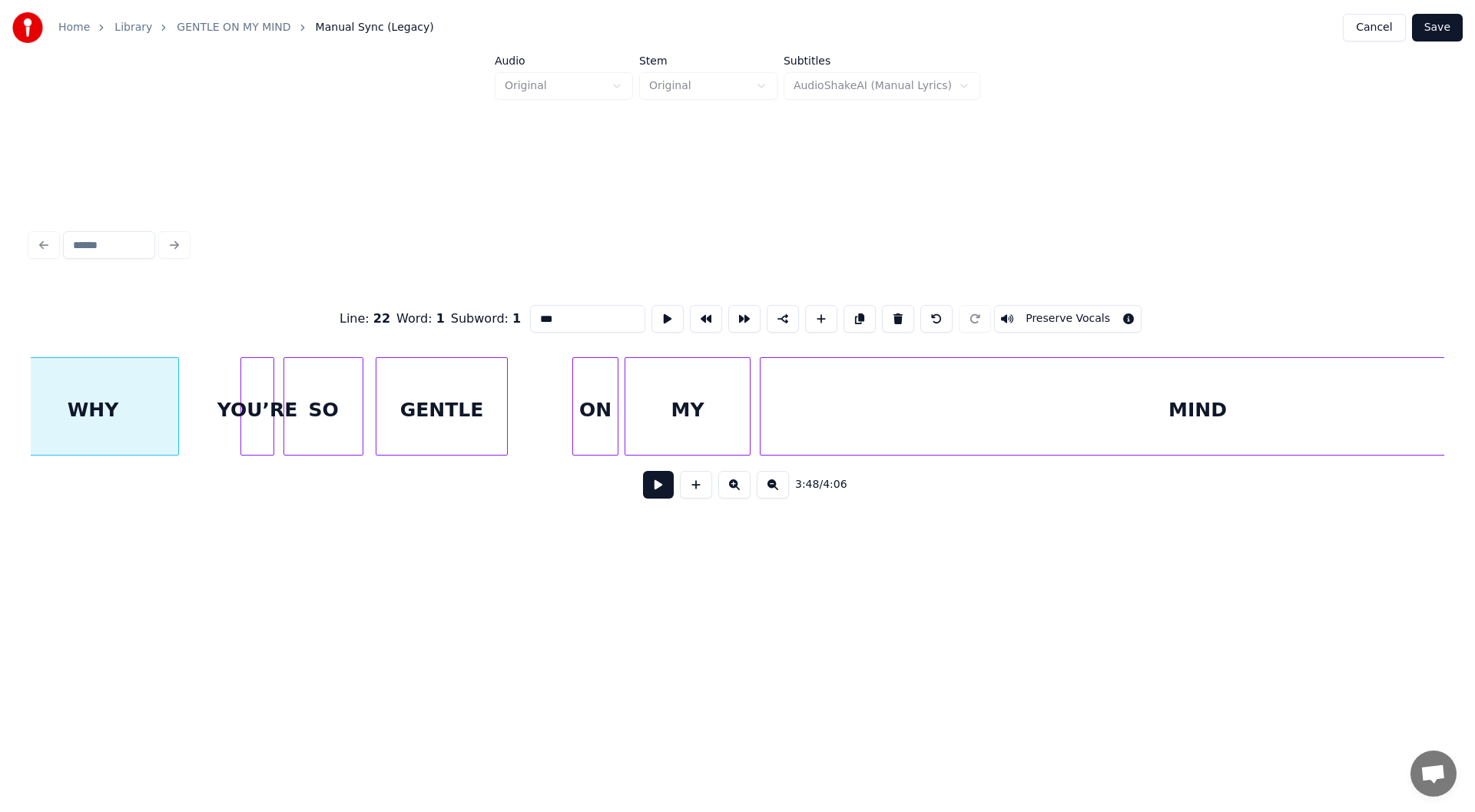
scroll to position [0, 35039]
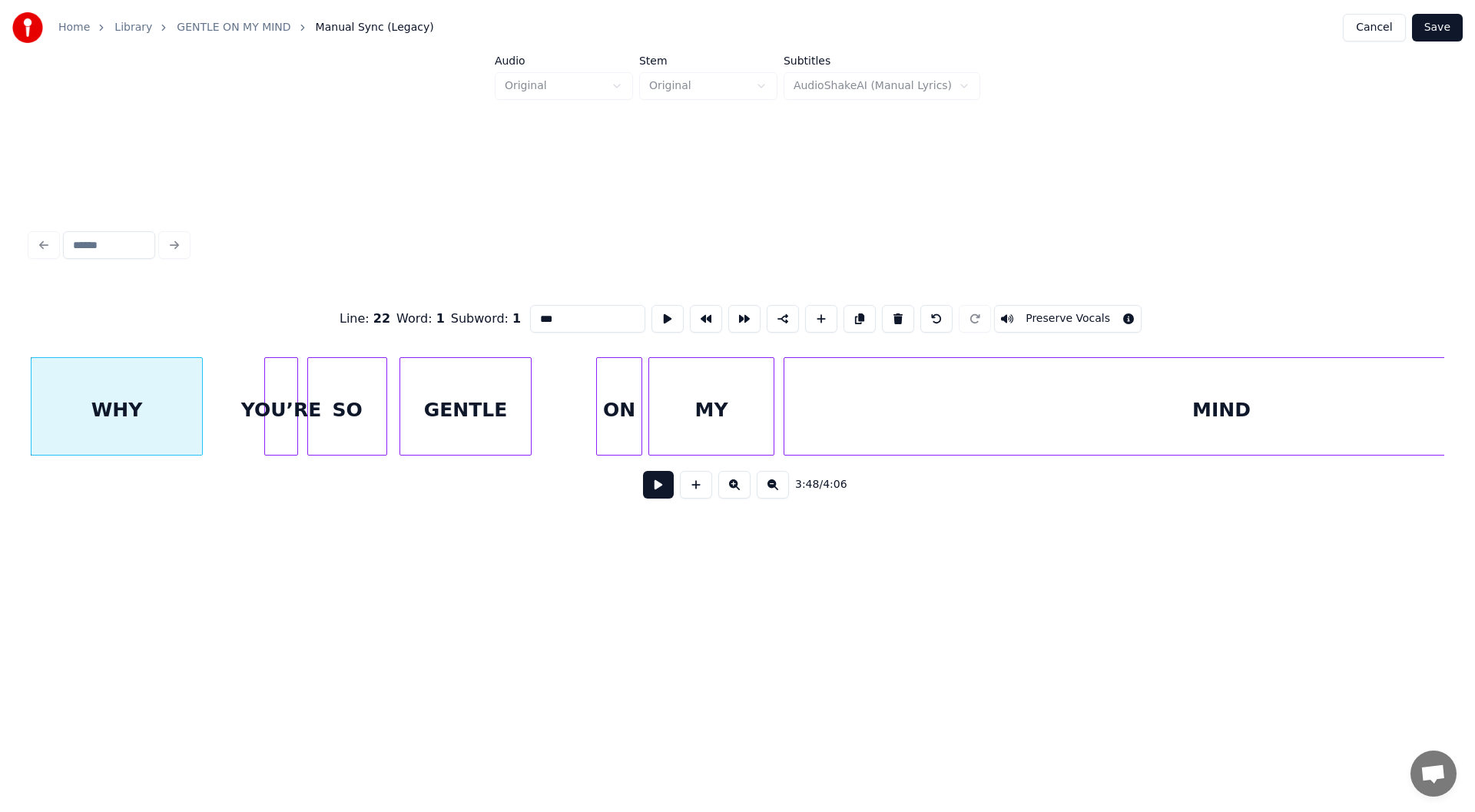
click at [656, 489] on button at bounding box center [658, 485] width 31 height 27
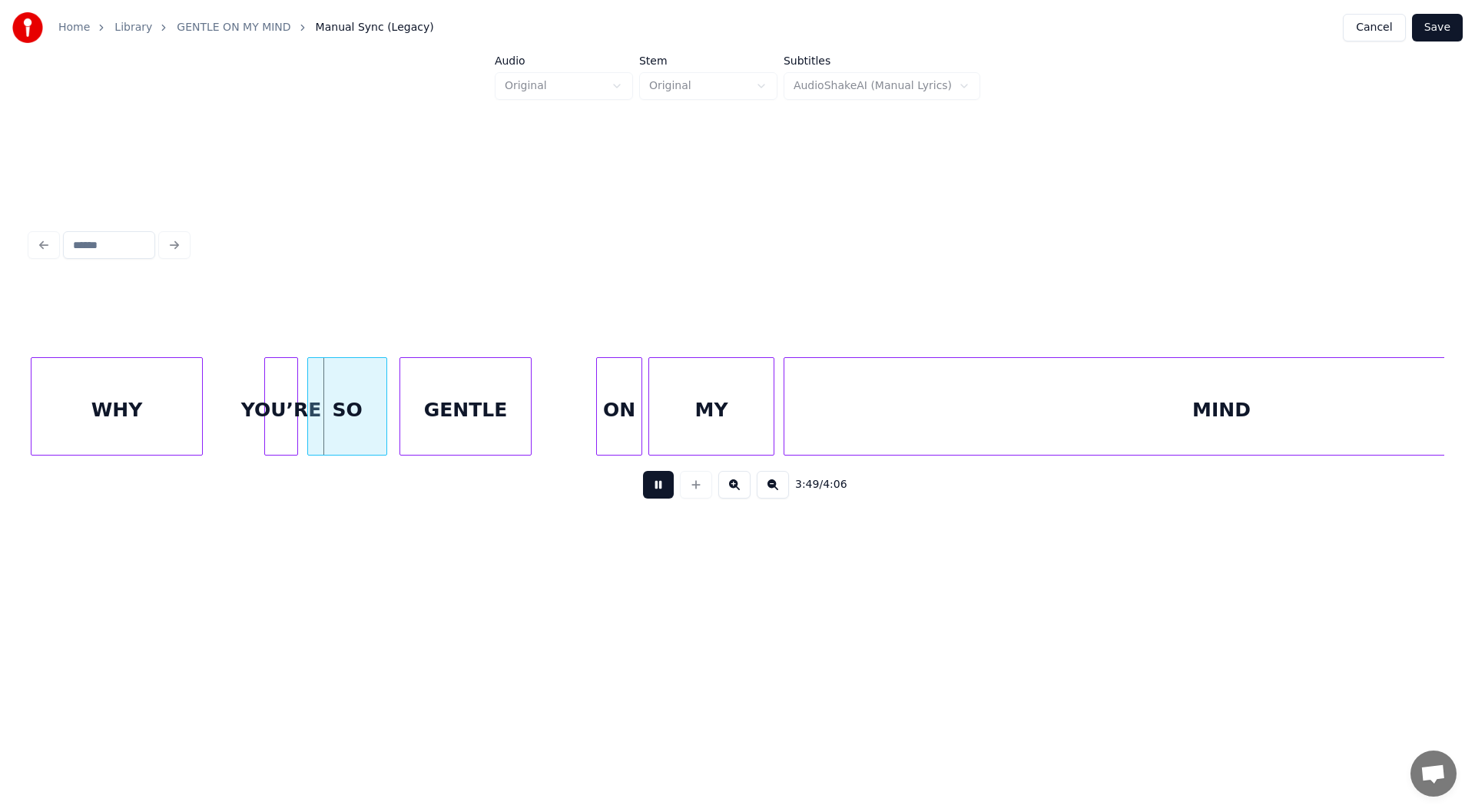
click at [656, 489] on button at bounding box center [658, 485] width 31 height 27
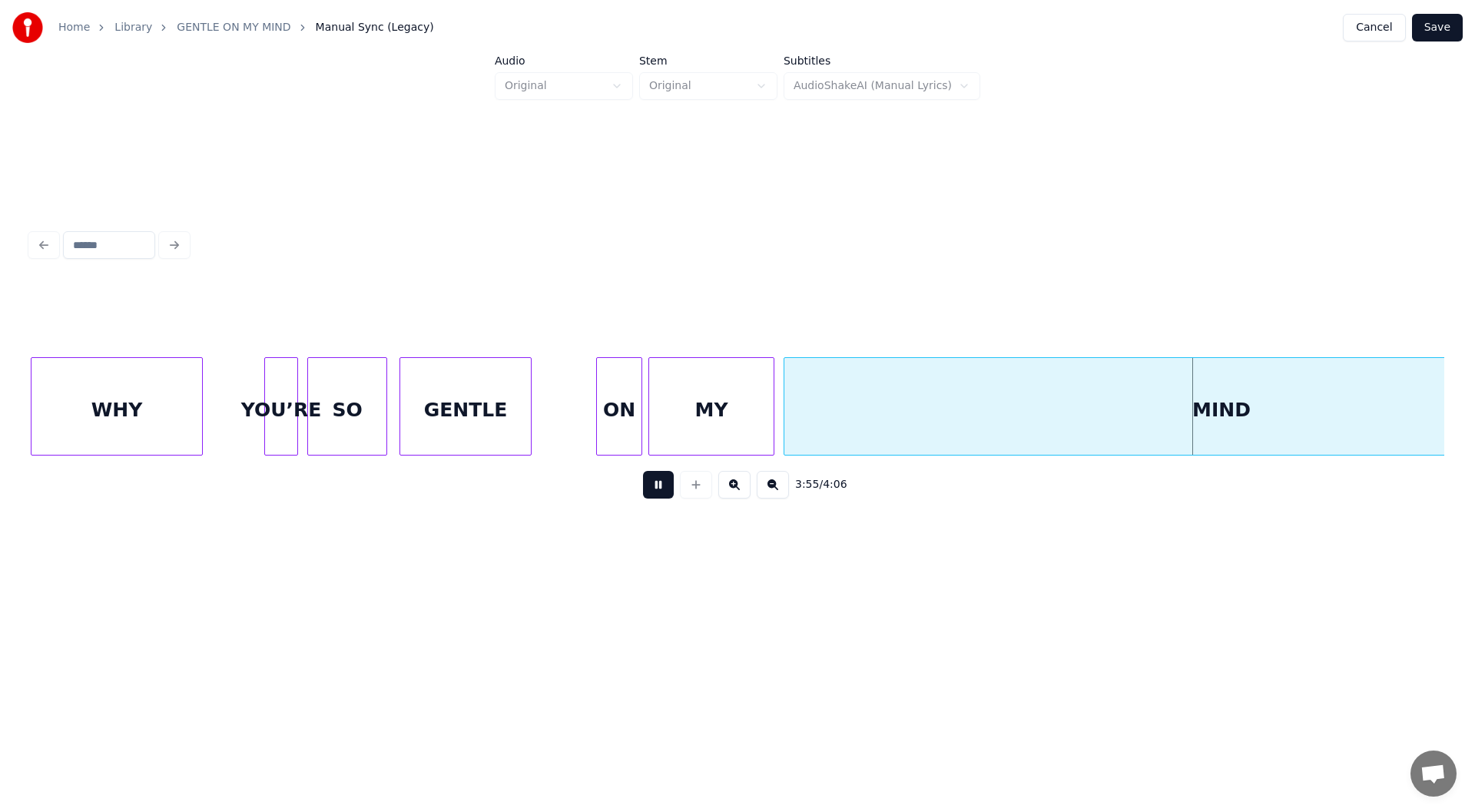
click at [656, 489] on button at bounding box center [658, 485] width 31 height 27
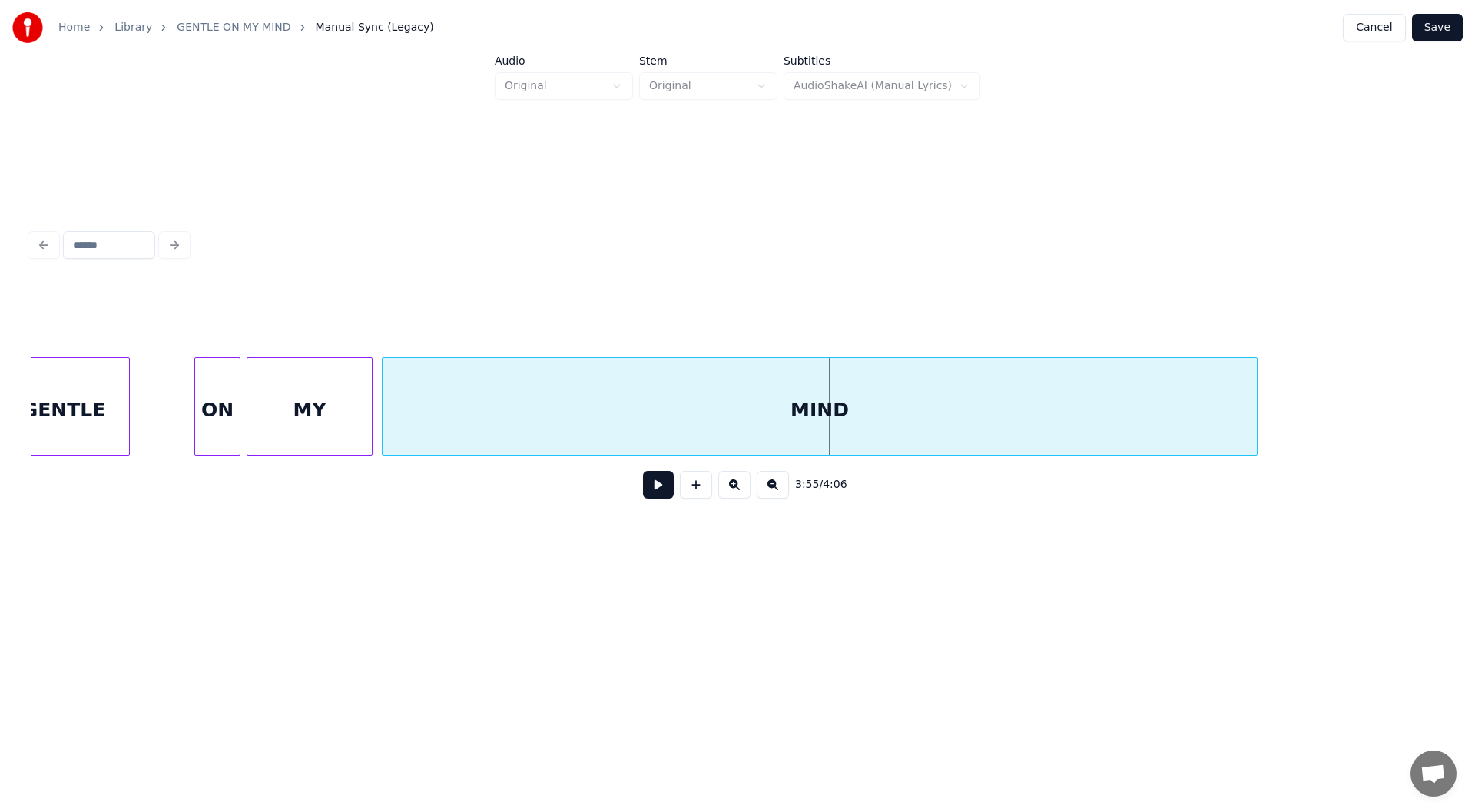
scroll to position [0, 35713]
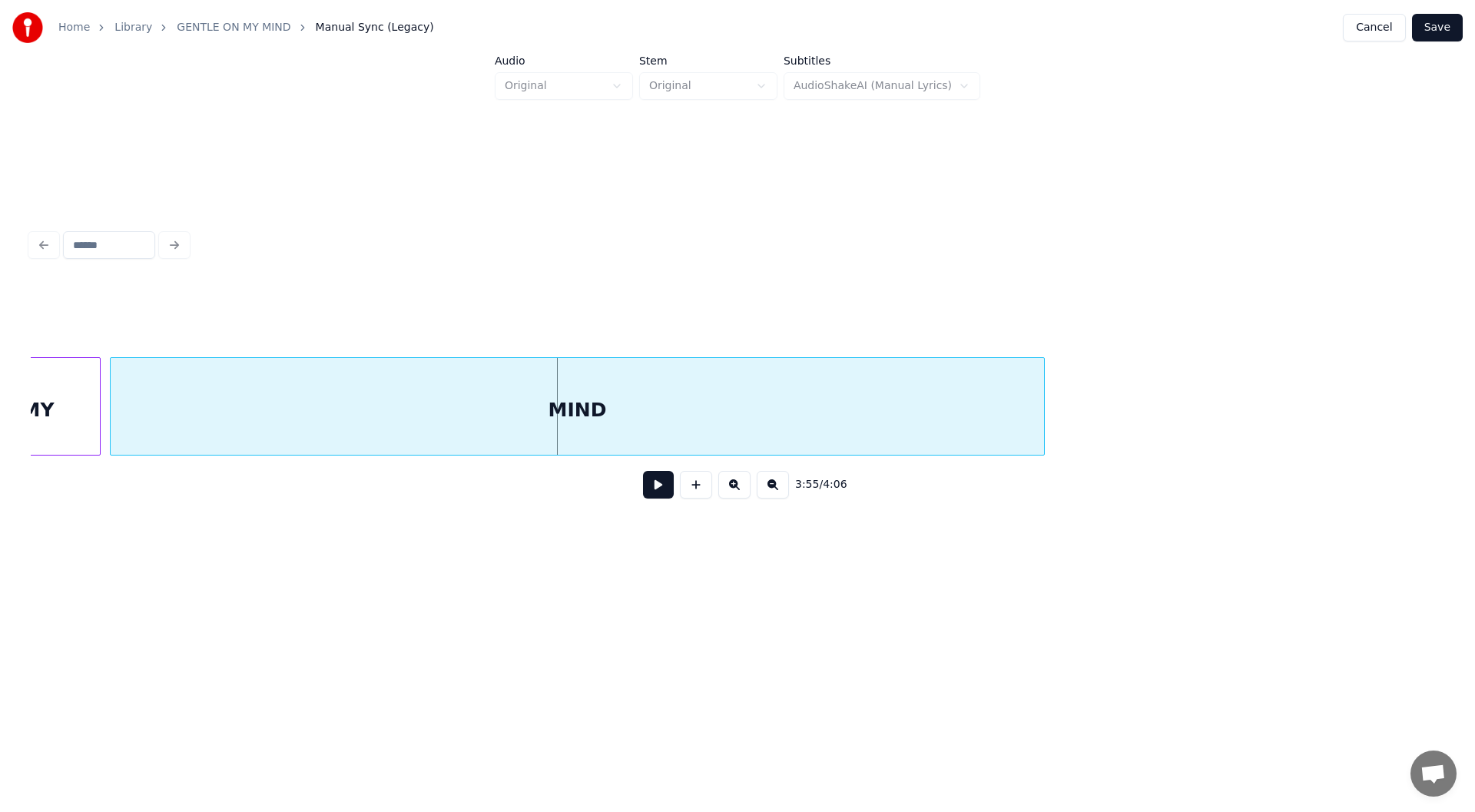
click at [1043, 416] on div at bounding box center [1041, 406] width 4 height 97
click at [657, 491] on button at bounding box center [658, 485] width 31 height 27
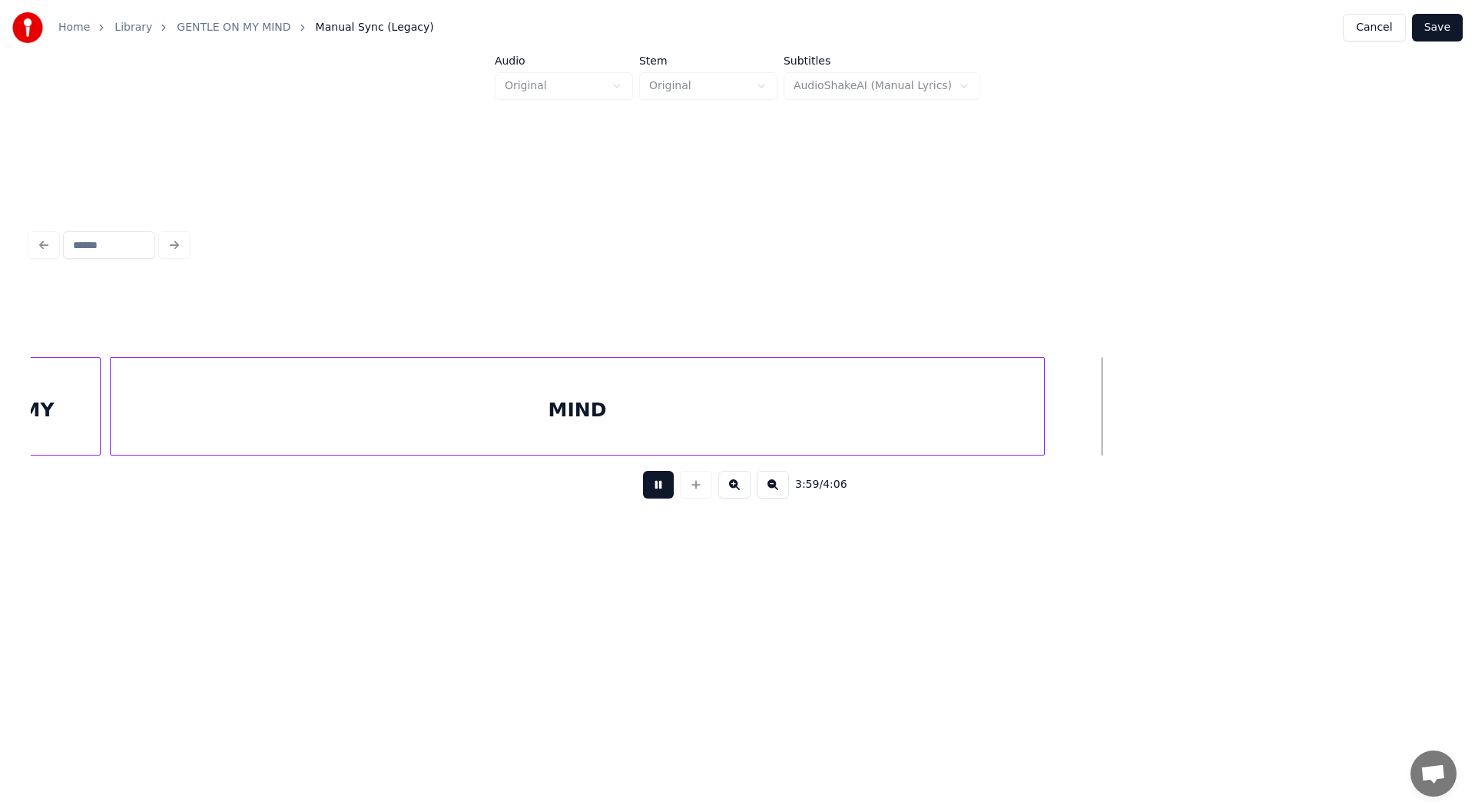
click at [655, 488] on button at bounding box center [658, 485] width 31 height 27
click at [1445, 15] on button "Save" at bounding box center [1437, 27] width 51 height 27
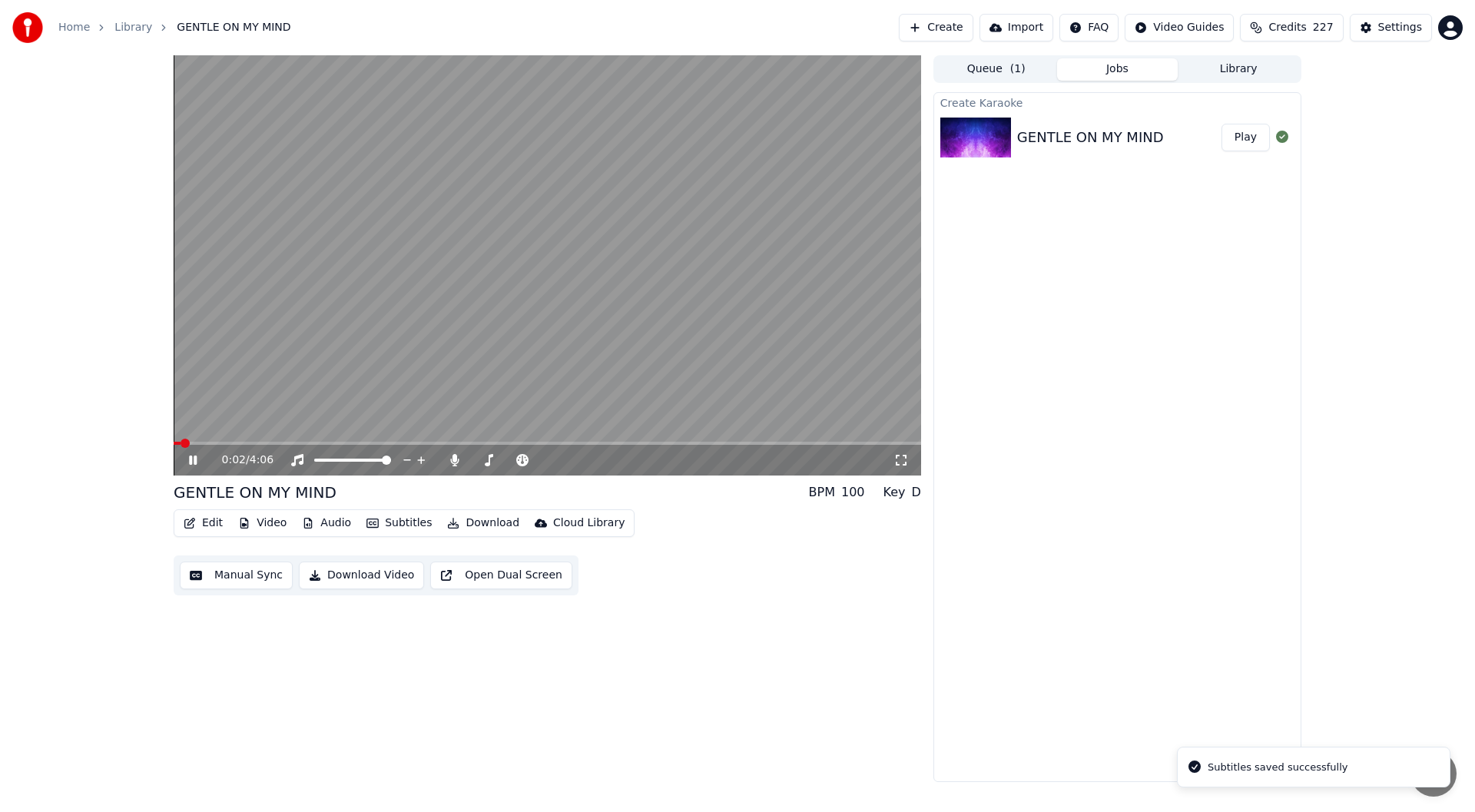
click at [901, 460] on icon at bounding box center [902, 460] width 15 height 12
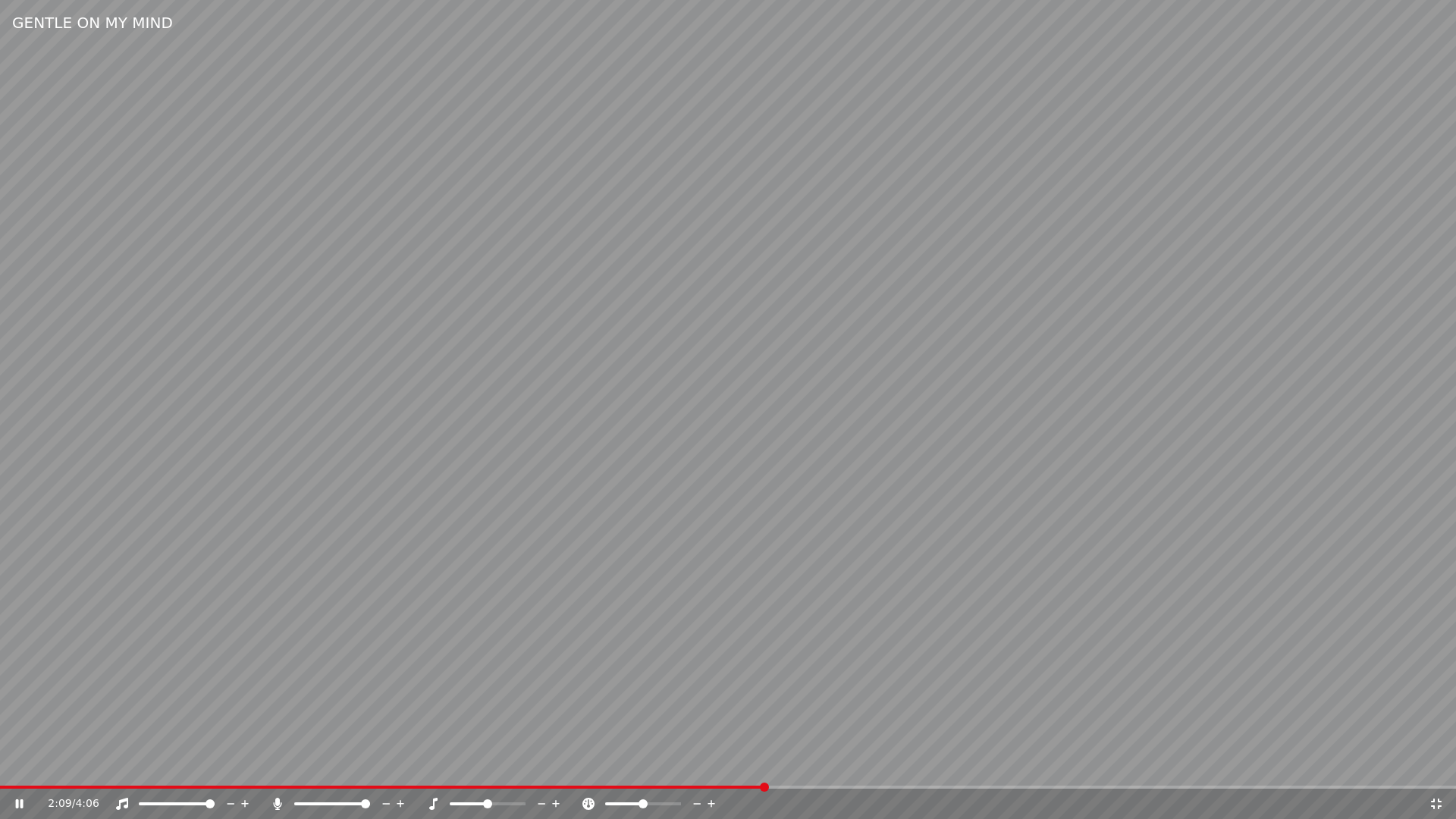
click at [16, 801] on icon at bounding box center [20, 804] width 8 height 9
click at [704, 783] on video at bounding box center [728, 409] width 1456 height 819
click at [703, 786] on span at bounding box center [351, 788] width 703 height 3
click at [21, 801] on icon at bounding box center [20, 804] width 8 height 9
click at [1433, 801] on icon at bounding box center [1436, 804] width 15 height 12
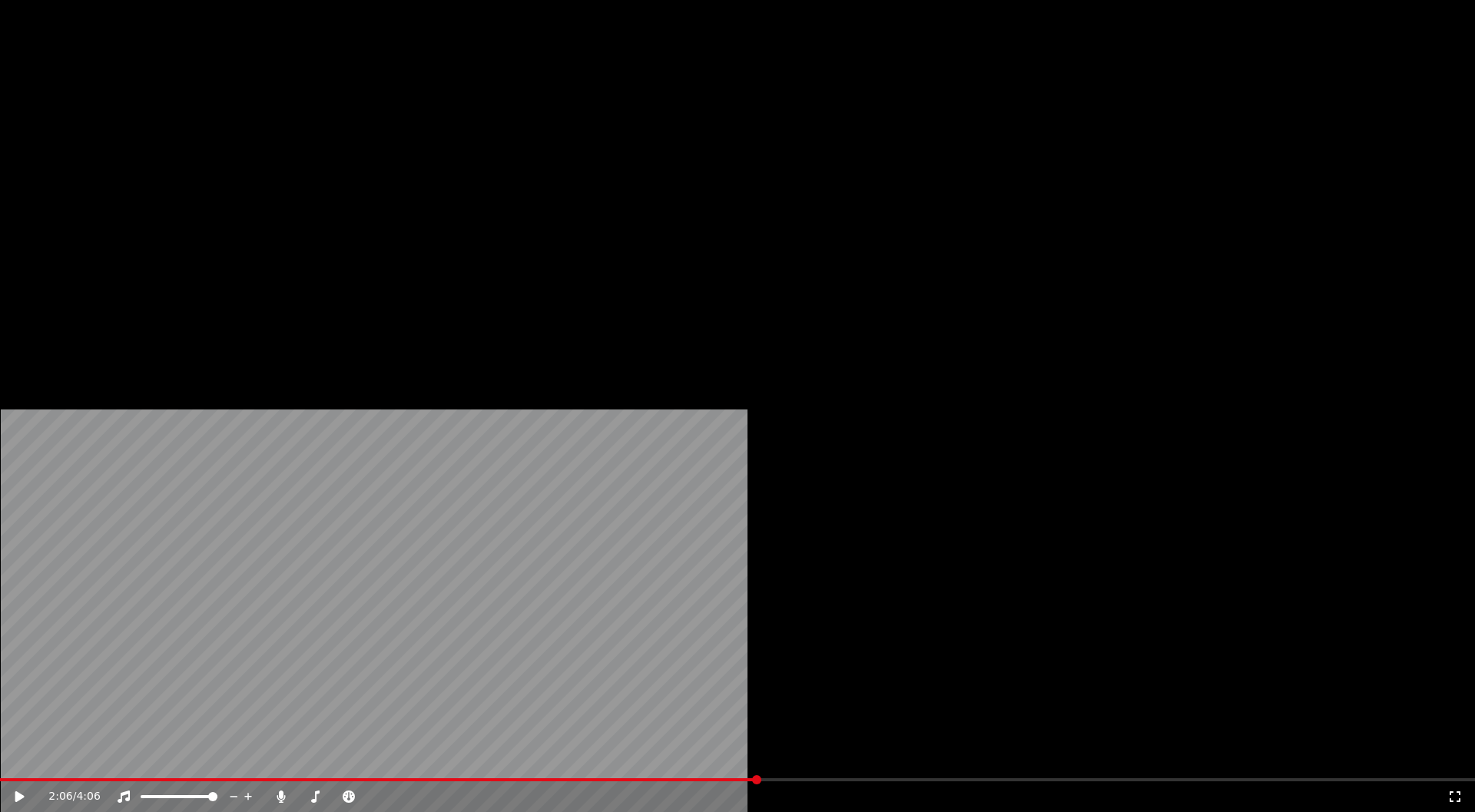
click at [199, 113] on button "Edit" at bounding box center [203, 102] width 52 height 21
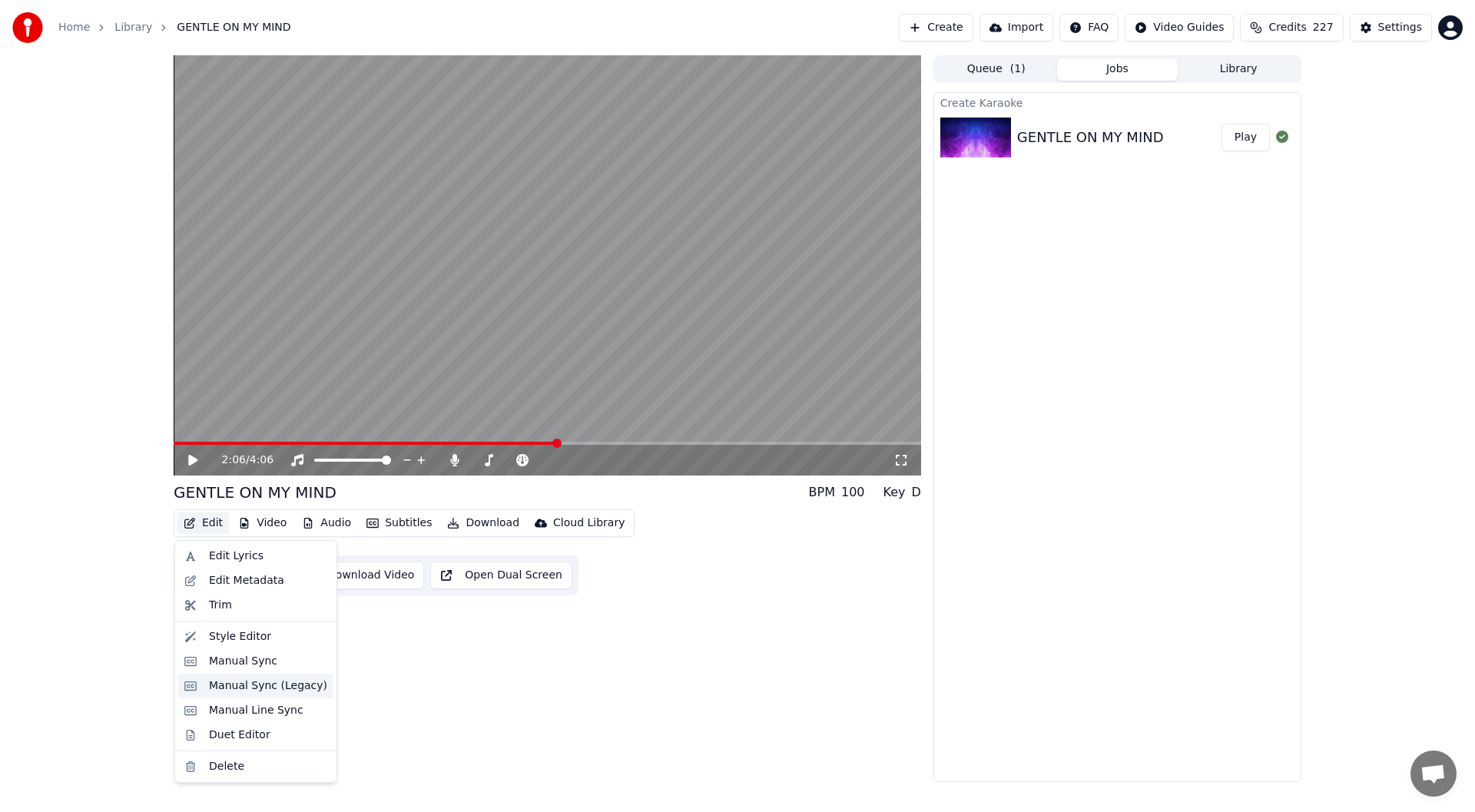
click at [259, 684] on div "Manual Sync (Legacy)" at bounding box center [268, 686] width 119 height 15
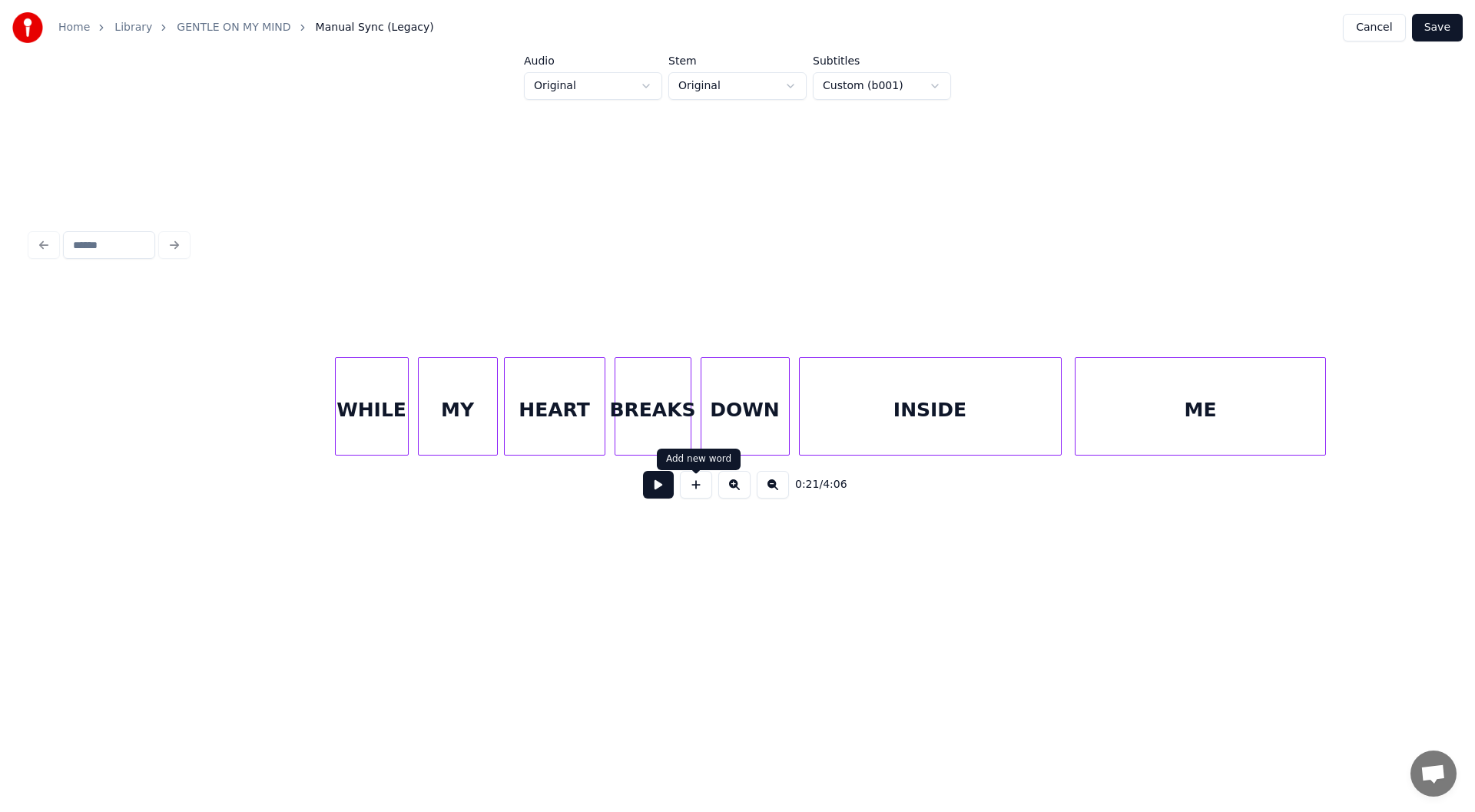
scroll to position [0, 17238]
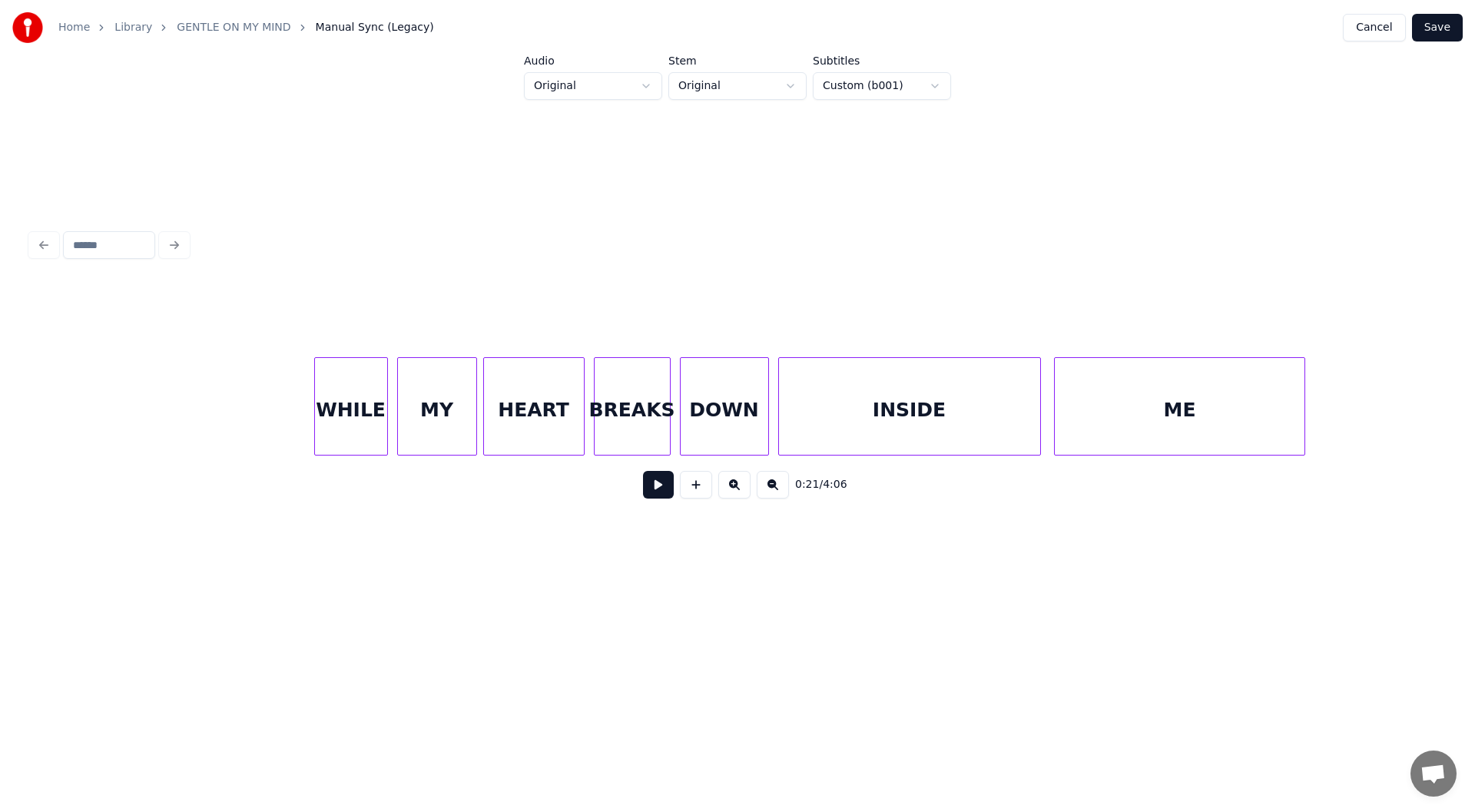
click at [735, 394] on div "DOWN" at bounding box center [725, 411] width 88 height 105
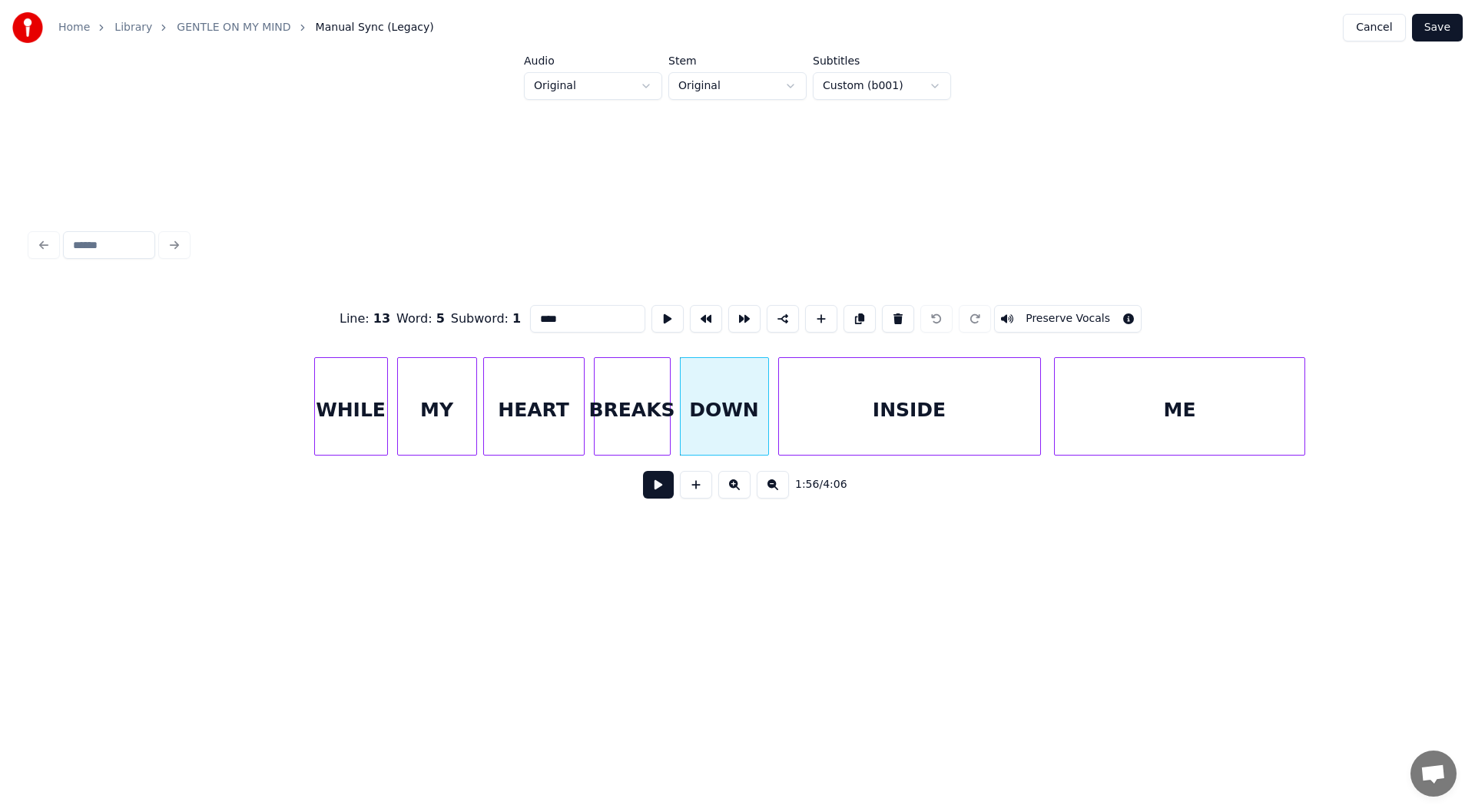
click at [652, 488] on button at bounding box center [658, 485] width 31 height 27
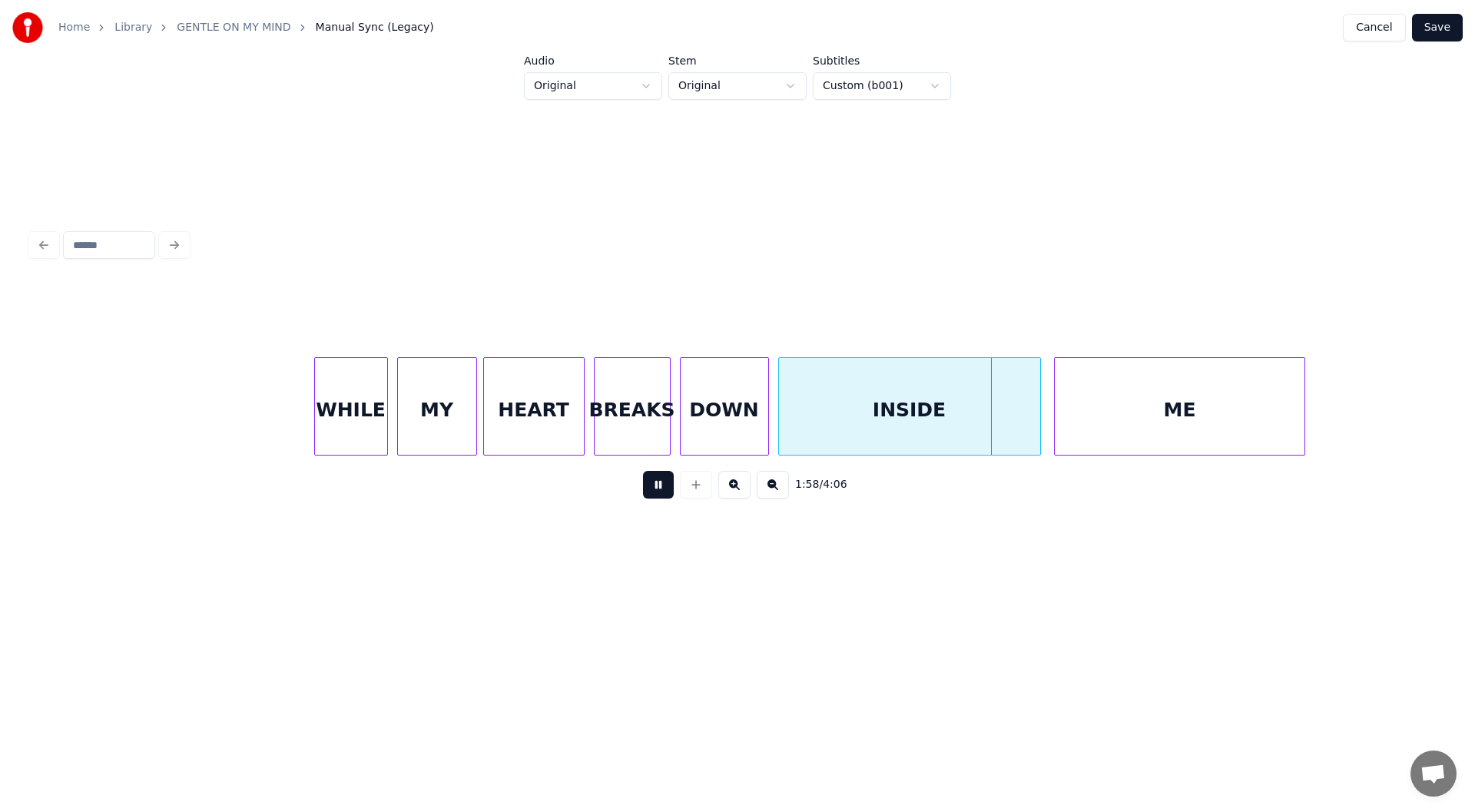
click at [654, 488] on button at bounding box center [658, 485] width 31 height 27
click at [655, 488] on button at bounding box center [658, 485] width 31 height 27
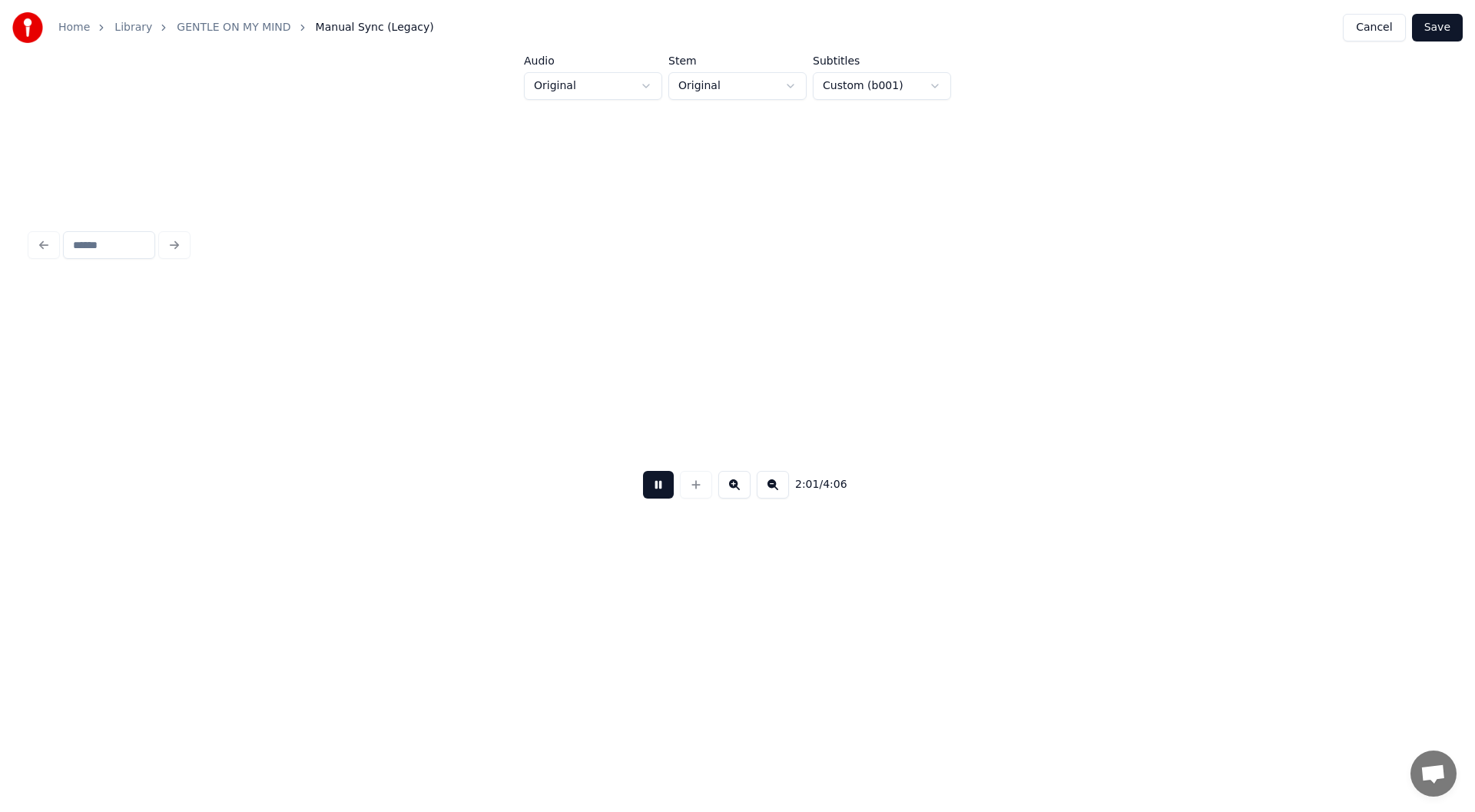
scroll to position [0, 18652]
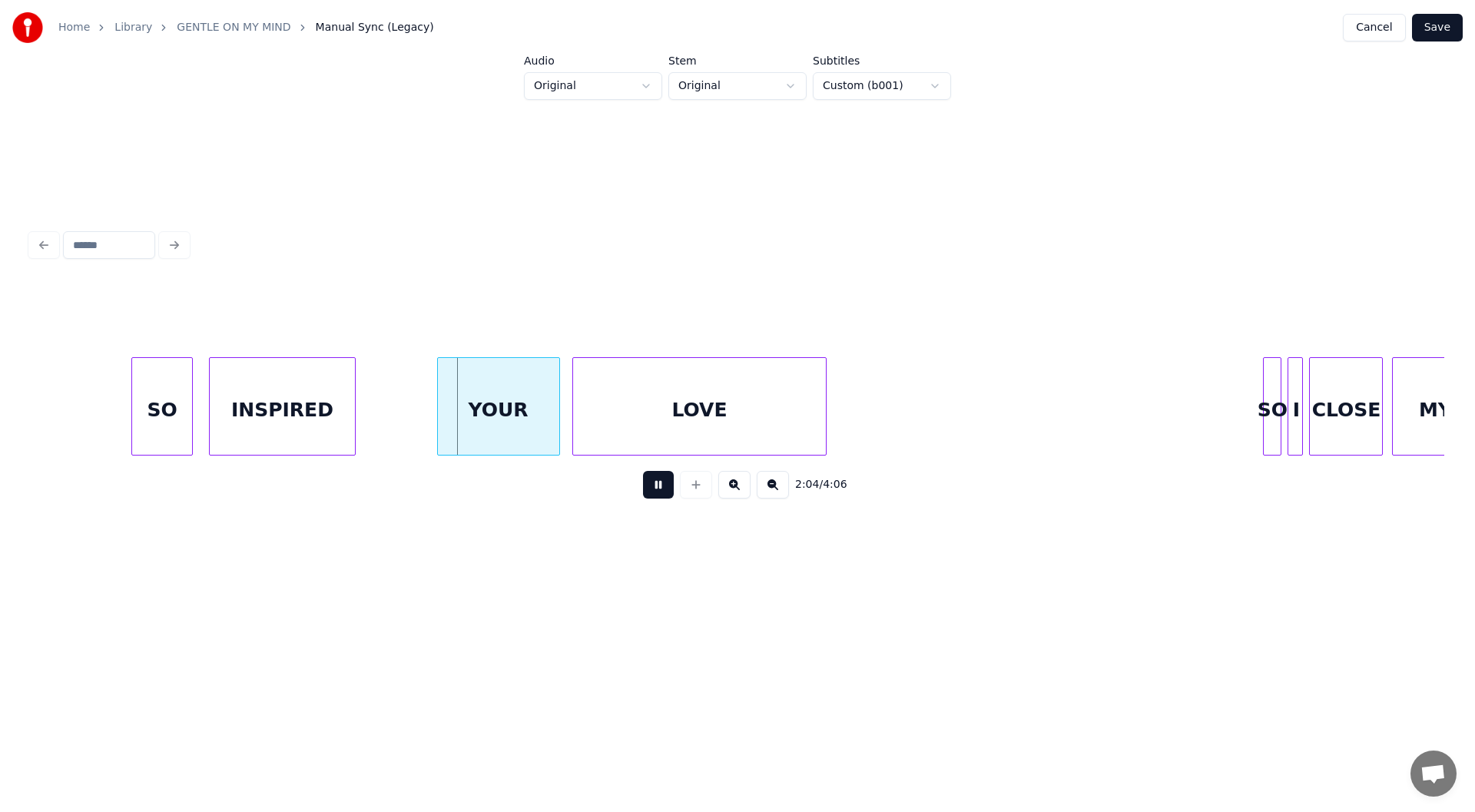
click at [655, 488] on button at bounding box center [658, 485] width 31 height 27
click at [373, 404] on div "SO INSPIRED YOUR LOVE SO I CLOSE MY" at bounding box center [321, 406] width 37882 height 98
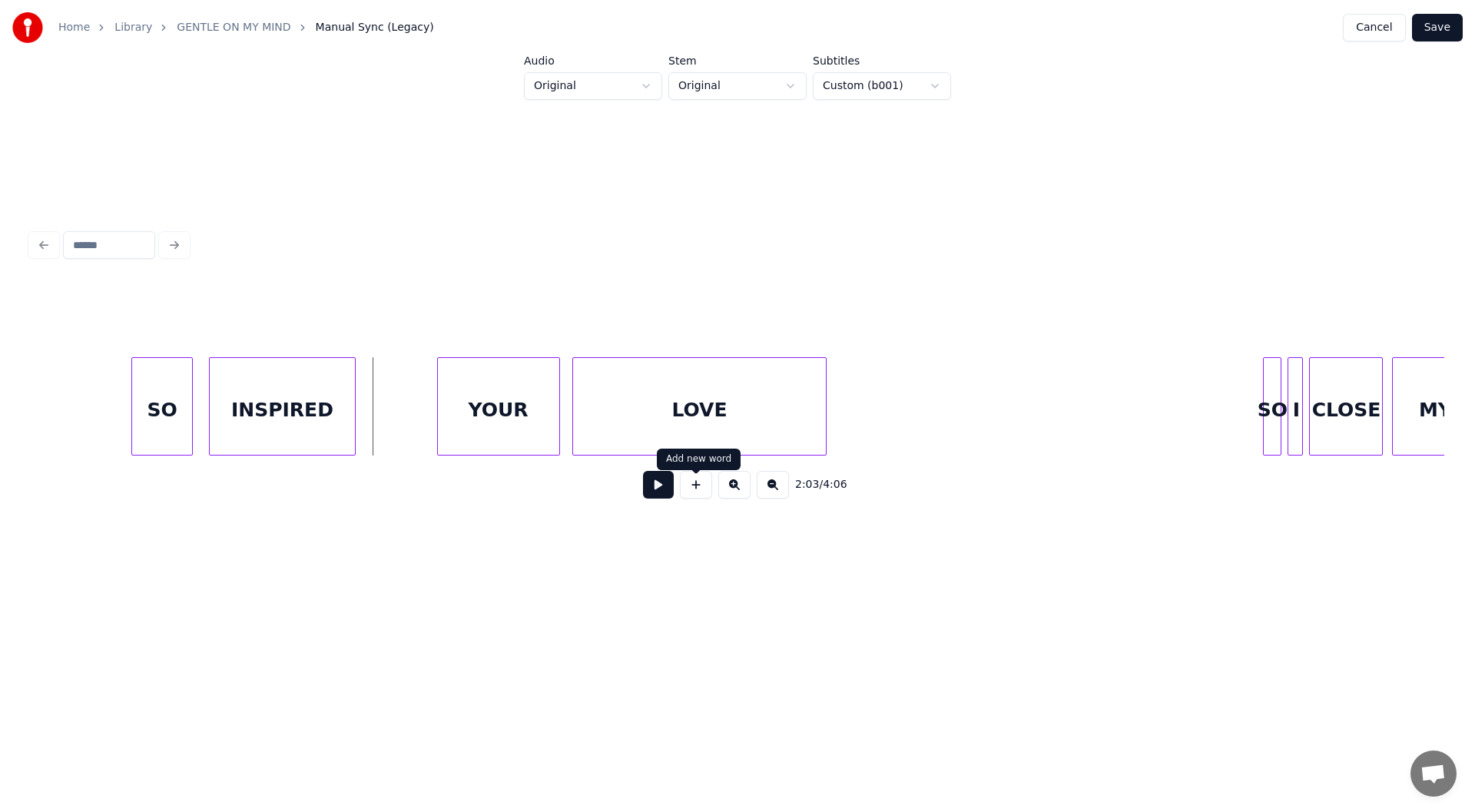
click at [695, 485] on button at bounding box center [696, 485] width 33 height 27
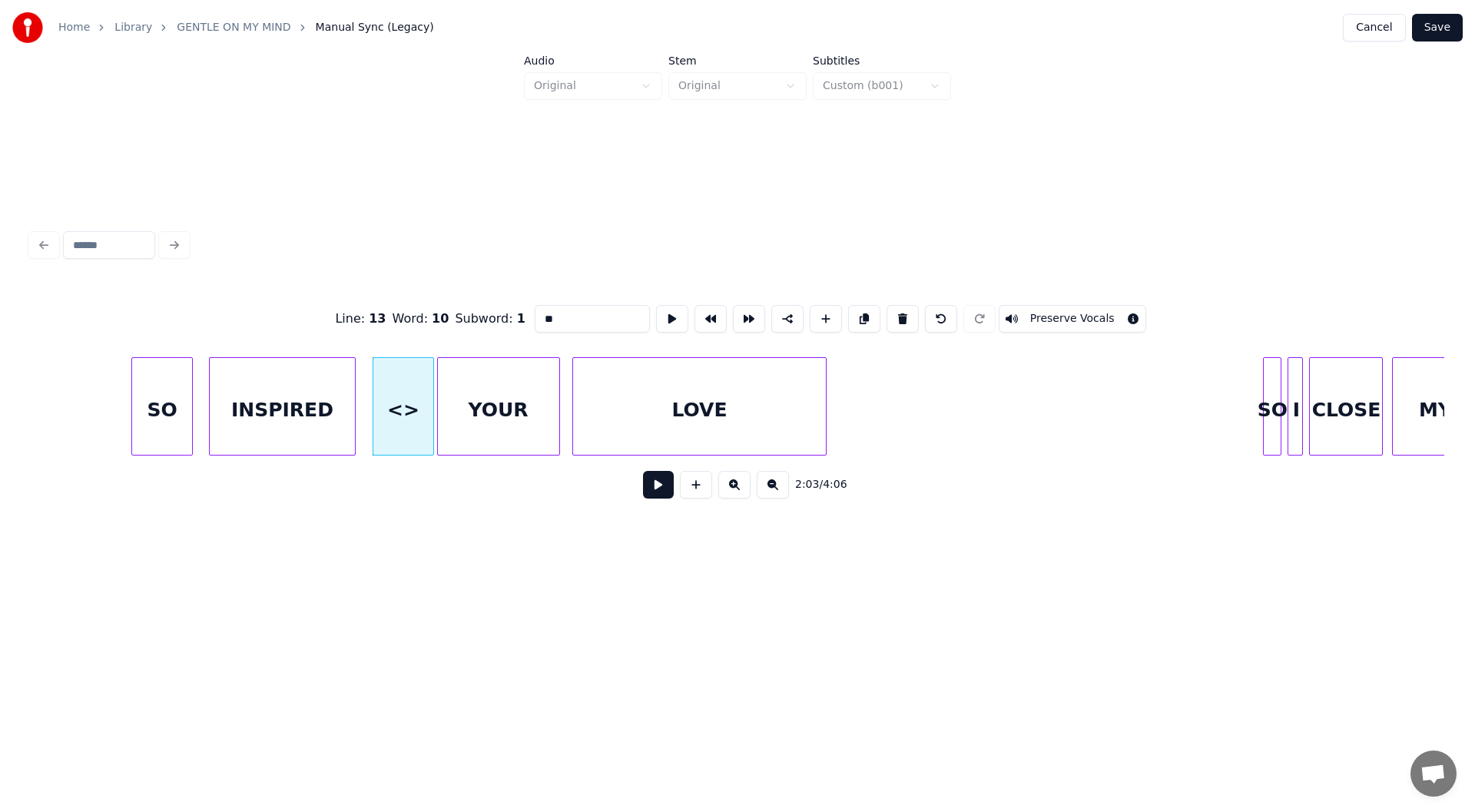
drag, startPoint x: 558, startPoint y: 308, endPoint x: 504, endPoint y: 278, distance: 61.8
click at [504, 280] on div "Line : 13 Word : 10 Subword : 1 ** Preserve Vocals" at bounding box center [738, 318] width 1414 height 76
click at [156, 392] on div "SO" at bounding box center [162, 411] width 60 height 105
type input "**"
click at [655, 488] on button at bounding box center [658, 485] width 31 height 27
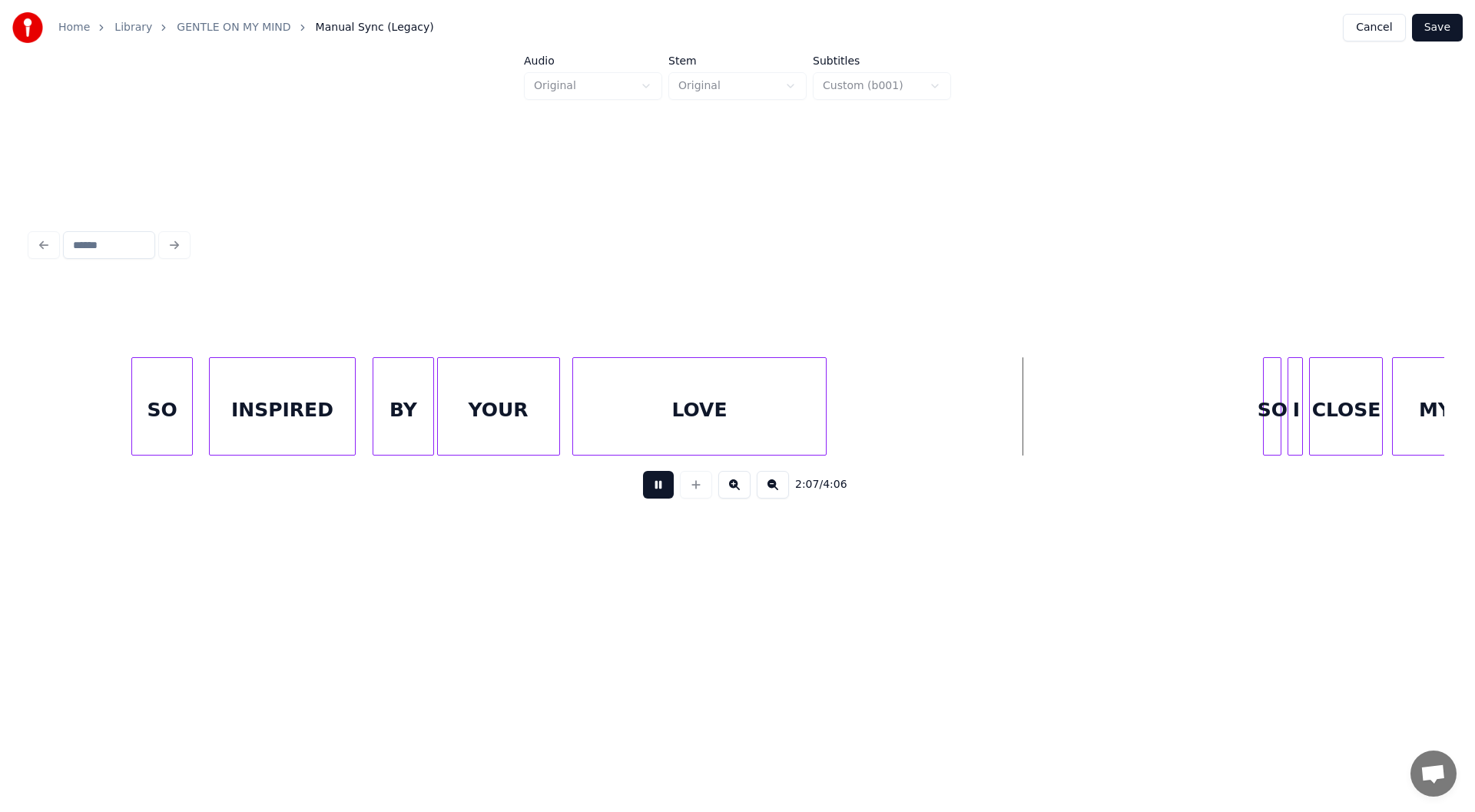
click at [657, 487] on button at bounding box center [658, 485] width 31 height 27
click at [1434, 18] on button "Save" at bounding box center [1437, 27] width 51 height 27
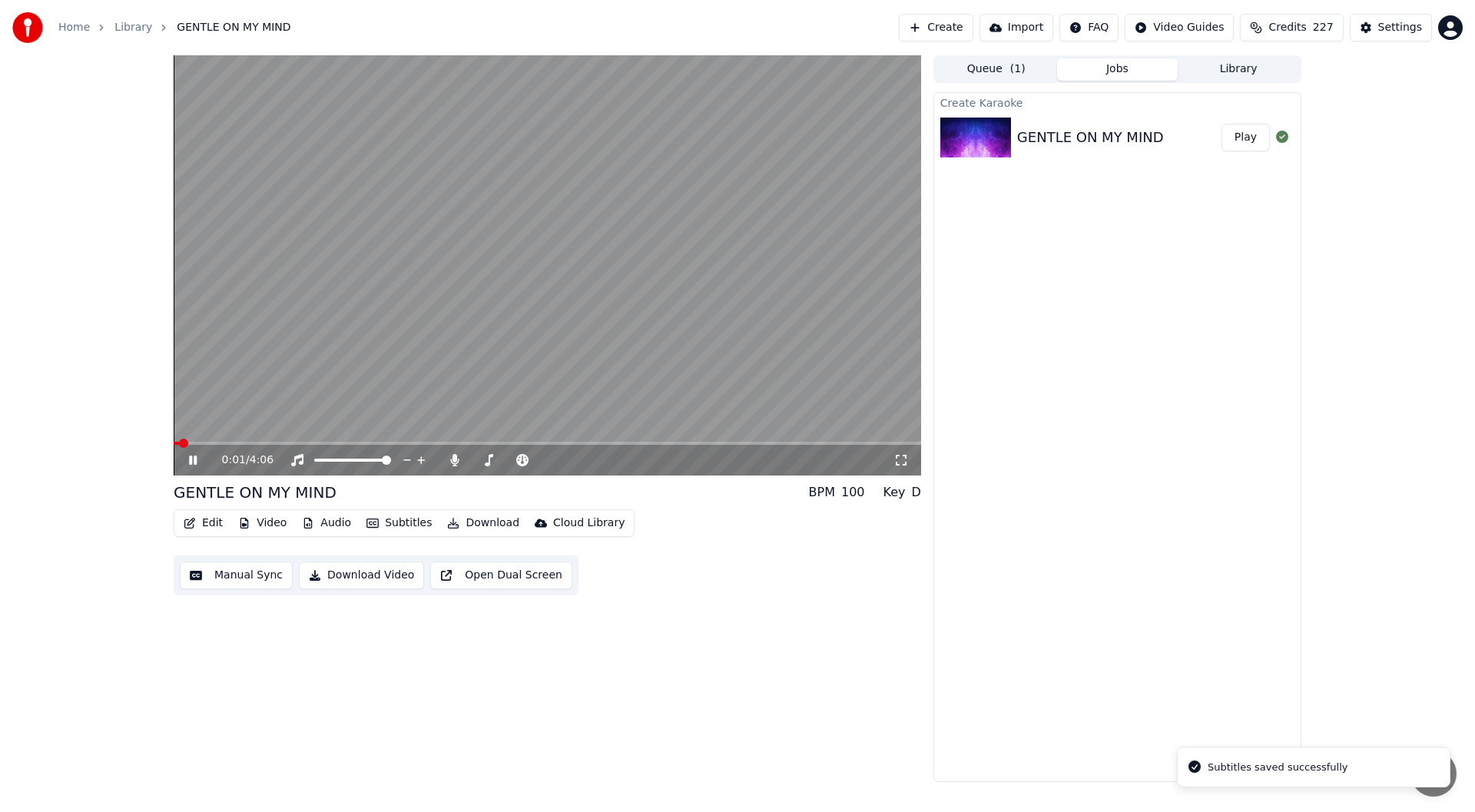
click at [407, 441] on video at bounding box center [548, 265] width 748 height 420
click at [406, 445] on span at bounding box center [548, 443] width 748 height 3
click at [188, 460] on icon at bounding box center [204, 460] width 36 height 12
click at [900, 457] on icon at bounding box center [902, 460] width 15 height 12
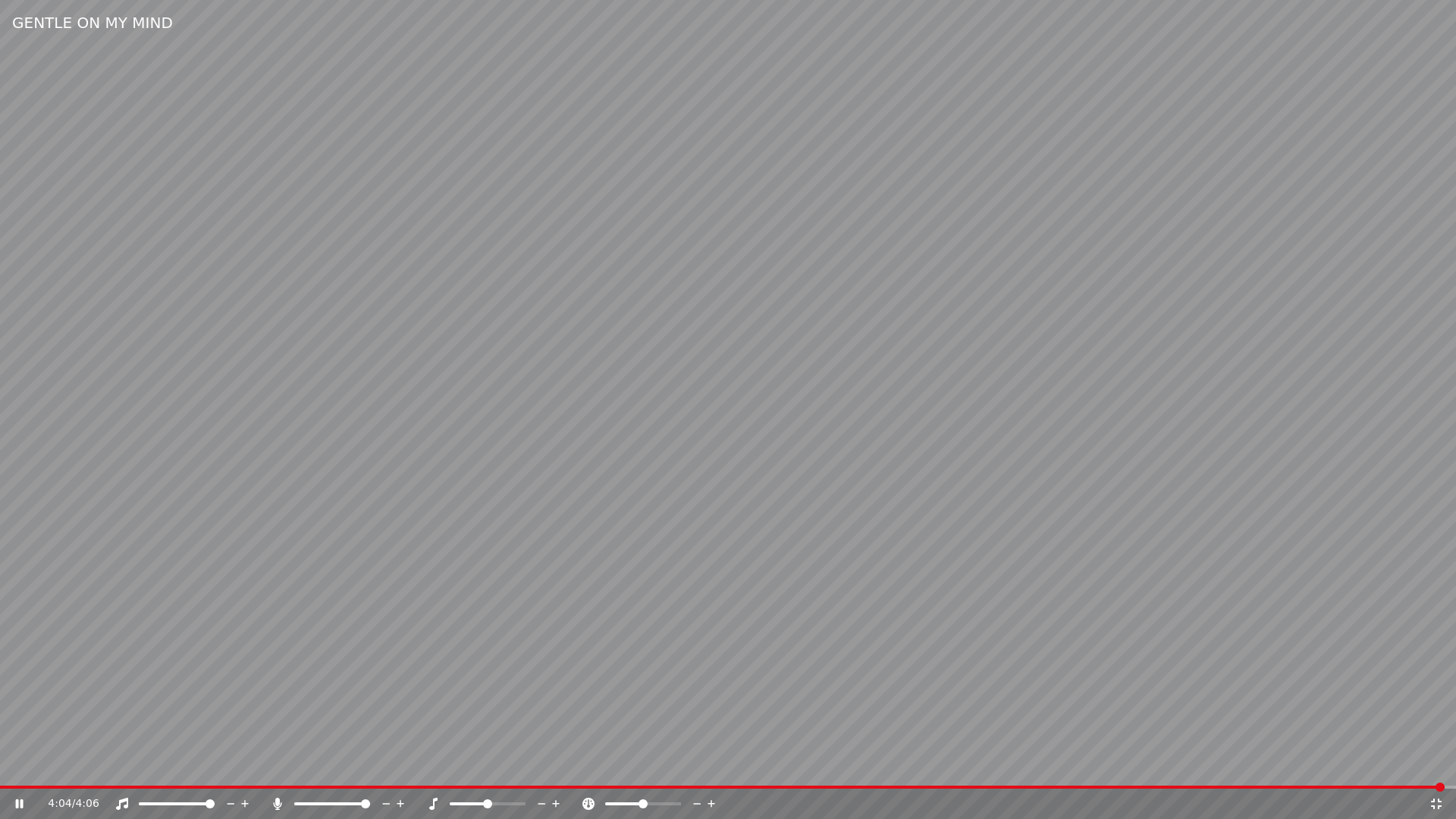
click at [1437, 801] on icon at bounding box center [1436, 804] width 15 height 12
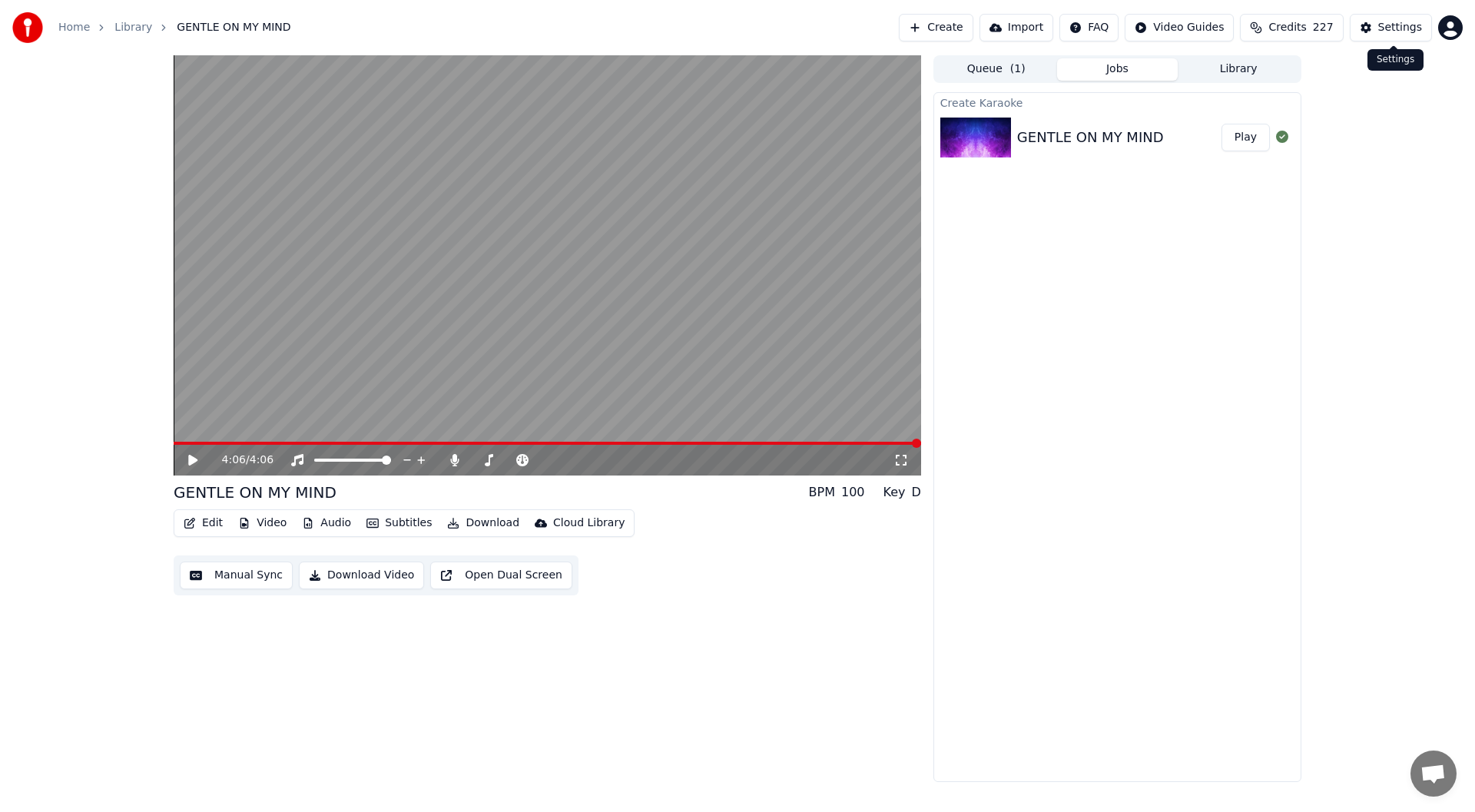
click at [1398, 22] on div "Settings" at bounding box center [1400, 27] width 44 height 15
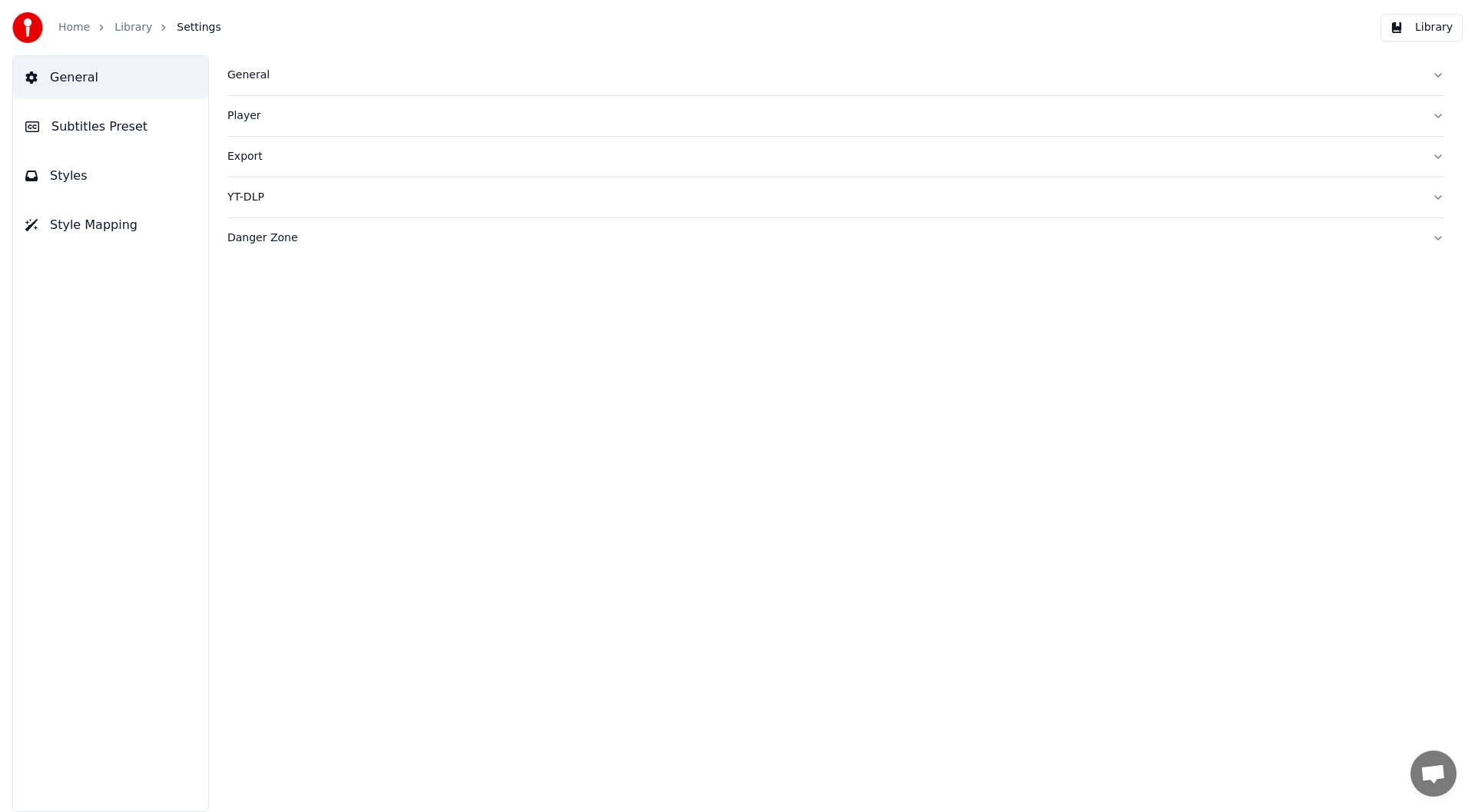
click at [77, 119] on span "Subtitles Preset" at bounding box center [100, 126] width 96 height 18
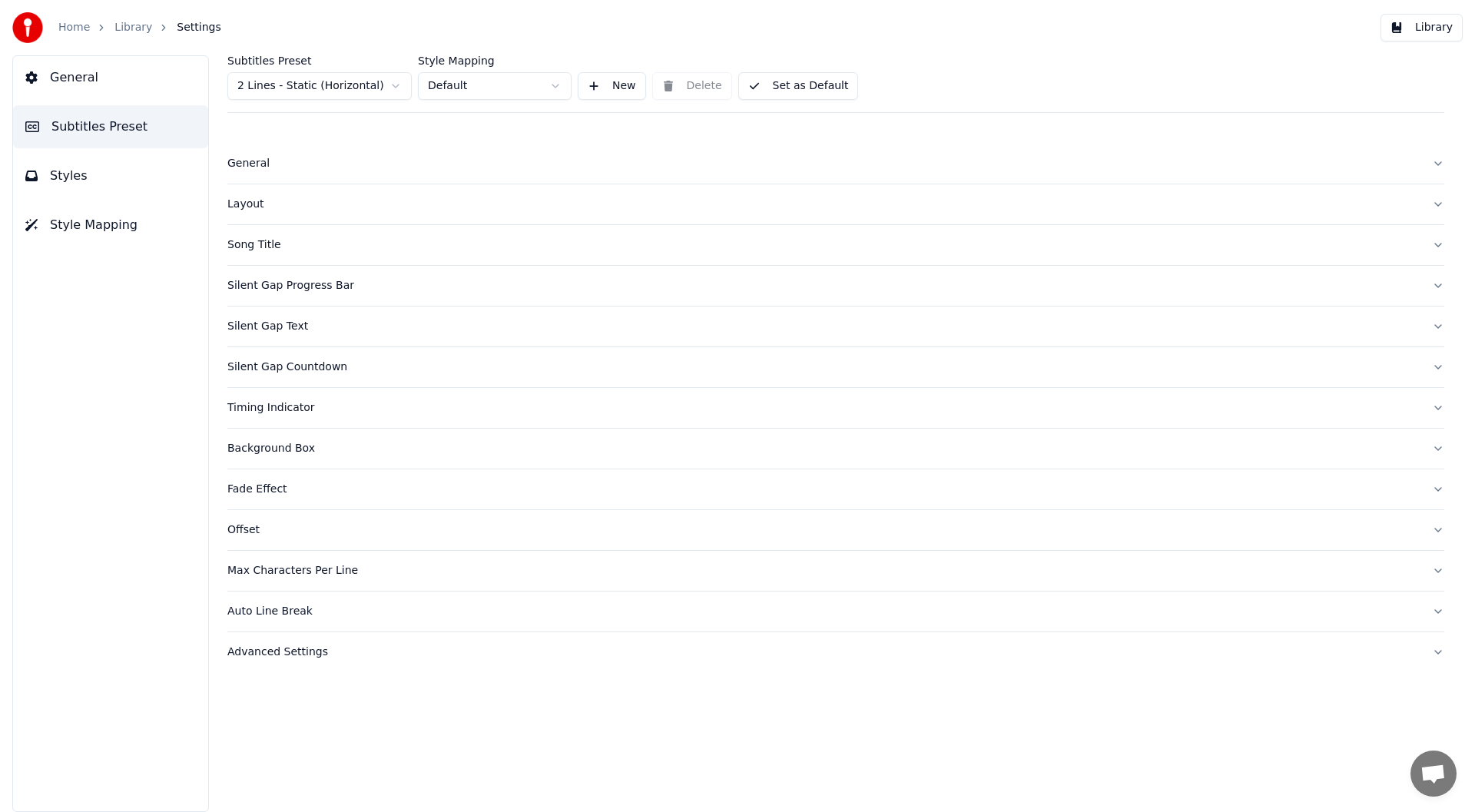
click at [260, 410] on div "Timing Indicator" at bounding box center [823, 408] width 1192 height 15
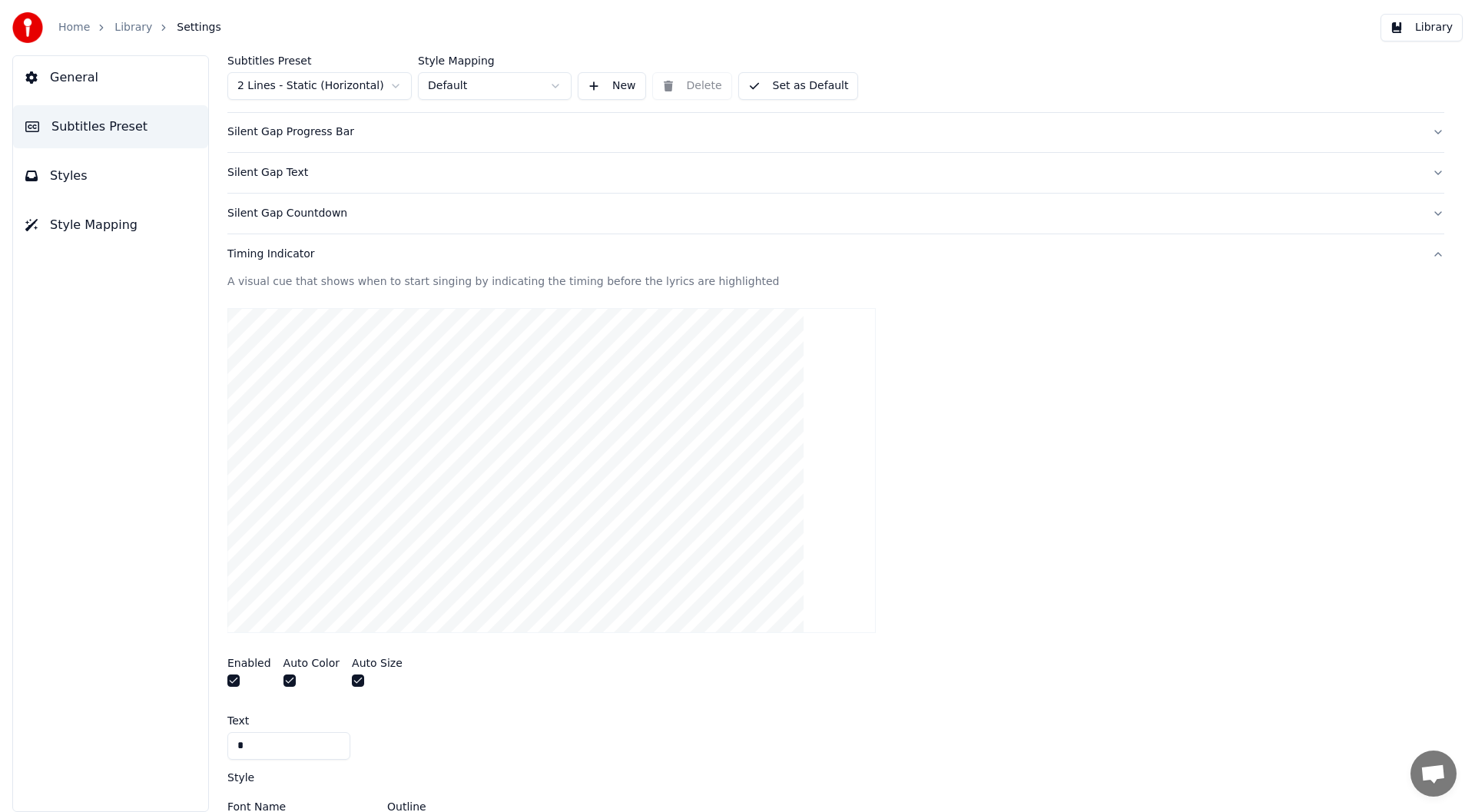
click at [233, 680] on button "button" at bounding box center [234, 681] width 12 height 12
click at [802, 79] on button "Set as Default" at bounding box center [799, 86] width 120 height 27
click at [1429, 28] on button "Library" at bounding box center [1422, 27] width 83 height 27
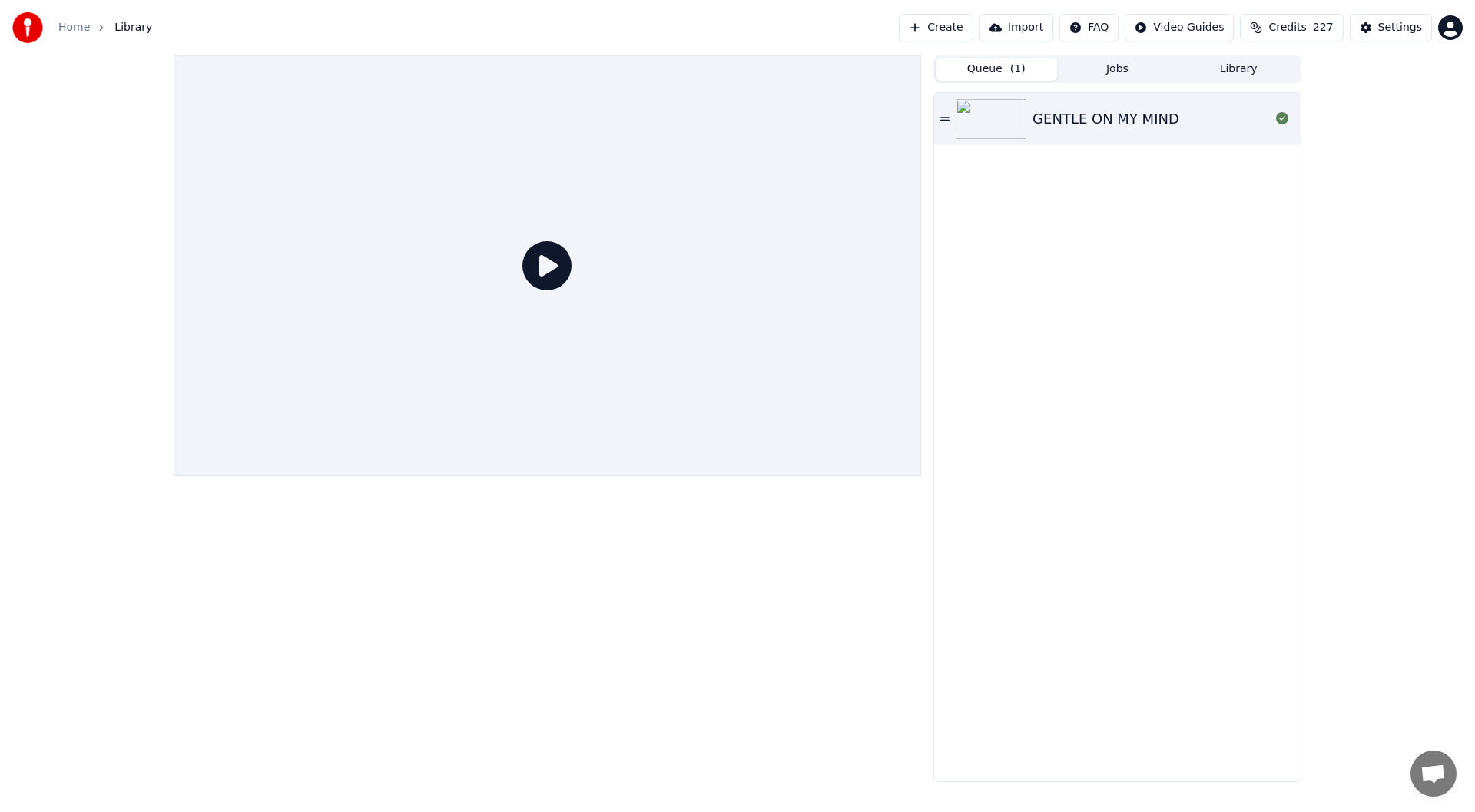
click at [1003, 68] on button "Queue ( 1 )" at bounding box center [996, 70] width 121 height 22
click at [1008, 118] on img at bounding box center [991, 119] width 70 height 40
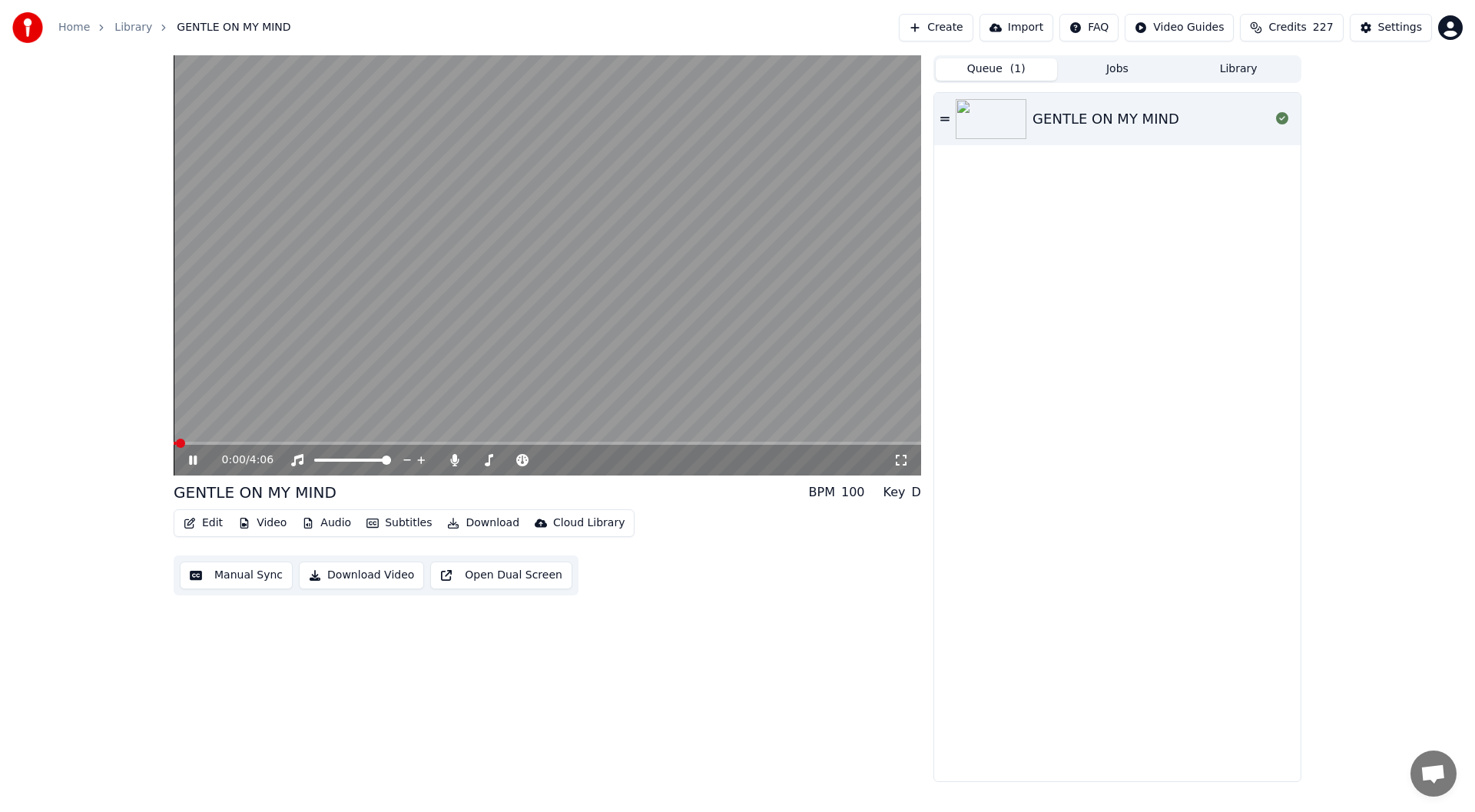
click at [903, 455] on icon at bounding box center [902, 460] width 15 height 12
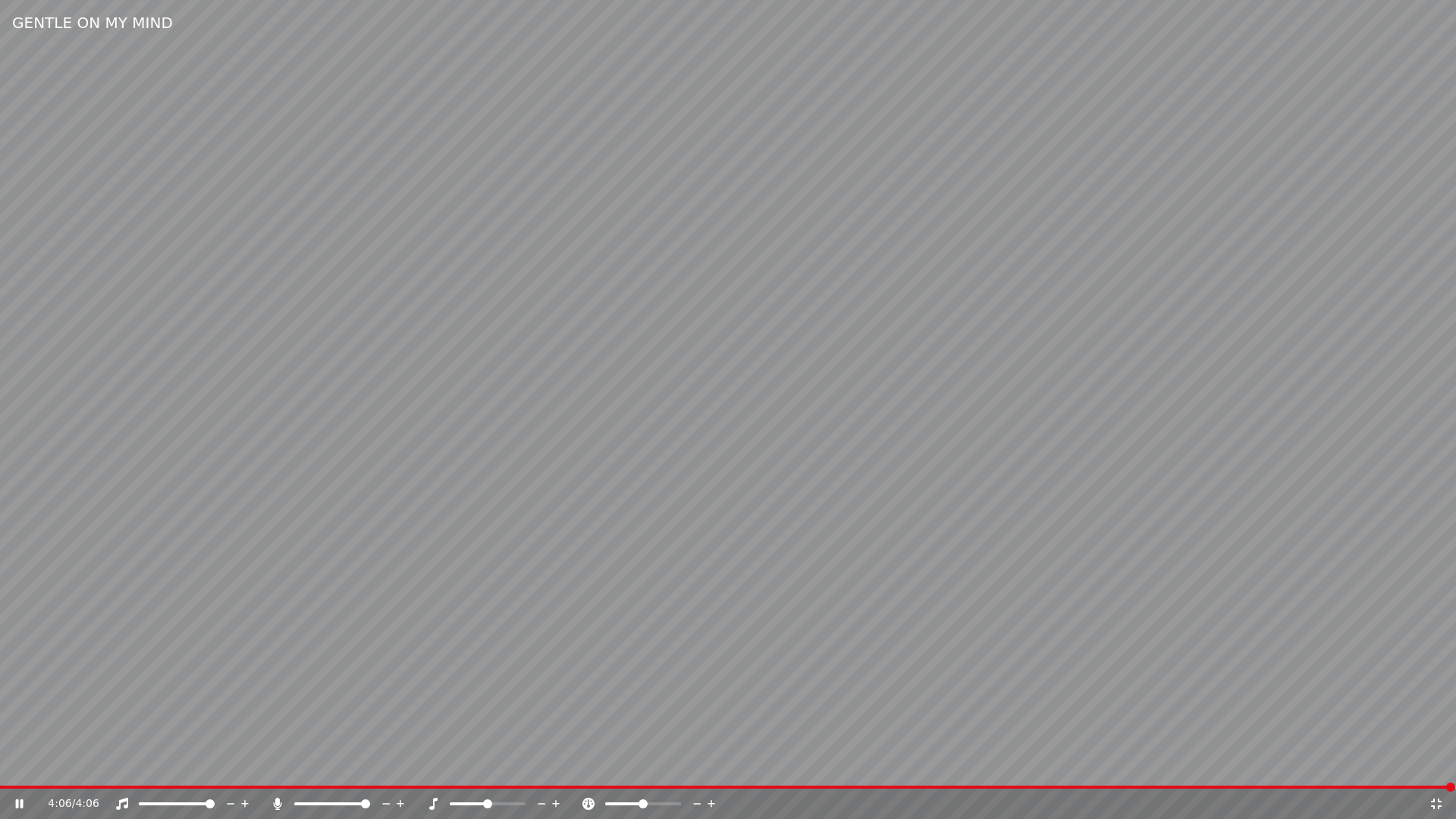
click at [1433, 800] on icon at bounding box center [1436, 804] width 11 height 11
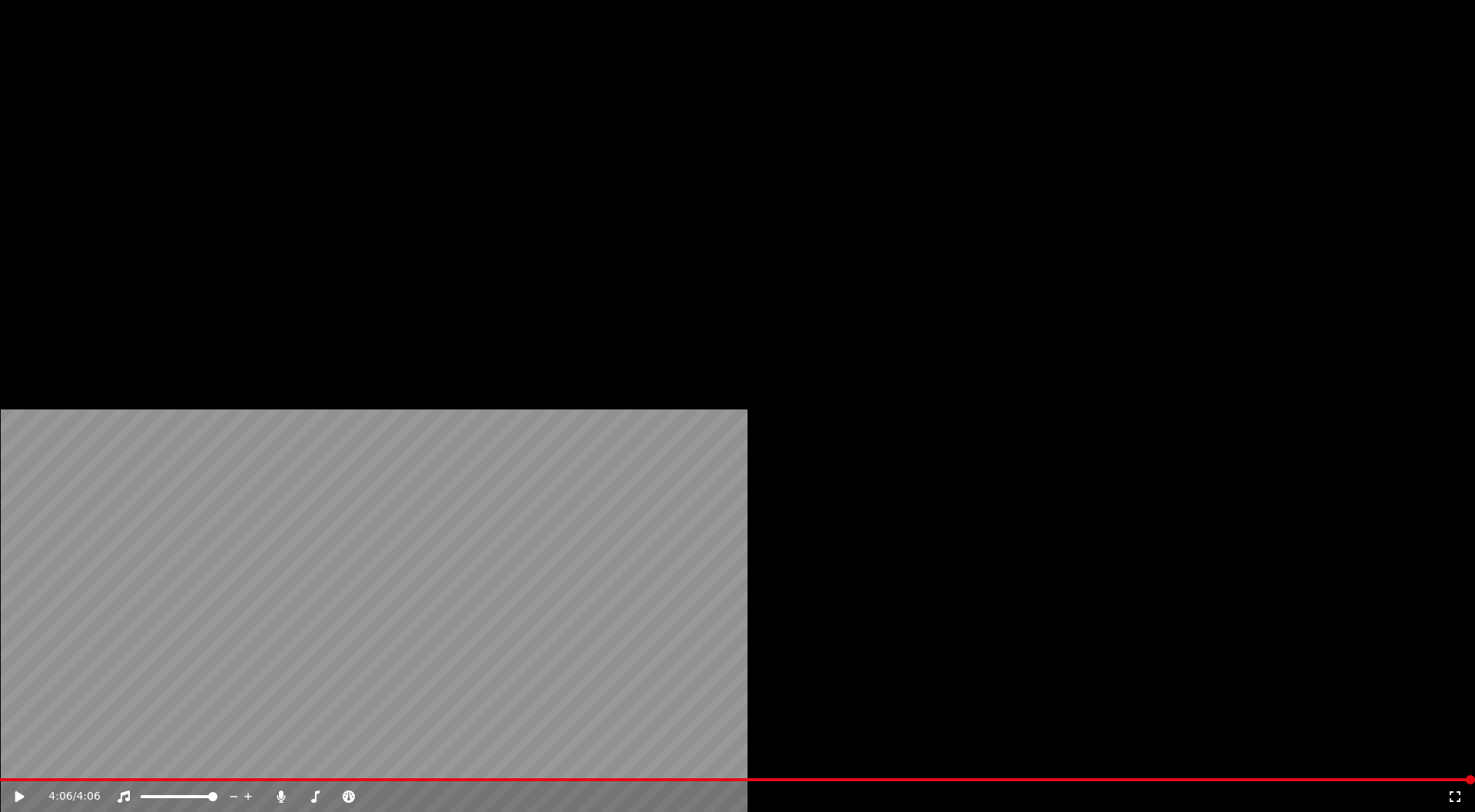
click at [474, 113] on button "Download" at bounding box center [483, 102] width 84 height 21
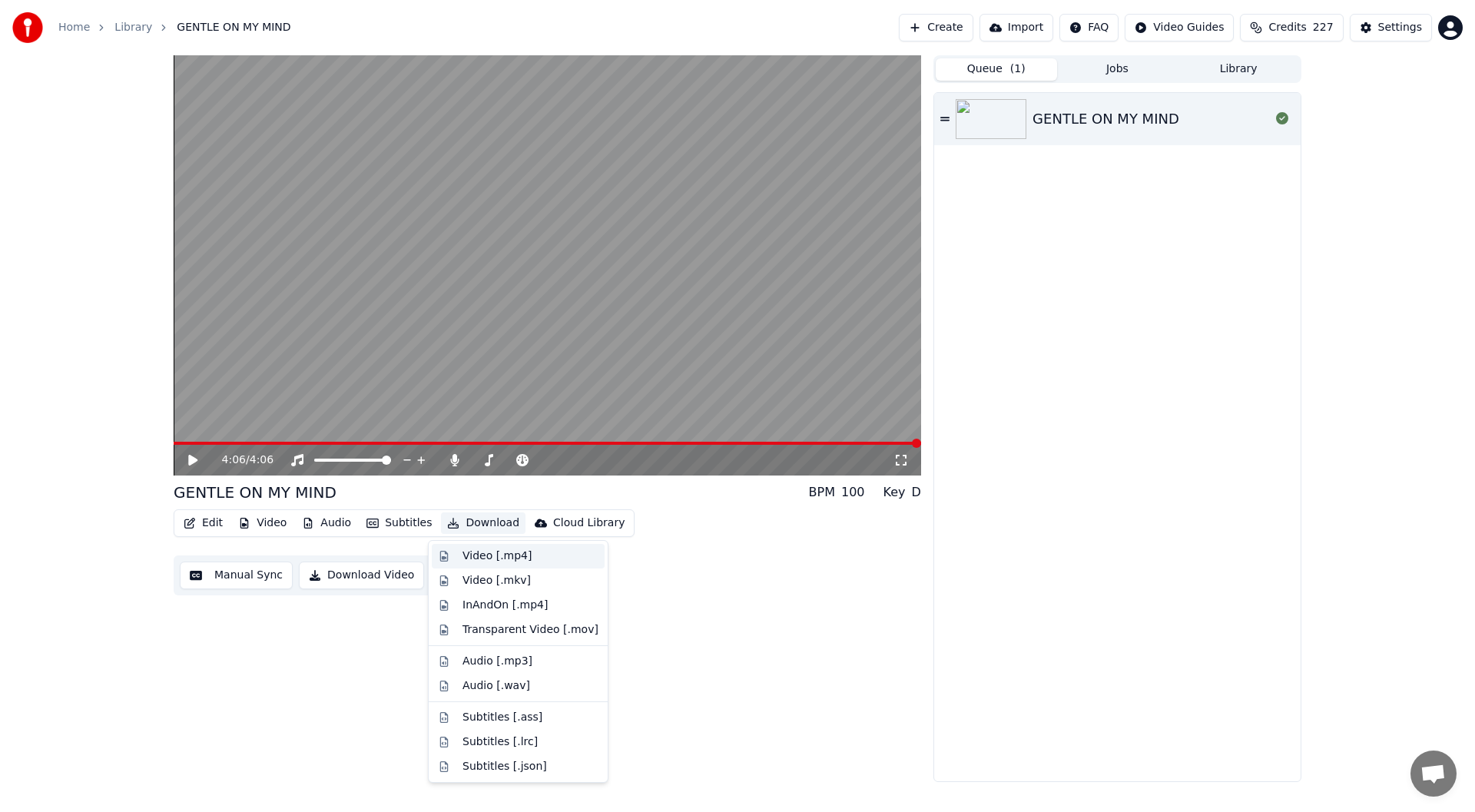
click at [483, 552] on div "Video [.mp4]" at bounding box center [497, 556] width 69 height 15
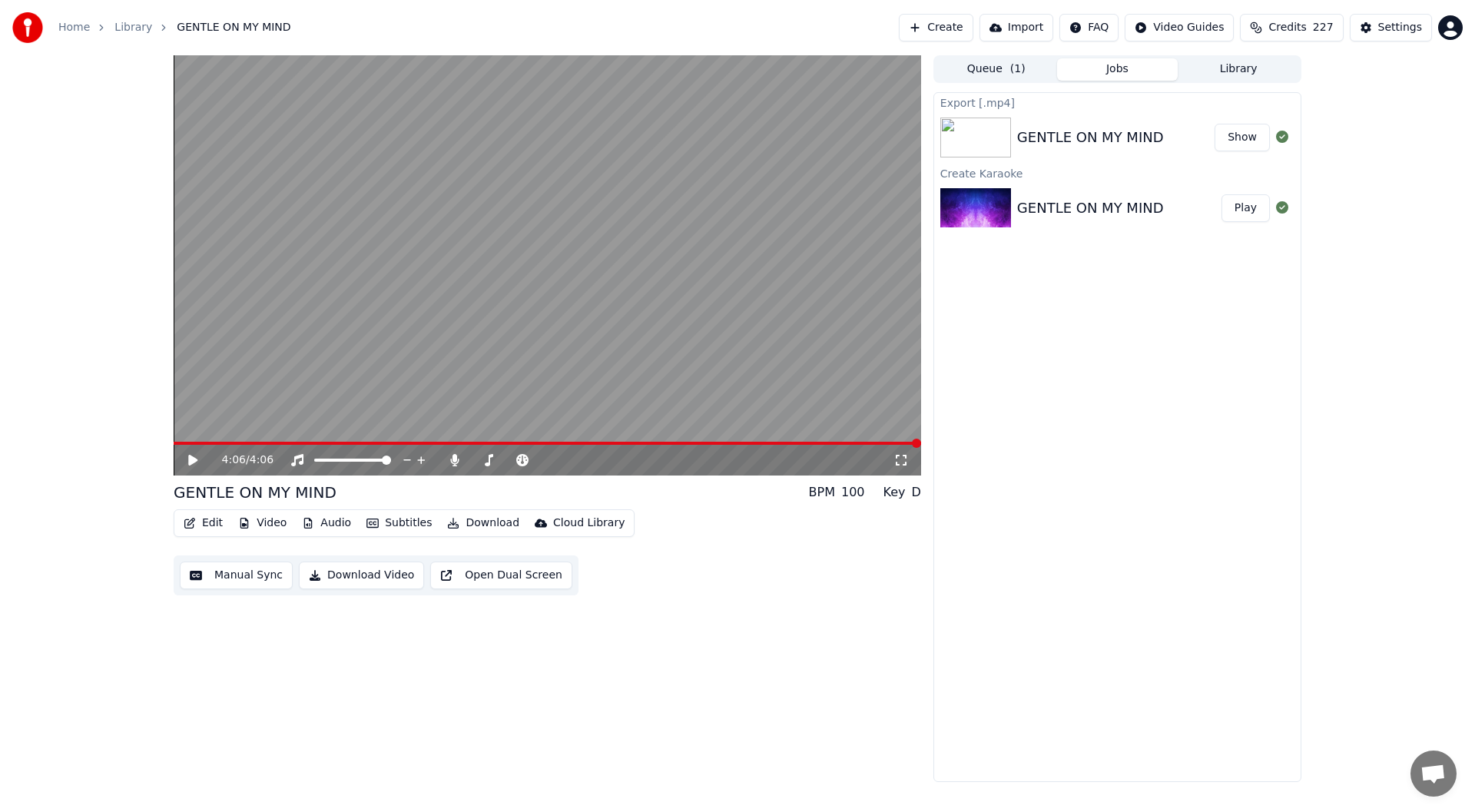
click at [1243, 132] on button "Show" at bounding box center [1242, 137] width 55 height 27
